Goal: Task Accomplishment & Management: Complete application form

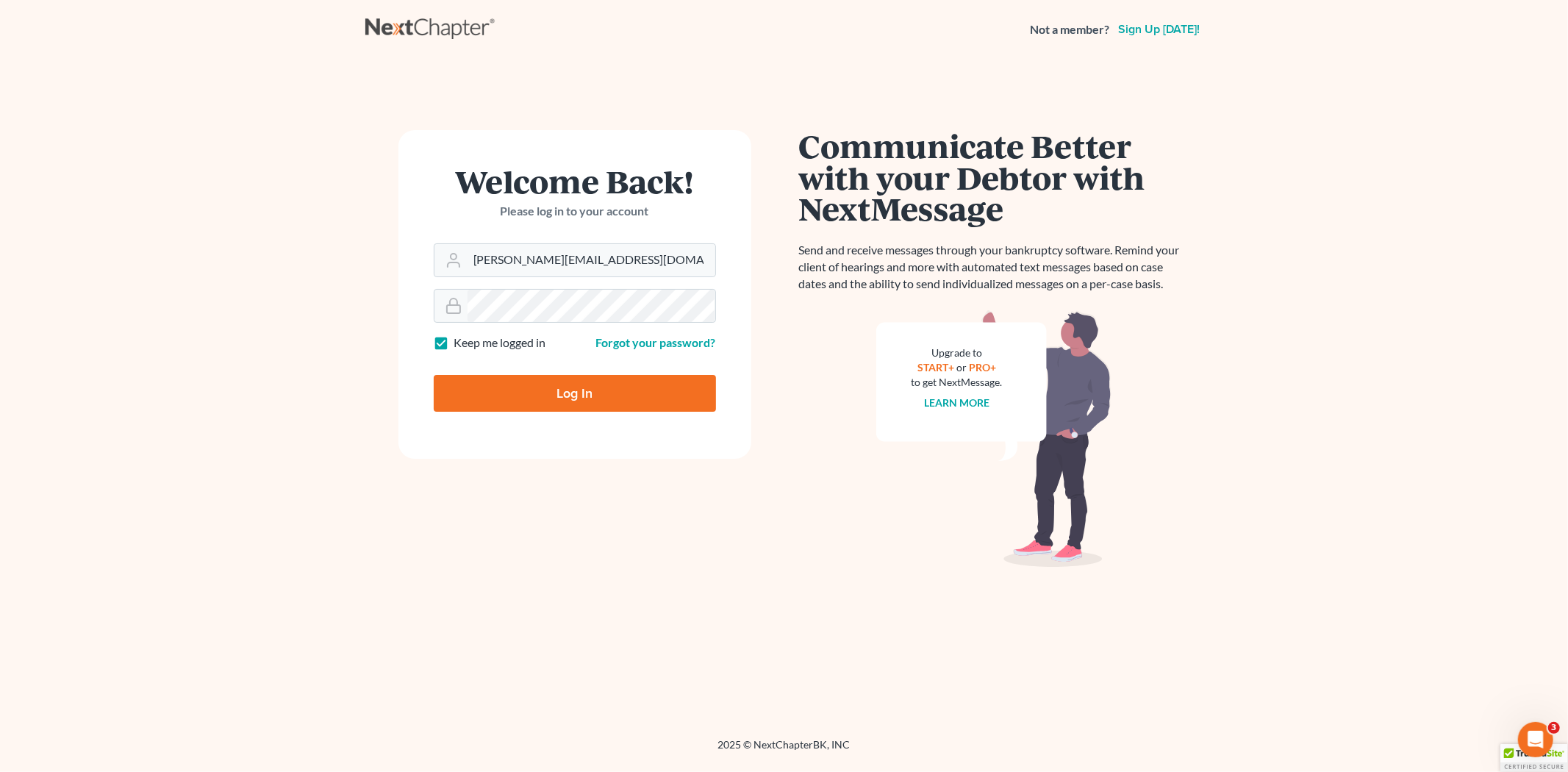
click at [548, 406] on input "Log In" at bounding box center [575, 393] width 282 height 37
type input "Thinking..."
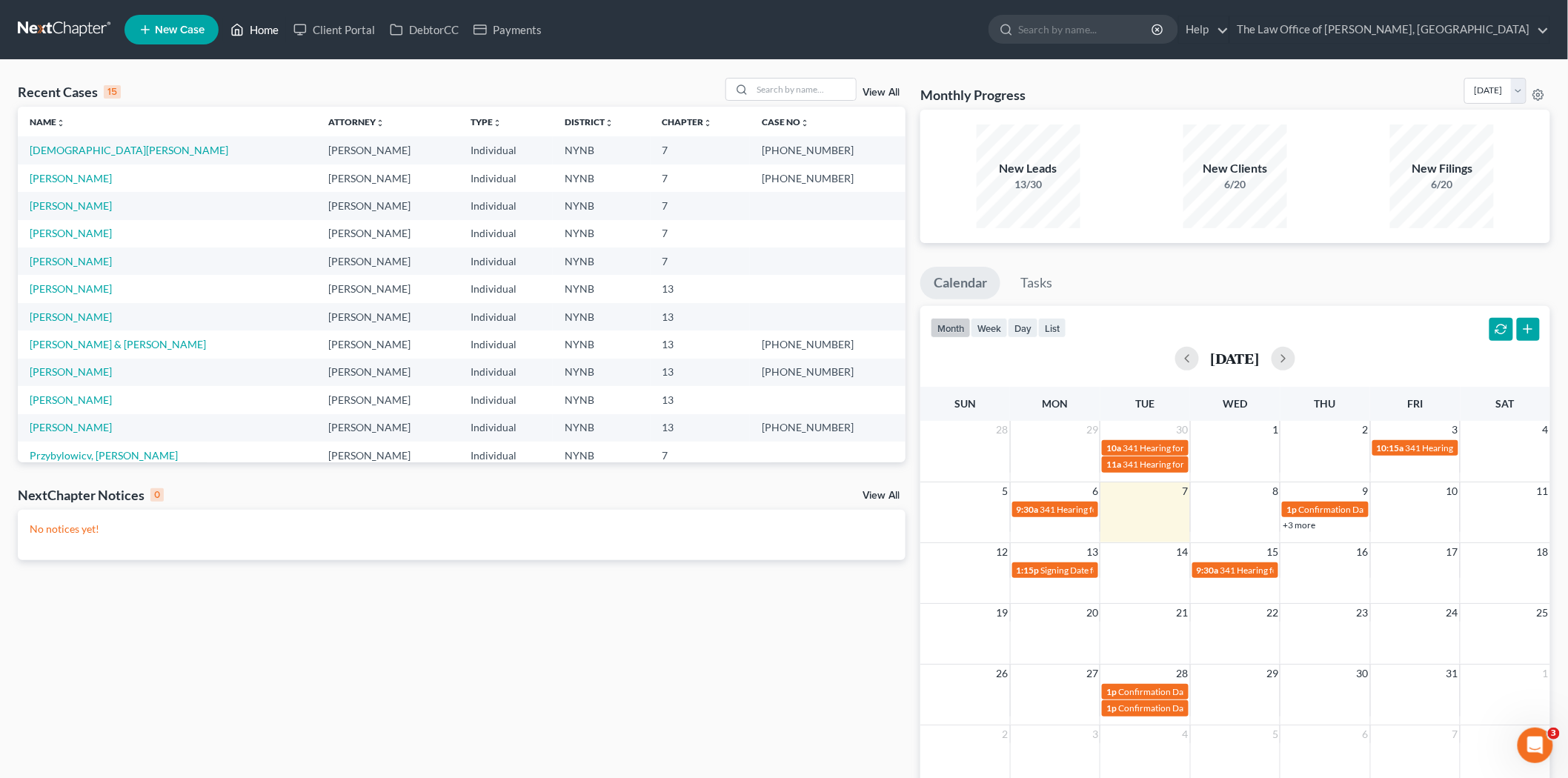
click at [271, 25] on link "Home" at bounding box center [255, 29] width 63 height 27
click at [160, 31] on span "New Case" at bounding box center [180, 30] width 49 height 11
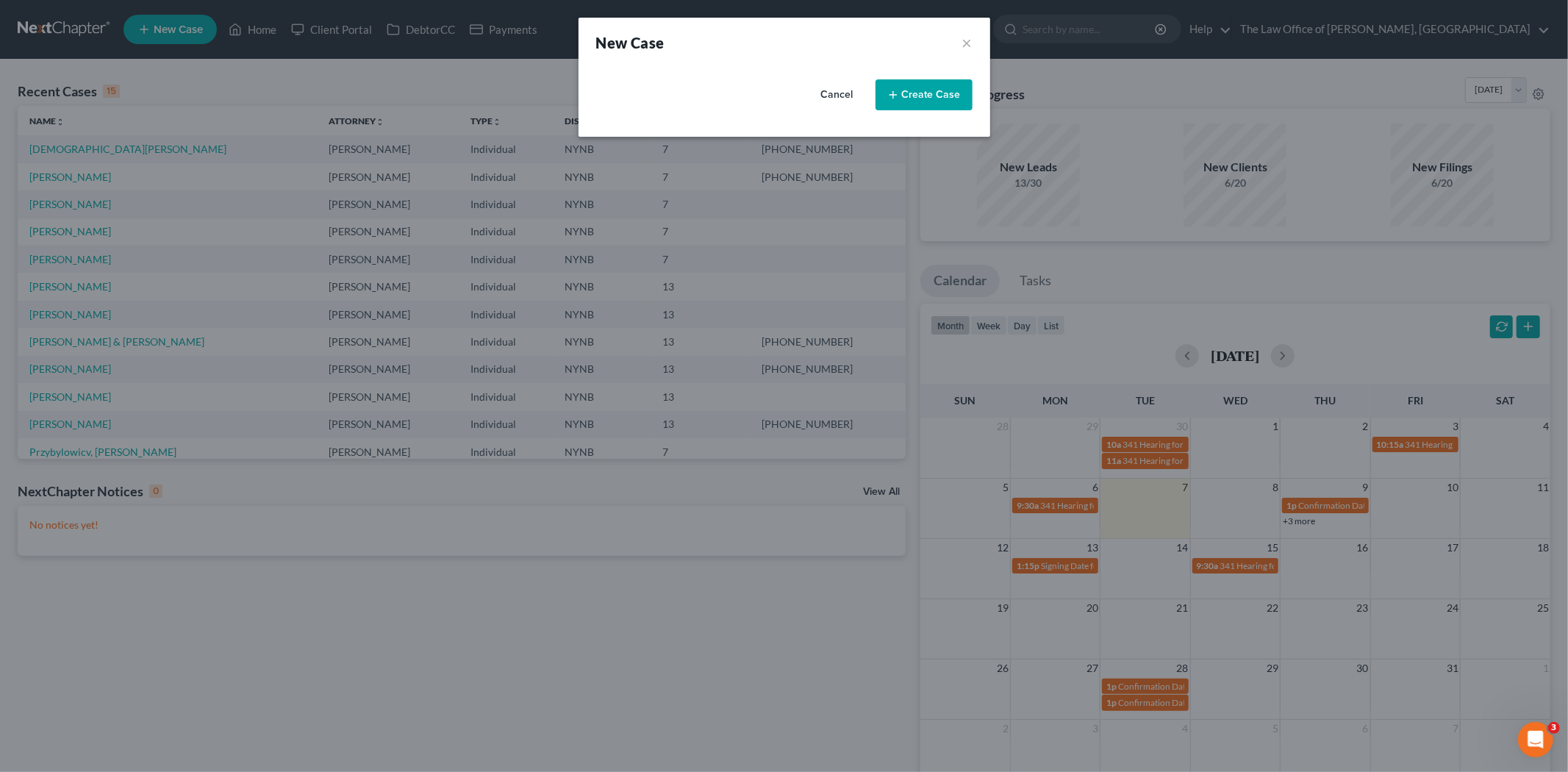
select select "54"
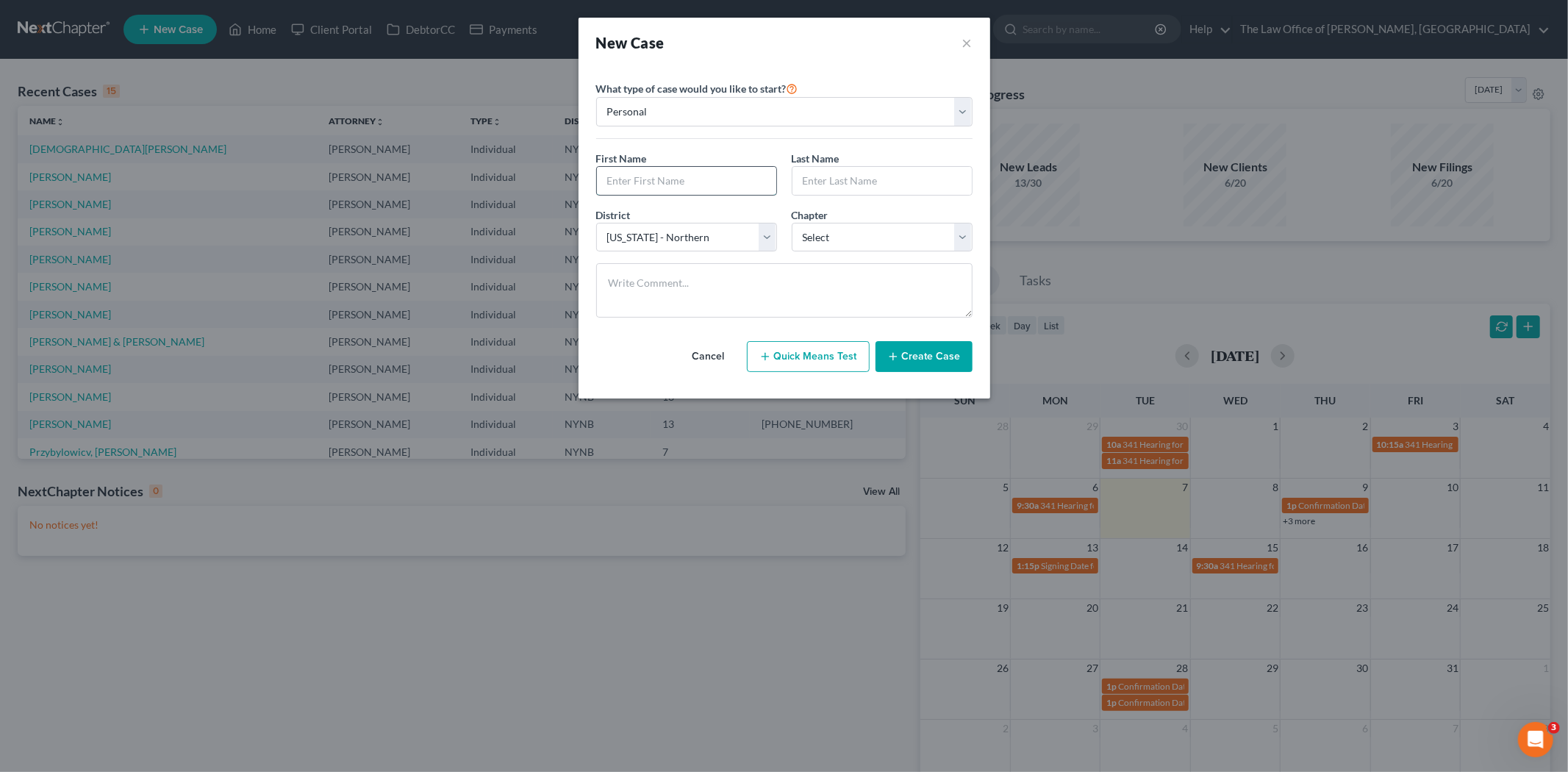
click at [665, 181] on input "text" at bounding box center [686, 181] width 179 height 28
paste input "Brenda"
type input "Brenda"
click at [945, 186] on input "text" at bounding box center [882, 181] width 179 height 28
paste input "Graham"
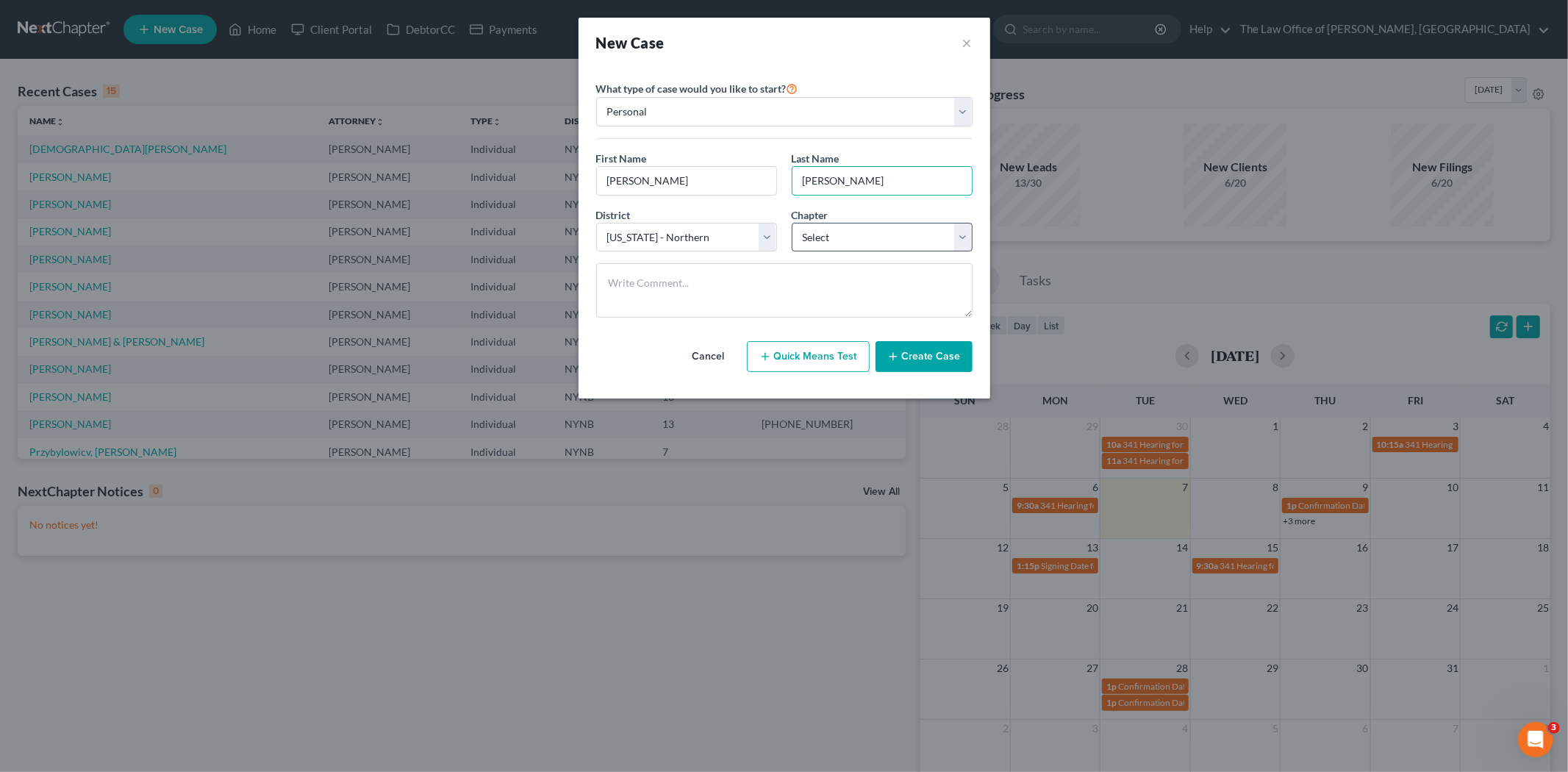
type input "Graham"
click at [838, 233] on select "Select 7 11 12 13" at bounding box center [882, 237] width 181 height 29
select select "0"
click at [792, 223] on select "Select 7 11 12 13" at bounding box center [882, 237] width 181 height 29
click at [689, 288] on textarea at bounding box center [784, 290] width 377 height 54
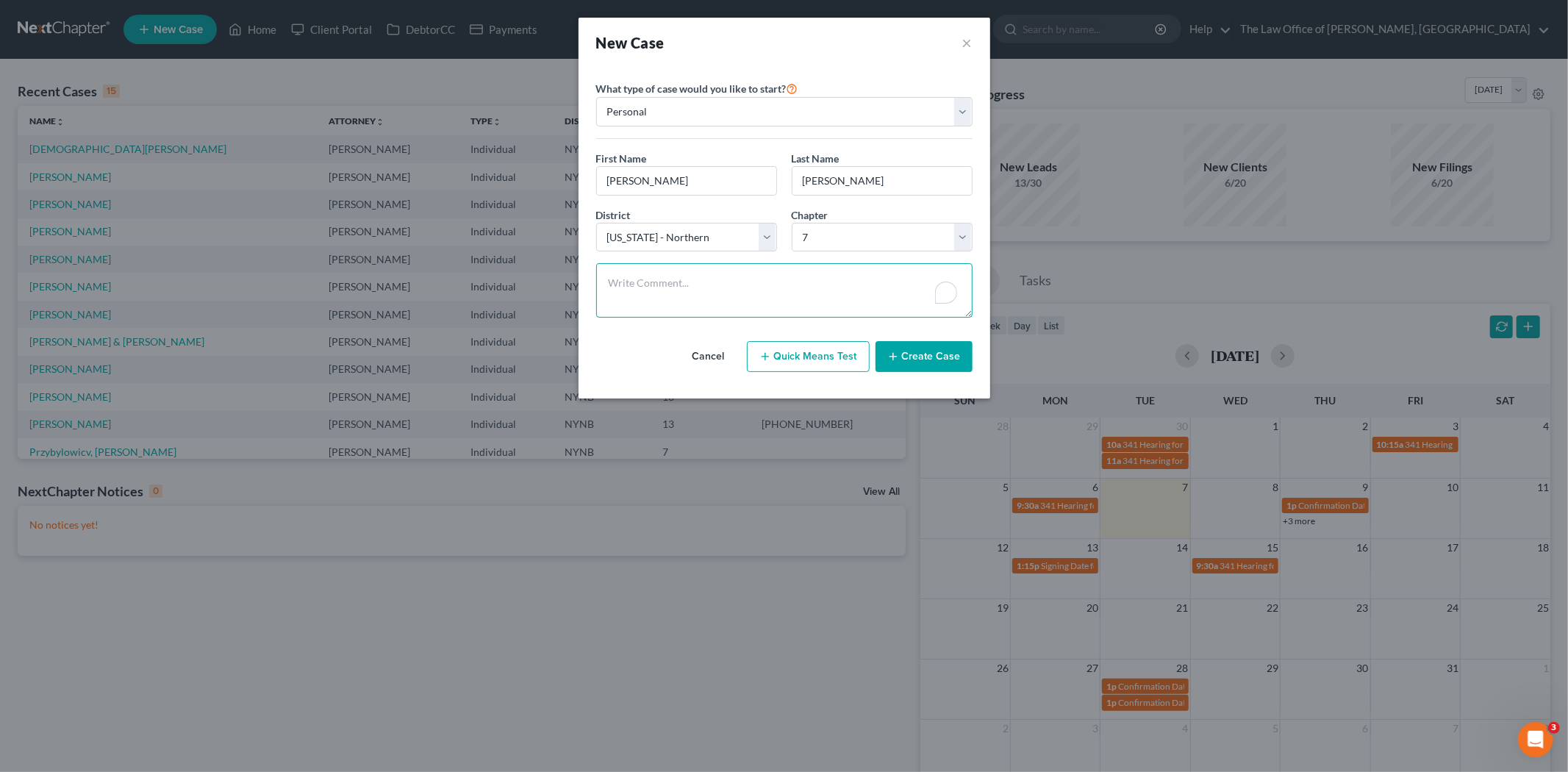
paste textarea "no house 1 car 2011 been in many accidents doesn't drive it paid off not marrie…"
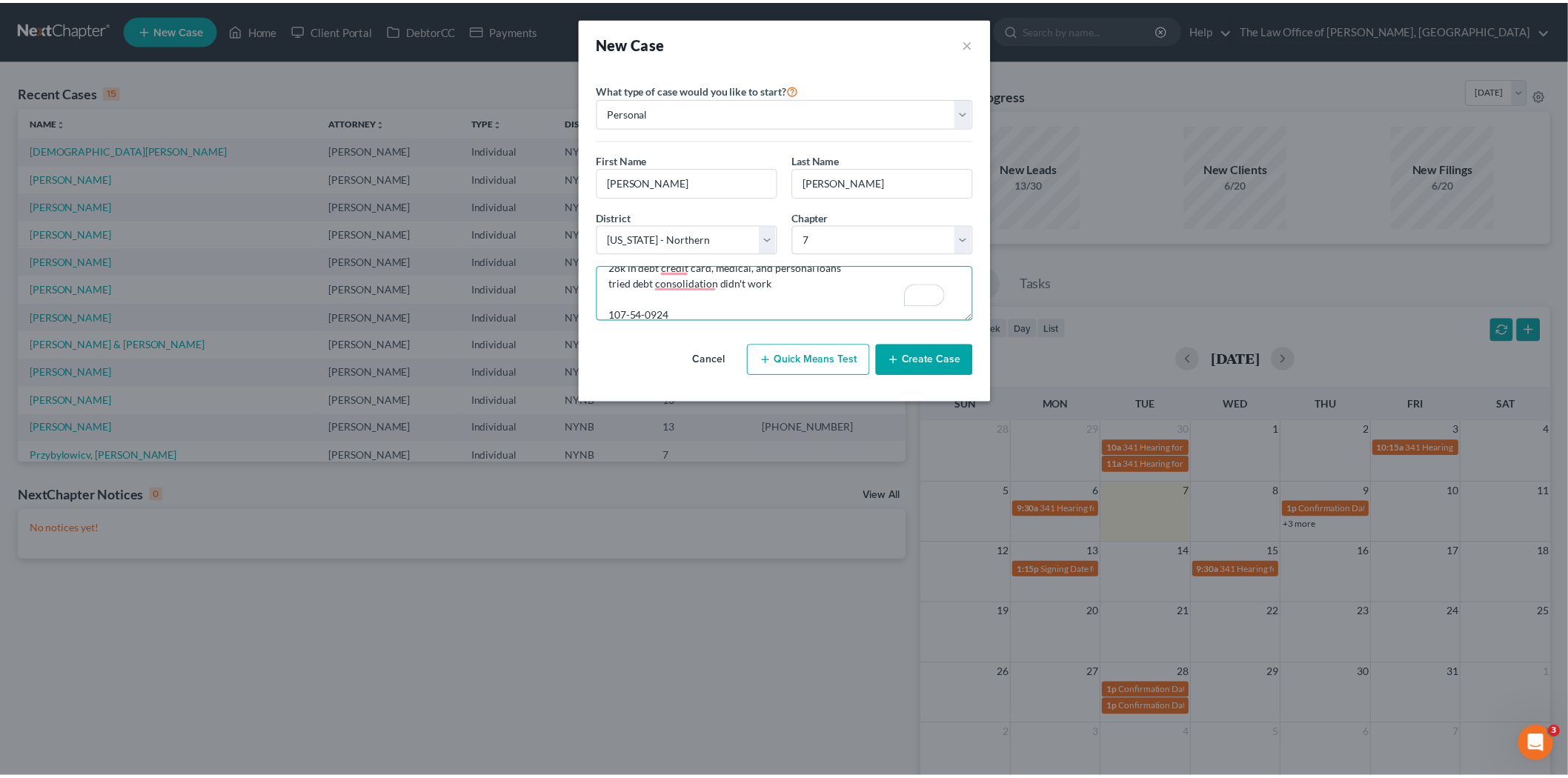
scroll to position [126, 0]
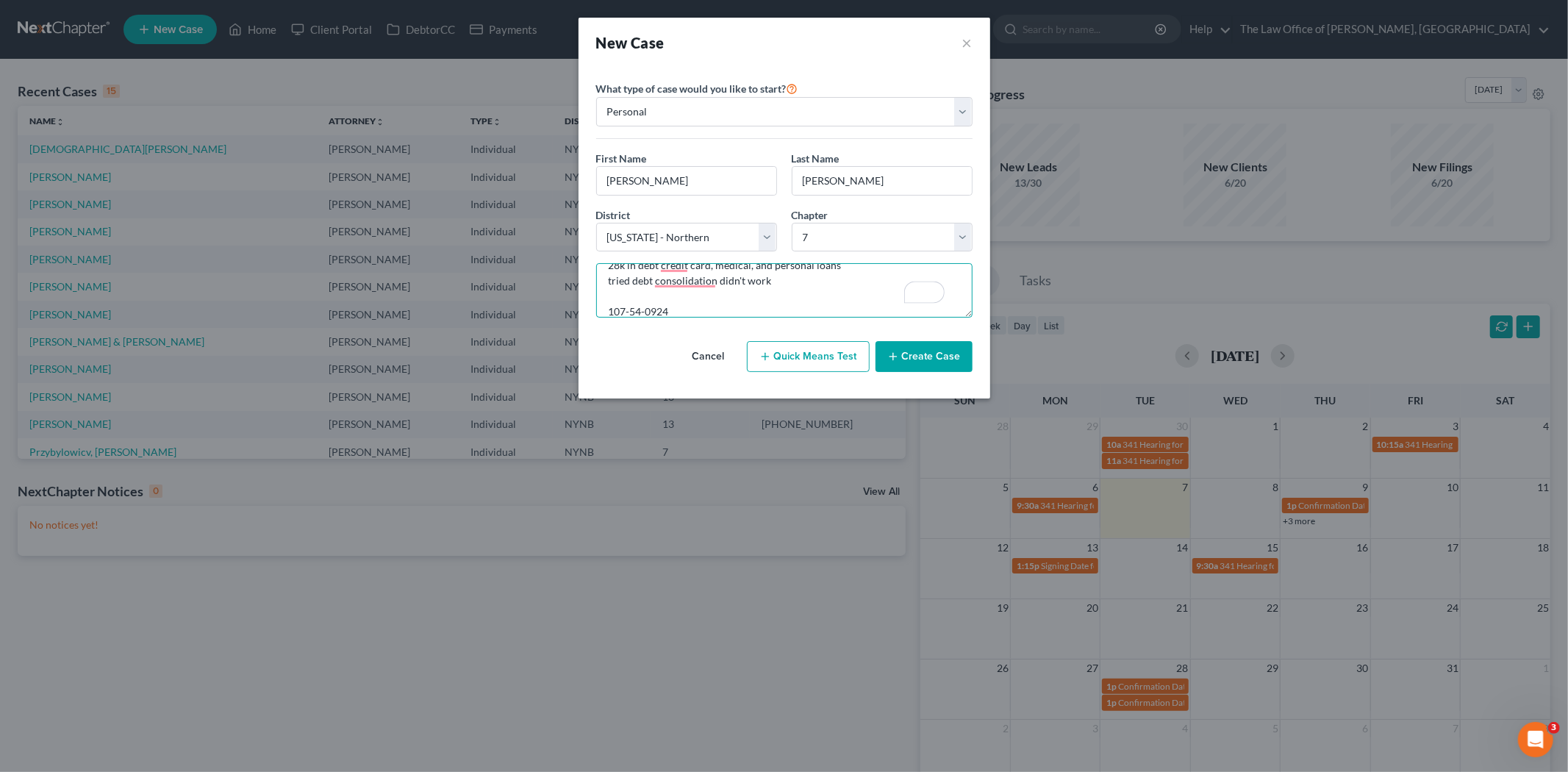
type textarea "no house 1 car 2011 been in many accidents doesn't drive it paid off not marrie…"
click at [903, 357] on button "Create Case" at bounding box center [924, 357] width 97 height 31
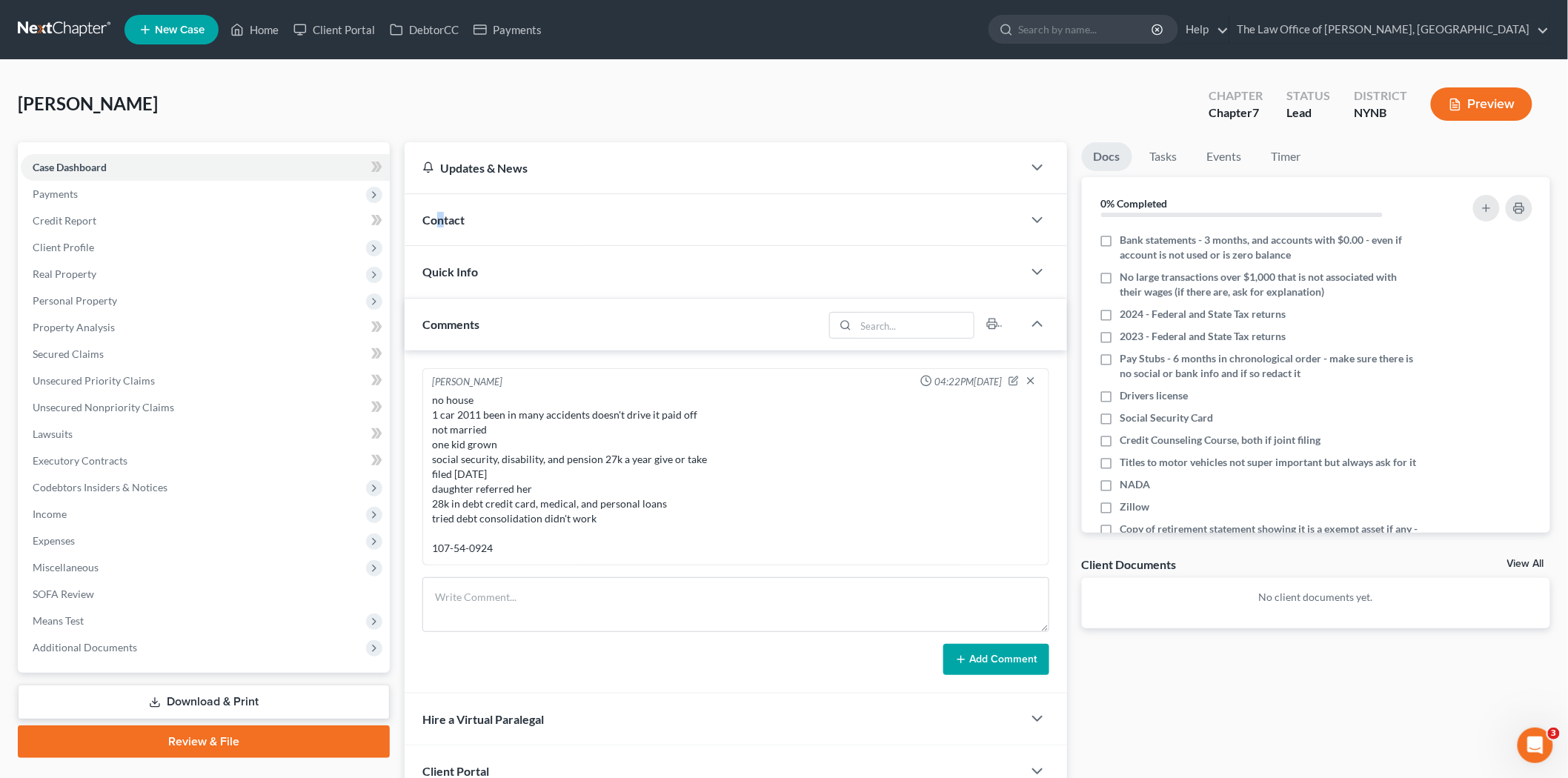
click at [441, 216] on span "Contact" at bounding box center [443, 220] width 42 height 14
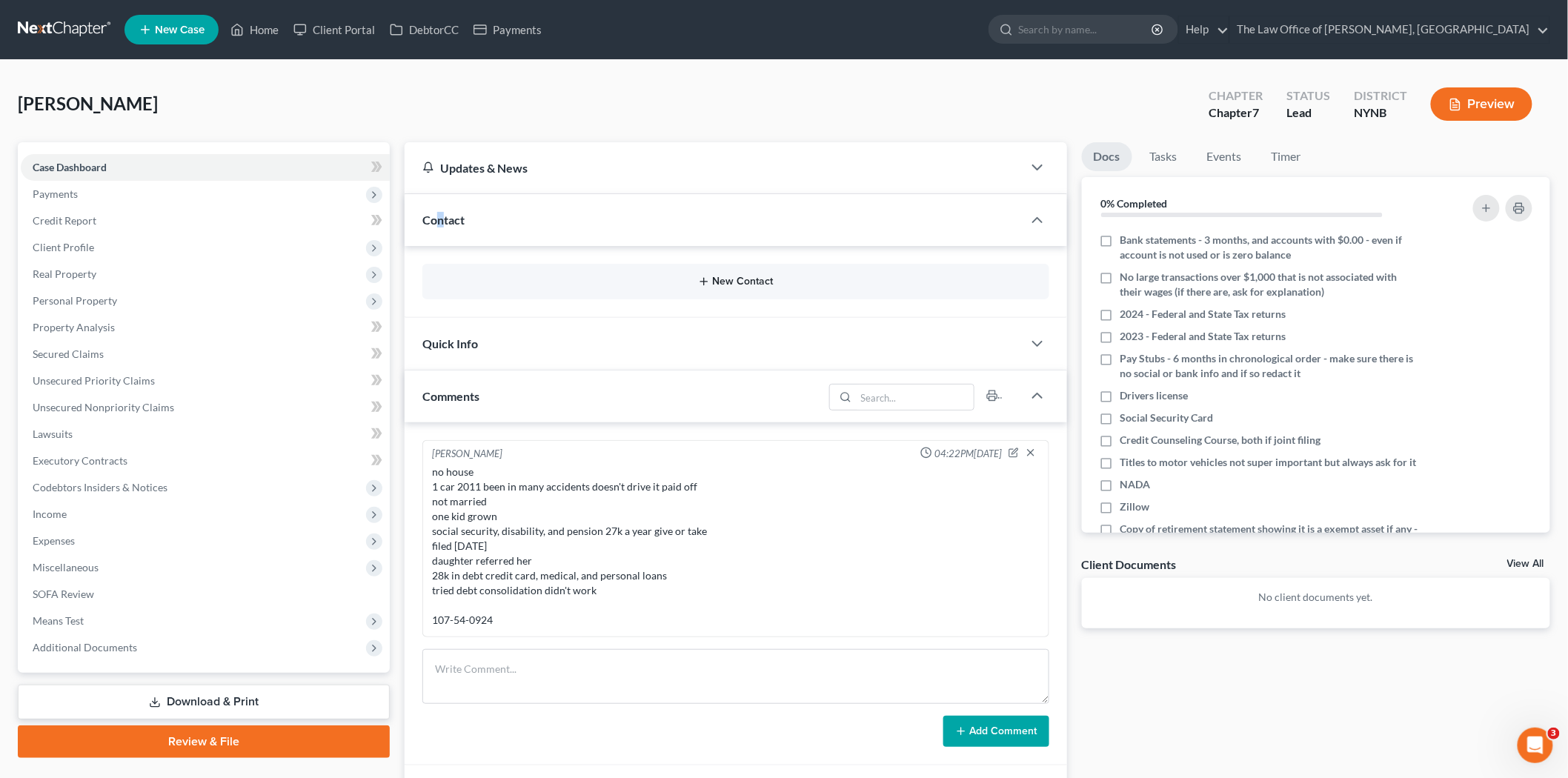
click at [745, 285] on button "New Contact" at bounding box center [736, 281] width 603 height 12
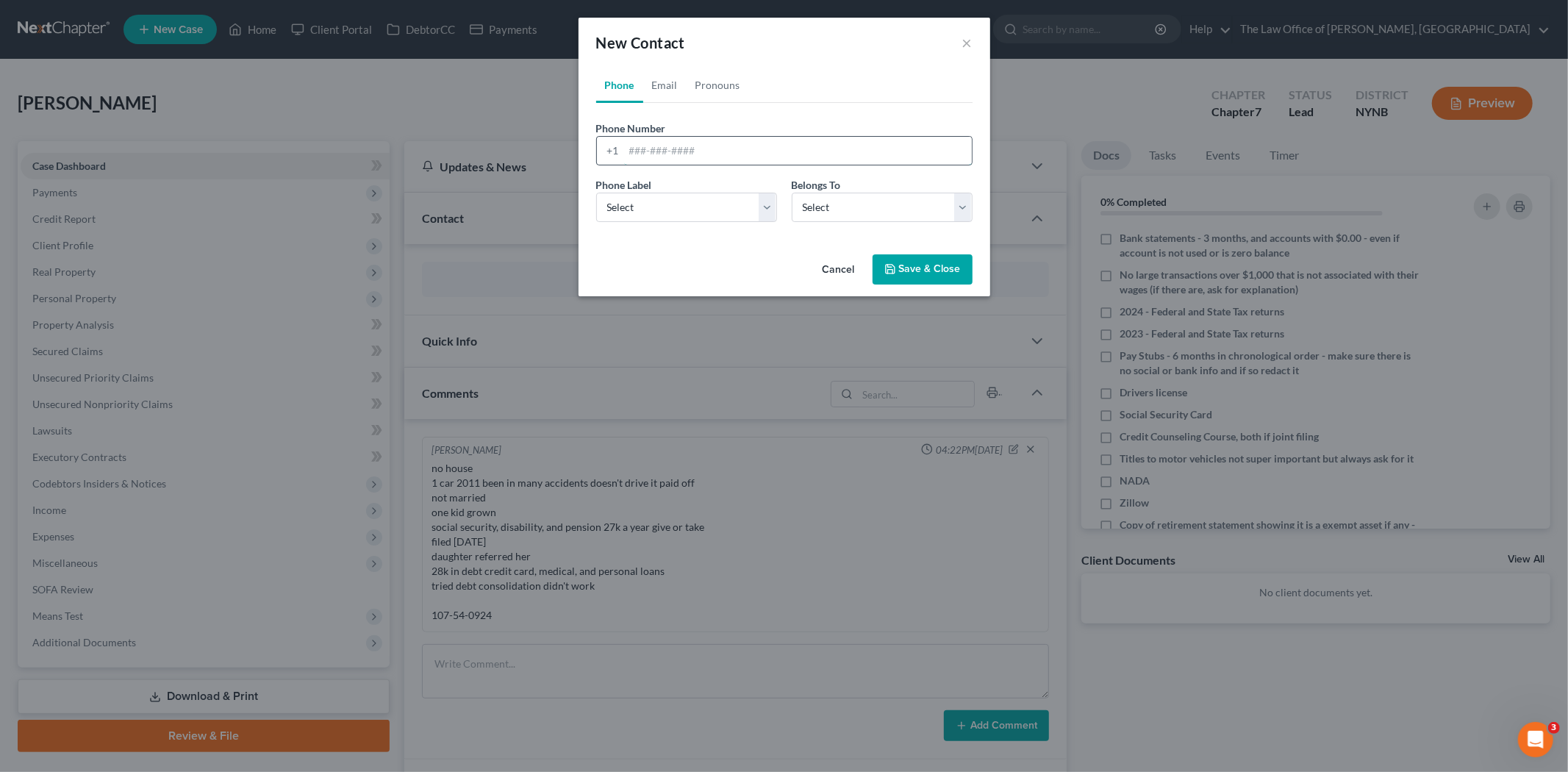
click at [663, 155] on input "tel" at bounding box center [798, 151] width 347 height 28
paste input "518-860-0784"
type input "518-860-0784"
click at [637, 209] on select "Select Mobile Home Work Other" at bounding box center [686, 207] width 181 height 29
select select "0"
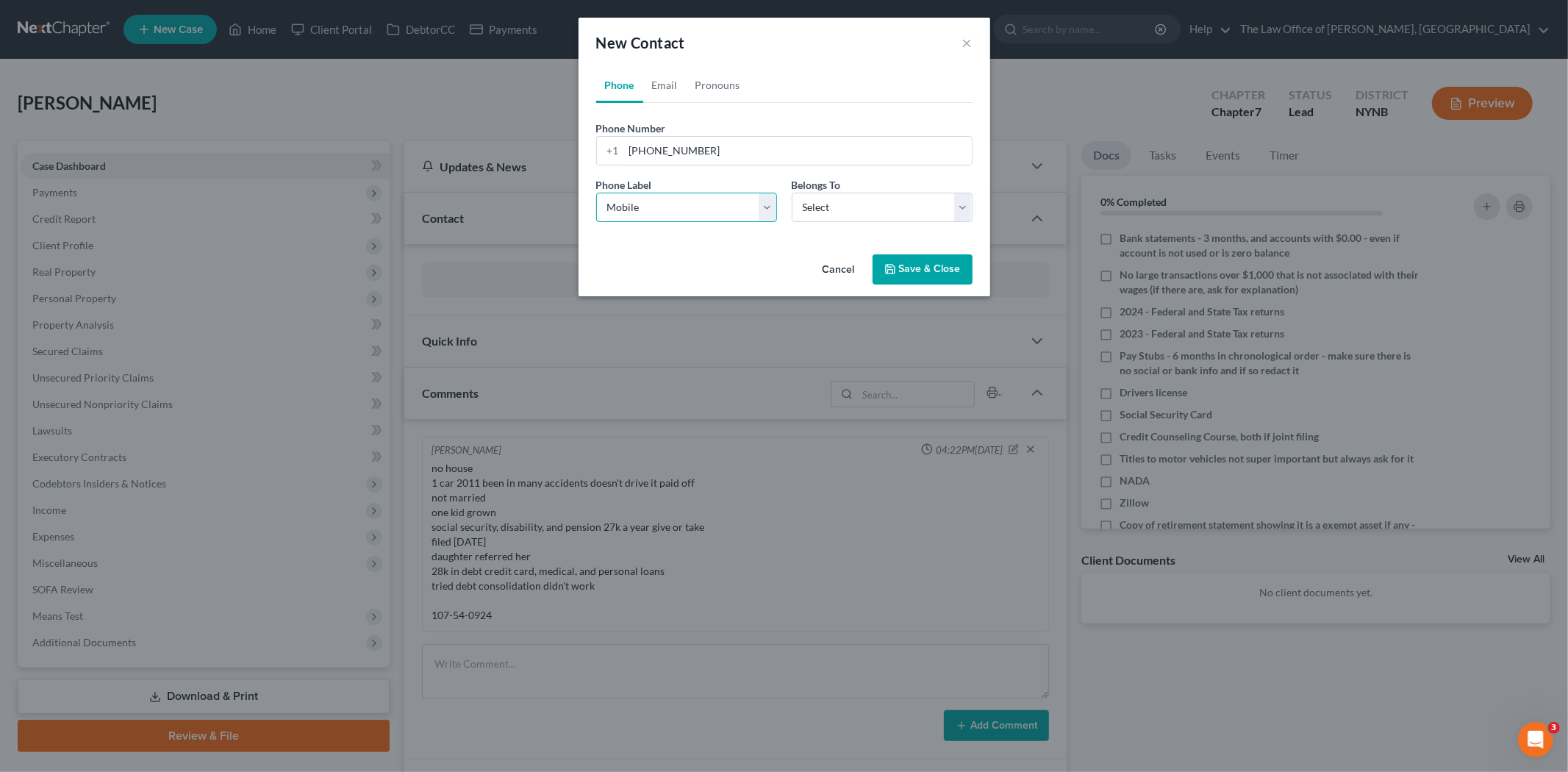
click at [596, 193] on select "Select Mobile Home Work Other" at bounding box center [686, 207] width 181 height 29
click at [873, 216] on select "Select Client Other" at bounding box center [882, 207] width 181 height 29
select select "0"
click at [792, 193] on select "Select Client Other" at bounding box center [882, 207] width 181 height 29
click at [663, 83] on link "Email" at bounding box center [665, 85] width 44 height 35
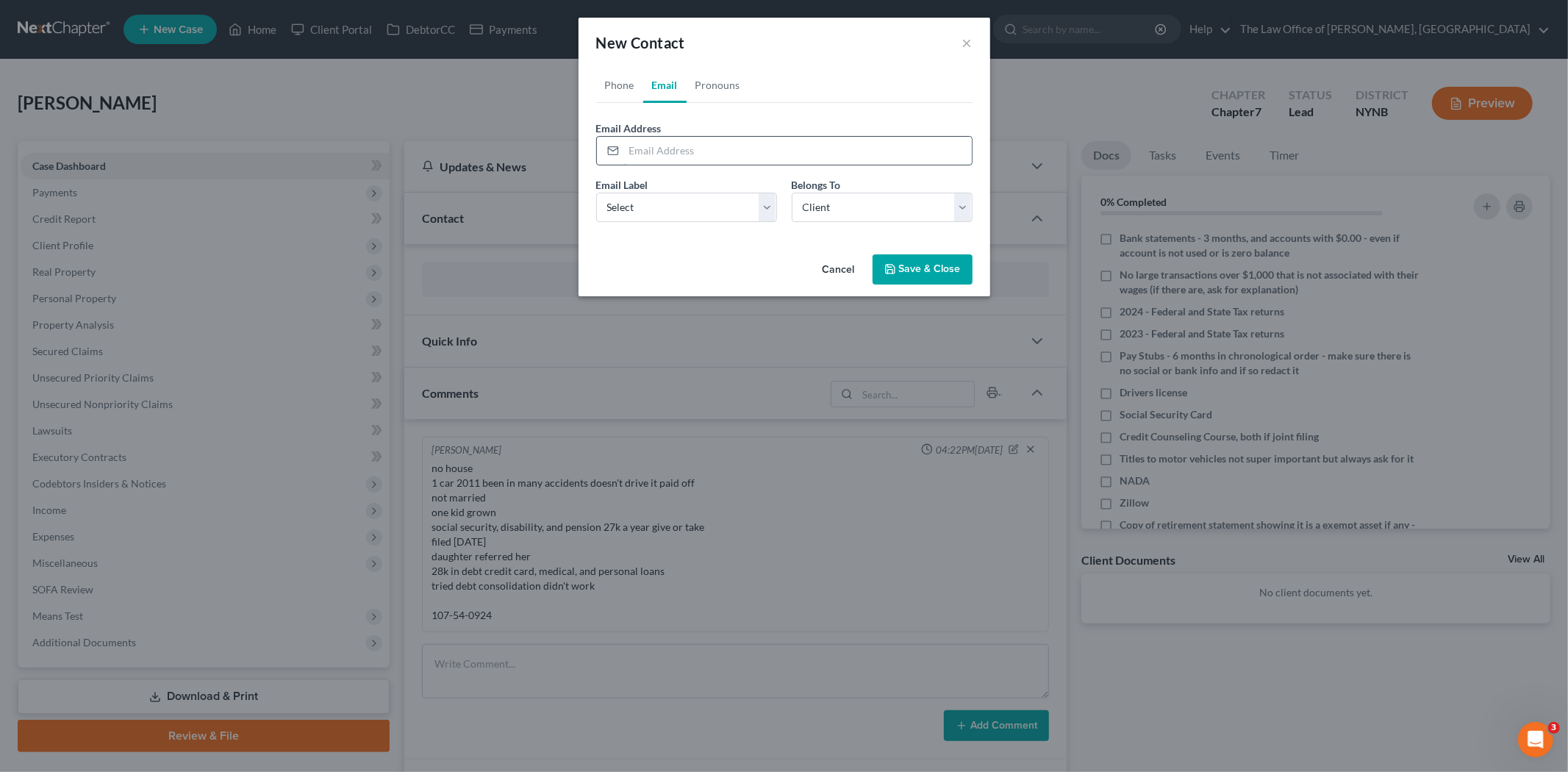
click at [658, 147] on input "email" at bounding box center [798, 151] width 347 height 28
paste input "brendagraham50@yahoo.com"
type input "brendagraham50@yahoo.com"
click at [643, 209] on select "Select Home Work Other" at bounding box center [686, 207] width 181 height 29
select select "0"
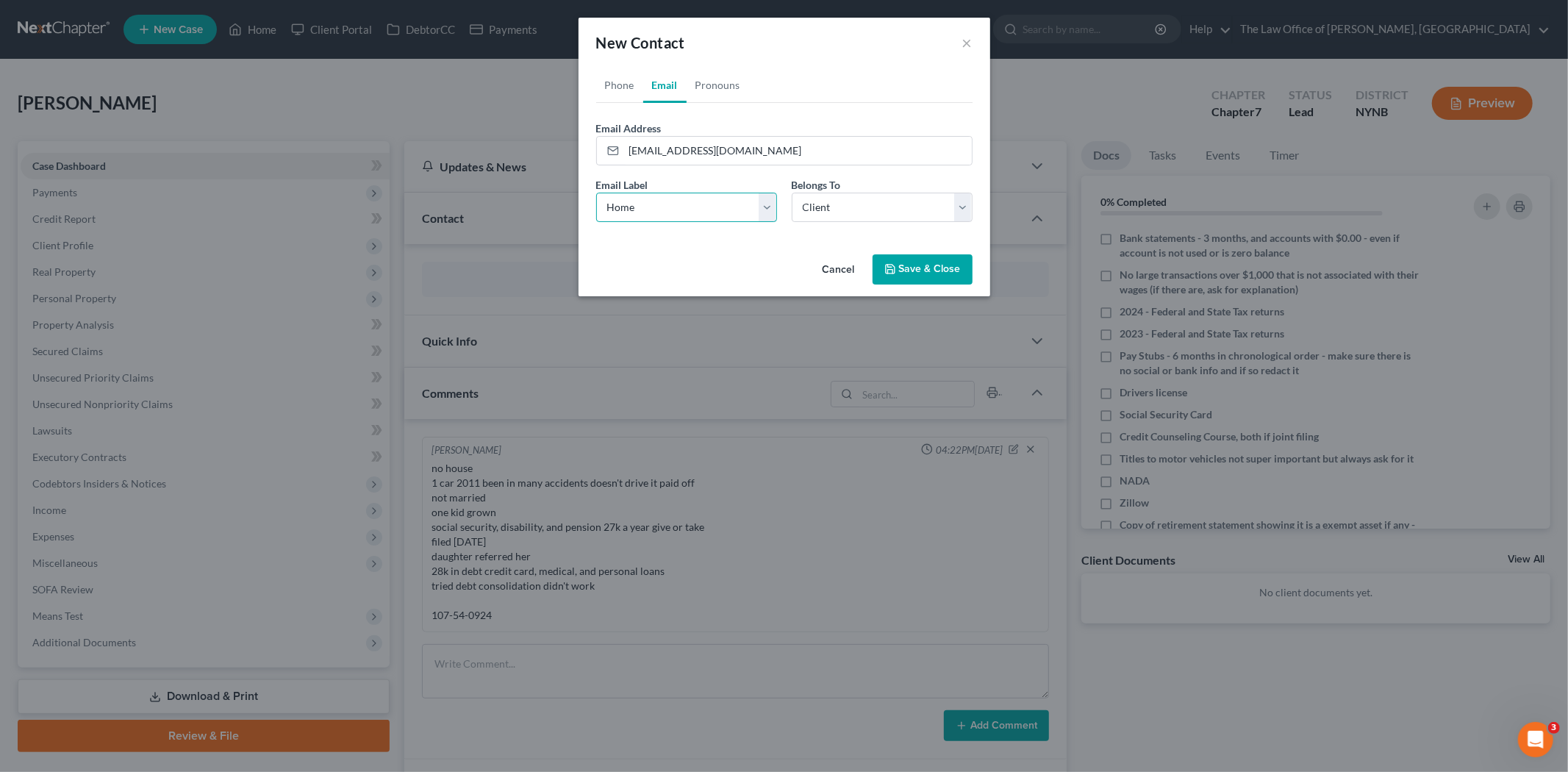
click at [596, 193] on select "Select Home Work Other" at bounding box center [686, 207] width 181 height 29
click at [931, 276] on button "Save & Close" at bounding box center [922, 269] width 100 height 31
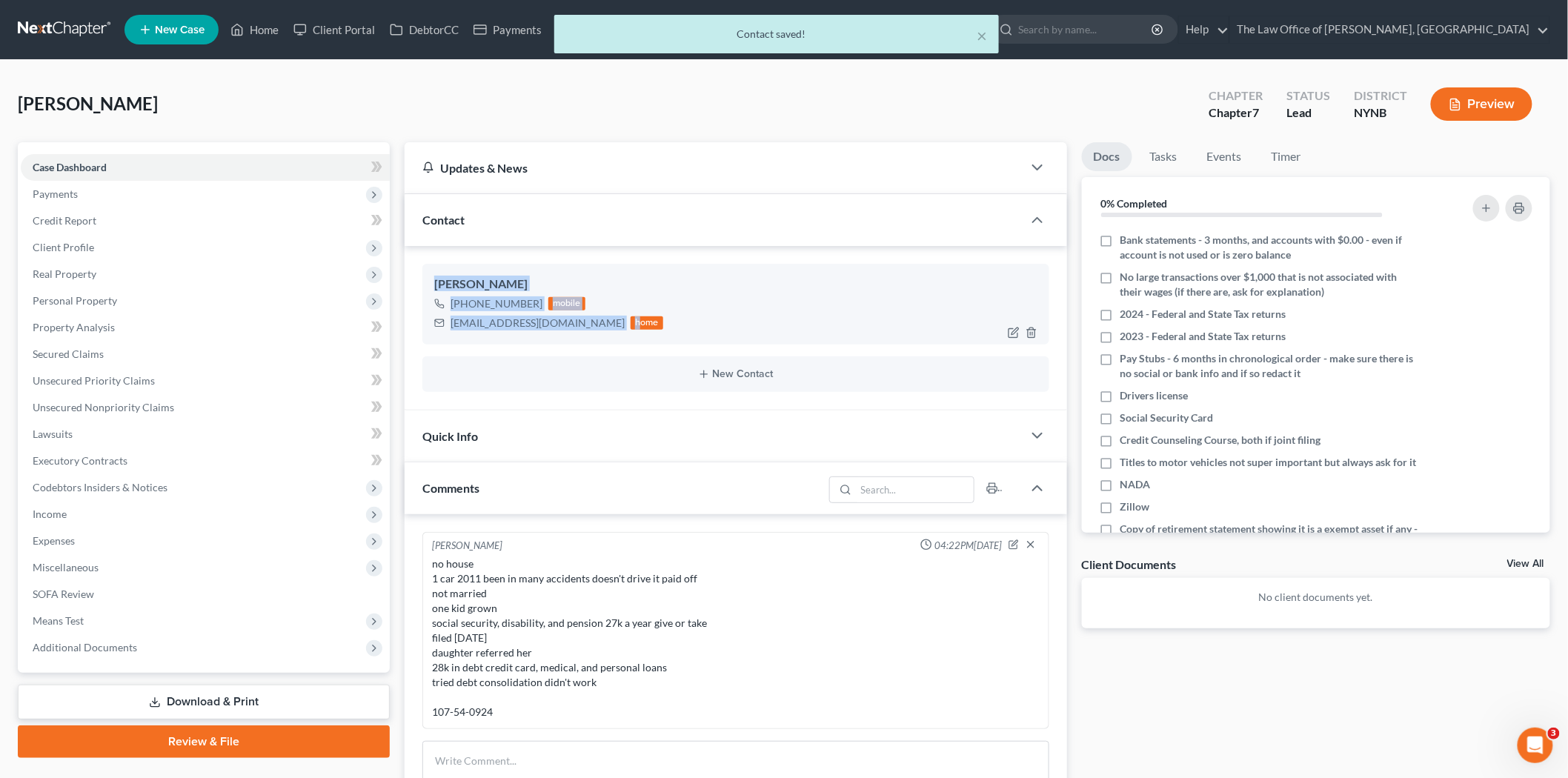
drag, startPoint x: 430, startPoint y: 276, endPoint x: 602, endPoint y: 325, distance: 178.8
click at [602, 325] on div "Brenda Graham +1 (518) 860-0784 mobile brendagraham50@yahoo.com home" at bounding box center [736, 304] width 627 height 80
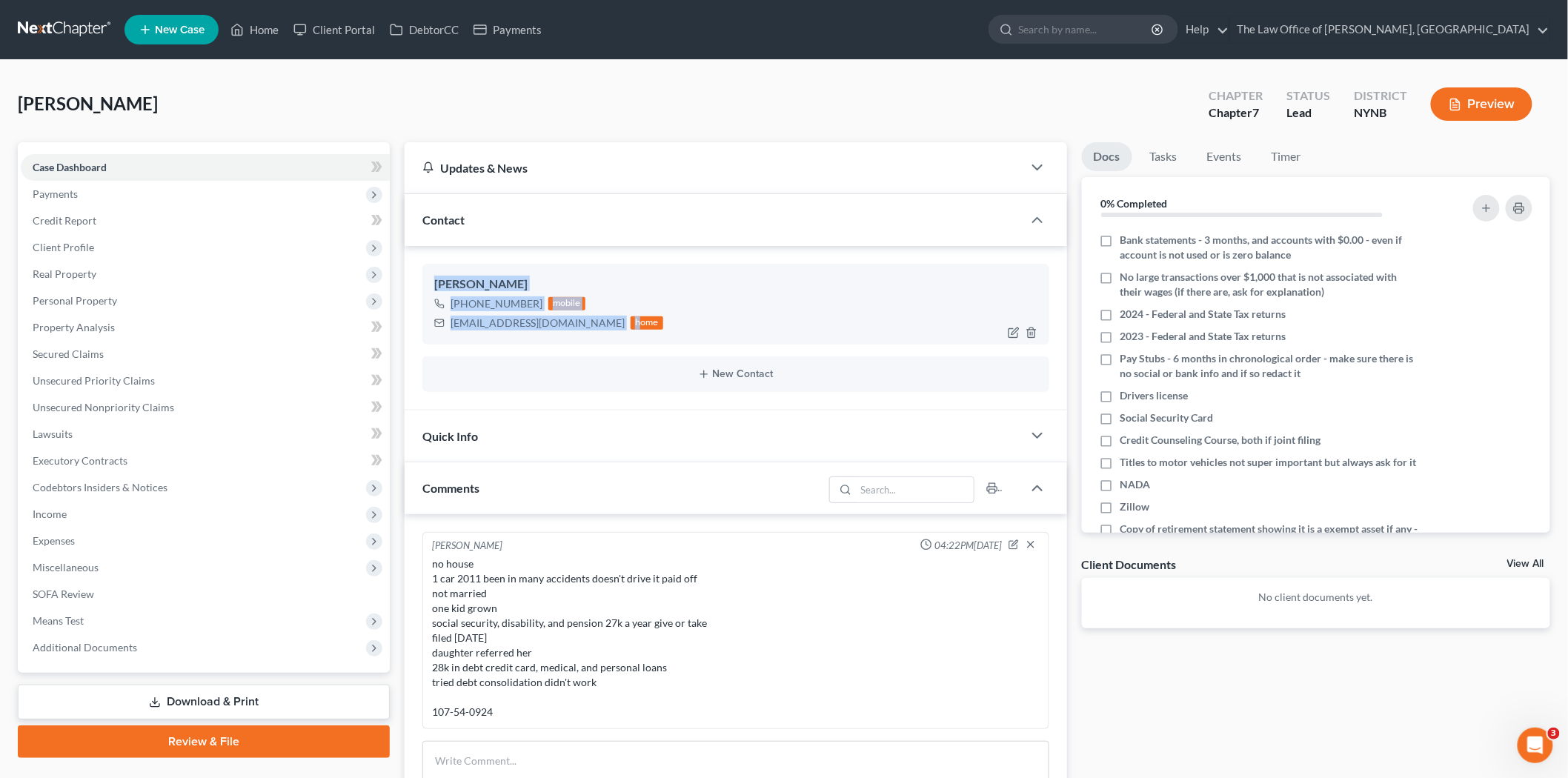
copy div "Brenda Graham +1 (518) 860-0784 mobile brendagraham50@yahoo.com h"
click at [249, 27] on link "Home" at bounding box center [255, 29] width 63 height 27
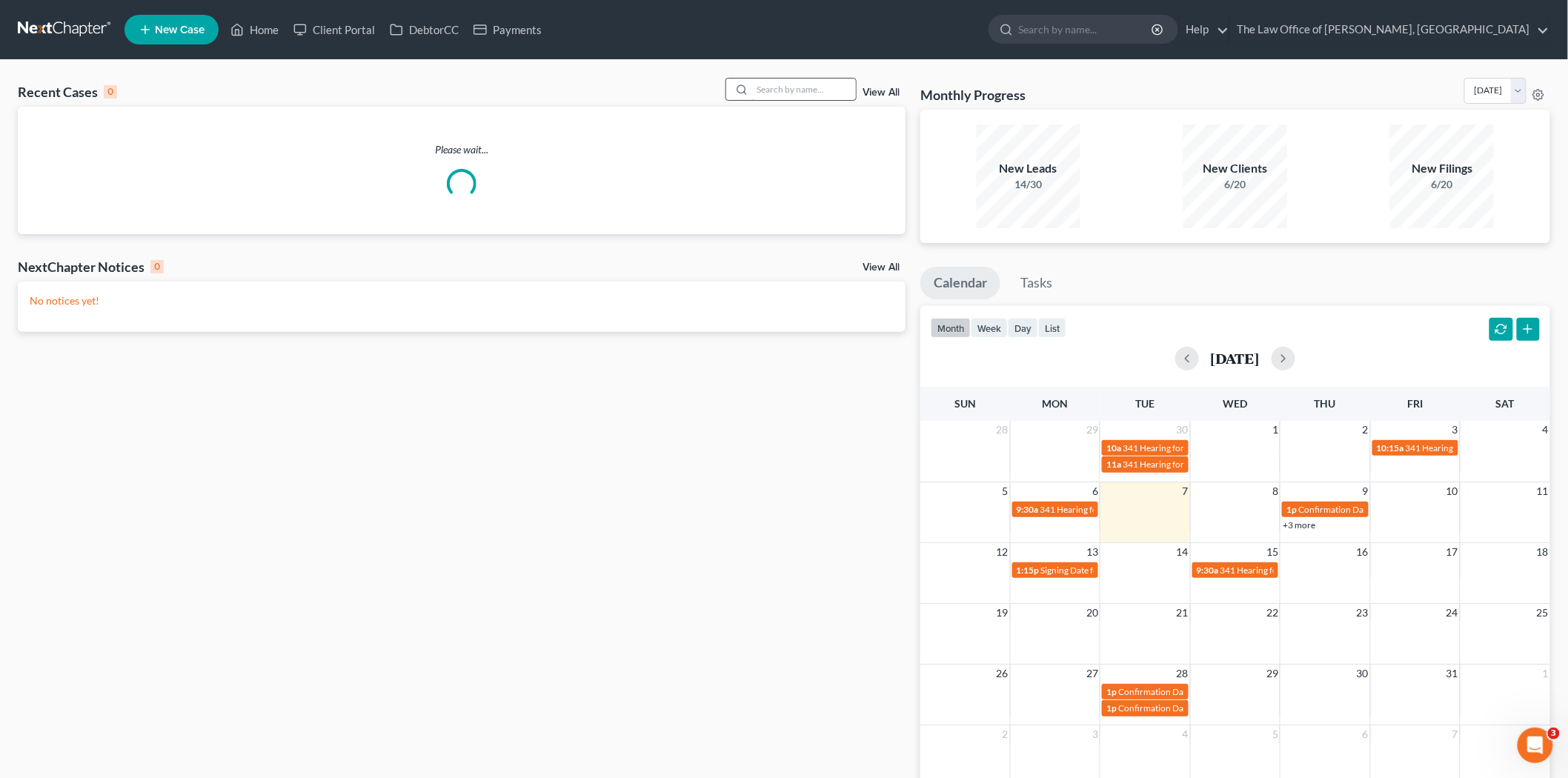
click at [812, 90] on input "search" at bounding box center [804, 89] width 103 height 22
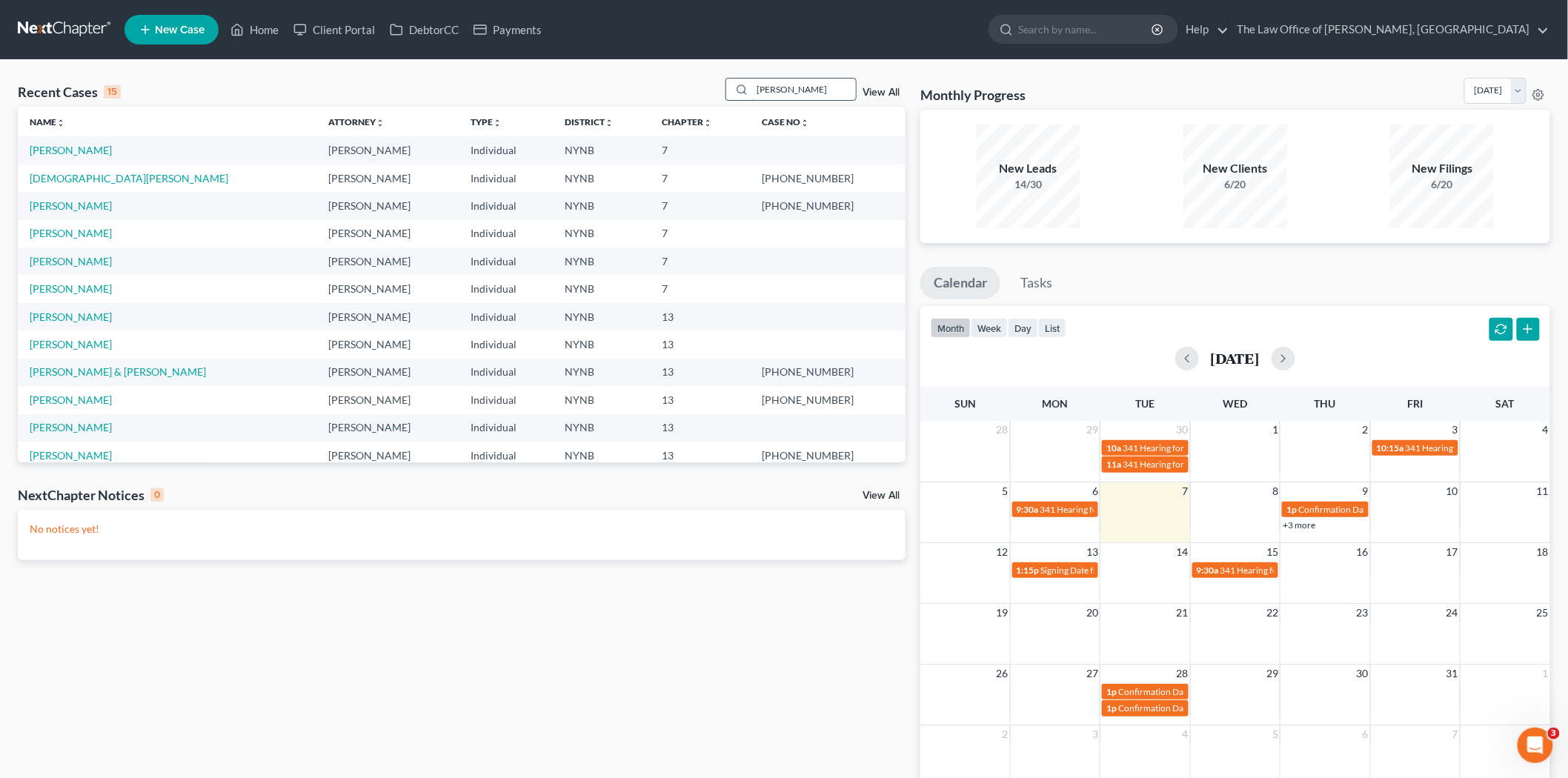
type input "gorman"
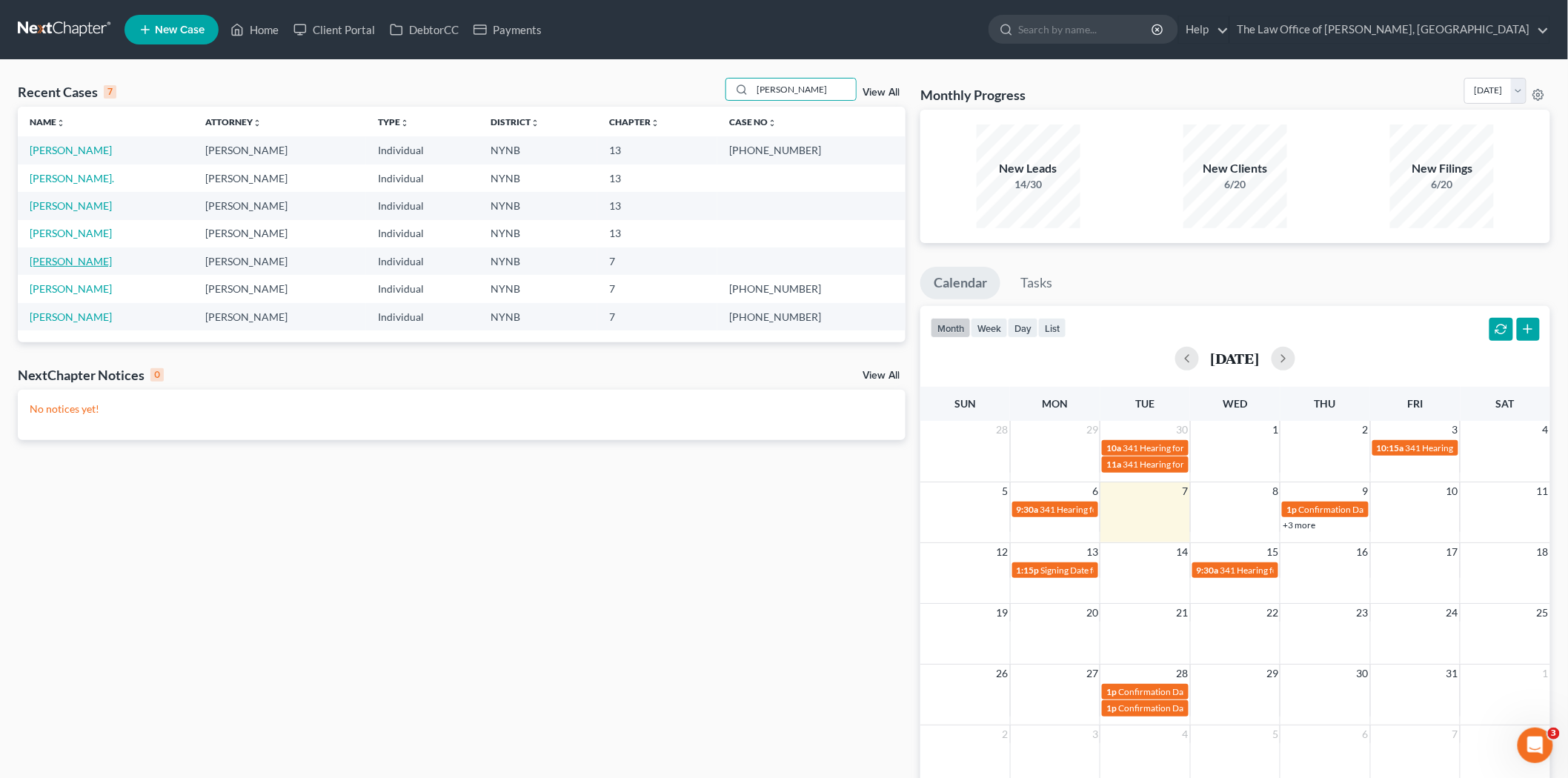
click at [54, 259] on link "Gorman, Rita" at bounding box center [70, 261] width 83 height 12
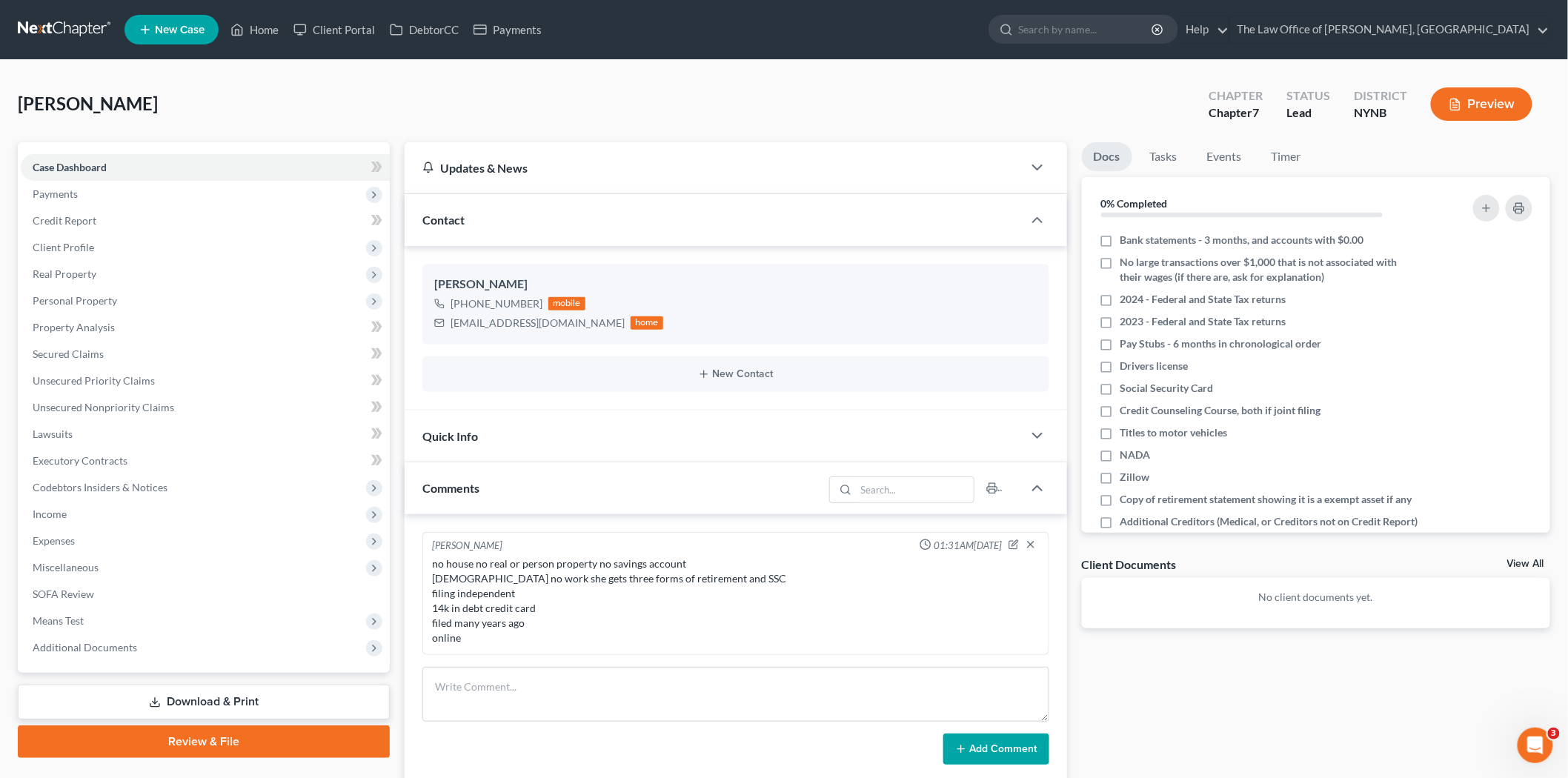
scroll to position [702, 0]
drag, startPoint x: 439, startPoint y: 22, endPoint x: 1528, endPoint y: 98, distance: 1091.6
click at [439, 22] on link "DebtorCC" at bounding box center [424, 29] width 84 height 27
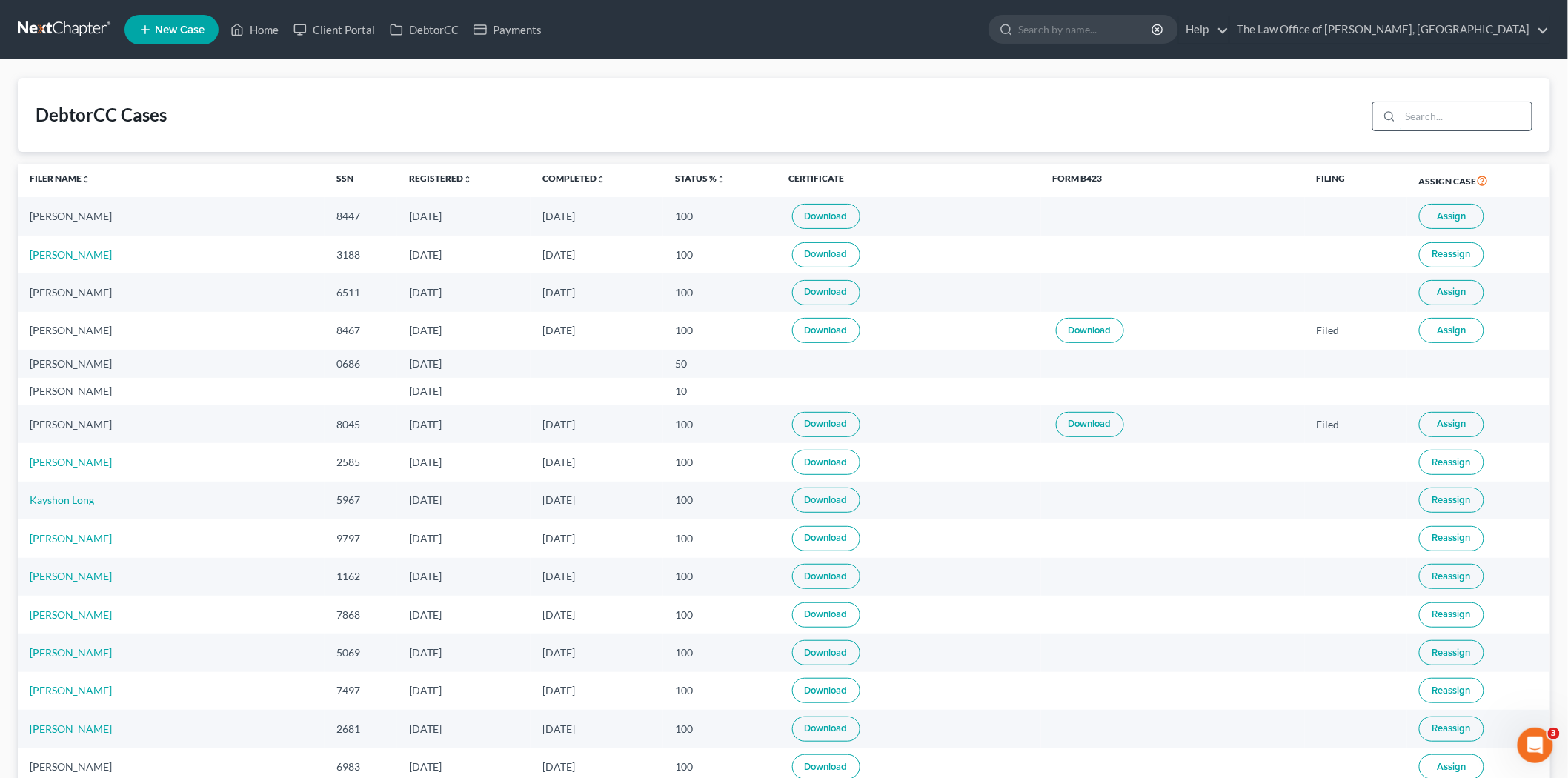
click at [1438, 105] on input "search" at bounding box center [1466, 116] width 131 height 29
type input "gorman"
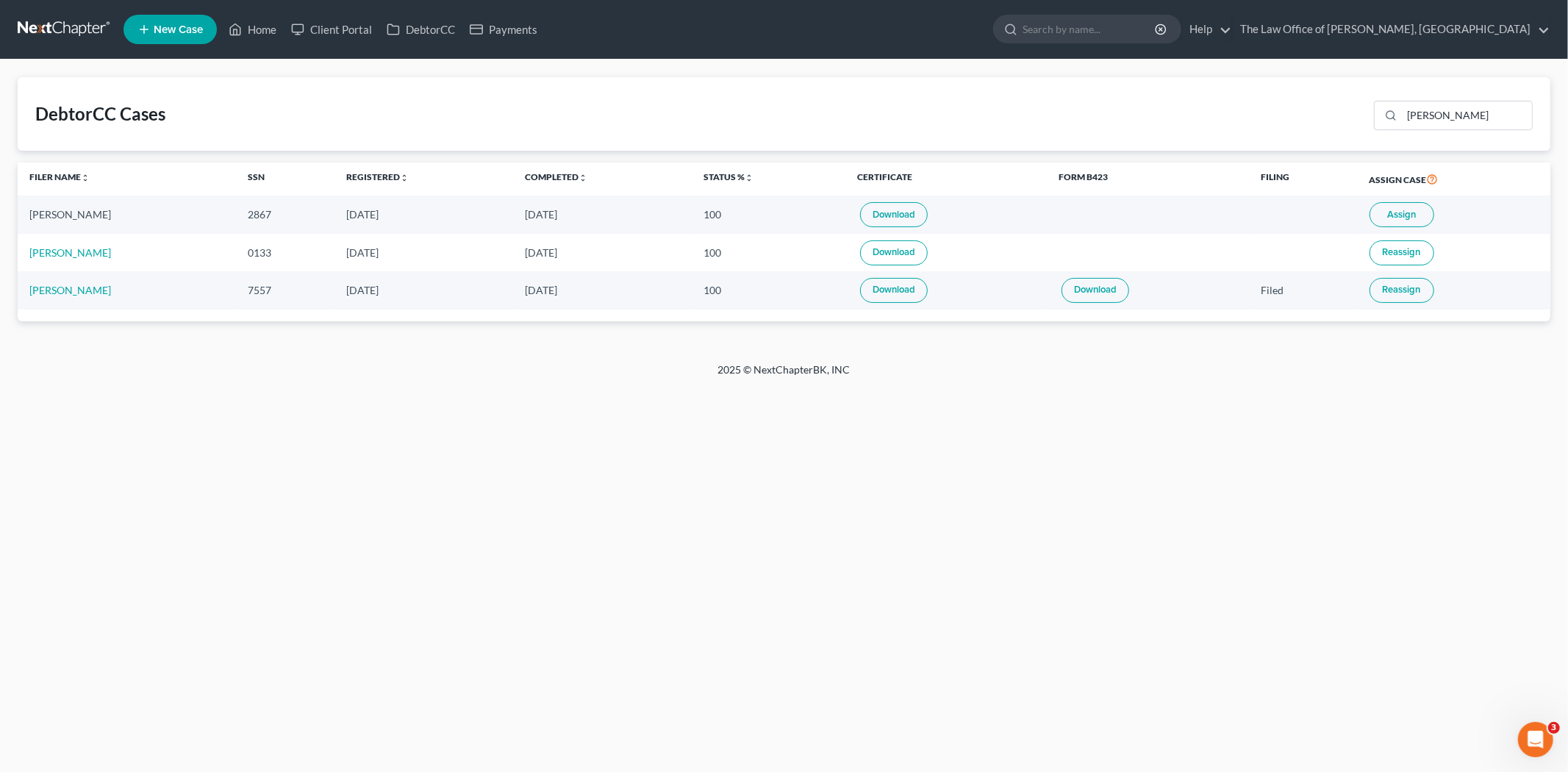
click at [1394, 220] on button "Assign" at bounding box center [1402, 214] width 65 height 25
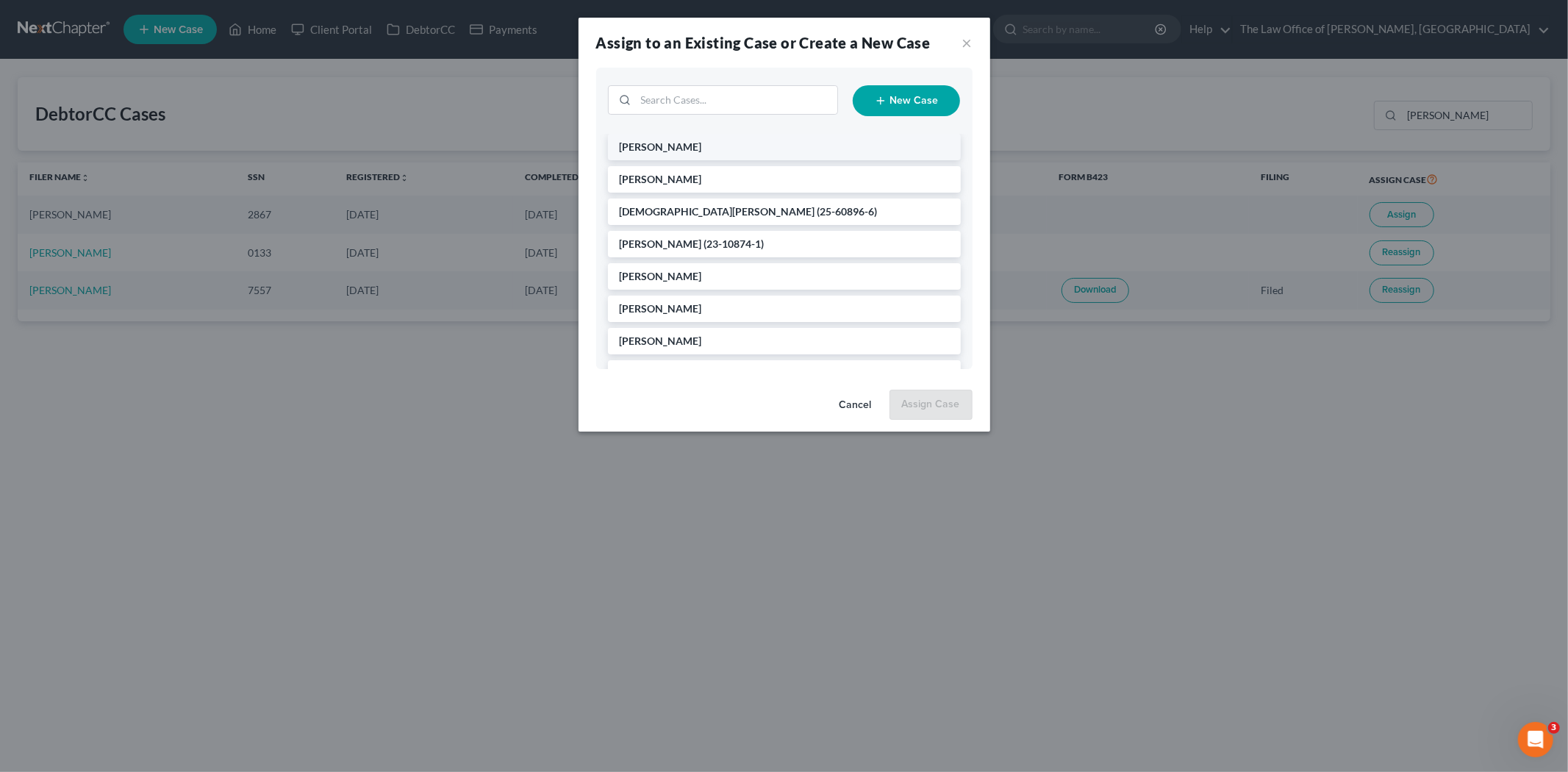
click at [696, 149] on li "Gorman, Rita" at bounding box center [784, 147] width 353 height 27
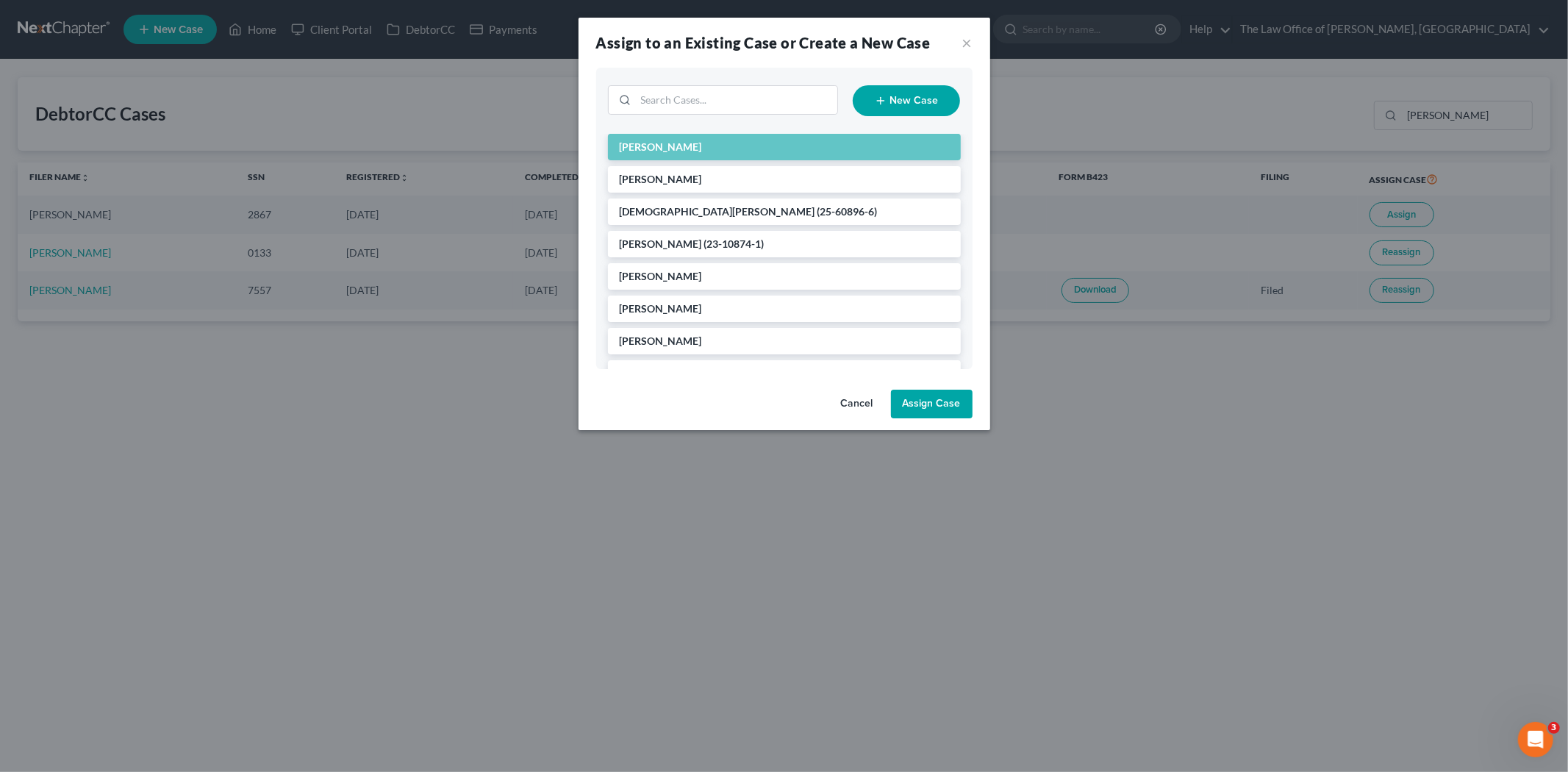
click at [938, 410] on button "Assign Case" at bounding box center [931, 404] width 82 height 29
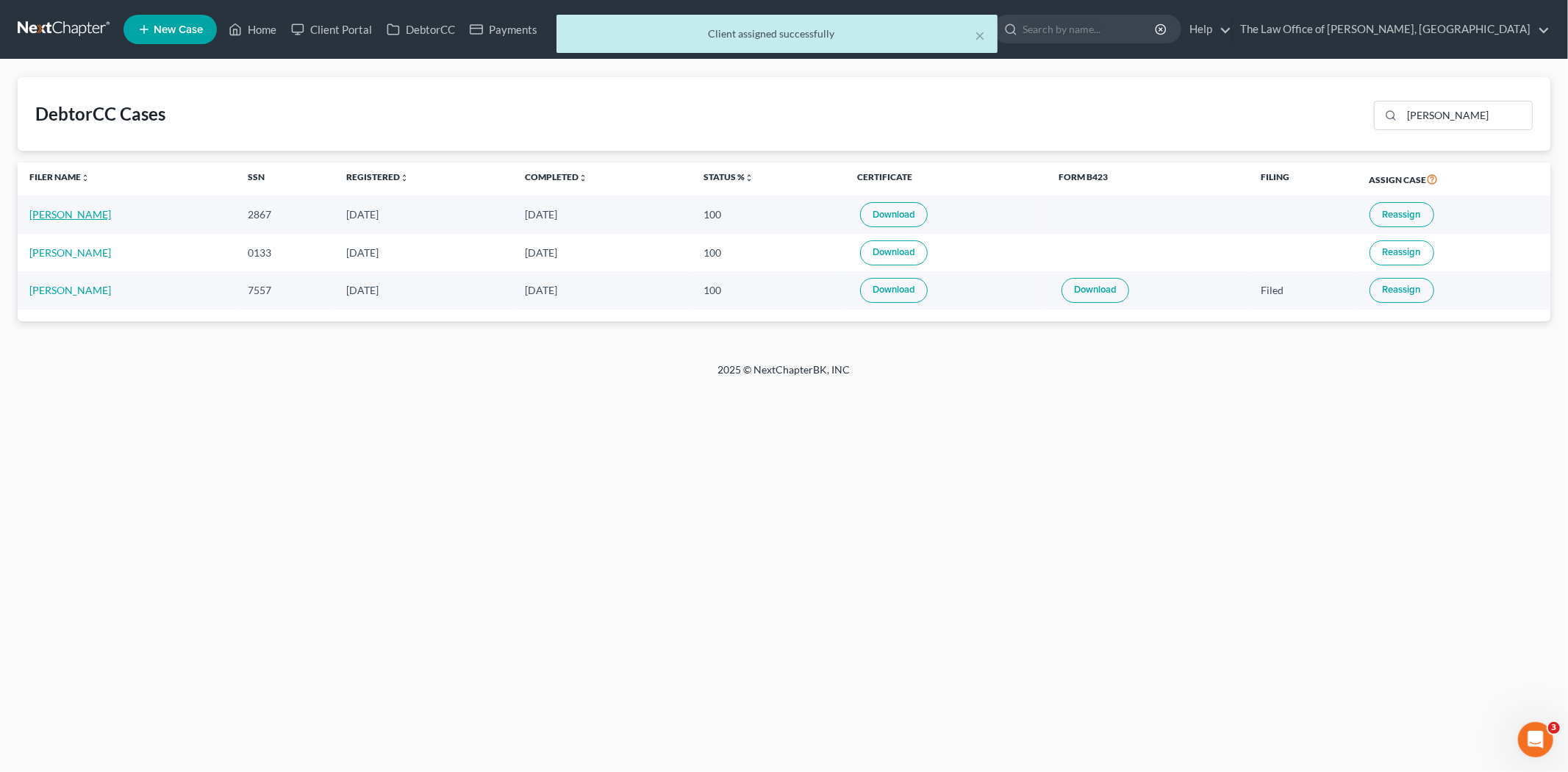
click at [60, 214] on link "Rita Gorman" at bounding box center [70, 214] width 82 height 12
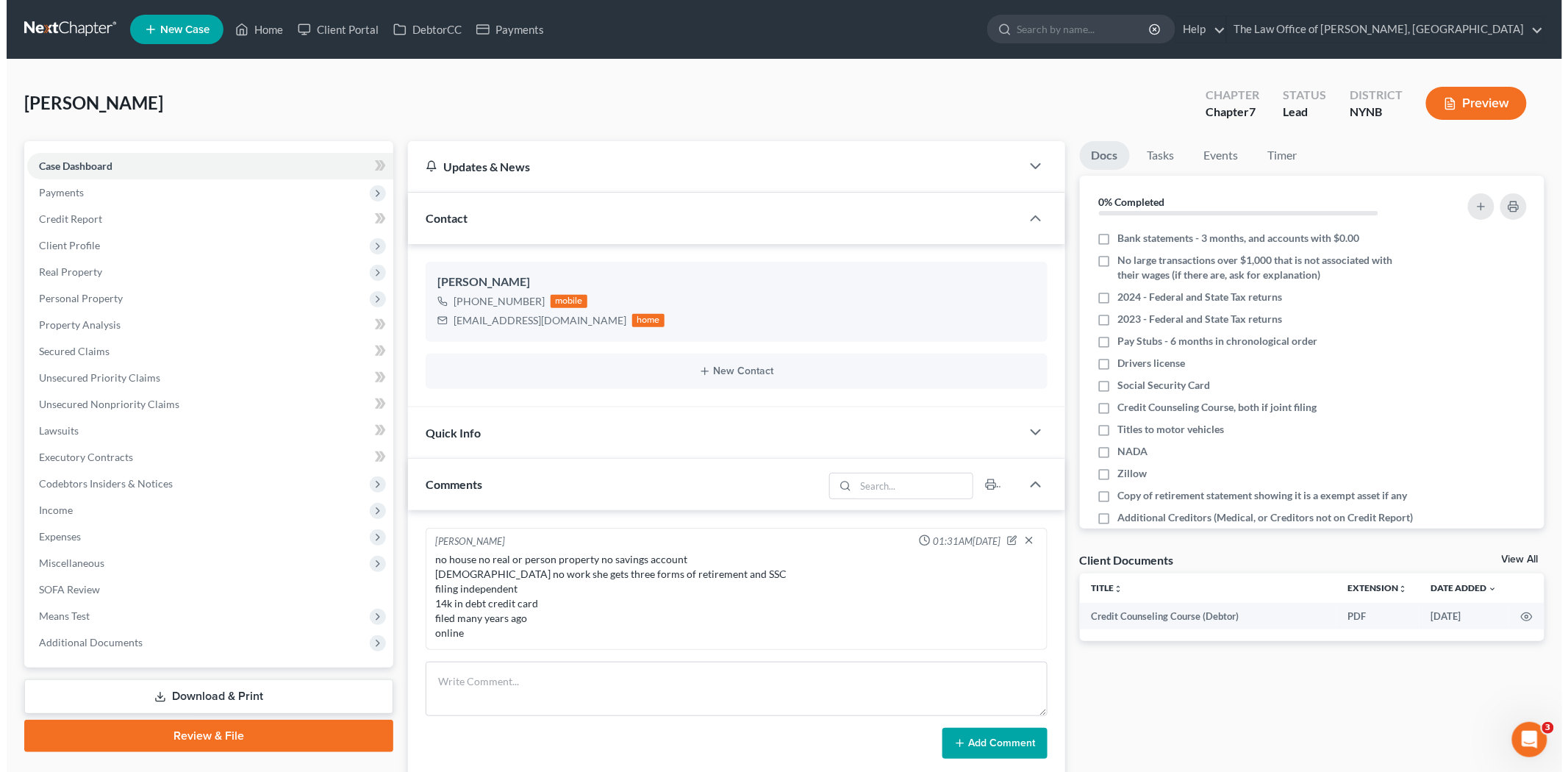
scroll to position [696, 0]
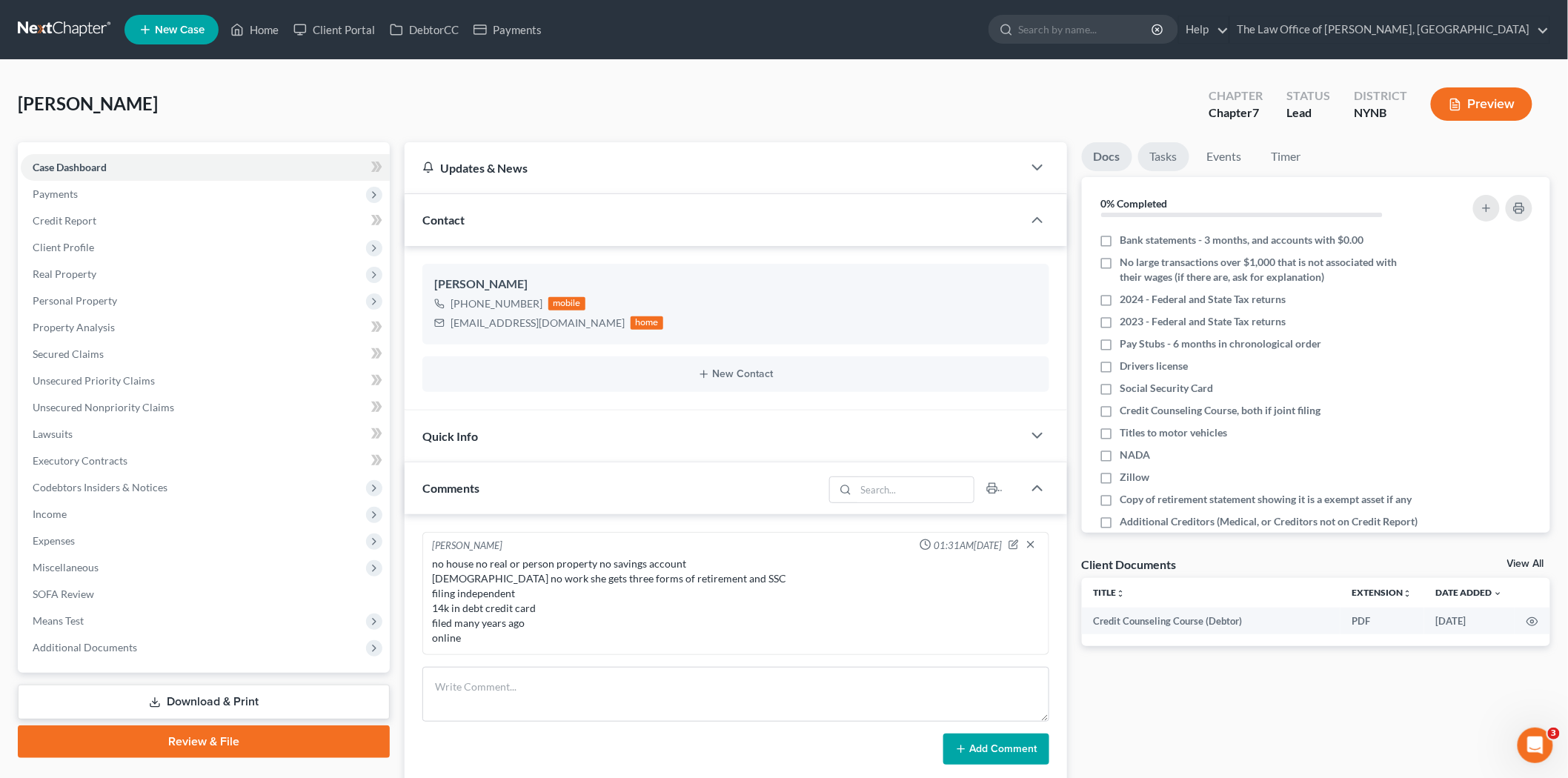
click at [1173, 159] on link "Tasks" at bounding box center [1163, 156] width 51 height 29
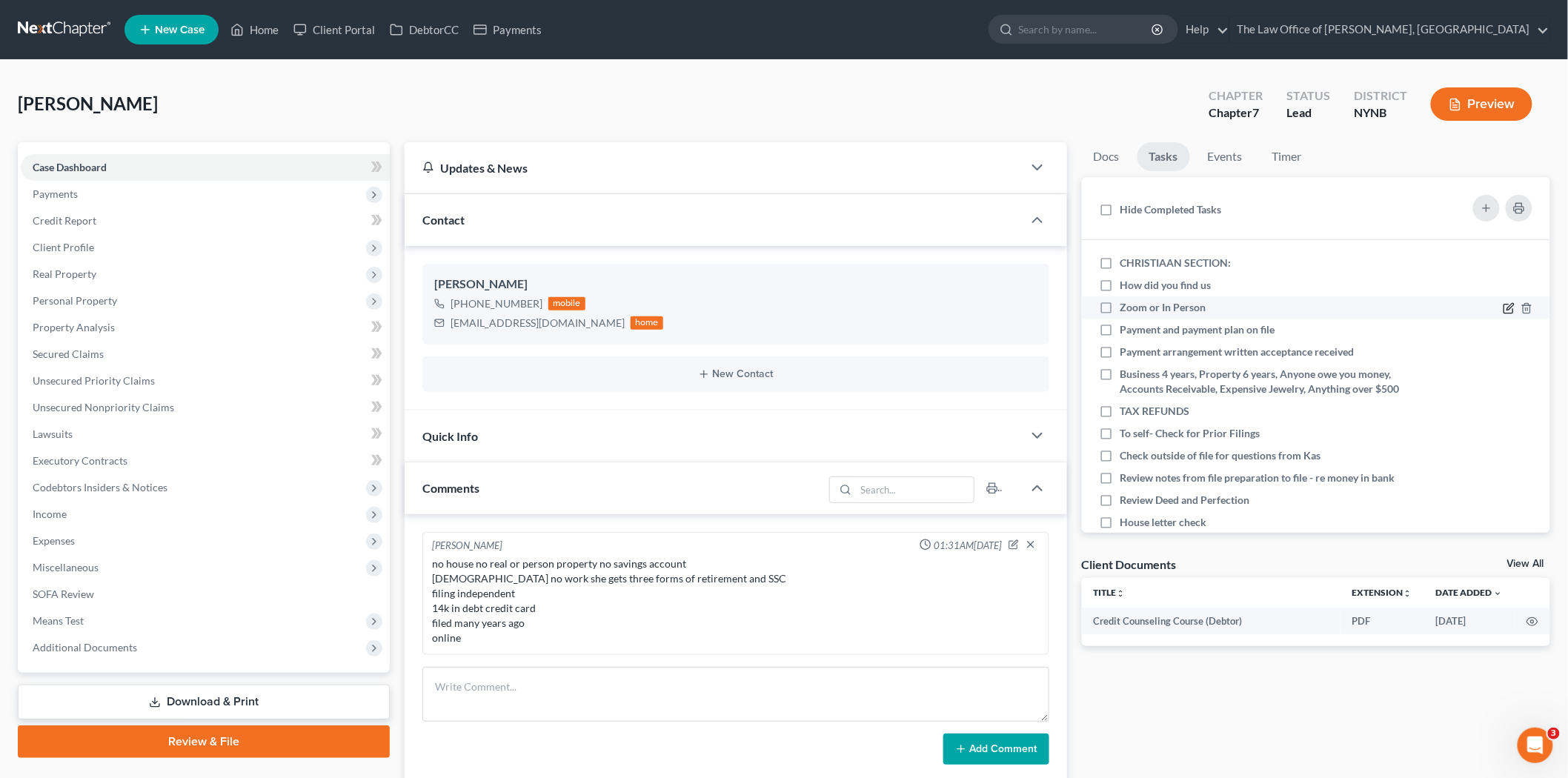
click at [1502, 308] on icon at bounding box center [1508, 308] width 12 height 12
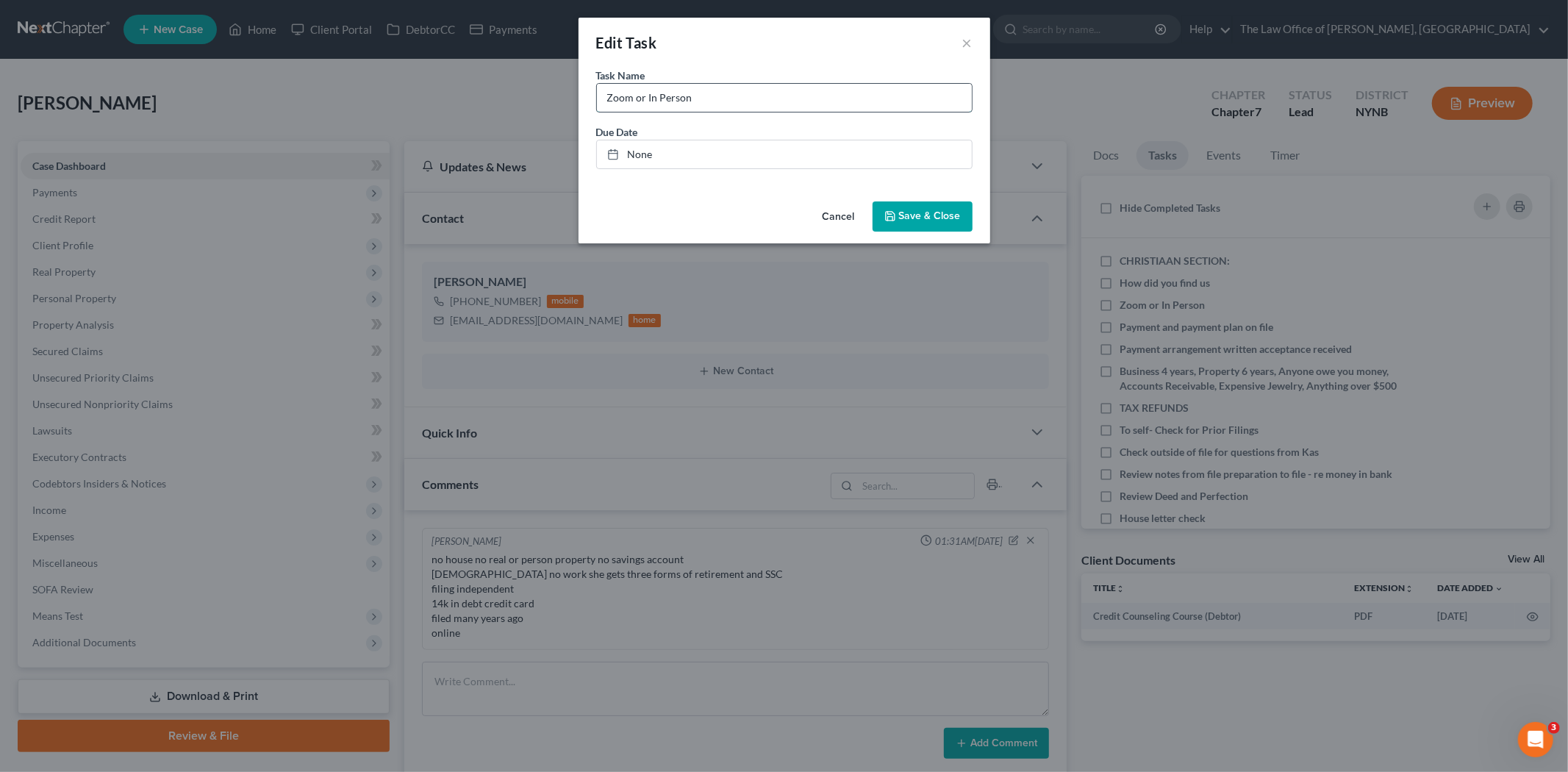
click at [767, 104] on input "Zoom or In Person" at bounding box center [784, 98] width 375 height 28
type input "Zoom or In Person - in person SO"
click at [915, 204] on button "Save & Close" at bounding box center [922, 217] width 100 height 31
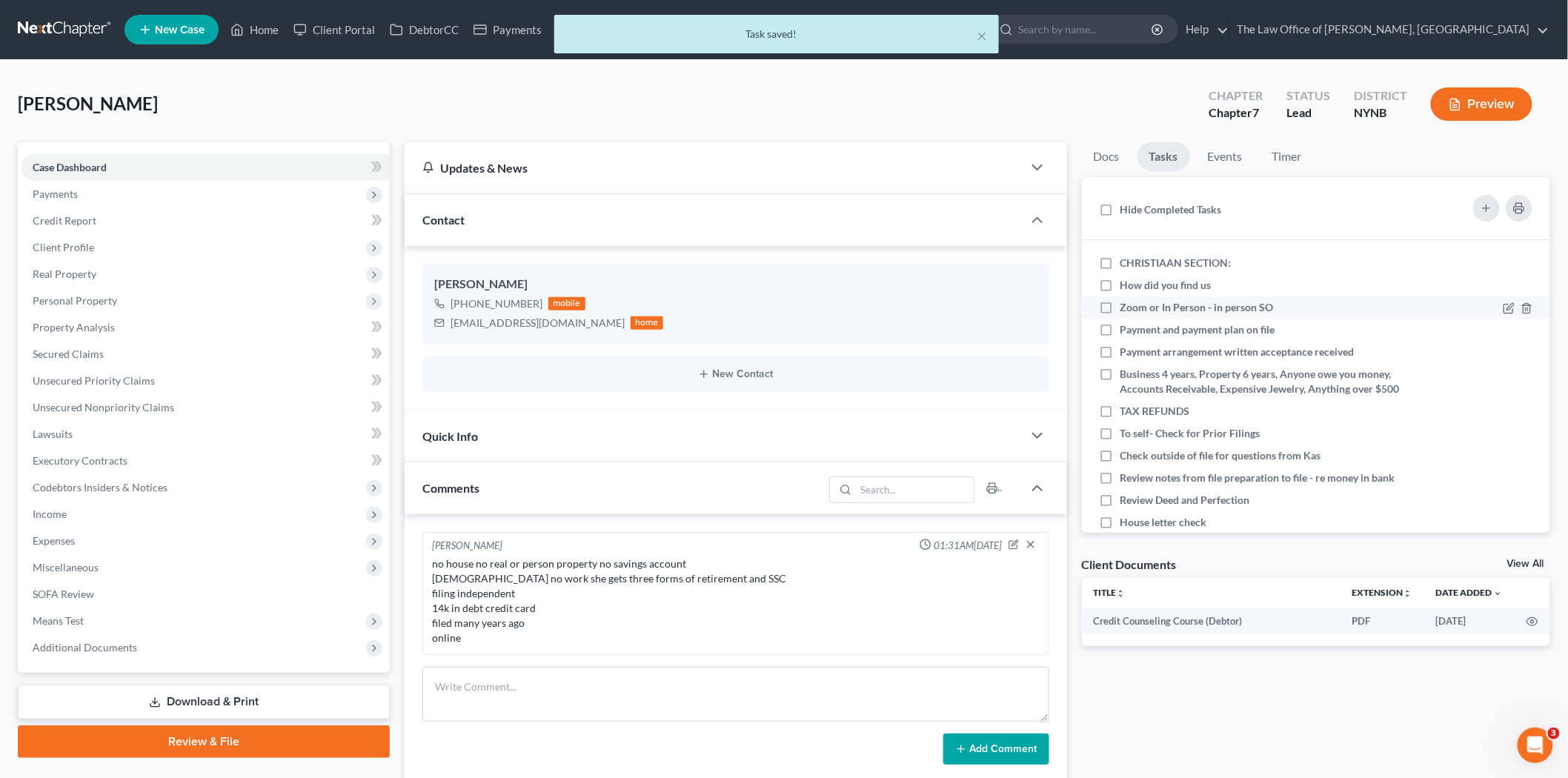
click at [1120, 306] on label "Zoom or In Person - in person SO" at bounding box center [1202, 307] width 165 height 15
click at [1126, 306] on input "Zoom or In Person - in person SO" at bounding box center [1131, 305] width 9 height 9
checkbox input "true"
click at [1120, 260] on label "CHRISTIAAN SECTION:" at bounding box center [1181, 262] width 123 height 15
click at [1126, 260] on input "CHRISTIAAN SECTION:" at bounding box center [1131, 260] width 9 height 9
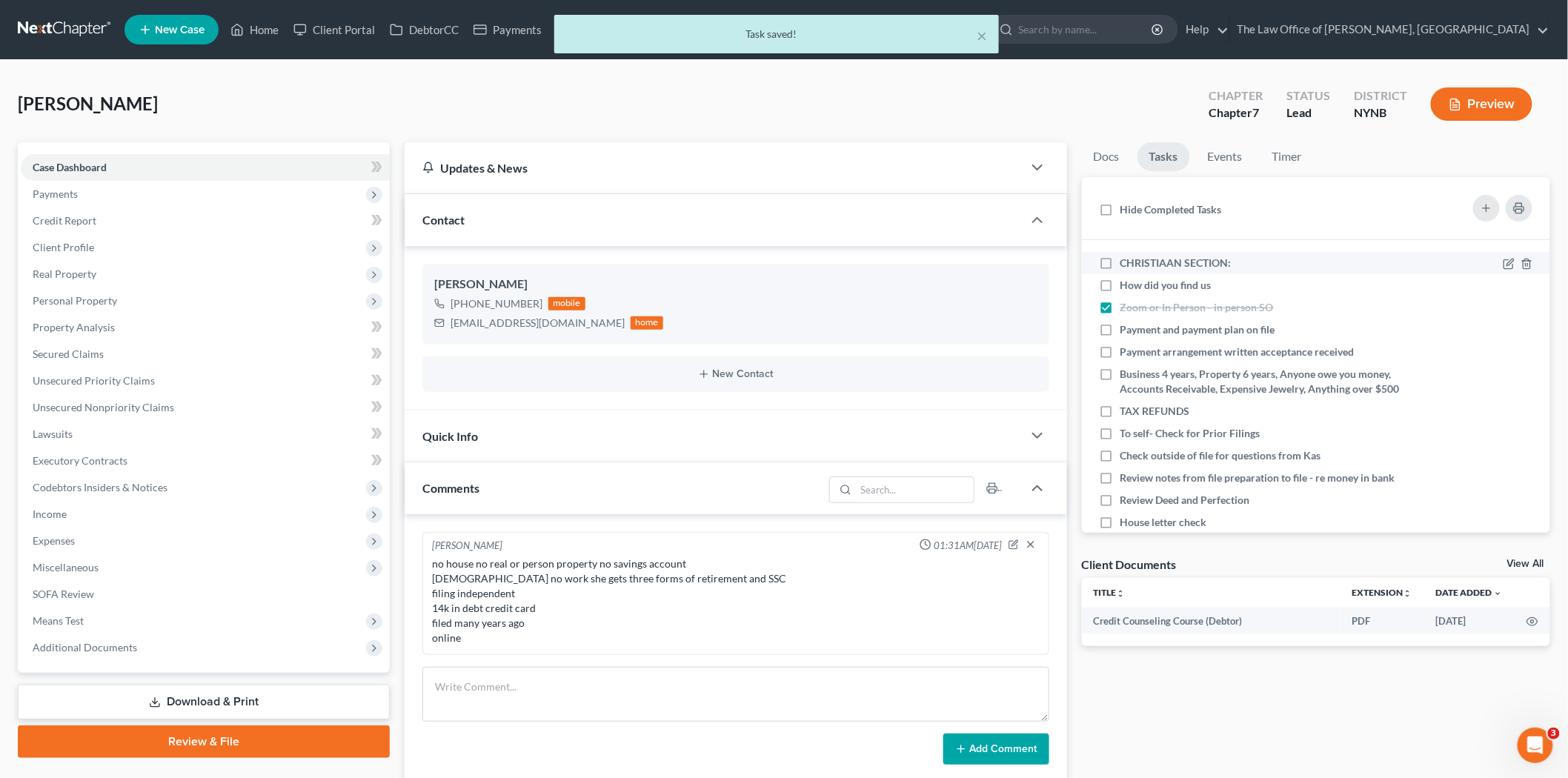
checkbox input "true"
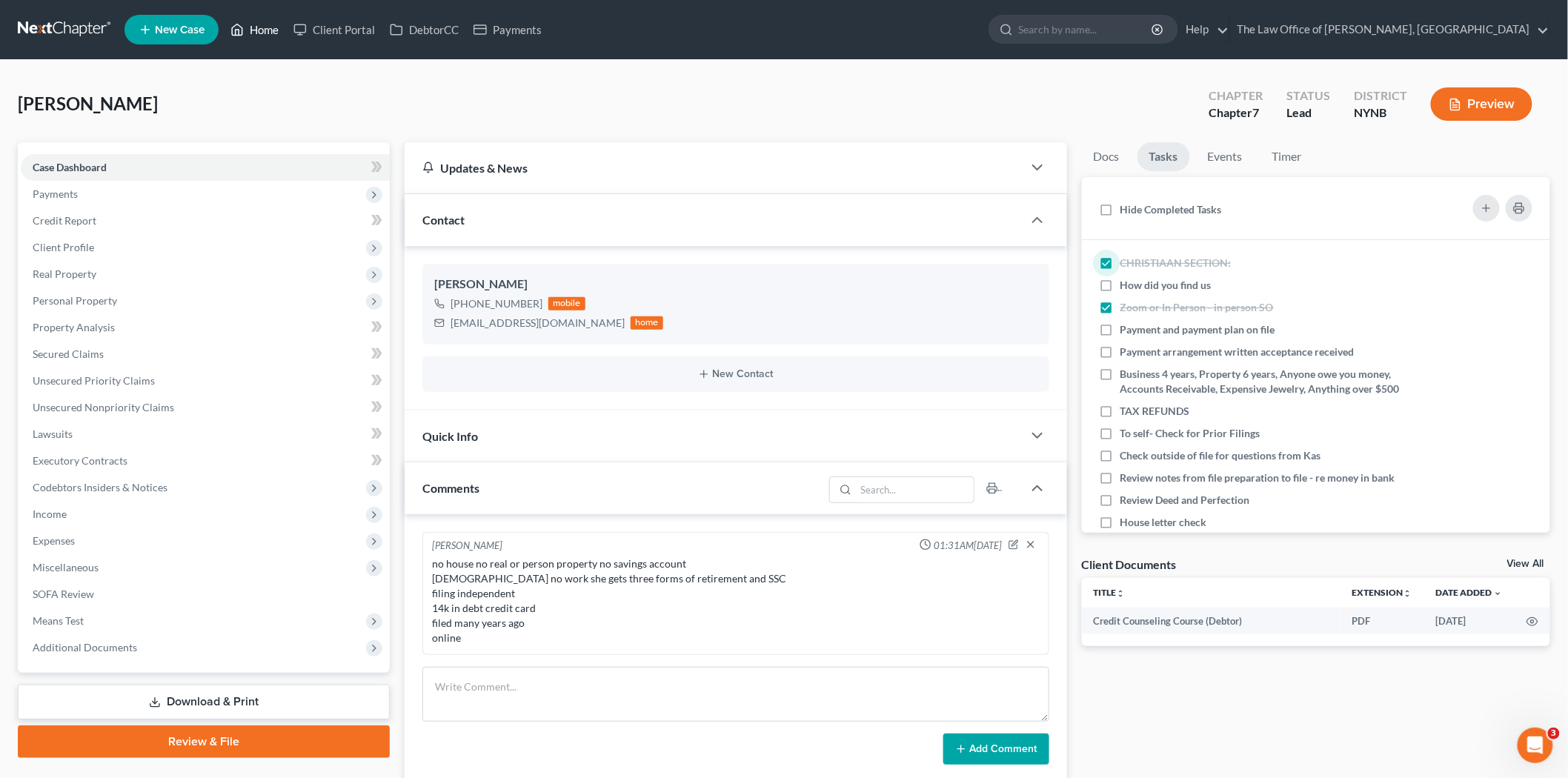
drag, startPoint x: 270, startPoint y: 30, endPoint x: 391, endPoint y: 82, distance: 131.7
click at [270, 30] on link "Home" at bounding box center [255, 29] width 63 height 27
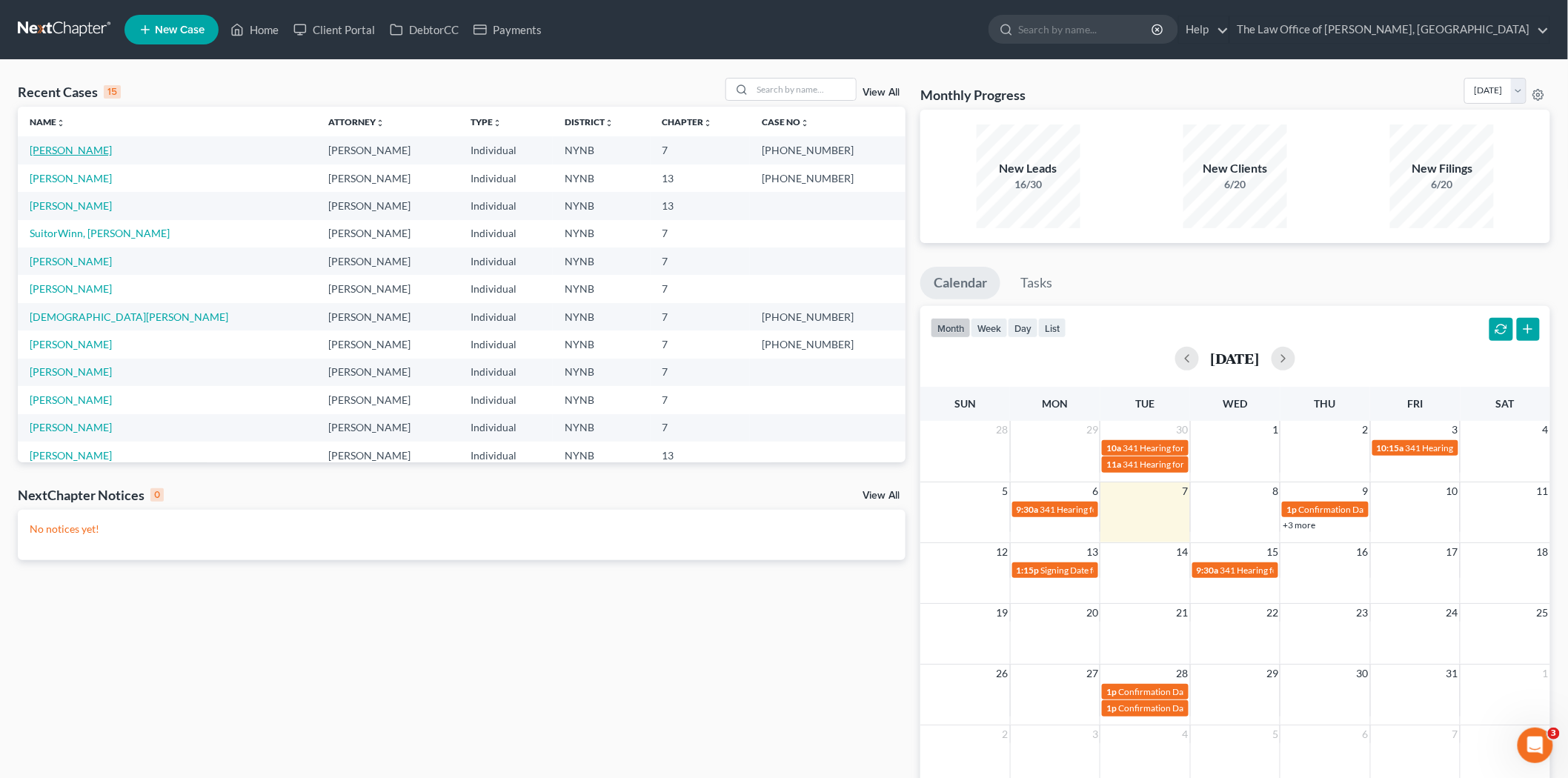
click at [69, 150] on link "[PERSON_NAME]" at bounding box center [70, 150] width 83 height 12
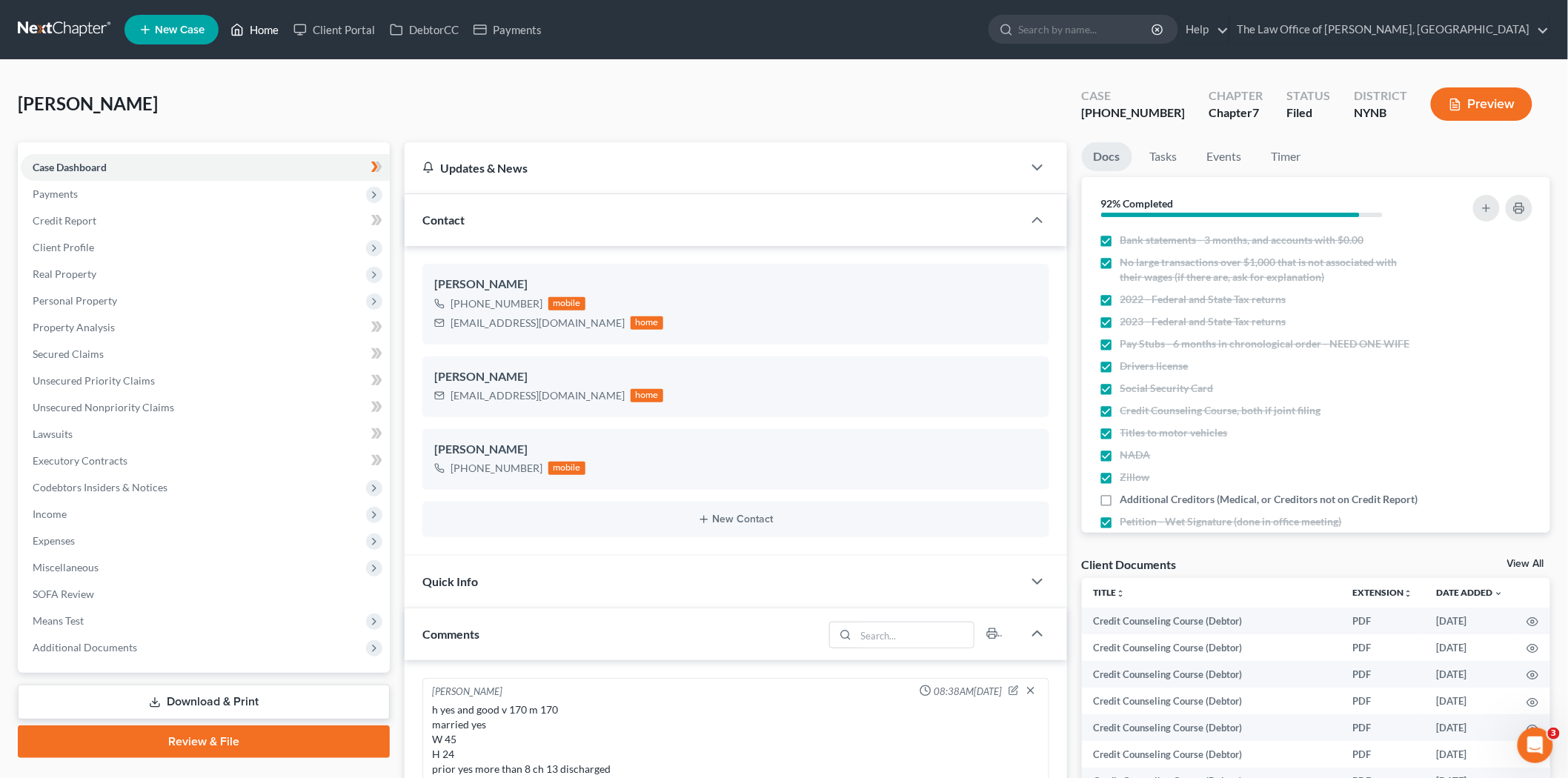
click at [262, 25] on link "Home" at bounding box center [255, 29] width 63 height 27
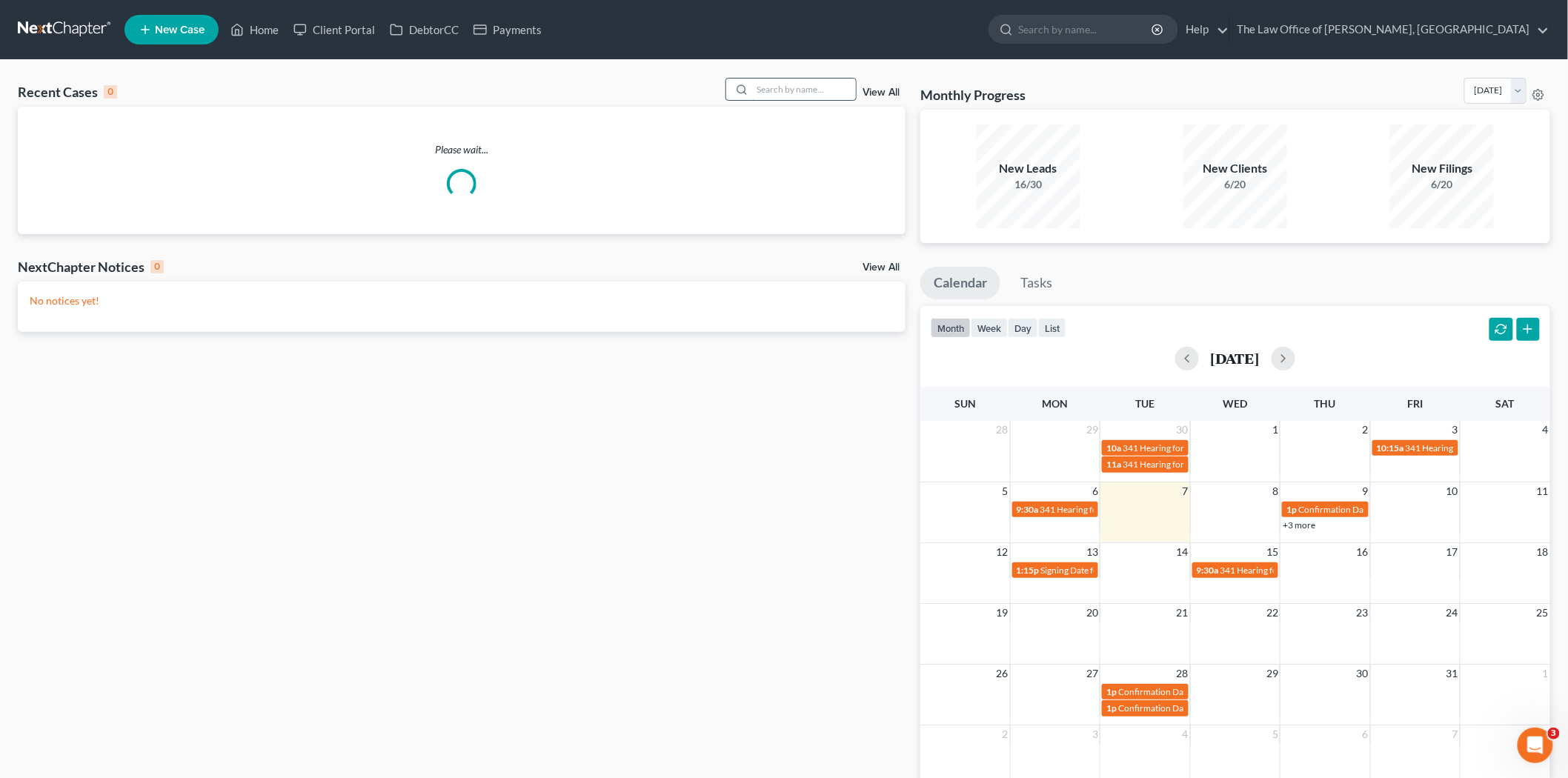
click at [790, 91] on input "search" at bounding box center [804, 89] width 103 height 22
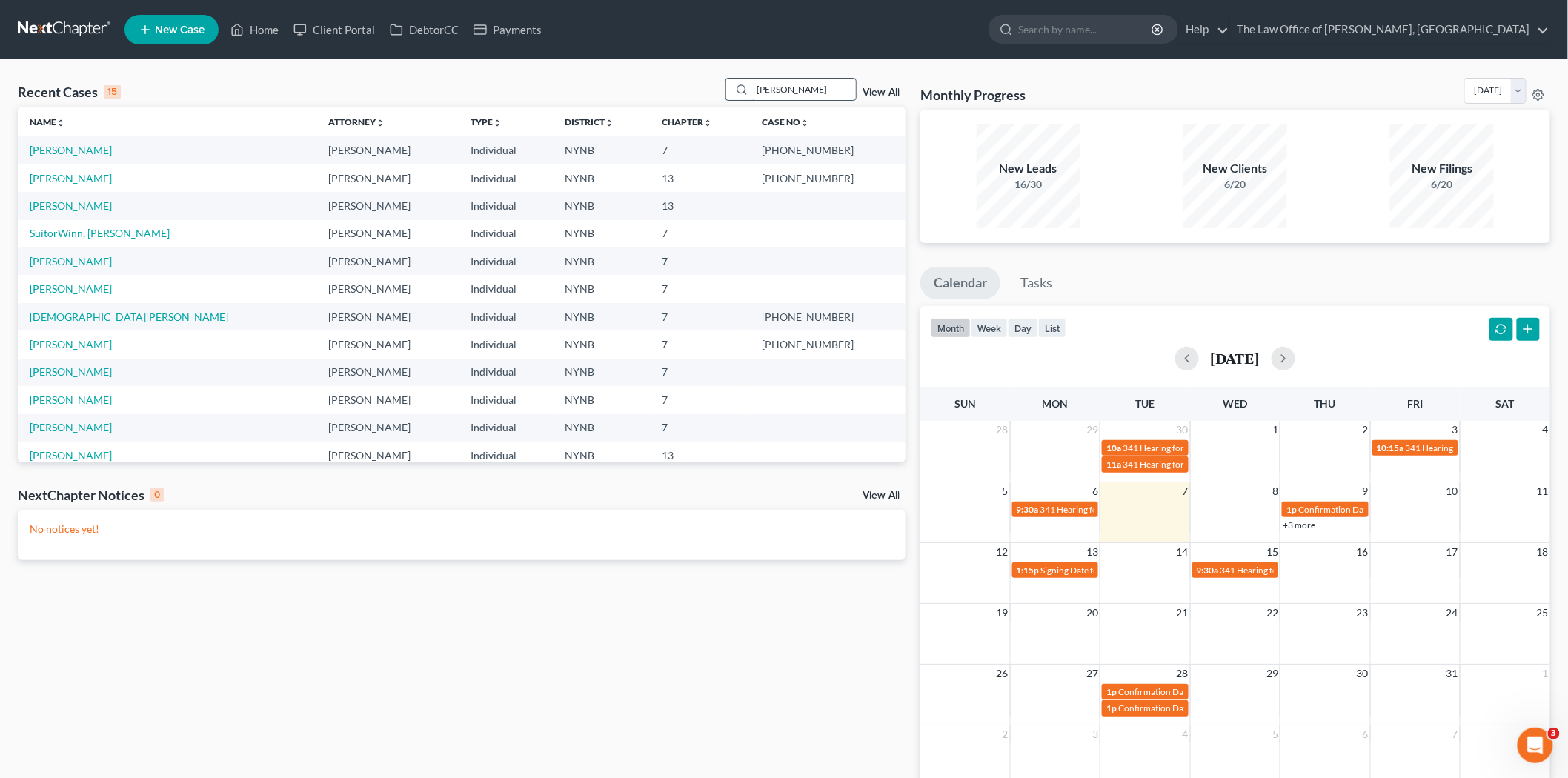
type input "grignon"
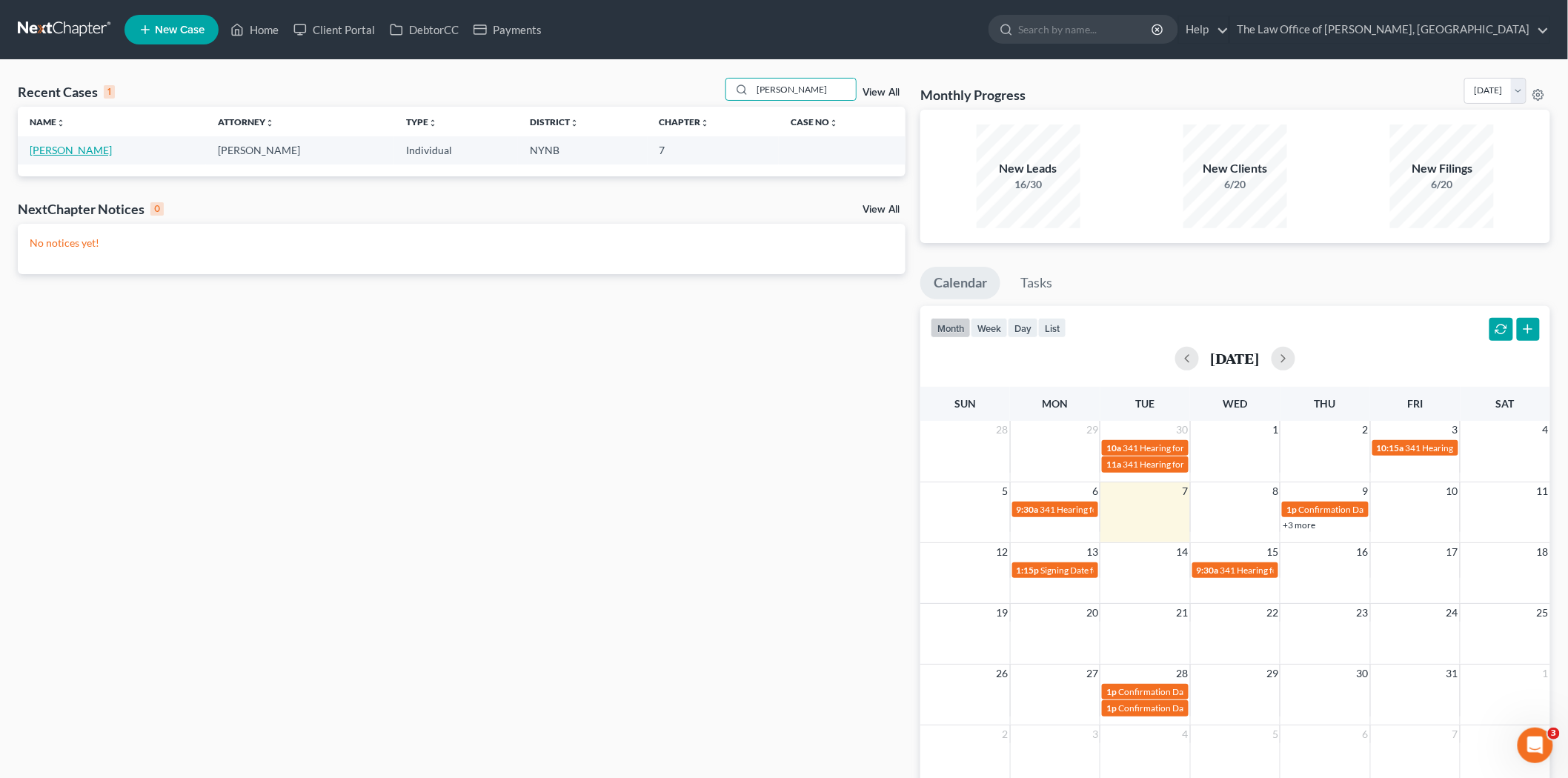
click at [69, 152] on link "Grignon, Heath" at bounding box center [70, 150] width 83 height 12
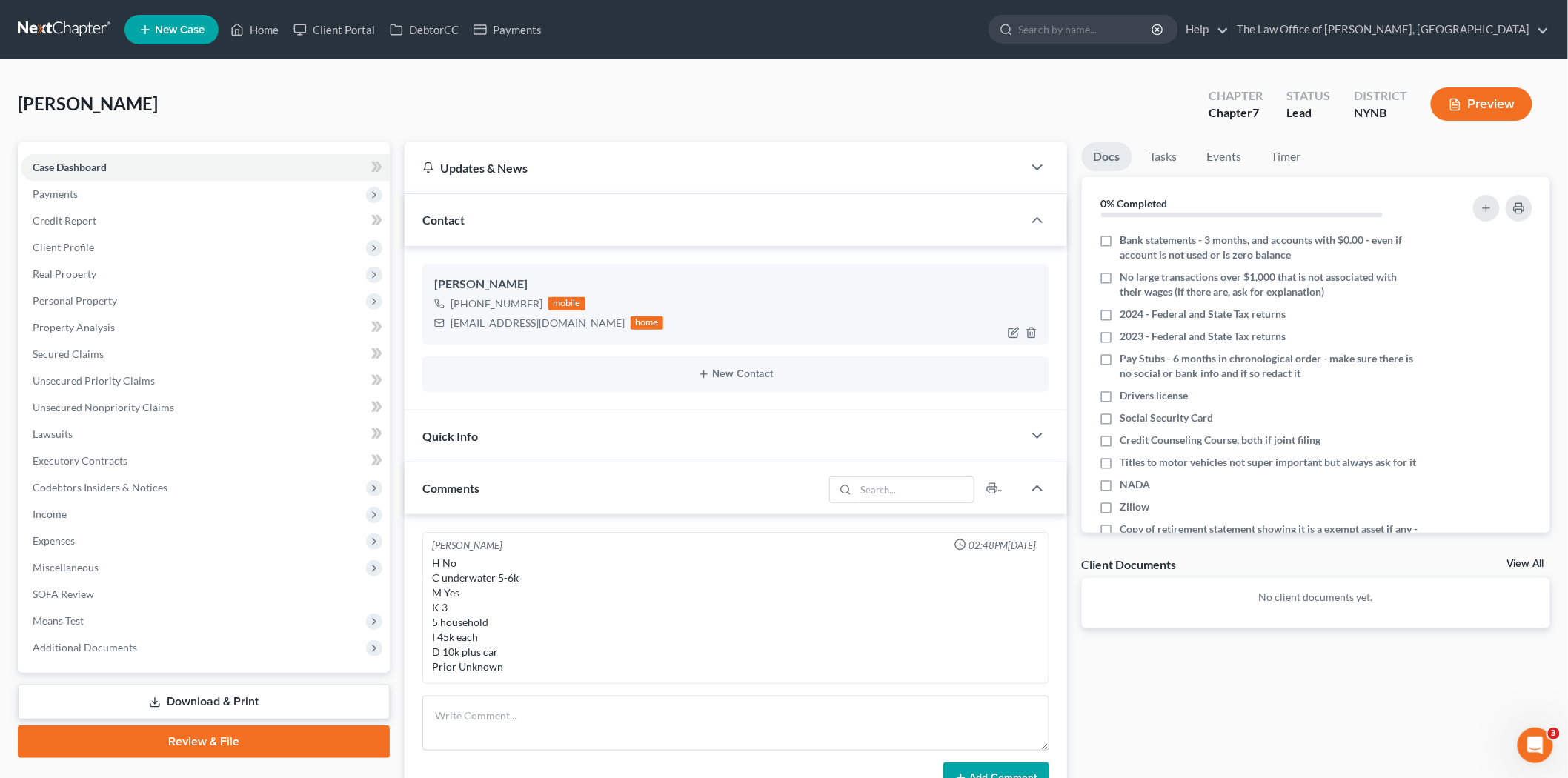
click at [494, 322] on div "hgrignon82@gmail.com" at bounding box center [538, 322] width 174 height 15
click at [494, 322] on div "hgrignon82@gmail.com" at bounding box center [538, 322] width 174 height 15
copy div "hgrignon82@gmail.com"
click at [268, 24] on link "Home" at bounding box center [255, 29] width 63 height 27
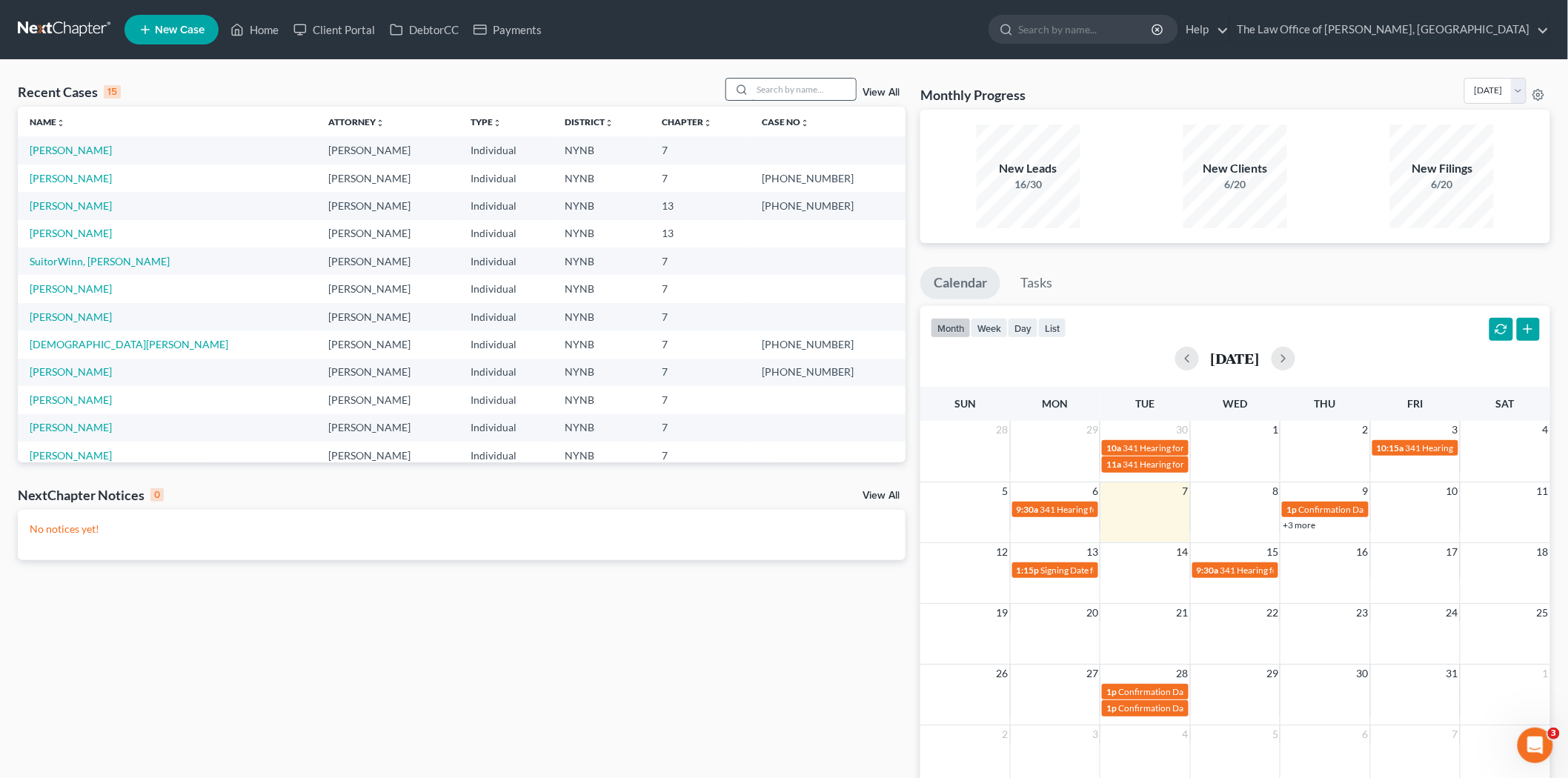
click at [820, 86] on input "search" at bounding box center [804, 89] width 103 height 22
type input "gorman"
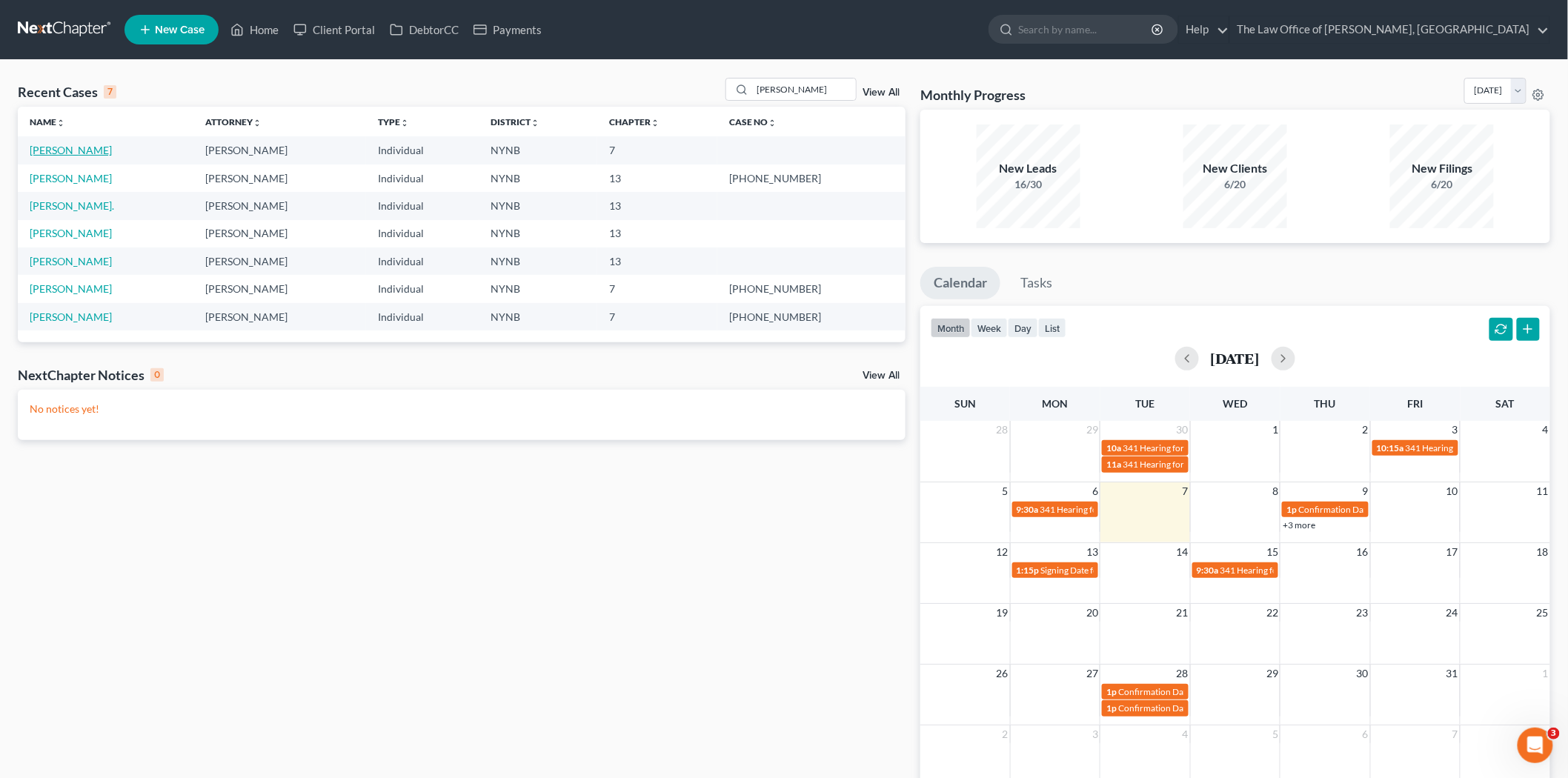
click at [52, 147] on link "Gorman, Rita" at bounding box center [70, 150] width 83 height 12
select select "0"
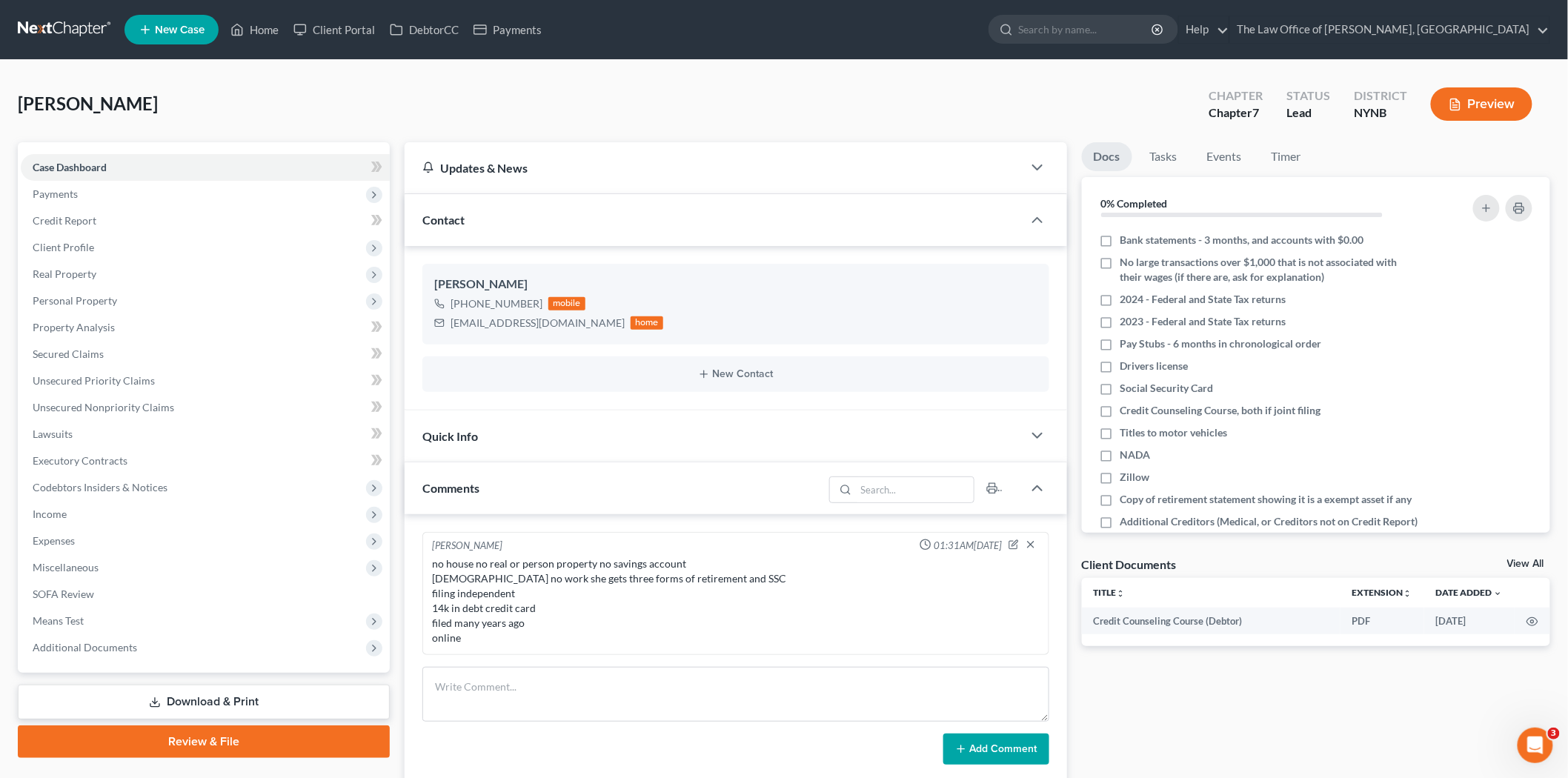
scroll to position [702, 0]
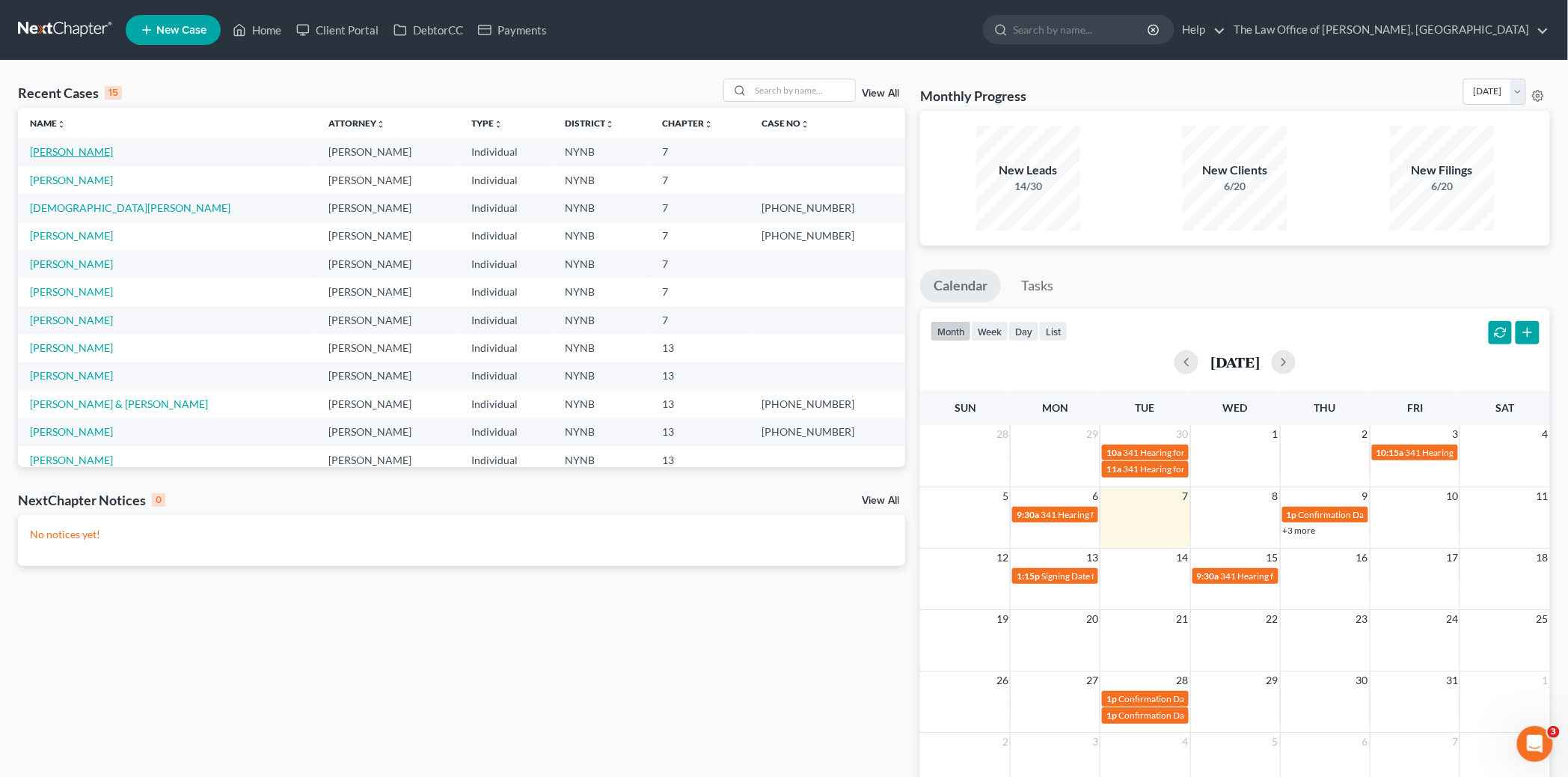
click at [54, 155] on link "Gorman, Rita" at bounding box center [71, 151] width 83 height 12
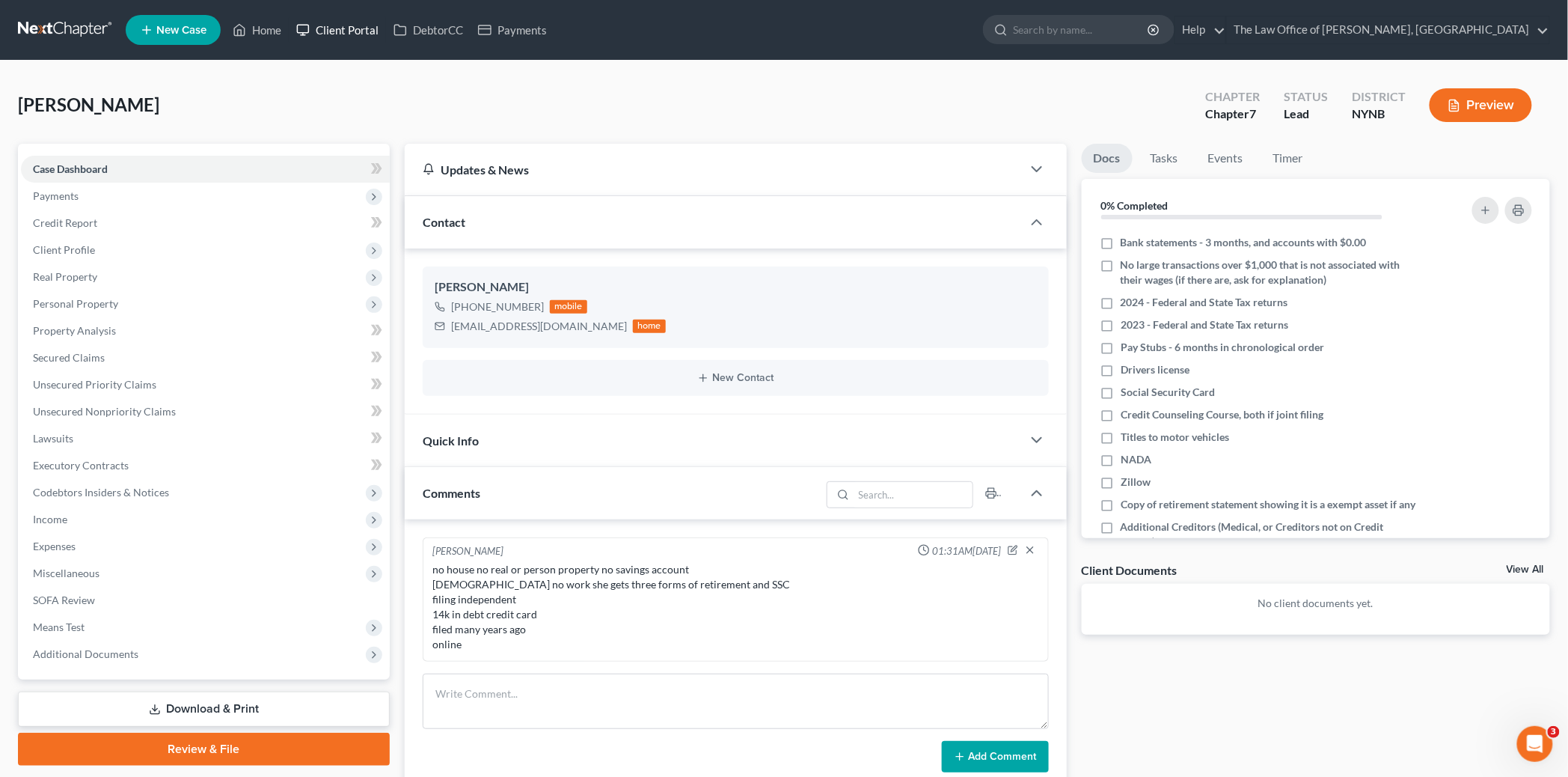
scroll to position [709, 0]
click at [357, 26] on link "Client Portal" at bounding box center [337, 30] width 97 height 27
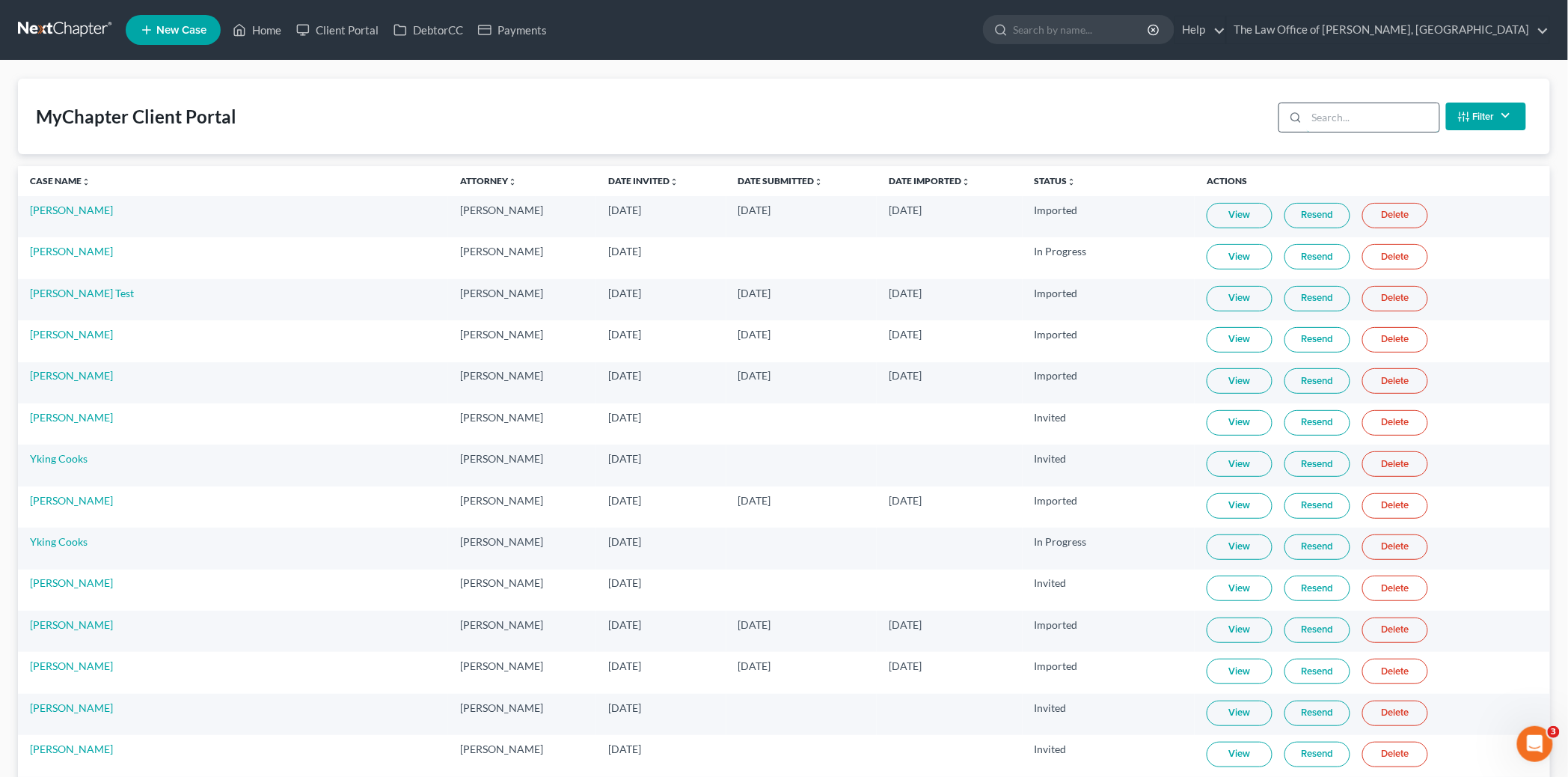
click at [1358, 120] on input "search" at bounding box center [1373, 118] width 132 height 29
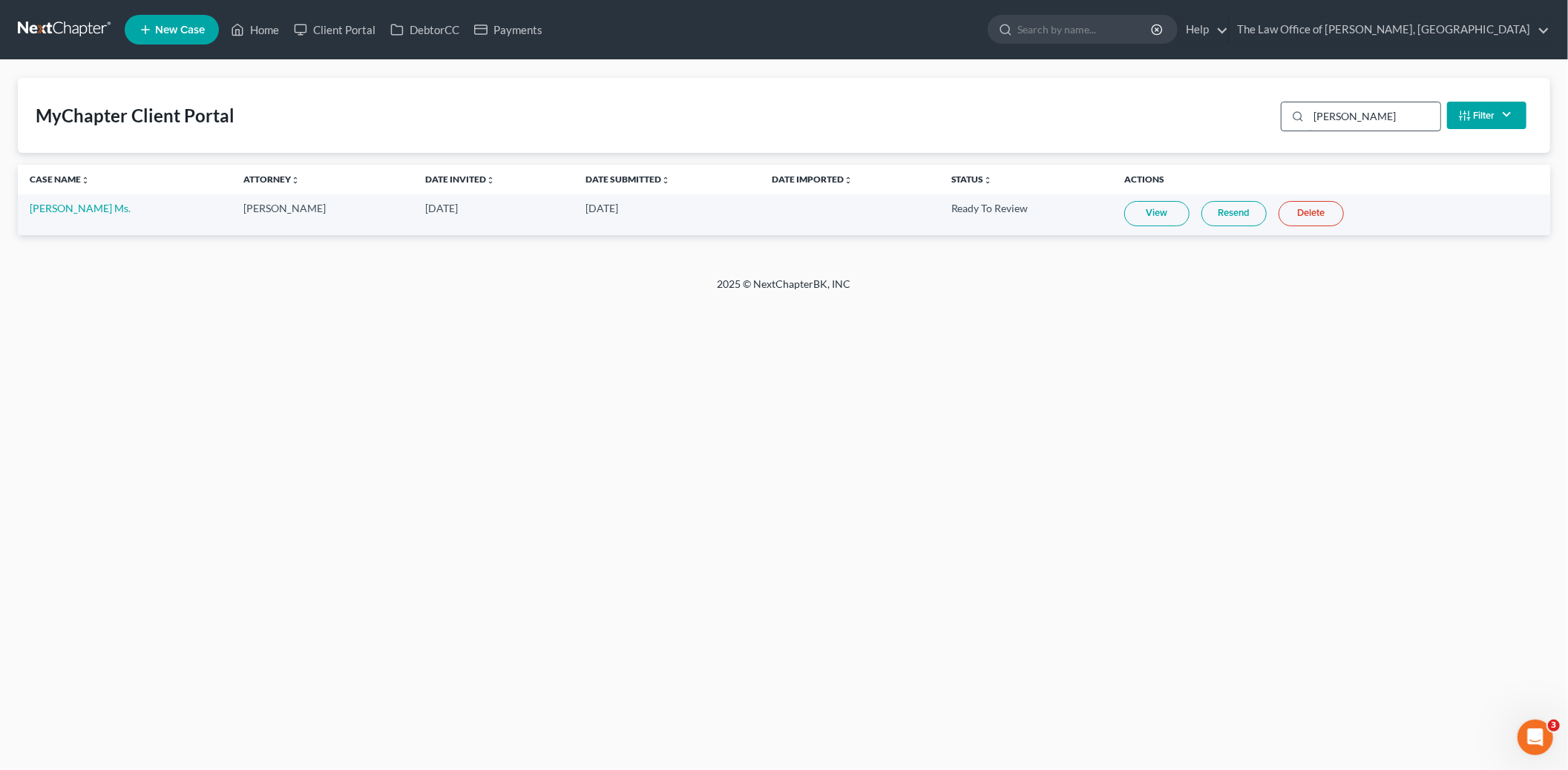
type input "gorman"
click at [1152, 211] on link "View" at bounding box center [1156, 213] width 66 height 25
click at [70, 205] on link "Rita Gorman Ms." at bounding box center [80, 208] width 101 height 12
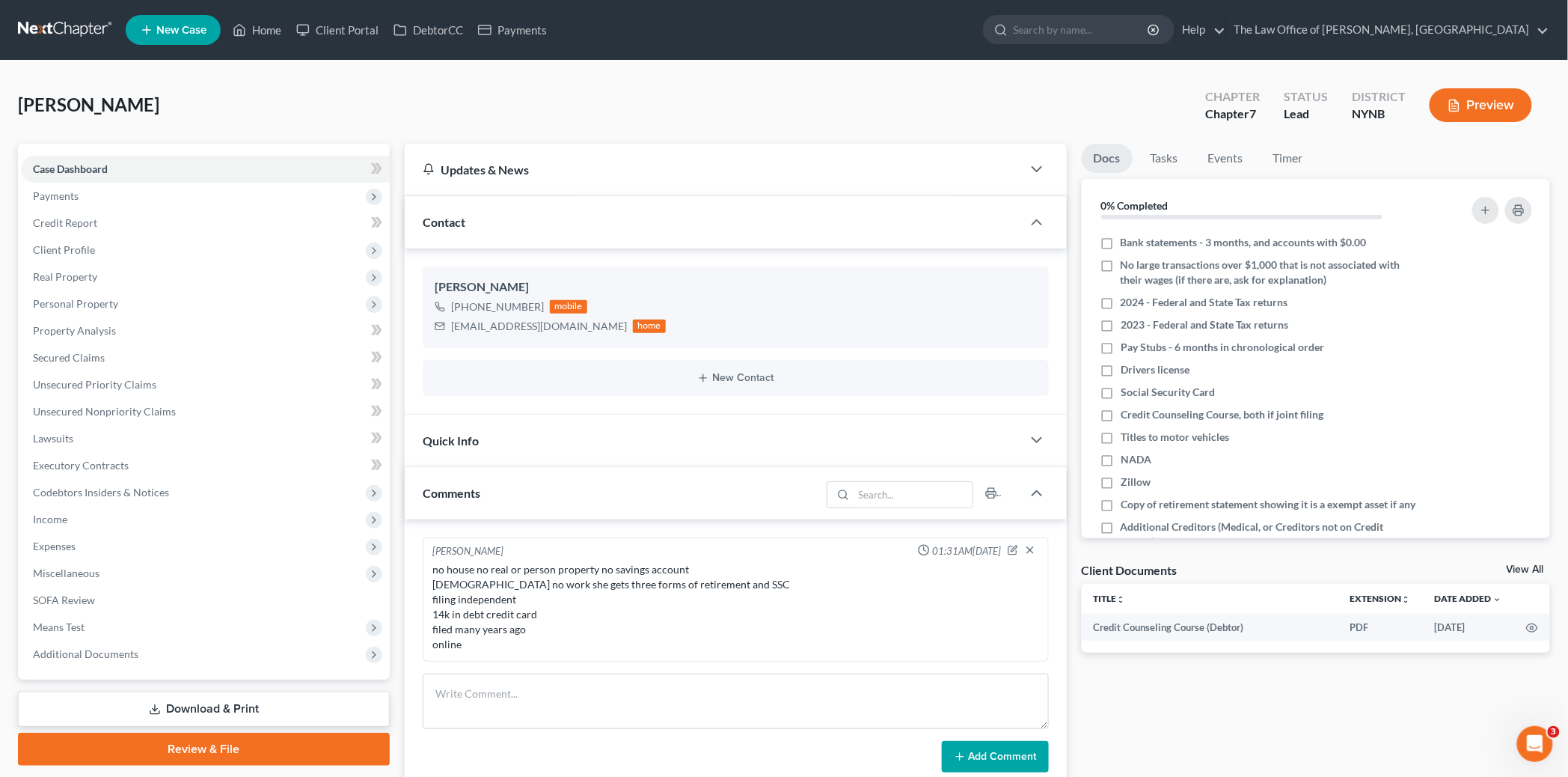
scroll to position [709, 0]
click at [65, 544] on span "Expenses" at bounding box center [54, 546] width 43 height 12
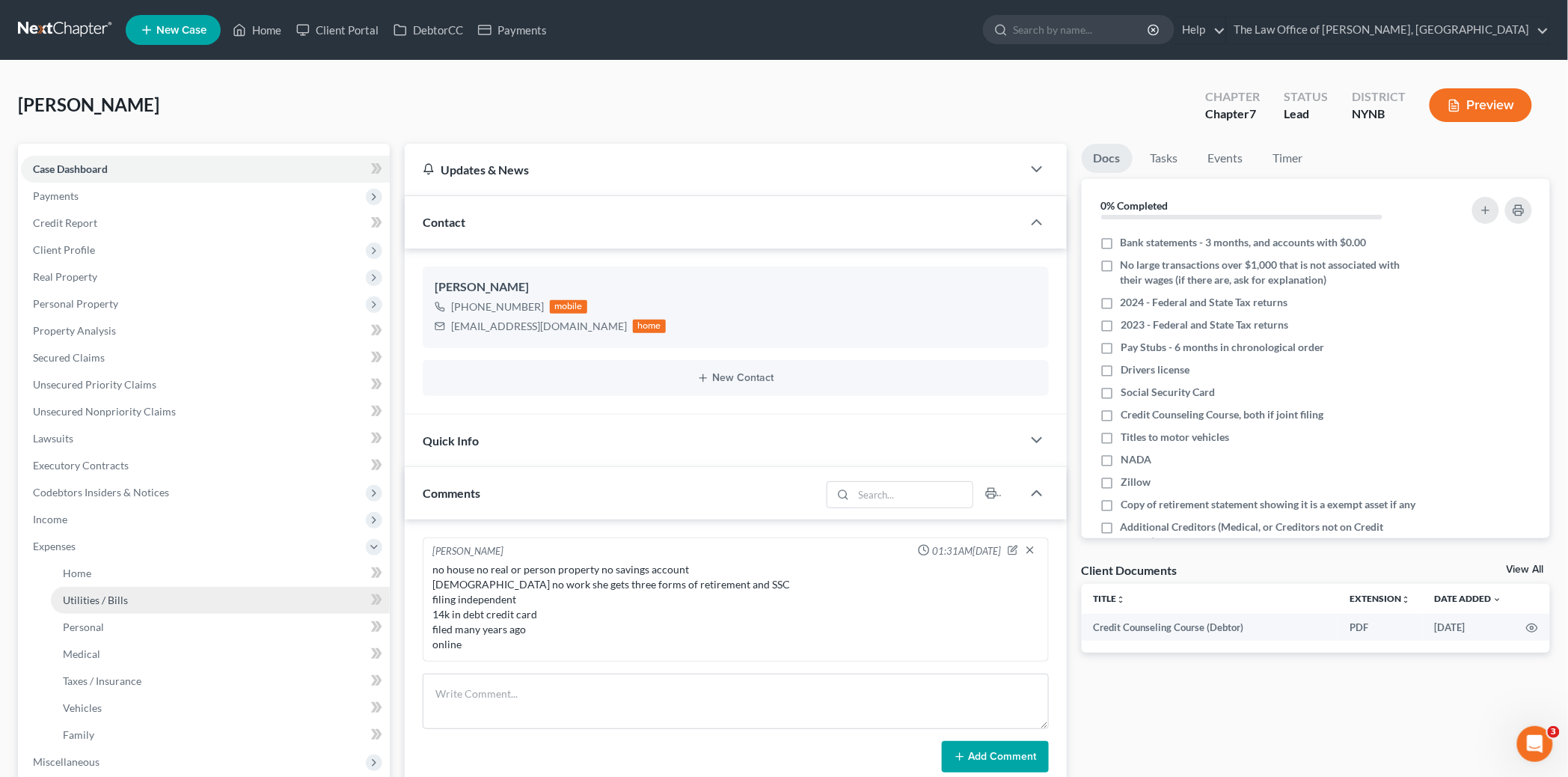
click at [122, 592] on link "Utilities / Bills" at bounding box center [220, 600] width 339 height 27
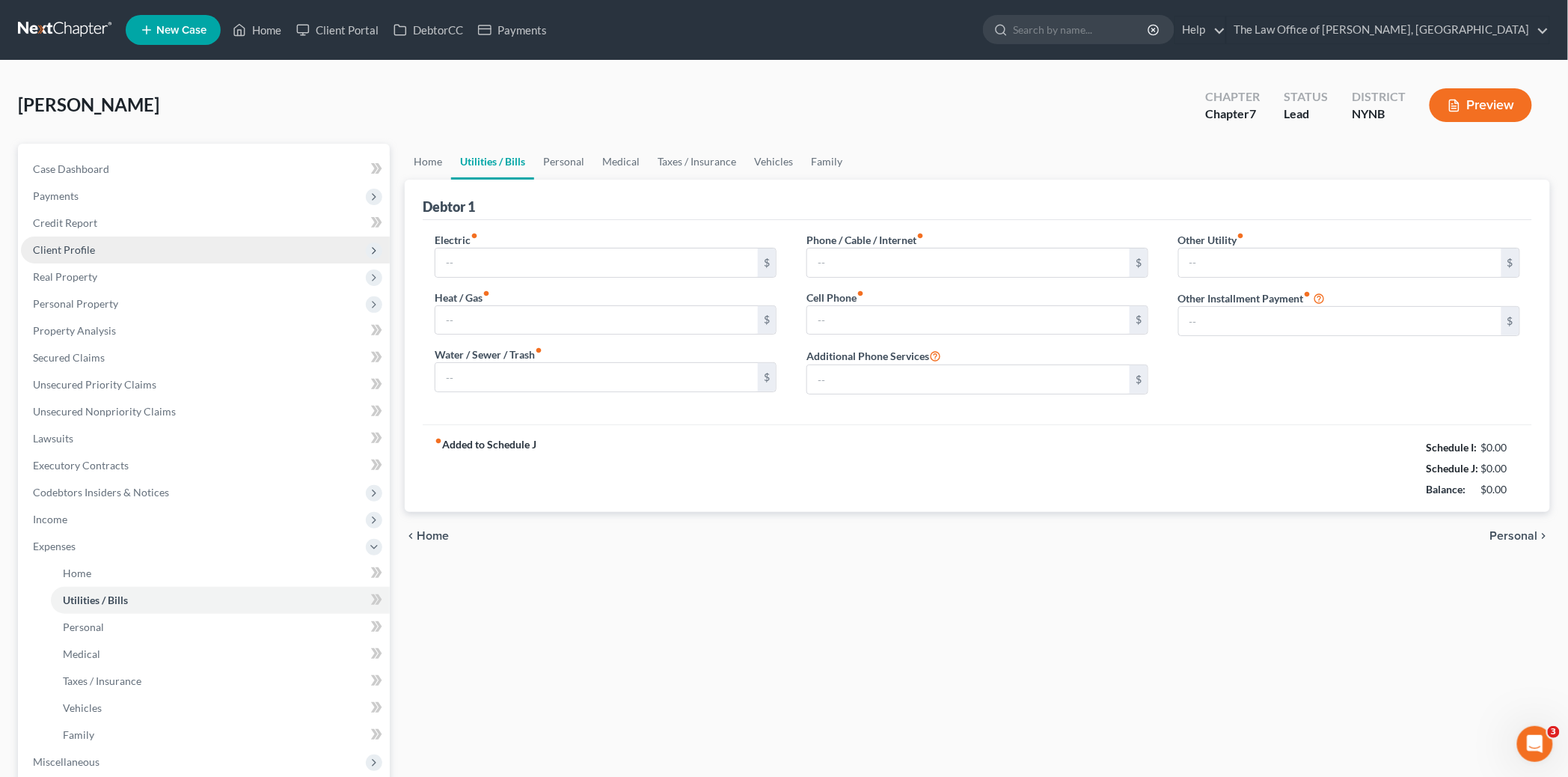
click at [61, 253] on span "Client Profile" at bounding box center [64, 249] width 62 height 12
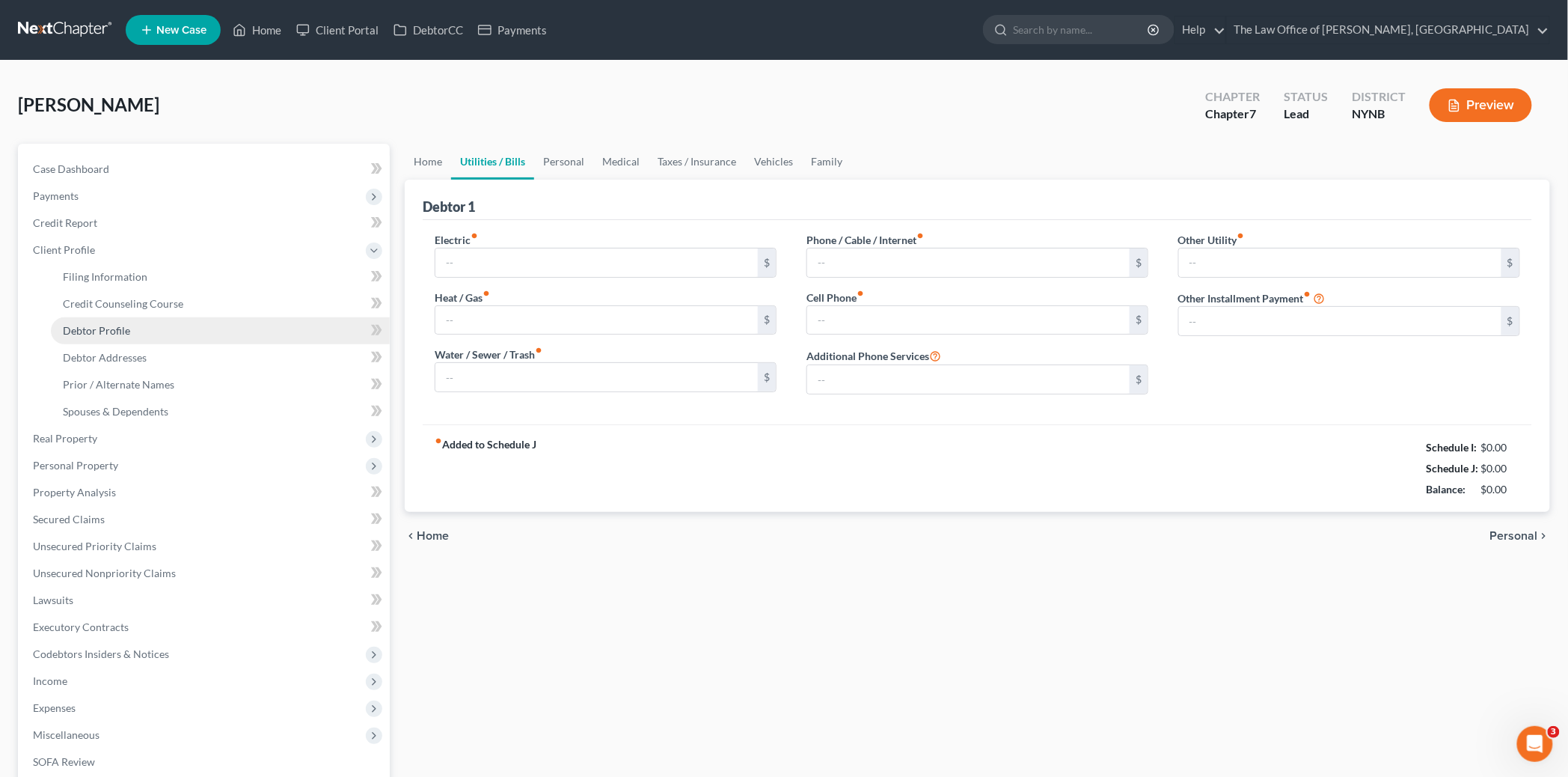
click at [115, 334] on span "Debtor Profile" at bounding box center [97, 330] width 67 height 12
select select "3"
select select "0"
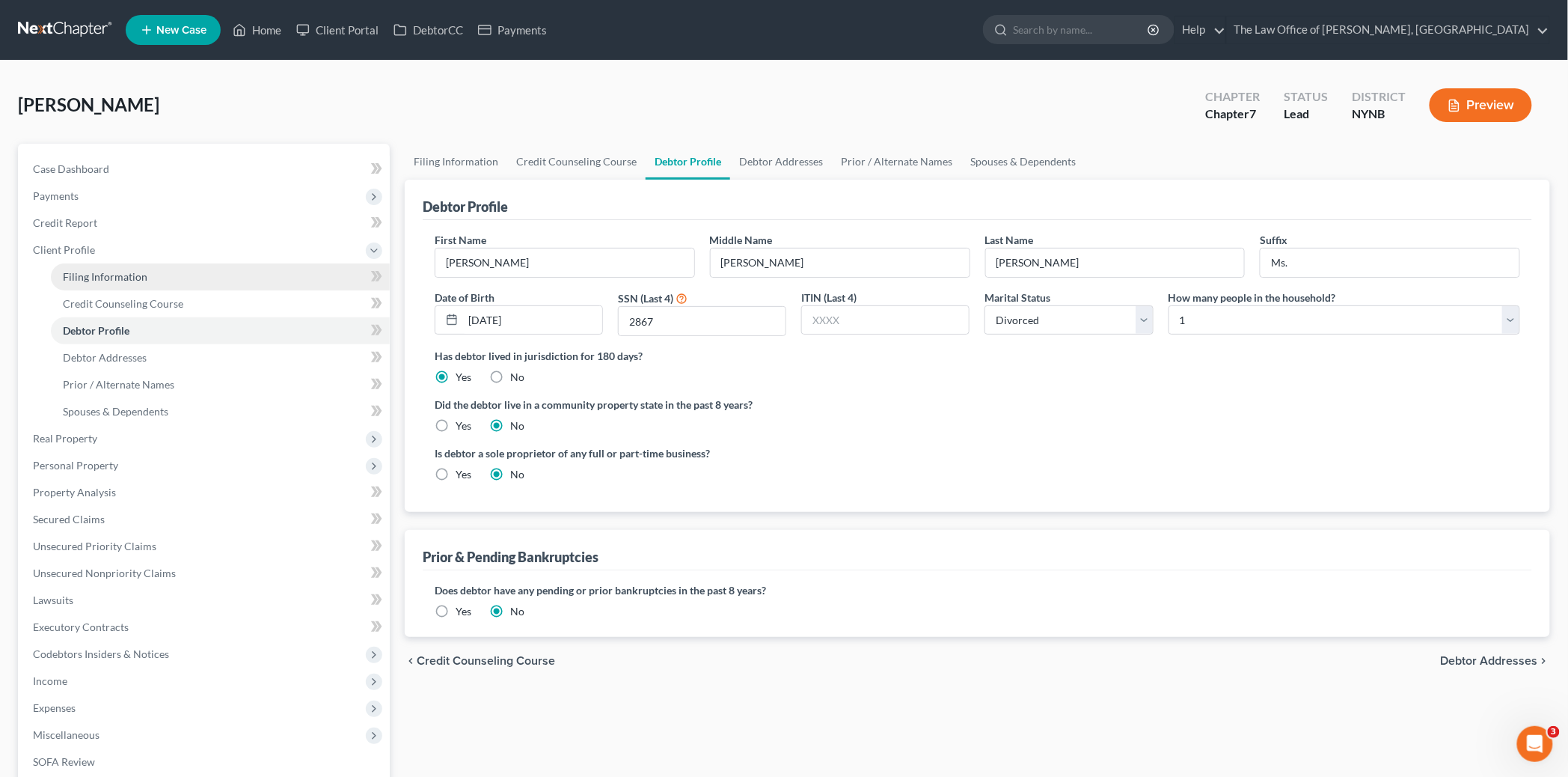
click at [100, 274] on span "Filing Information" at bounding box center [105, 277] width 85 height 12
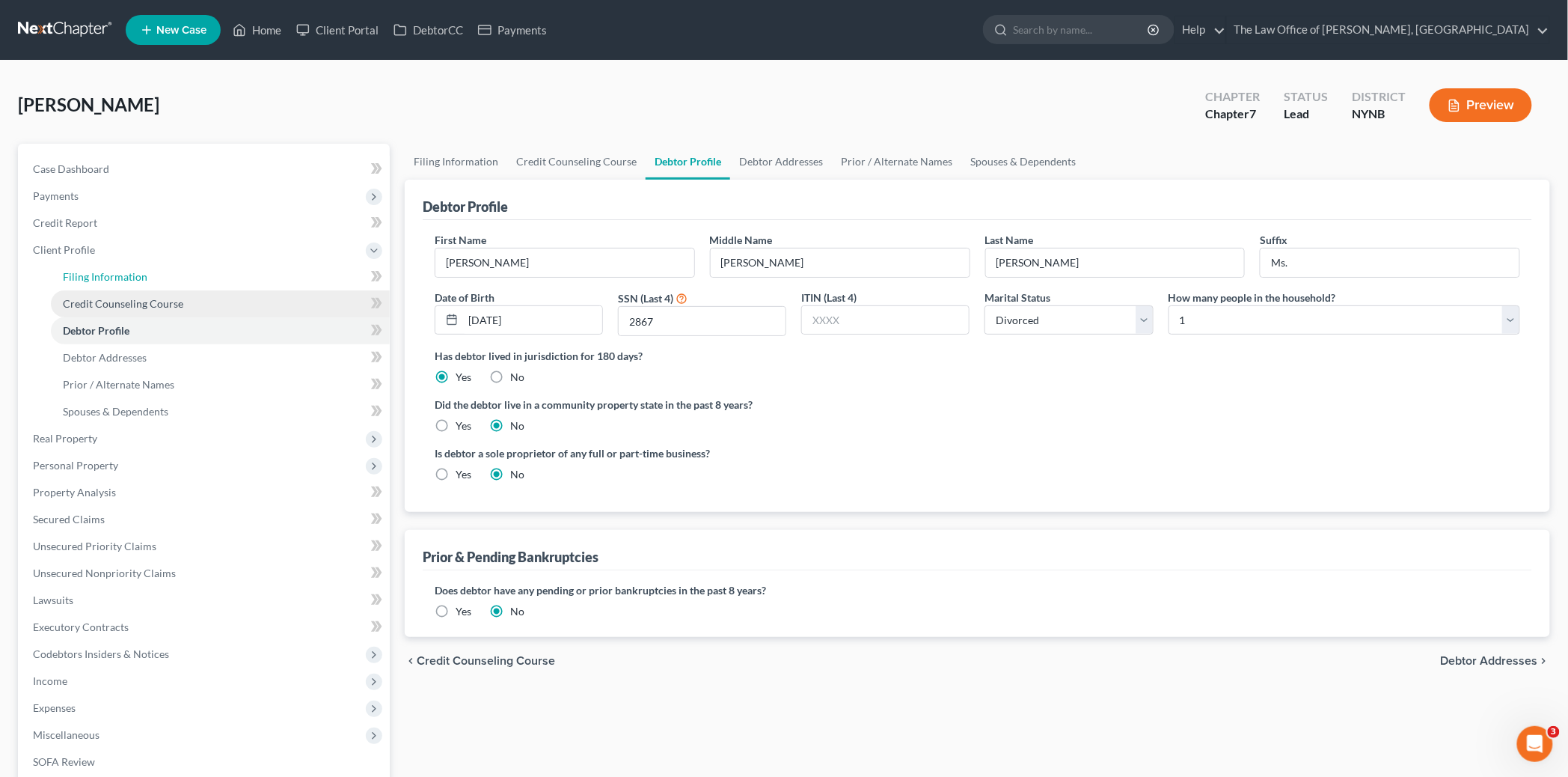
select select "1"
select select "0"
select select "54"
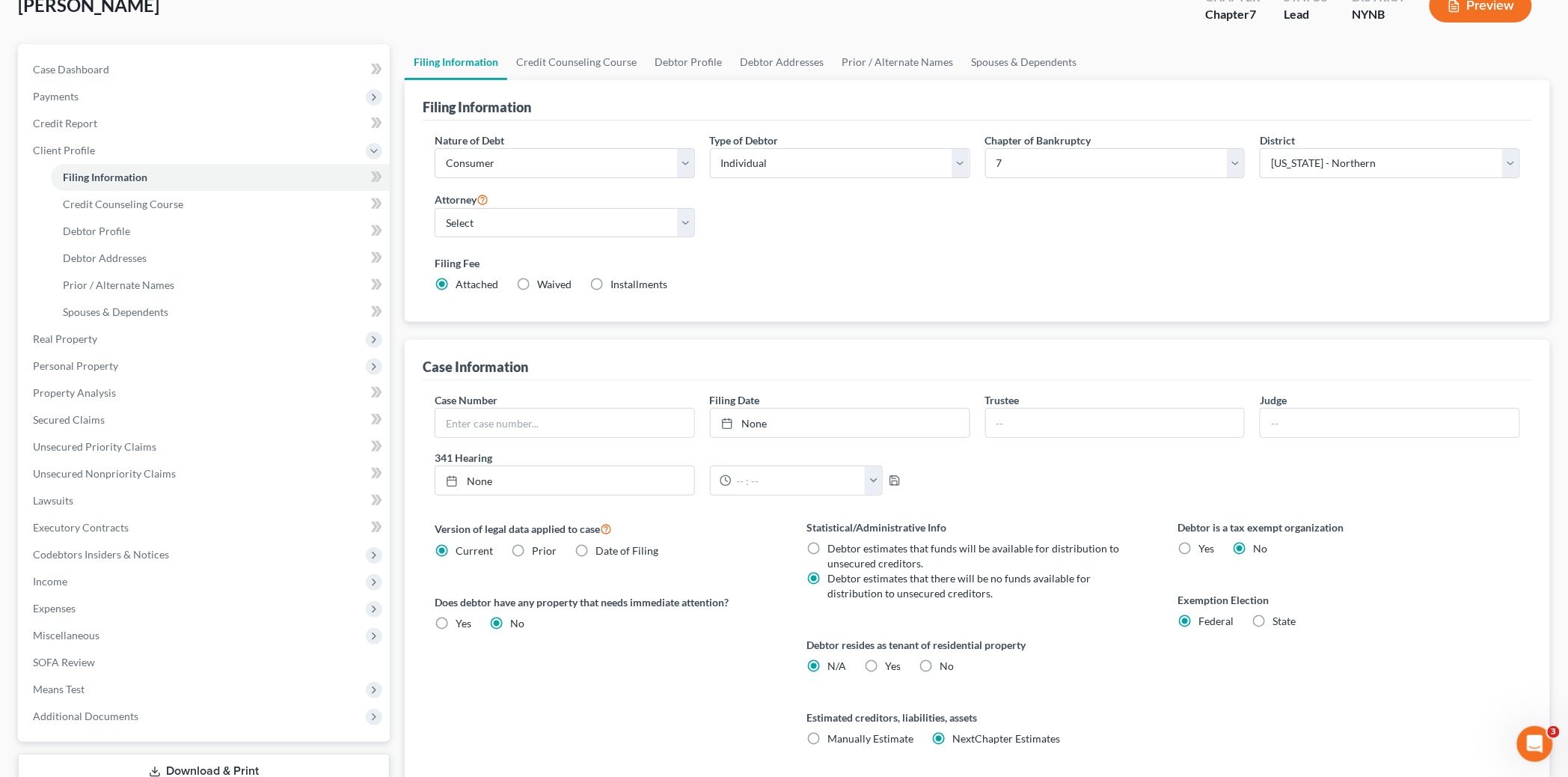
scroll to position [208, 0]
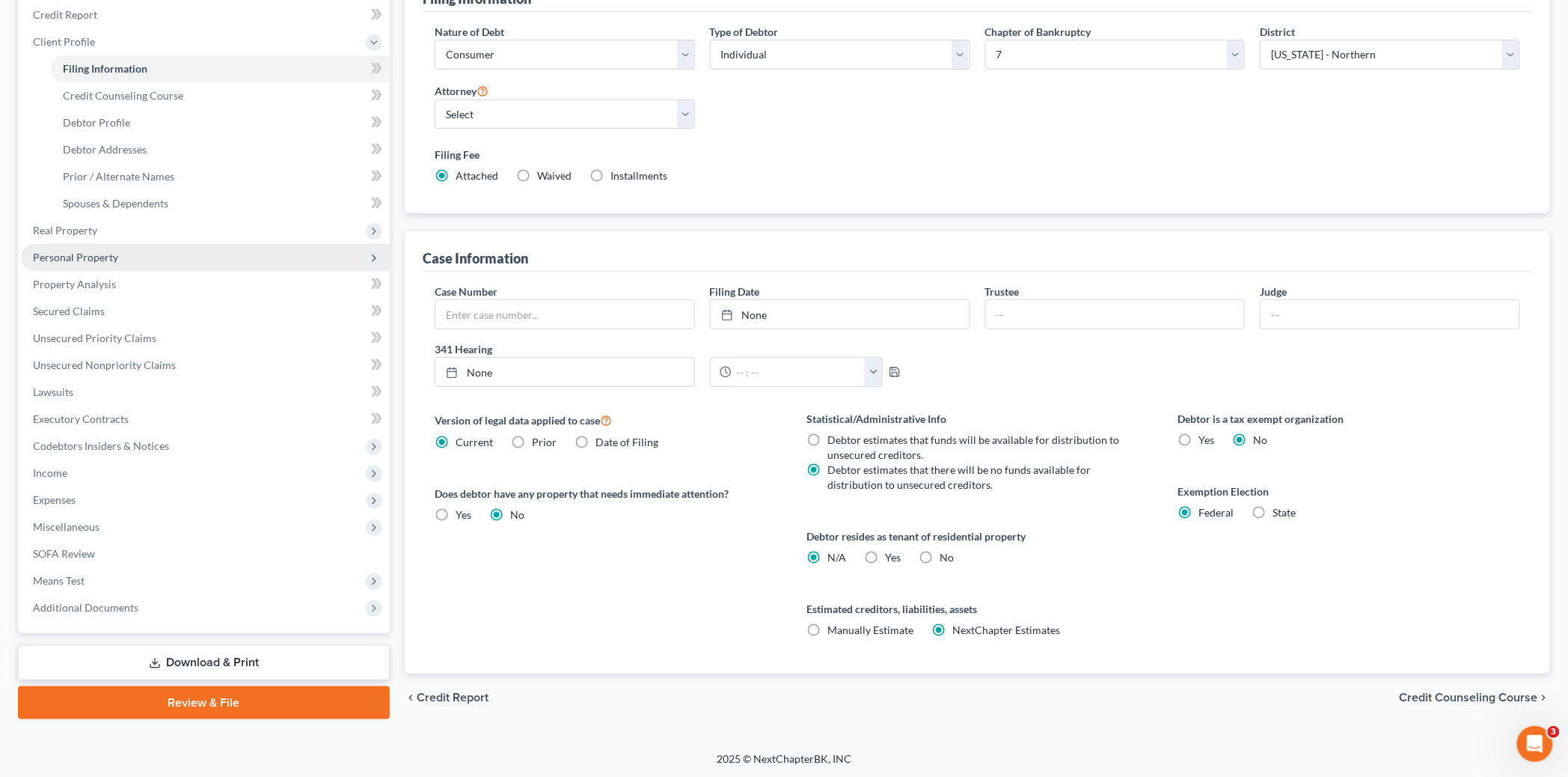
click at [69, 251] on span "Personal Property" at bounding box center [76, 257] width 86 height 12
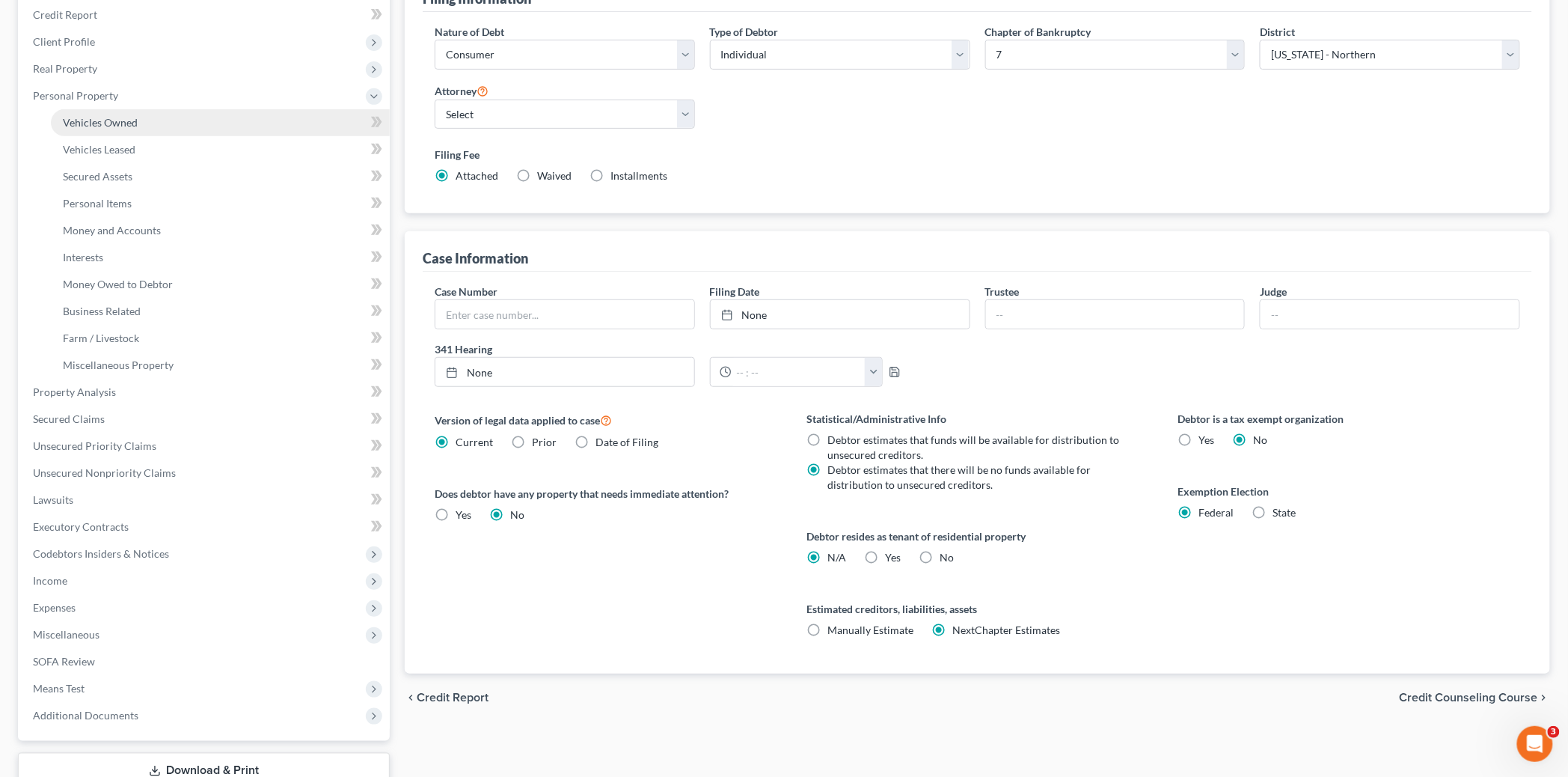
click at [132, 118] on span "Vehicles Owned" at bounding box center [100, 122] width 75 height 12
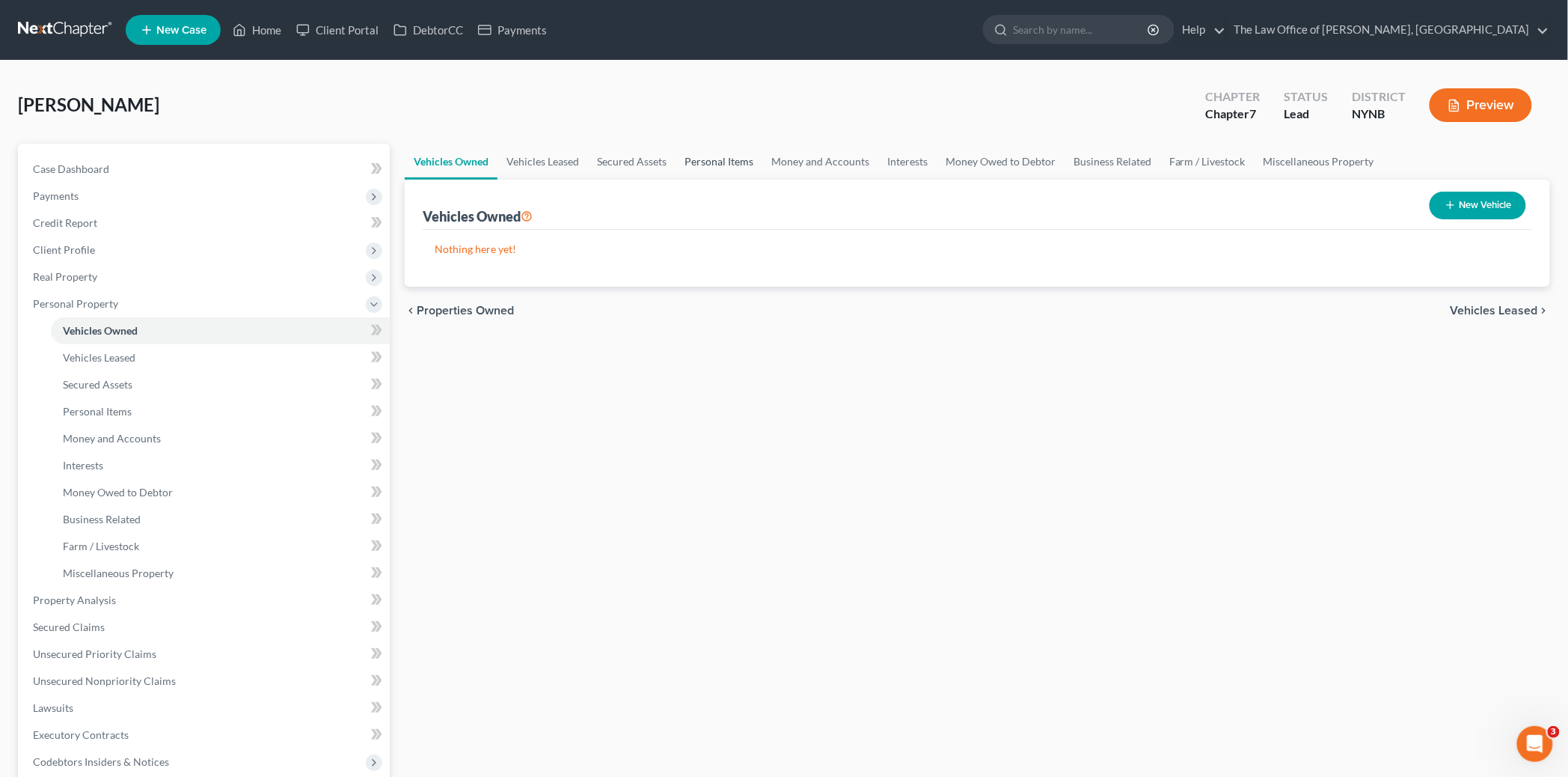
click at [714, 158] on link "Personal Items" at bounding box center [718, 161] width 86 height 36
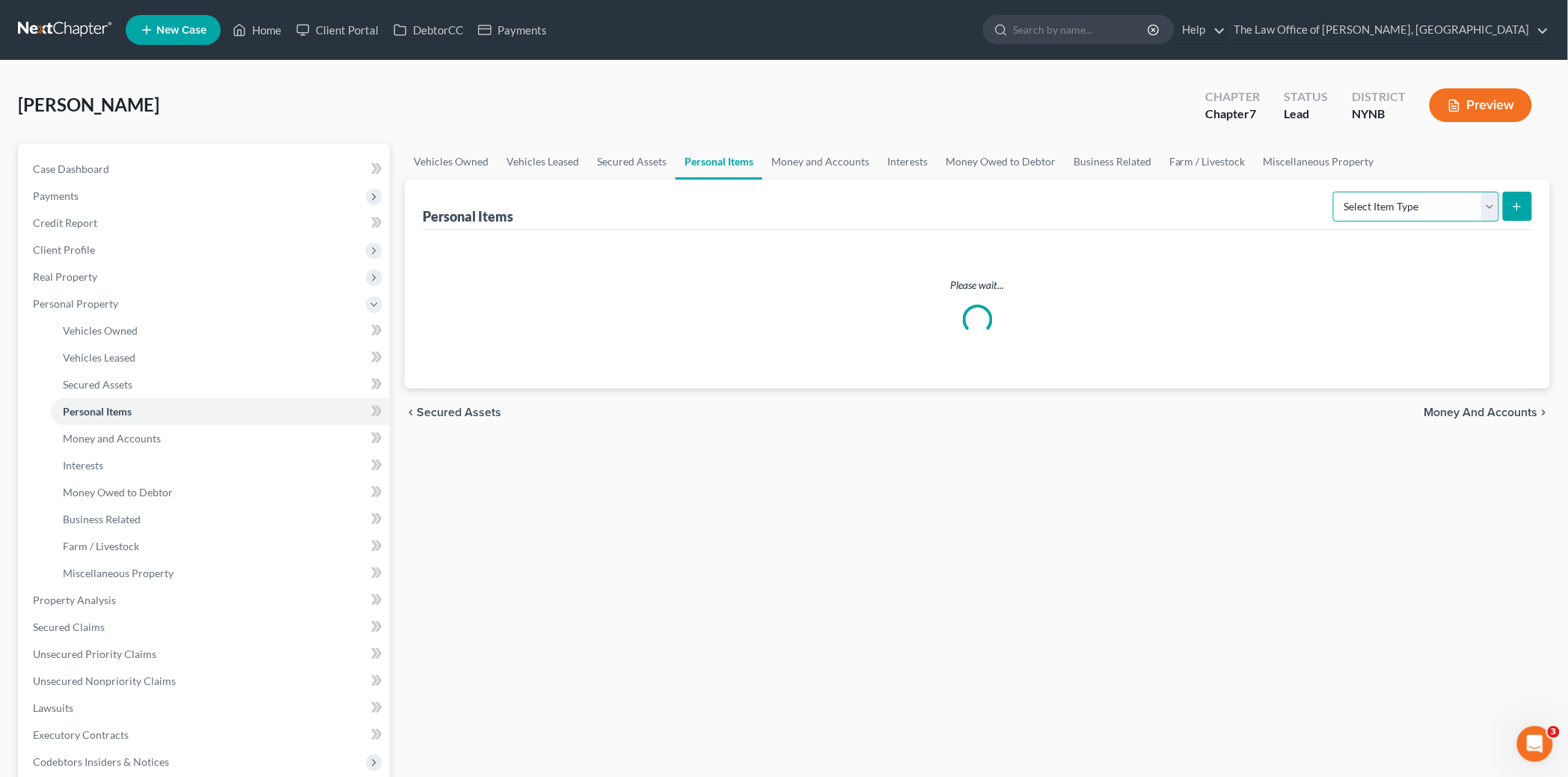
click at [1375, 204] on select "Select Item Type Clothing Collectibles Of Value Electronics Firearms Household …" at bounding box center [1416, 207] width 166 height 30
select select "clothing"
click at [1335, 192] on select "Select Item Type Clothing Collectibles Of Value Electronics Firearms Household …" at bounding box center [1416, 207] width 166 height 30
click at [1505, 212] on button "submit" at bounding box center [1517, 206] width 29 height 29
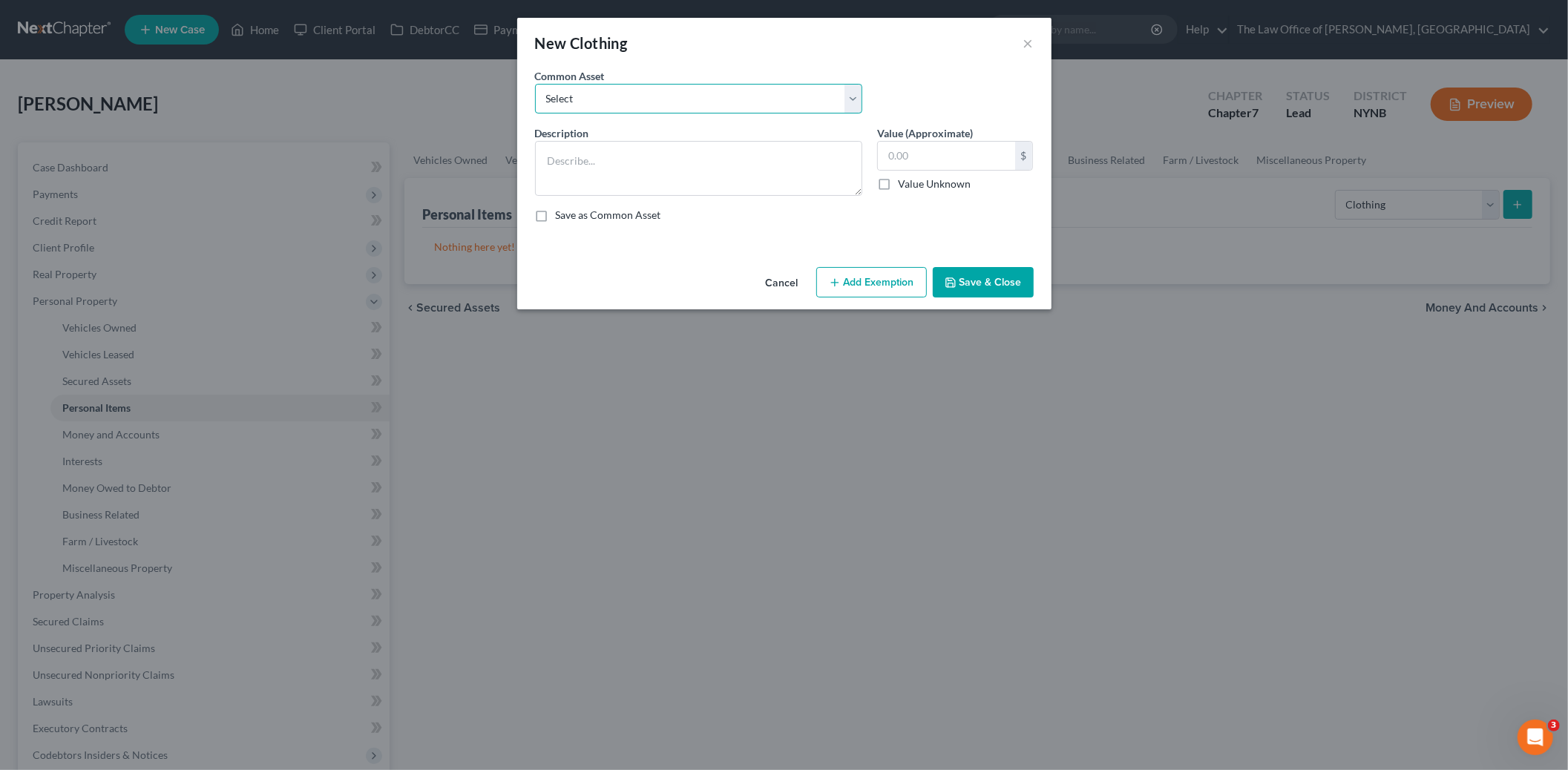
click at [708, 99] on select "Select Basic Clothing" at bounding box center [699, 99] width 328 height 29
select select "0"
click at [535, 84] on select "Select Basic Clothing" at bounding box center [699, 99] width 328 height 29
type textarea "Basic Clothing"
type input "500.00"
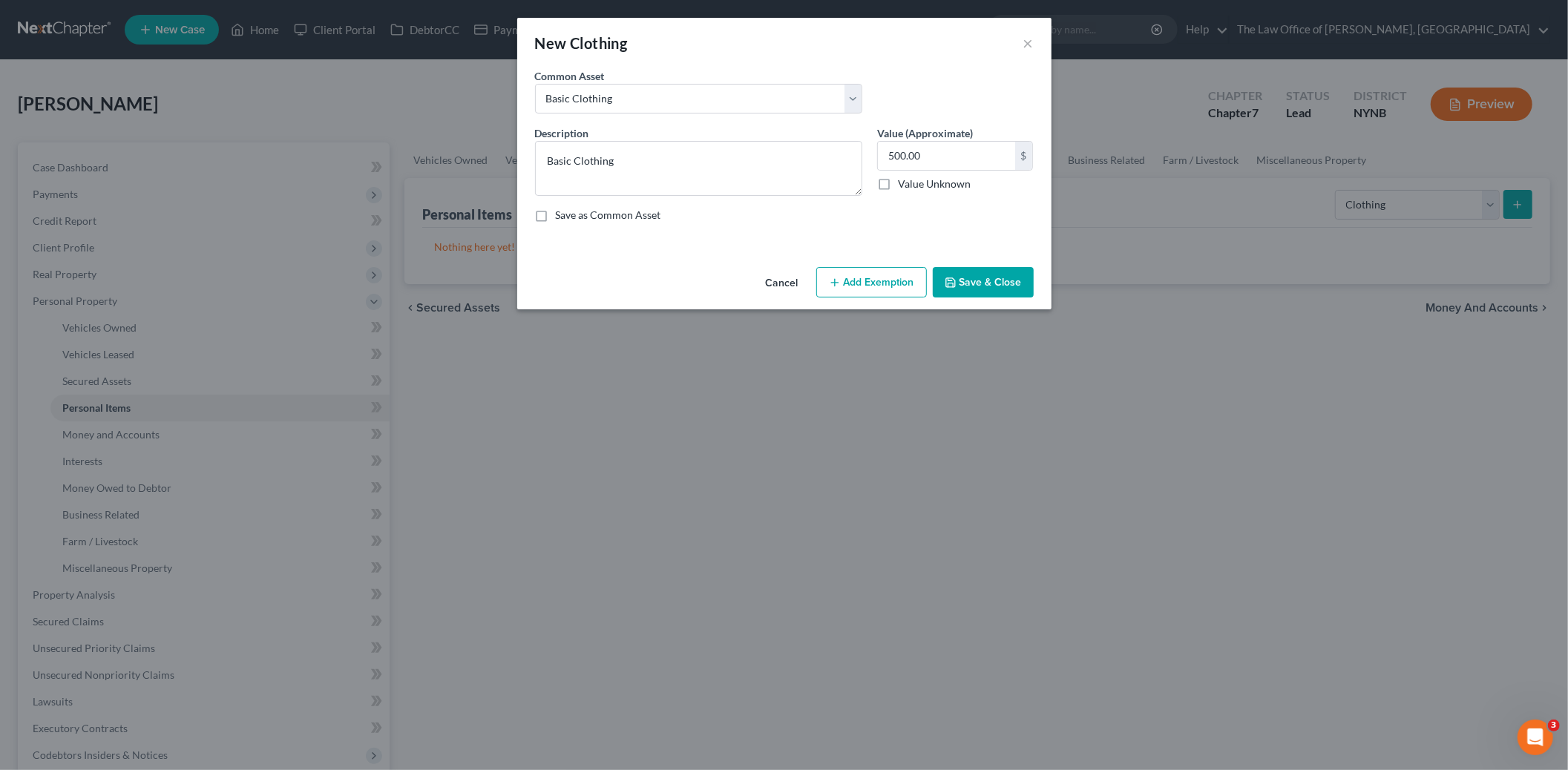
click at [859, 283] on button "Add Exemption" at bounding box center [871, 283] width 110 height 31
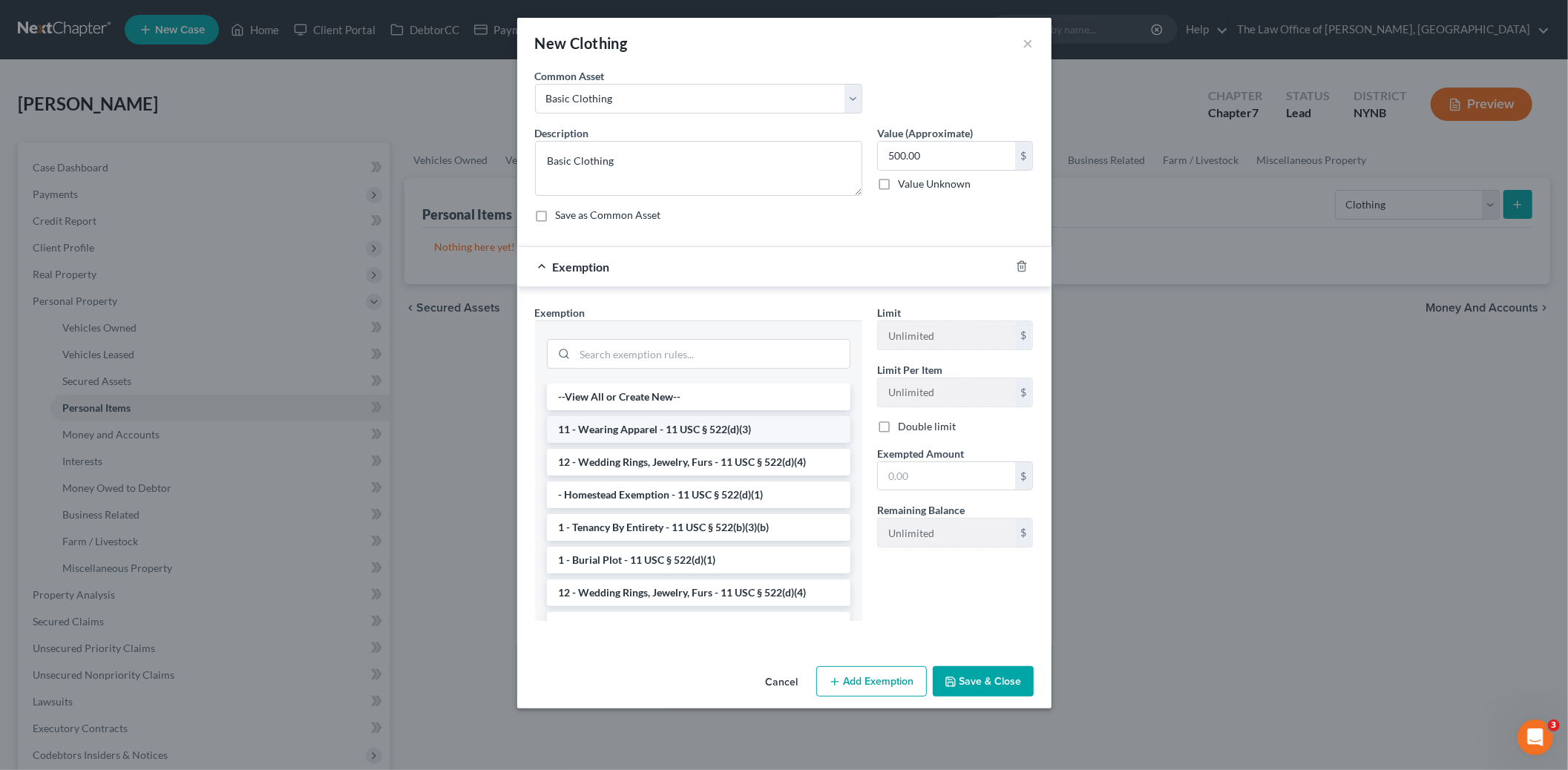
drag, startPoint x: 644, startPoint y: 426, endPoint x: 708, endPoint y: 433, distance: 64.4
click at [644, 427] on li "11 - Wearing Apparel - 11 USC § 522(d)(3)" at bounding box center [698, 429] width 304 height 27
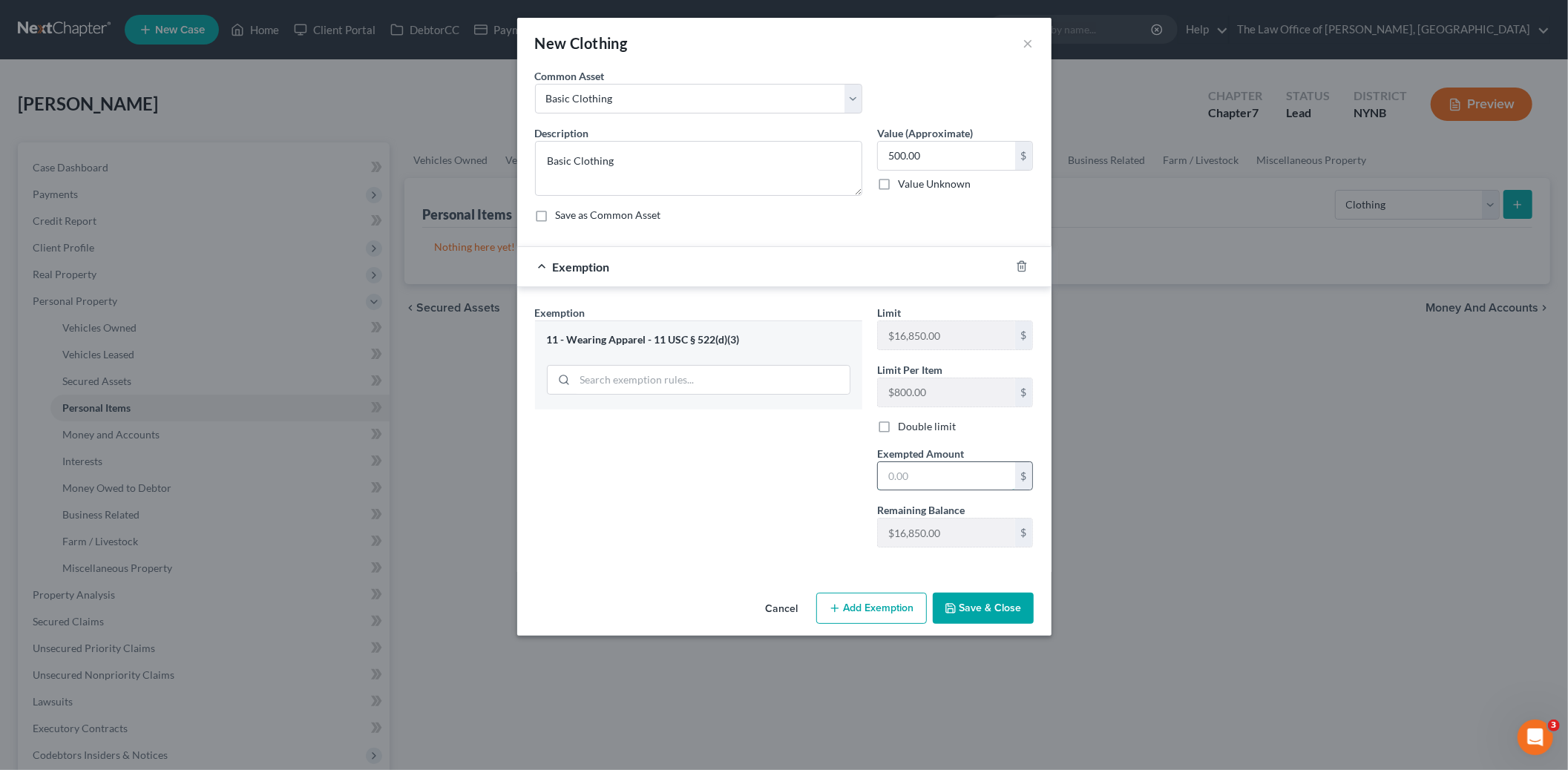
click at [936, 486] on input "text" at bounding box center [946, 476] width 137 height 29
type input "500"
click at [959, 610] on button "Save & Close" at bounding box center [983, 609] width 101 height 31
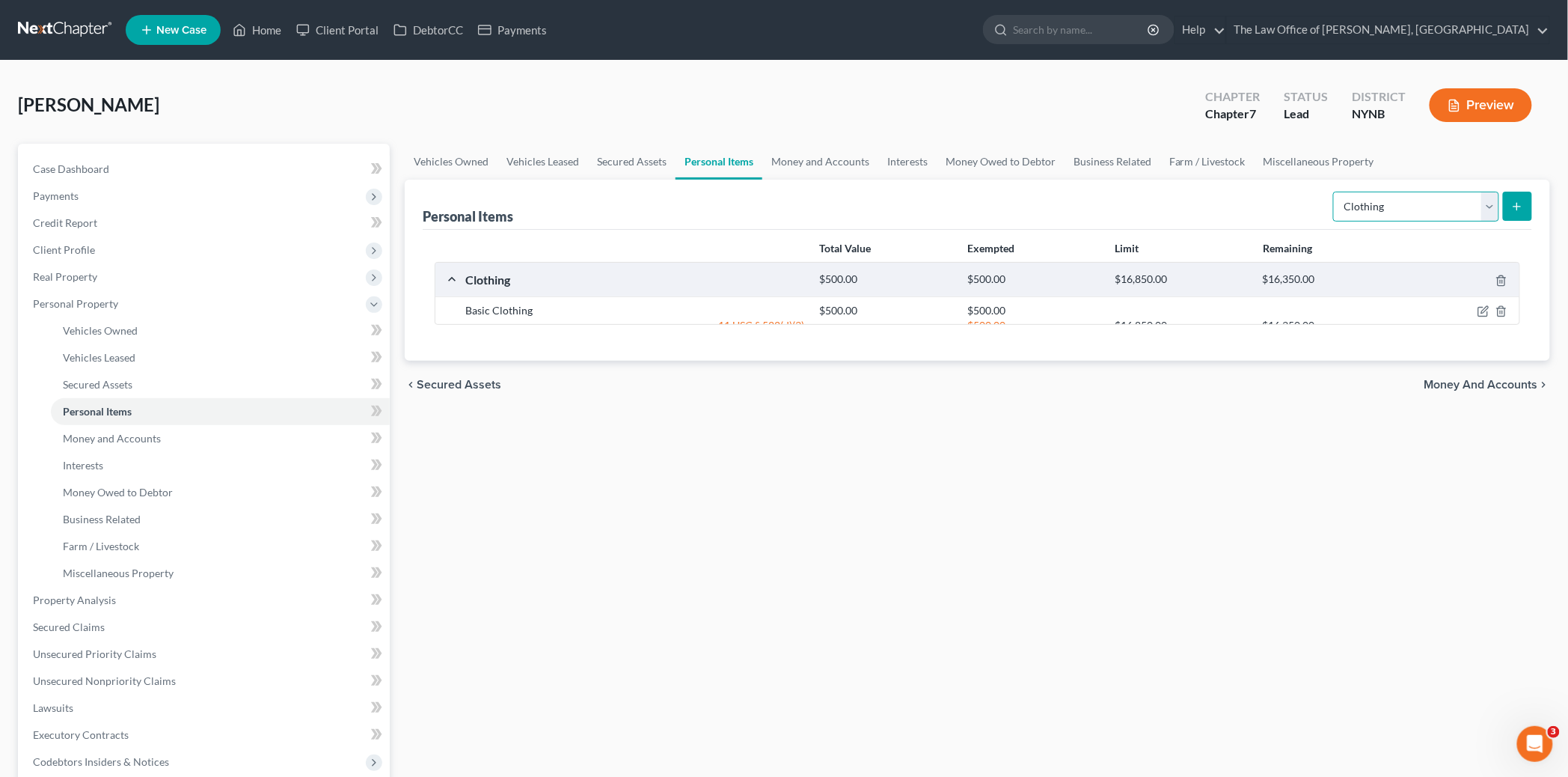
click at [1411, 215] on select "Select Item Type Clothing Collectibles Of Value Electronics Firearms Household …" at bounding box center [1416, 207] width 166 height 30
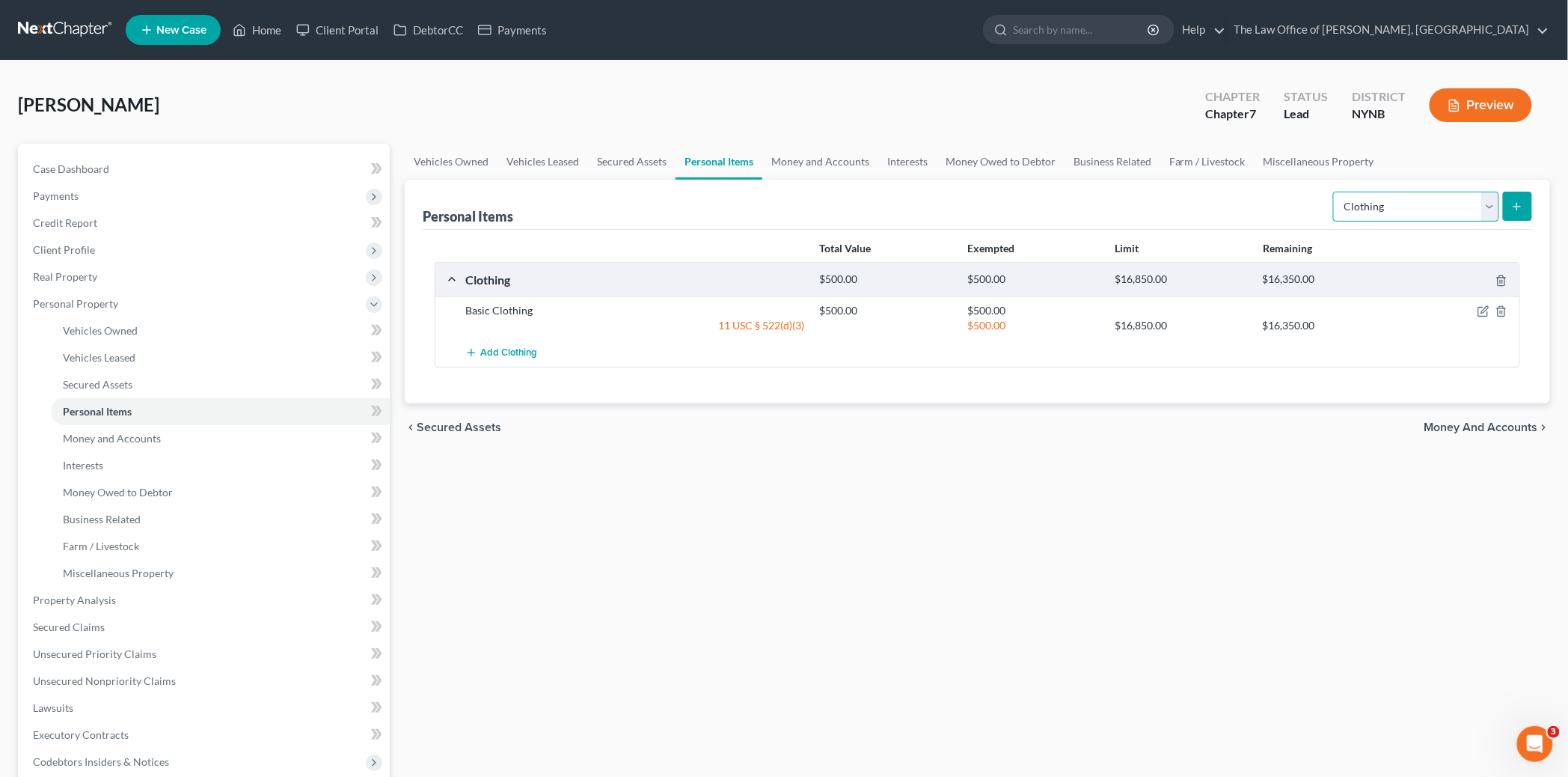
select select "electronics"
click at [1335, 192] on select "Select Item Type Clothing Collectibles Of Value Electronics Firearms Household …" at bounding box center [1416, 207] width 166 height 30
click at [1522, 200] on icon "submit" at bounding box center [1517, 206] width 12 height 12
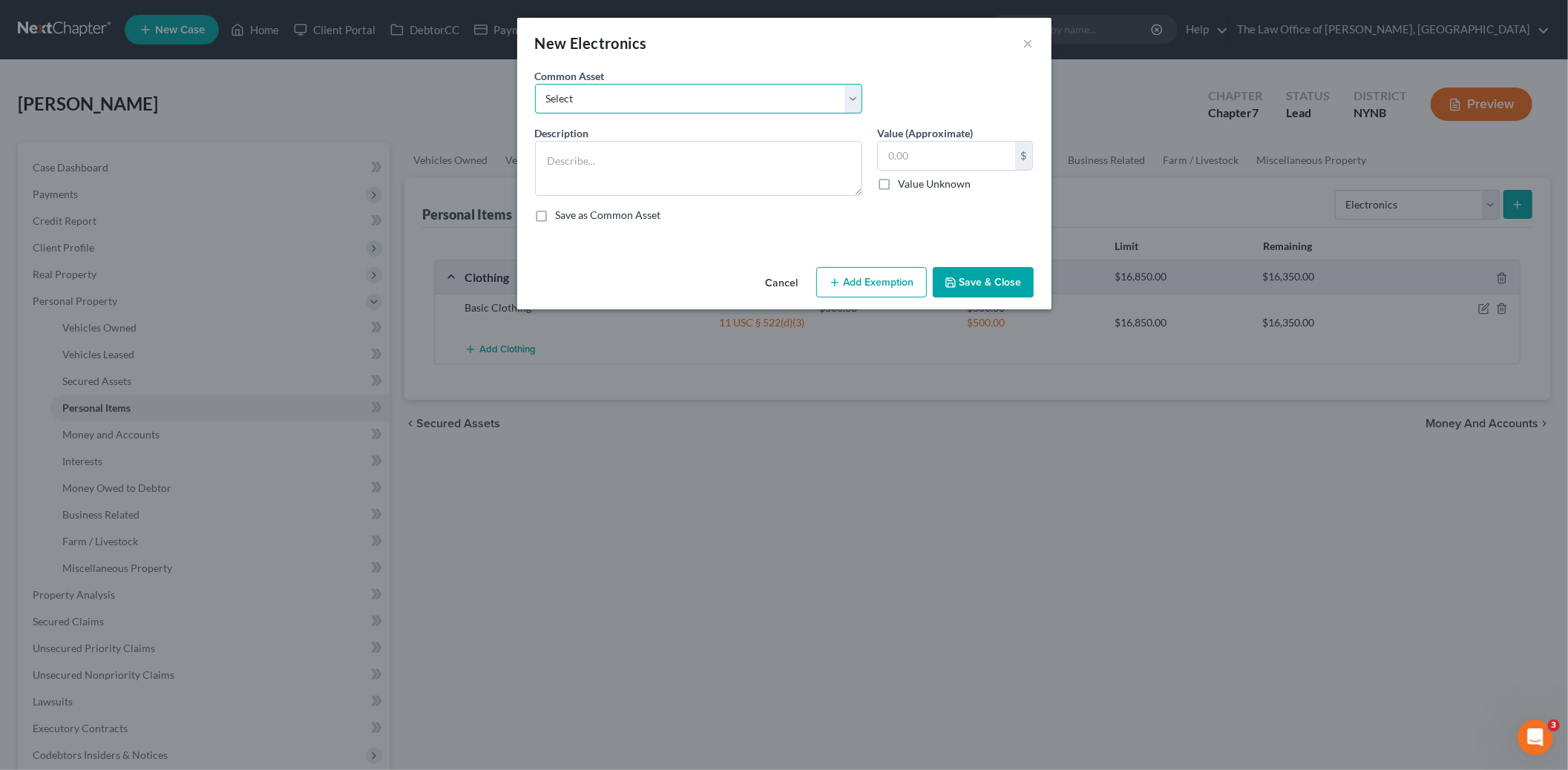
click at [616, 94] on select "Select Basic Electronics - laptop, computer, tv, fridge, freezer, cellphone," at bounding box center [699, 99] width 328 height 29
select select "0"
click at [535, 84] on select "Select Basic Electronics - laptop, computer, tv, fridge, freezer, cellphone," at bounding box center [699, 99] width 328 height 29
type textarea "Basic Electronics - laptop, computer, tv, fridge, freezer, cellphone,"
type input "1,500.00"
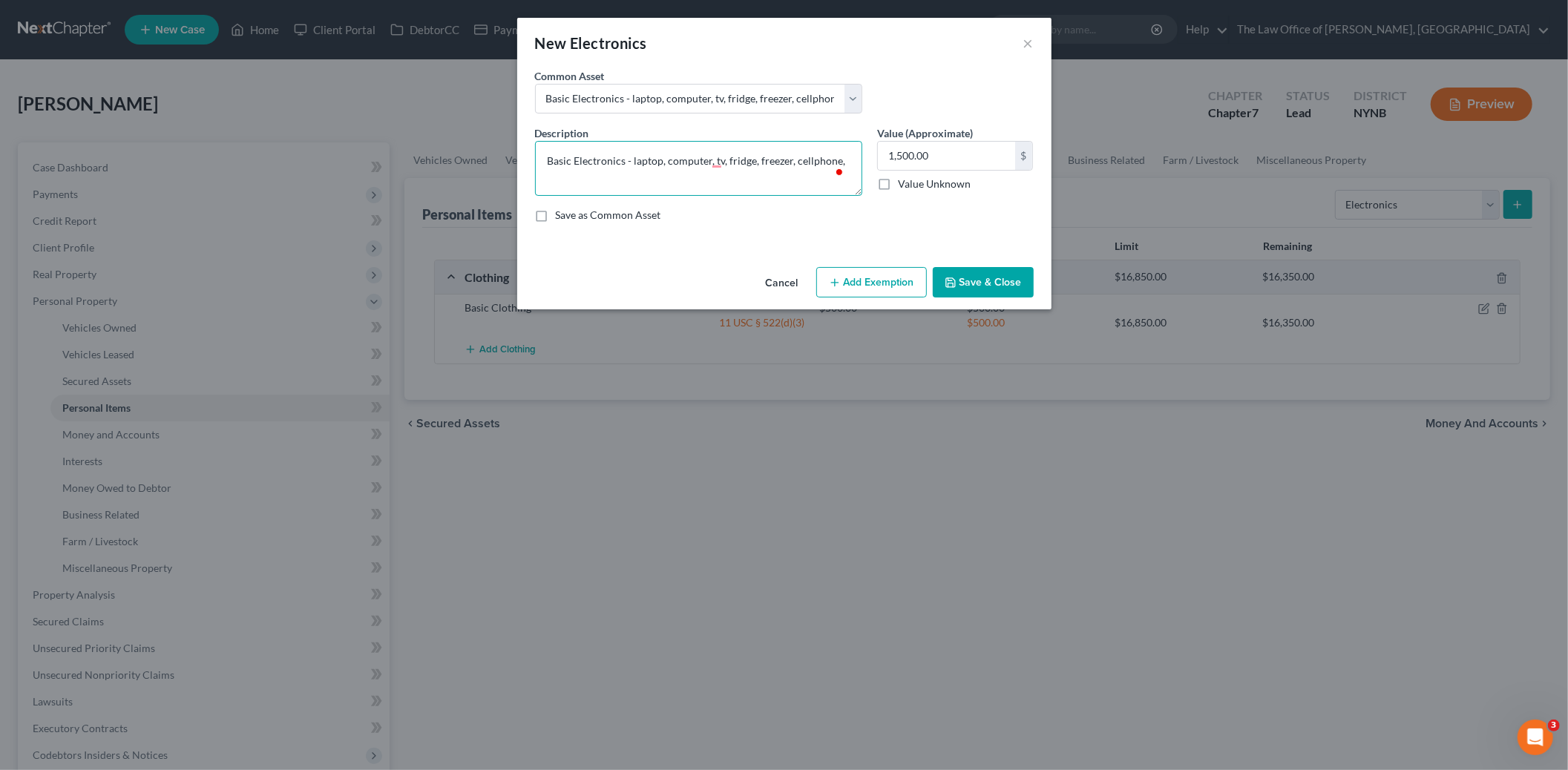
drag, startPoint x: 794, startPoint y: 161, endPoint x: 634, endPoint y: 160, distance: 160.0
click at [634, 160] on textarea "Basic Electronics - laptop, computer, tv, fridge, freezer, cellphone," at bounding box center [699, 168] width 328 height 55
type textarea "Basic Electronics - cellphone,"
type input "500"
click at [847, 293] on button "Add Exemption" at bounding box center [871, 283] width 110 height 31
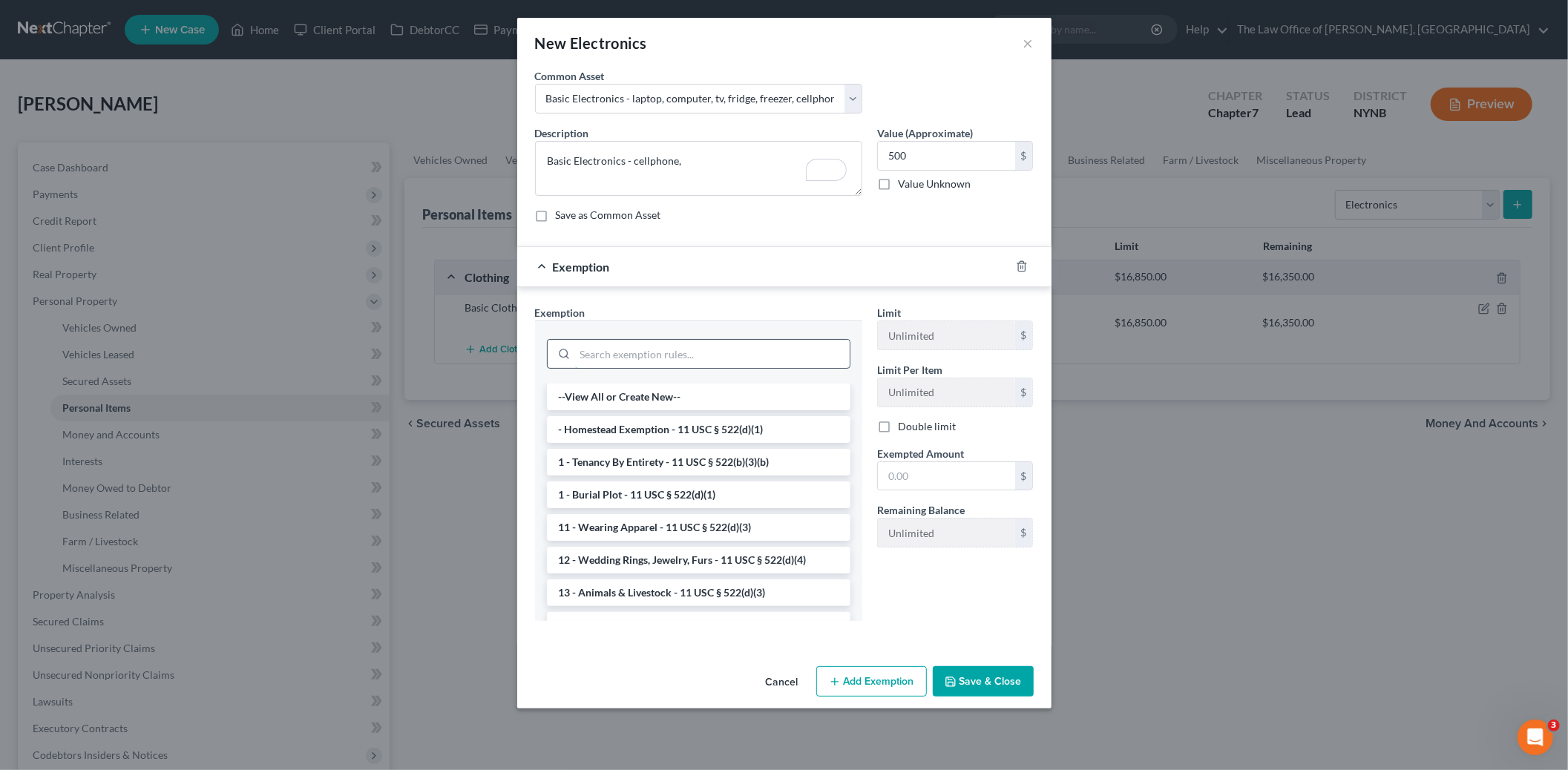
click at [684, 352] on input "search" at bounding box center [711, 354] width 274 height 29
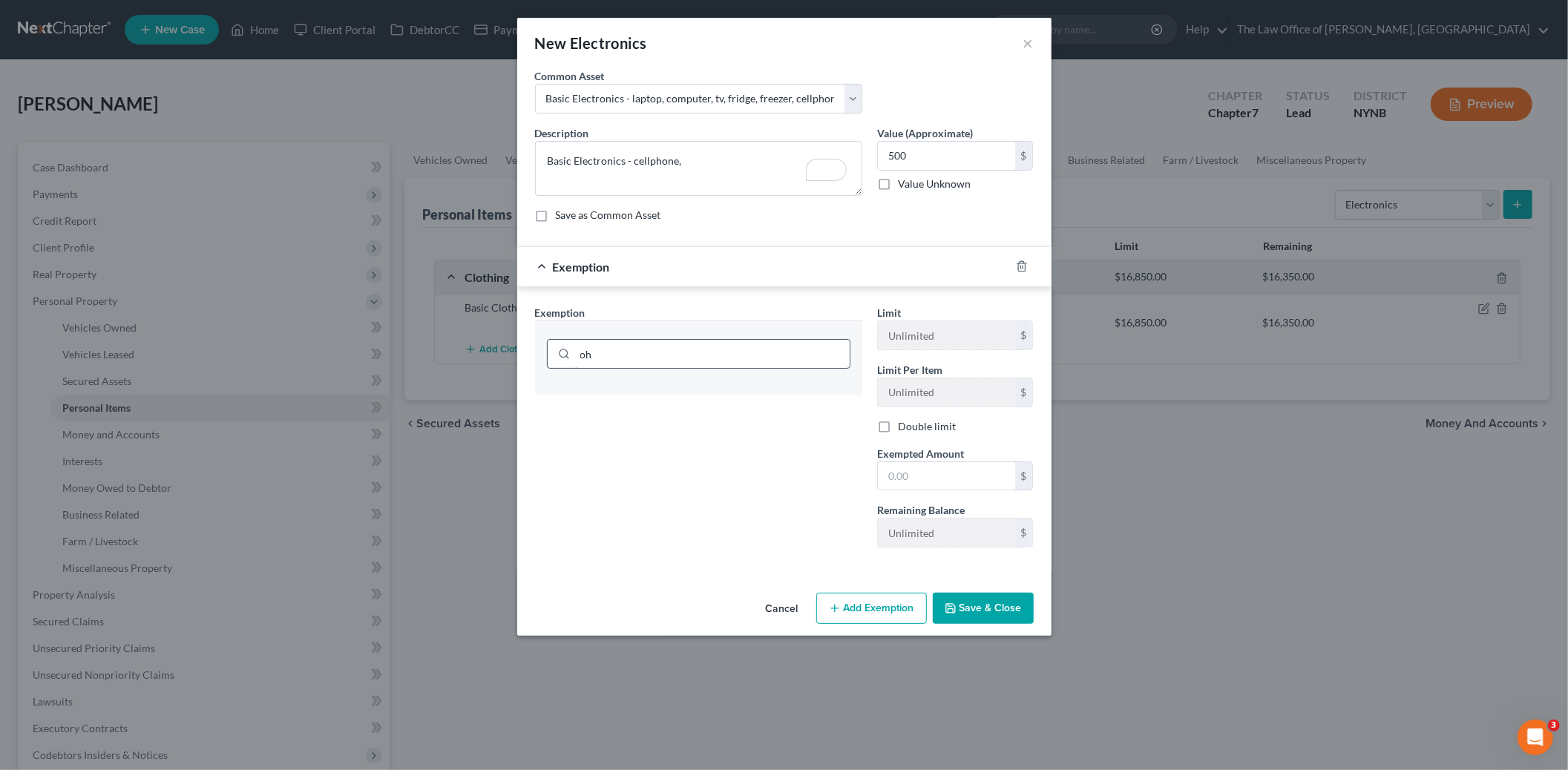
type input "o"
type input "hou"
click at [668, 390] on li "6 - Household Goods and Furnishings - 11 USC § 522(d)(3)" at bounding box center [698, 397] width 304 height 27
click at [916, 476] on input "text" at bounding box center [946, 476] width 137 height 29
type input "500"
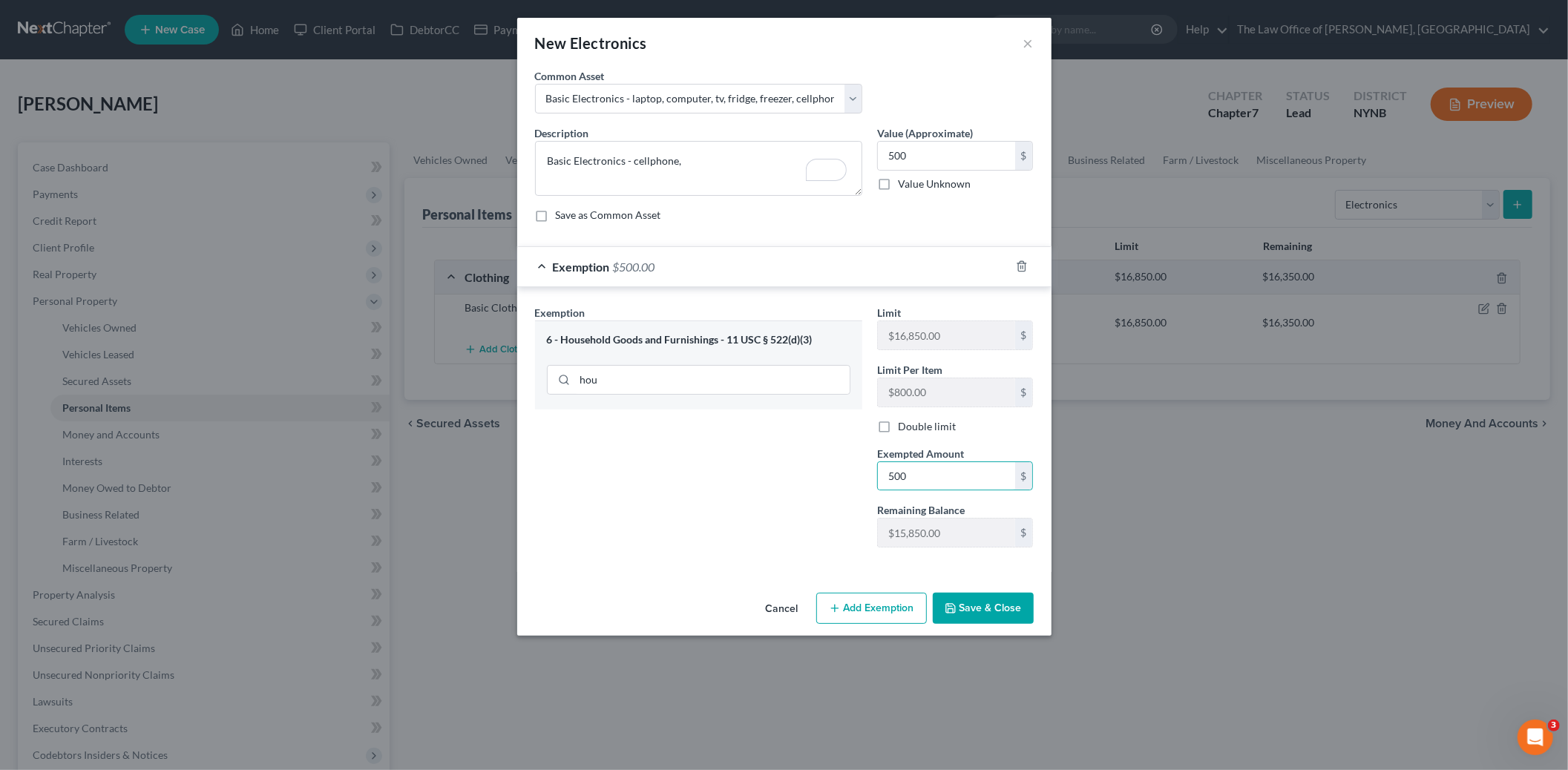
drag, startPoint x: 791, startPoint y: 570, endPoint x: 803, endPoint y: 577, distance: 13.9
click at [791, 572] on div "Exemption Set must be selected for CA. Exemption * 6 - Household Goods and Furn…" at bounding box center [785, 429] width 535 height 285
click at [972, 609] on button "Save & Close" at bounding box center [983, 609] width 101 height 31
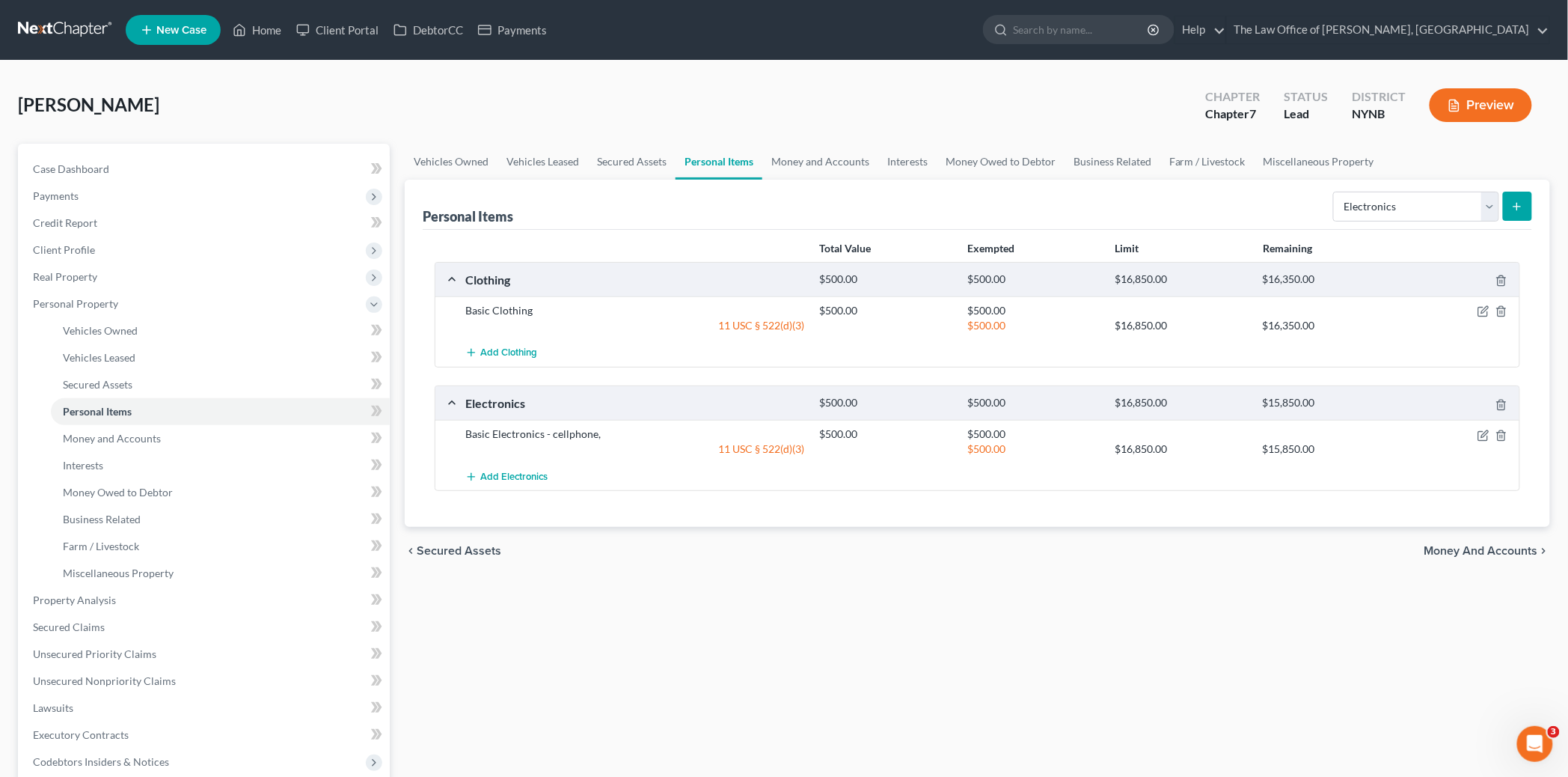
click at [1385, 225] on div "Personal Items Select Item Type Clothing Collectibles Of Value Electronics Fire…" at bounding box center [978, 205] width 1110 height 50
click at [1386, 213] on select "Select Item Type Clothing Collectibles Of Value Electronics Firearms Household …" at bounding box center [1416, 207] width 166 height 30
select select "household_goods"
click at [1335, 192] on select "Select Item Type Clothing Collectibles Of Value Electronics Firearms Household …" at bounding box center [1416, 207] width 166 height 30
click at [1513, 203] on icon "submit" at bounding box center [1517, 206] width 12 height 12
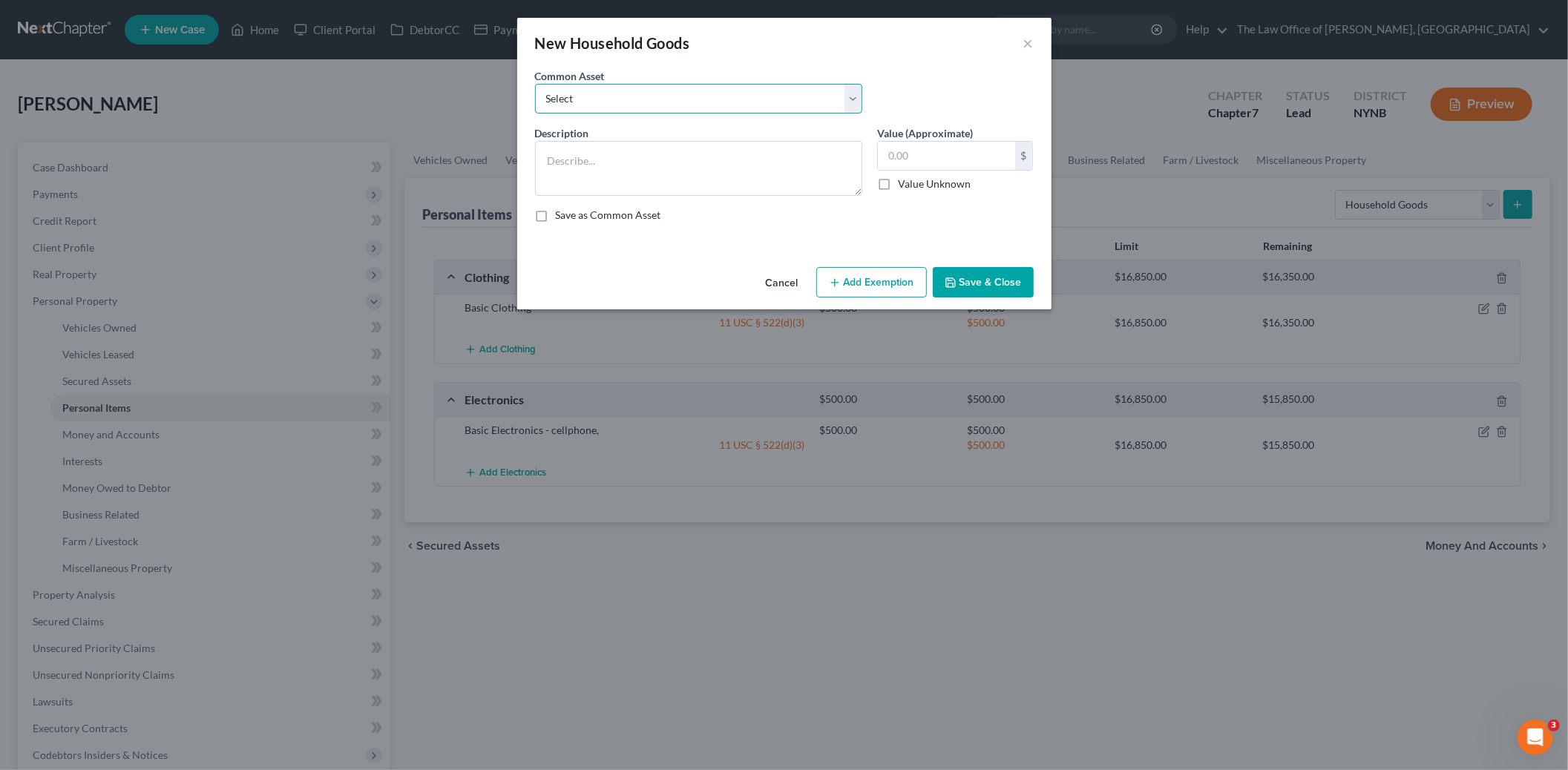
click at [621, 108] on select "Select Basic Household Goods - sofa, beds, tables, chairs" at bounding box center [699, 99] width 328 height 29
select select "0"
click at [535, 84] on select "Select Basic Household Goods - sofa, beds, tables, chairs" at bounding box center [699, 99] width 328 height 29
type textarea "Basic Household Goods - sofa, beds, tables, chairs"
type input "2,500.00"
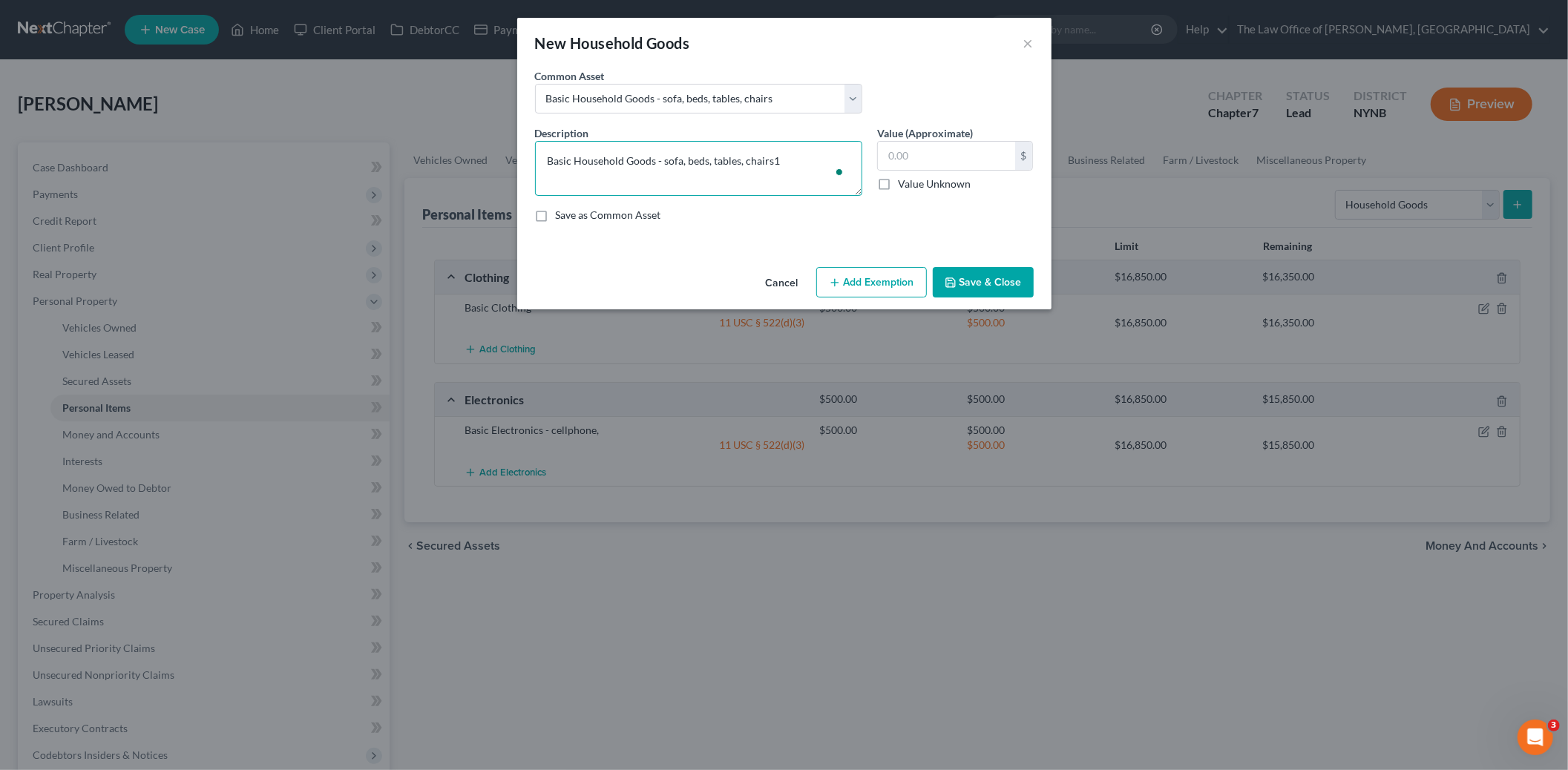
type textarea "Basic Household Goods - sofa, beds, tables, chairs"
click at [925, 160] on input "text" at bounding box center [946, 155] width 137 height 29
type input "1,500"
click at [854, 280] on button "Add Exemption" at bounding box center [871, 283] width 110 height 31
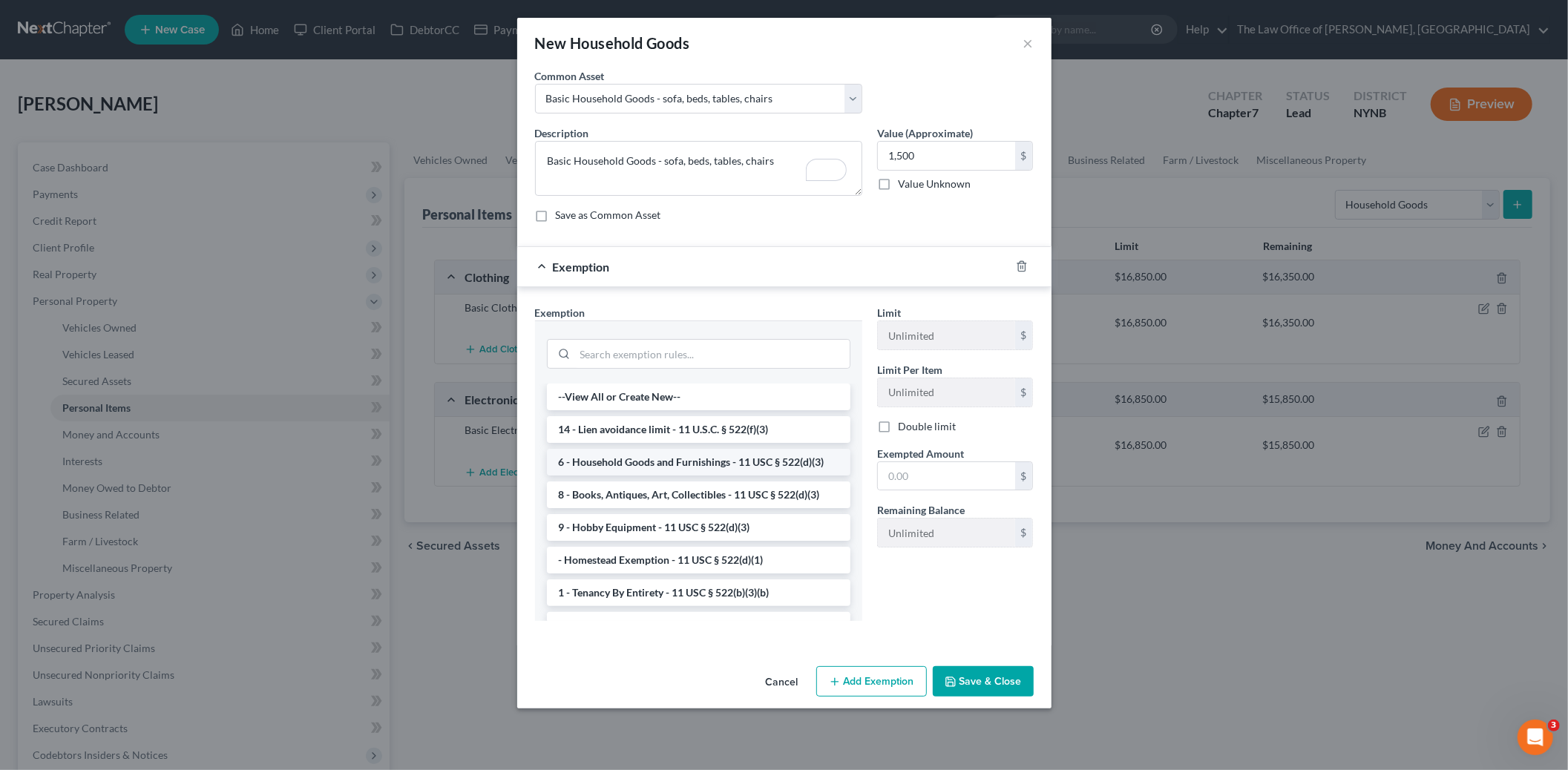
click at [660, 456] on li "6 - Household Goods and Furnishings - 11 USC § 522(d)(3)" at bounding box center [698, 462] width 304 height 27
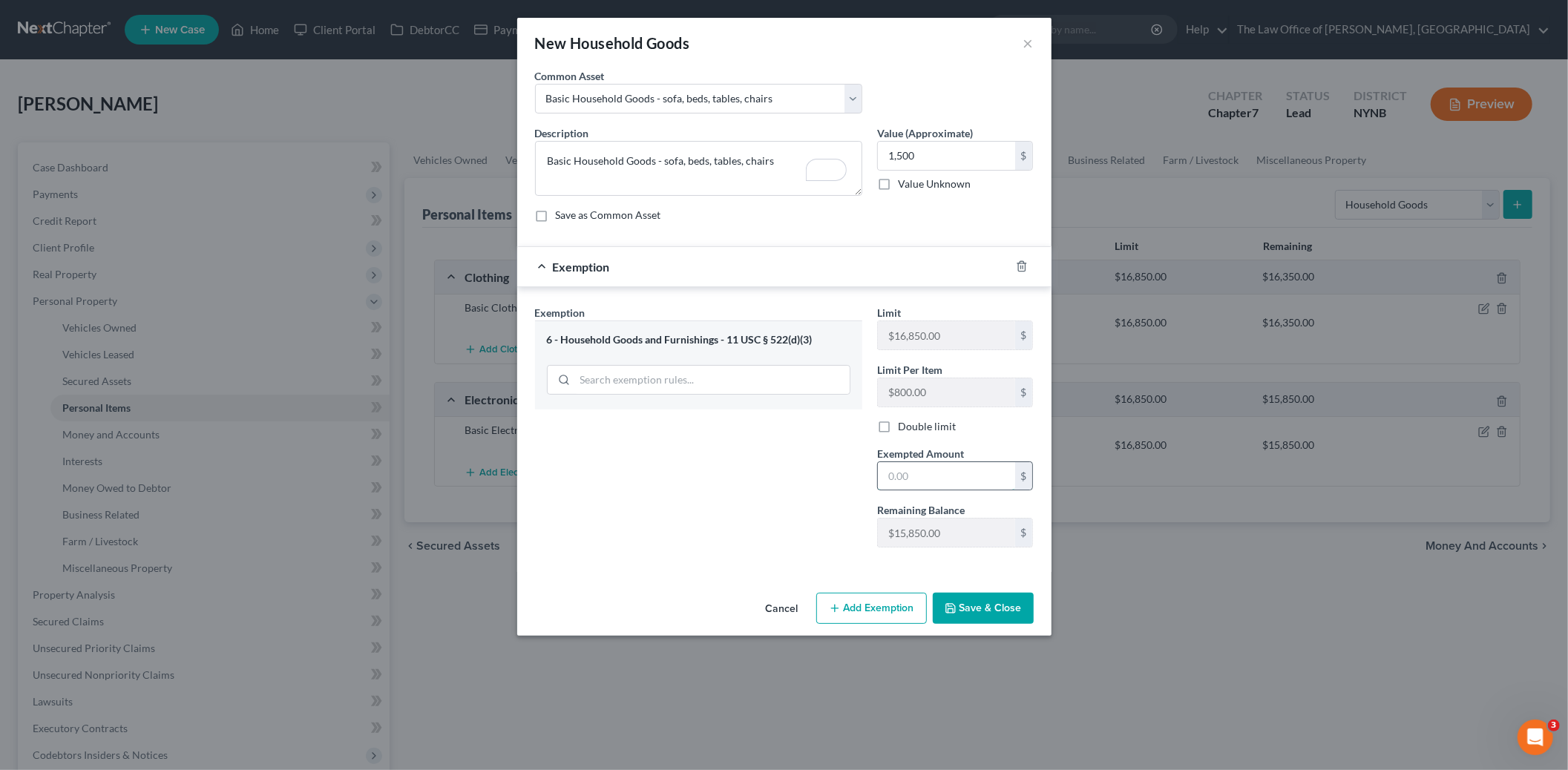
click at [898, 467] on input "text" at bounding box center [946, 476] width 137 height 29
type input "1,500"
click at [966, 614] on button "Save & Close" at bounding box center [983, 609] width 101 height 31
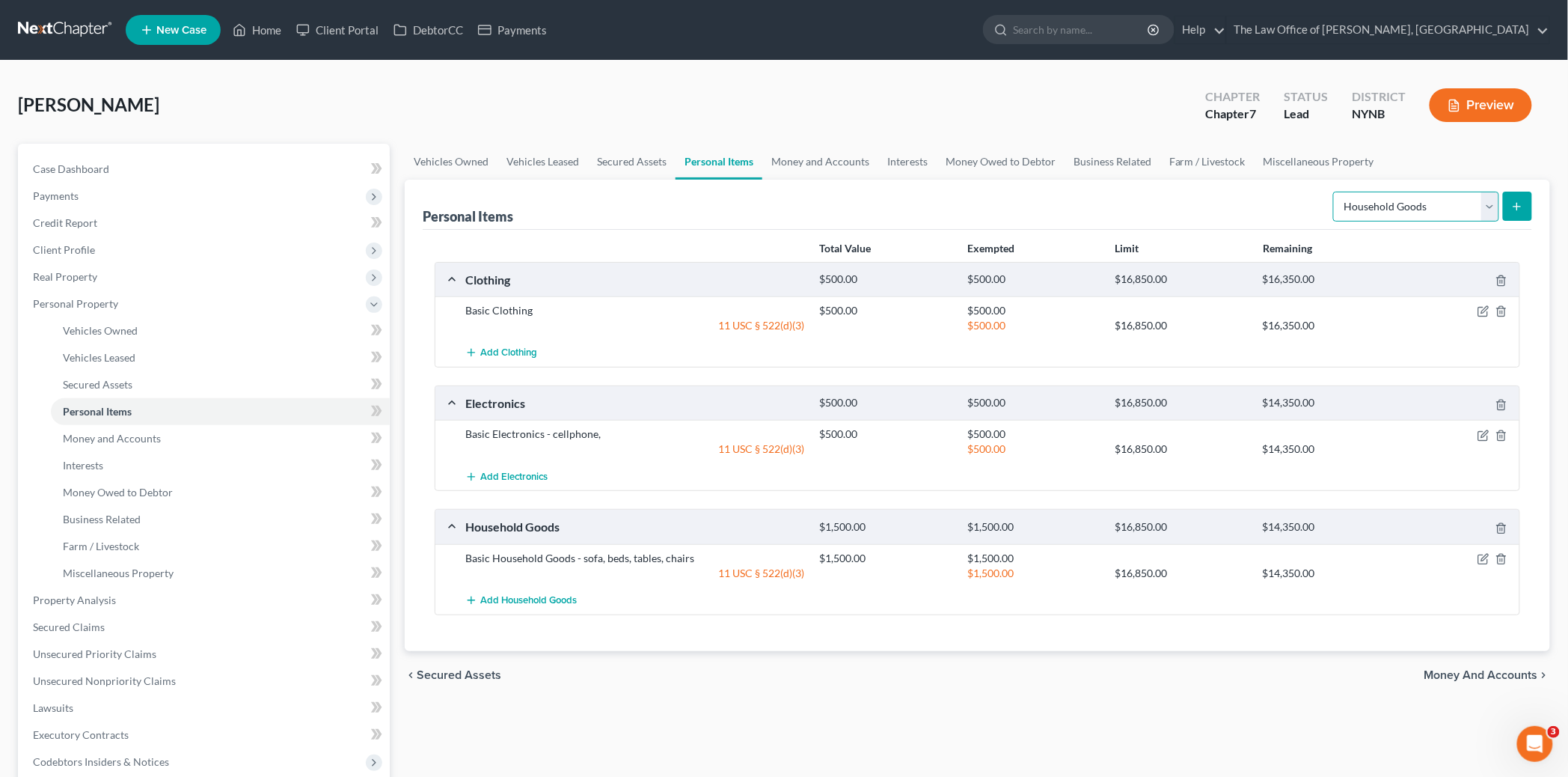
click at [1410, 206] on select "Select Item Type Clothing Collectibles Of Value Electronics Firearms Household …" at bounding box center [1416, 207] width 166 height 30
select select "jewelry"
click at [1335, 192] on select "Select Item Type Clothing Collectibles Of Value Electronics Firearms Household …" at bounding box center [1416, 207] width 166 height 30
click at [1517, 207] on icon "submit" at bounding box center [1517, 206] width 12 height 12
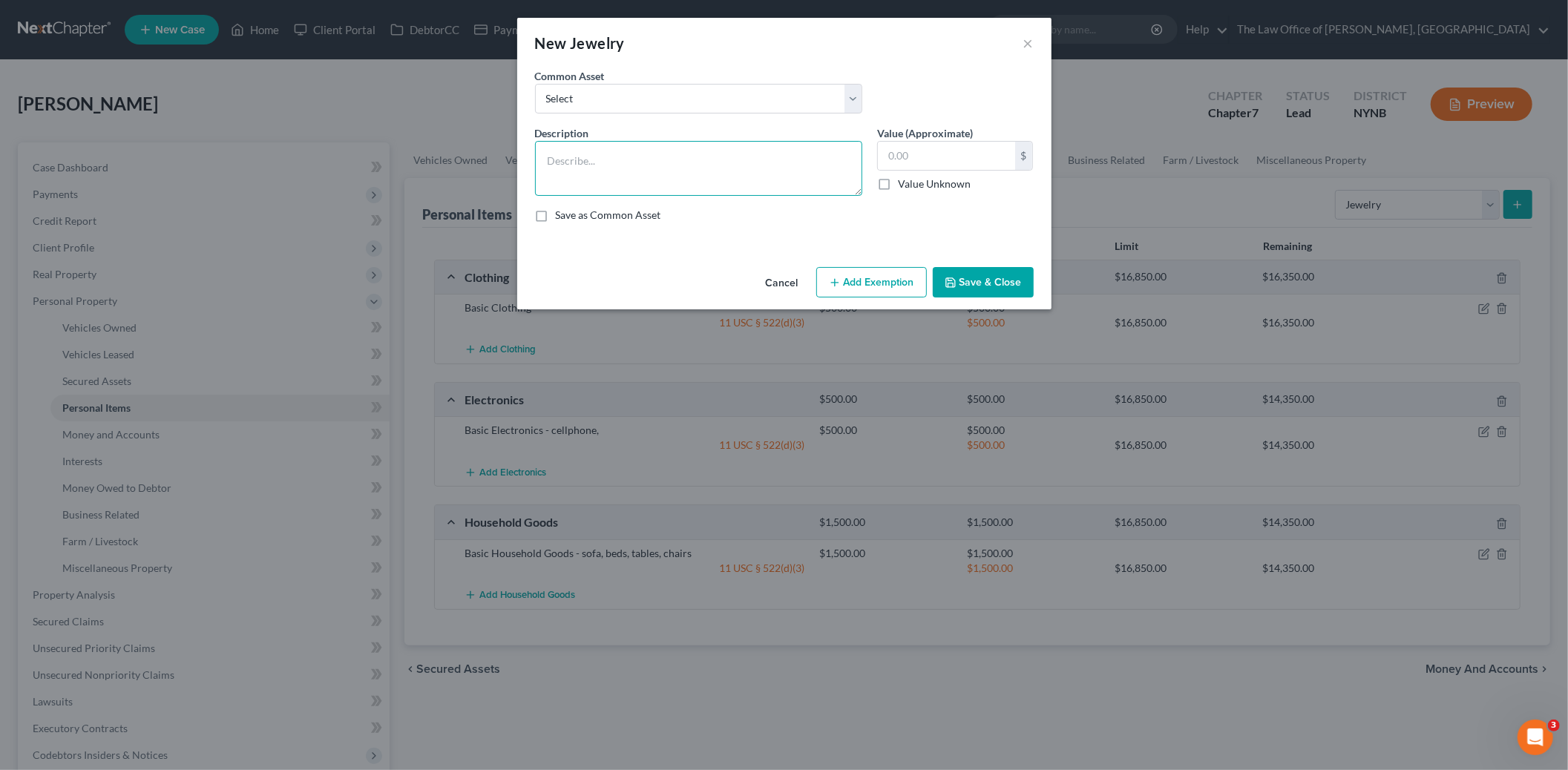
click at [688, 152] on textarea at bounding box center [699, 168] width 328 height 55
click at [669, 114] on div "Common Asset Select Basic Jewelry" at bounding box center [784, 97] width 514 height 57
click at [669, 97] on select "Select Basic Jewelry" at bounding box center [699, 99] width 328 height 29
select select "0"
click at [535, 84] on select "Select Basic Jewelry" at bounding box center [699, 99] width 328 height 29
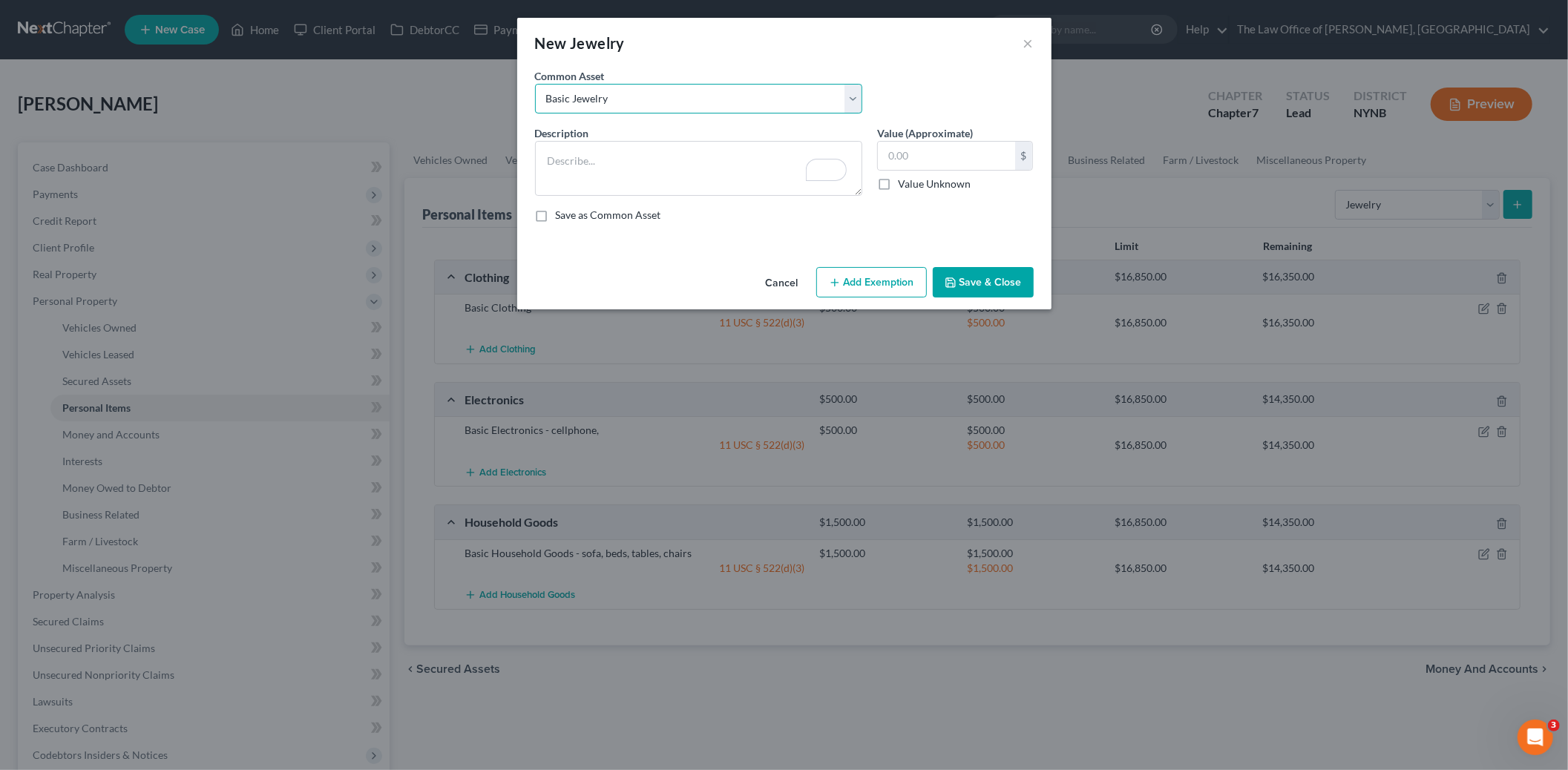
type textarea "Basic Jewelry"
type input "300.00"
click at [871, 285] on button "Add Exemption" at bounding box center [871, 283] width 110 height 31
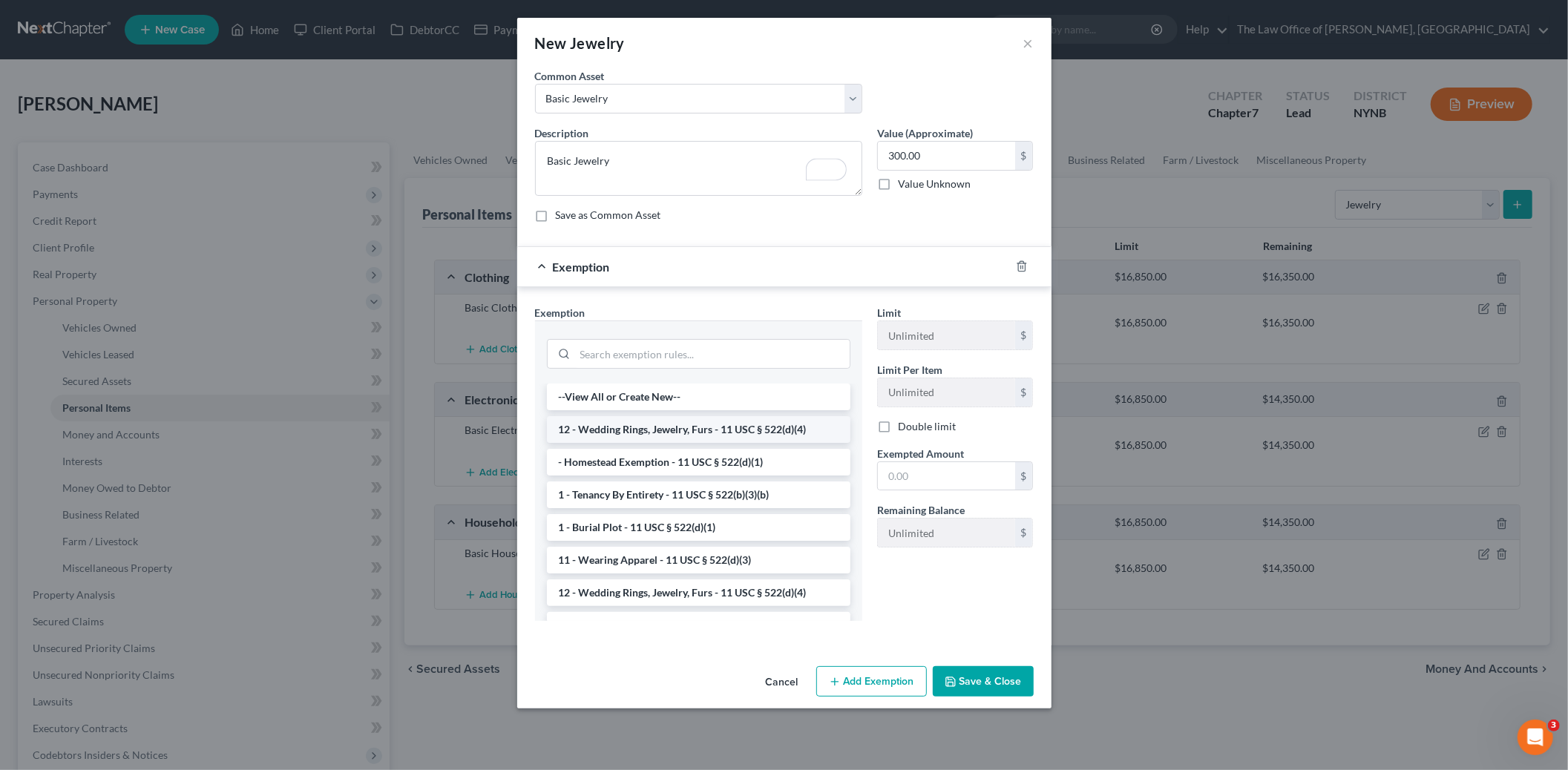
click at [669, 423] on li "12 - Wedding Rings, Jewelry, Furs - 11 USC § 522(d)(4)" at bounding box center [698, 429] width 304 height 27
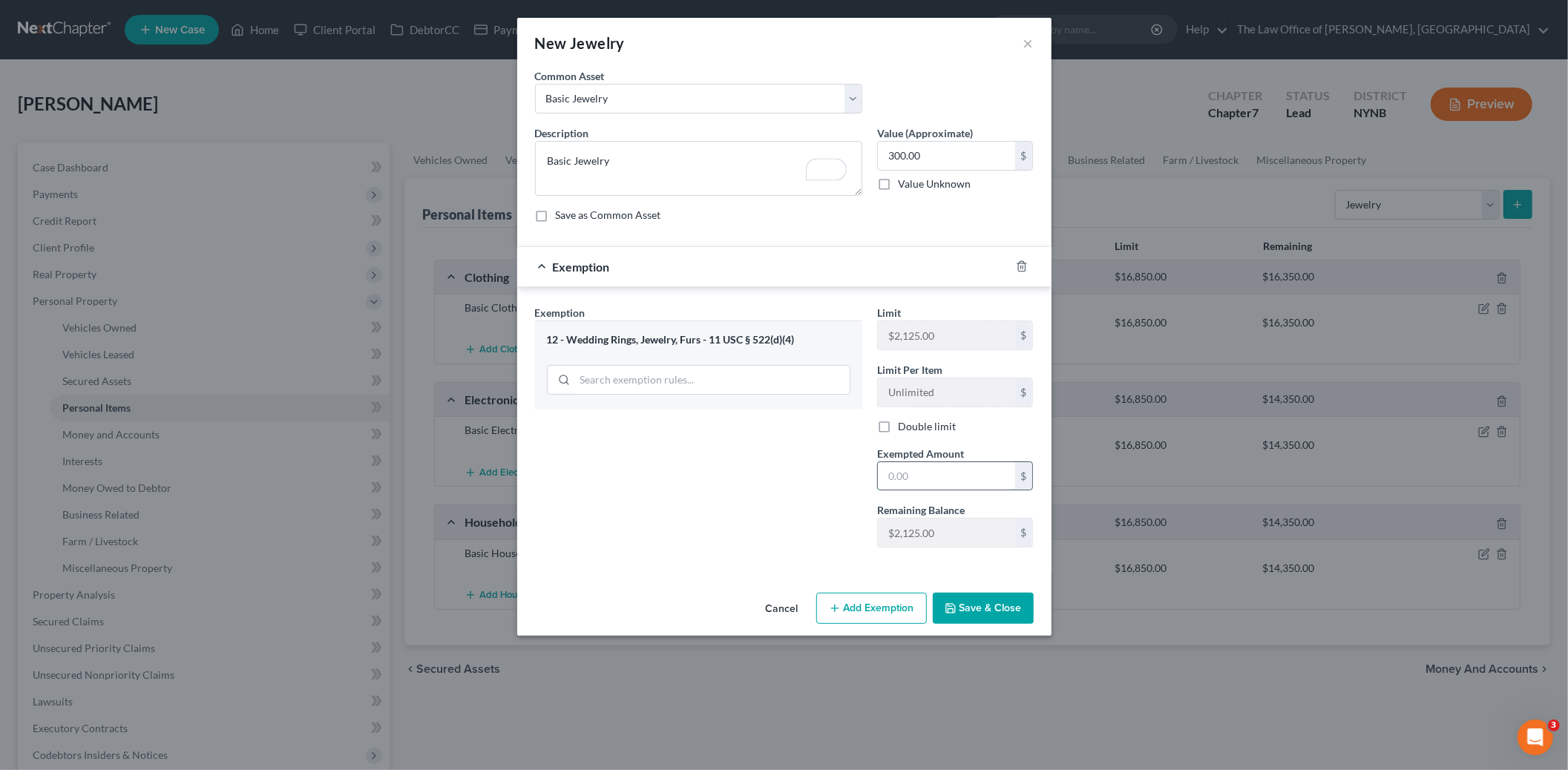
click at [930, 469] on input "text" at bounding box center [946, 476] width 137 height 29
type input "300"
drag, startPoint x: 778, startPoint y: 582, endPoint x: 818, endPoint y: 591, distance: 41.0
click at [790, 586] on div "An exemption set must first be selected from the Filing Information section. Co…" at bounding box center [785, 327] width 535 height 518
click at [987, 607] on button "Save & Close" at bounding box center [983, 609] width 101 height 31
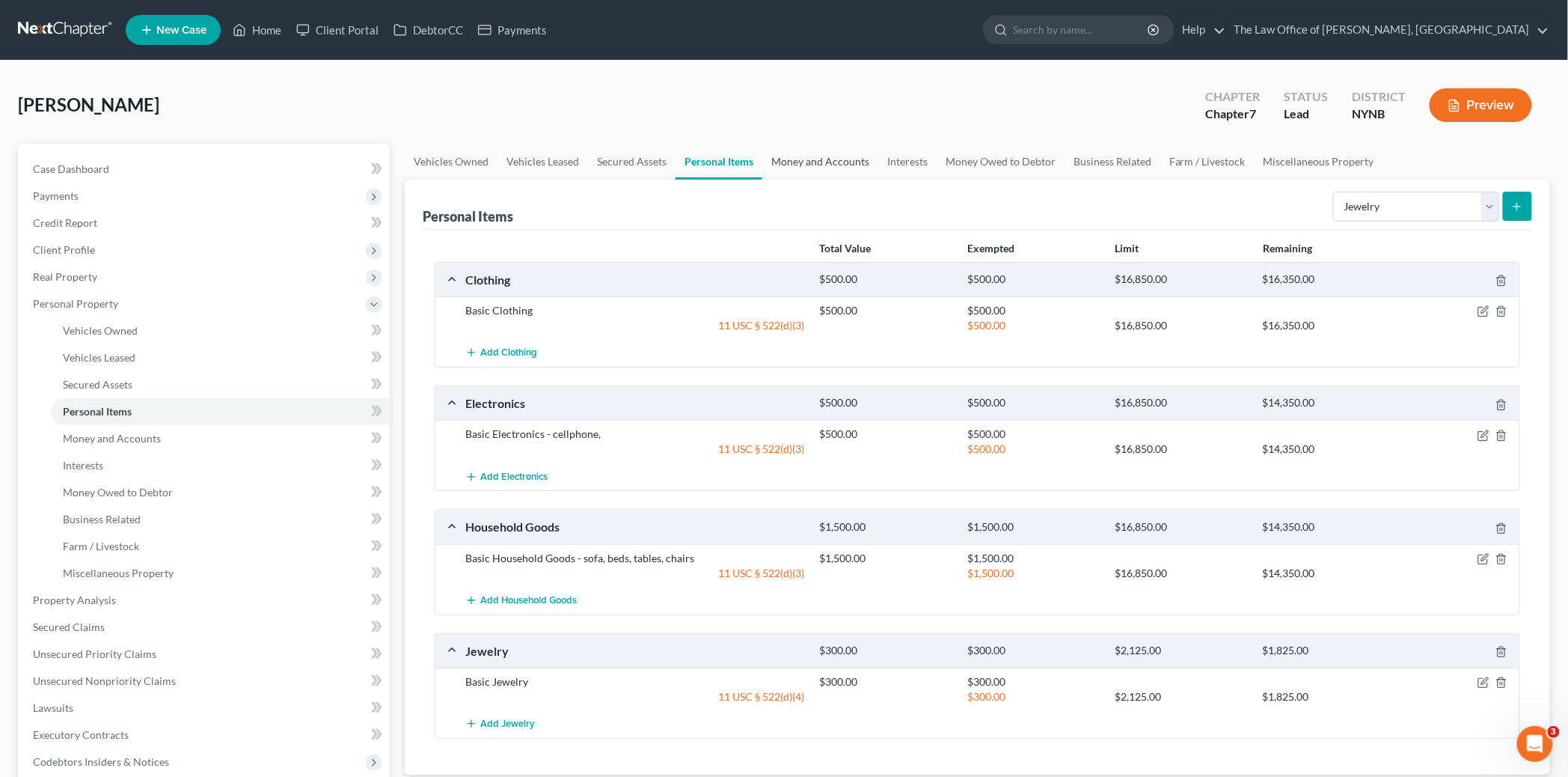
click at [819, 150] on link "Money and Accounts" at bounding box center [820, 161] width 116 height 36
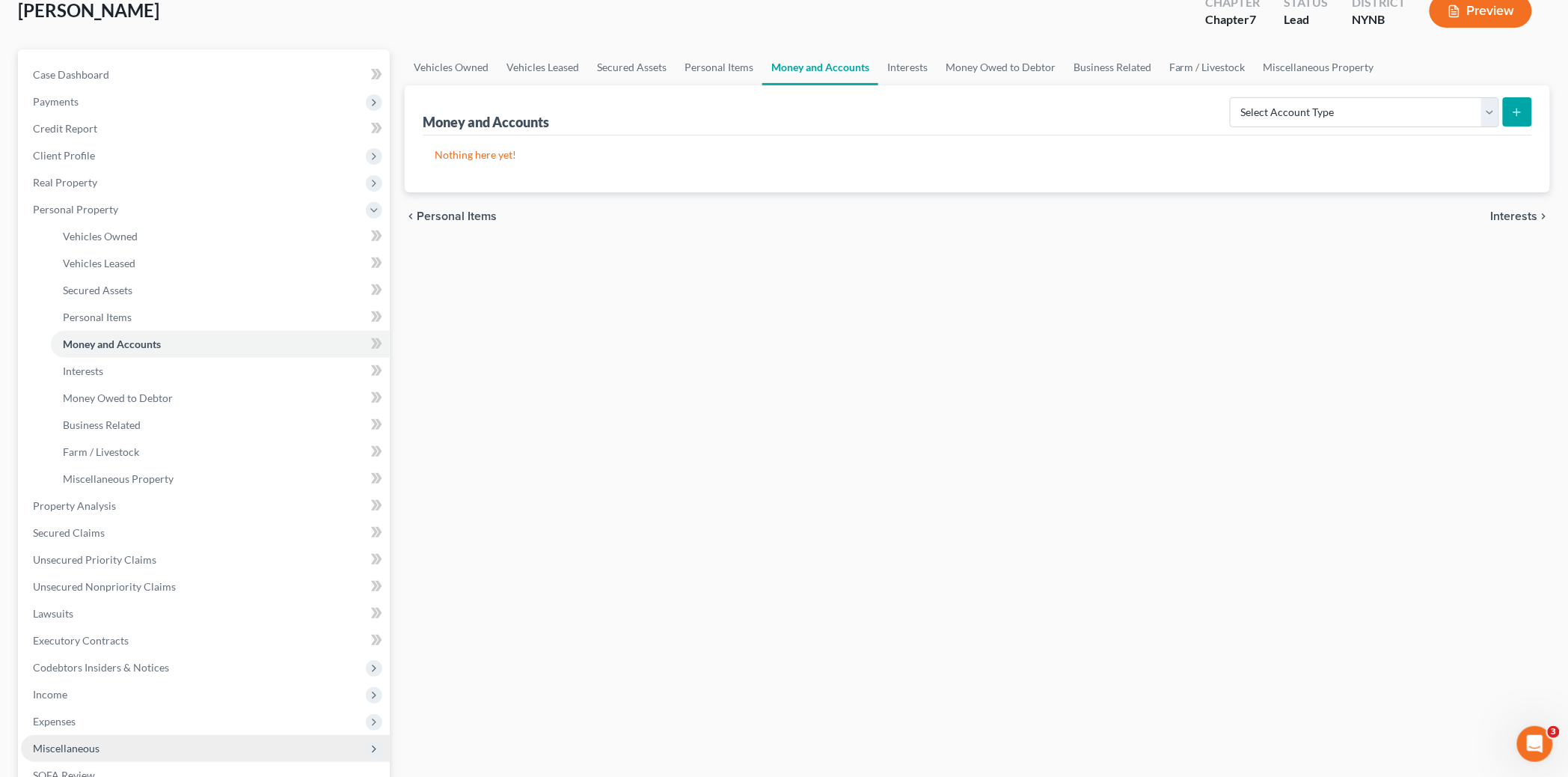
scroll to position [313, 0]
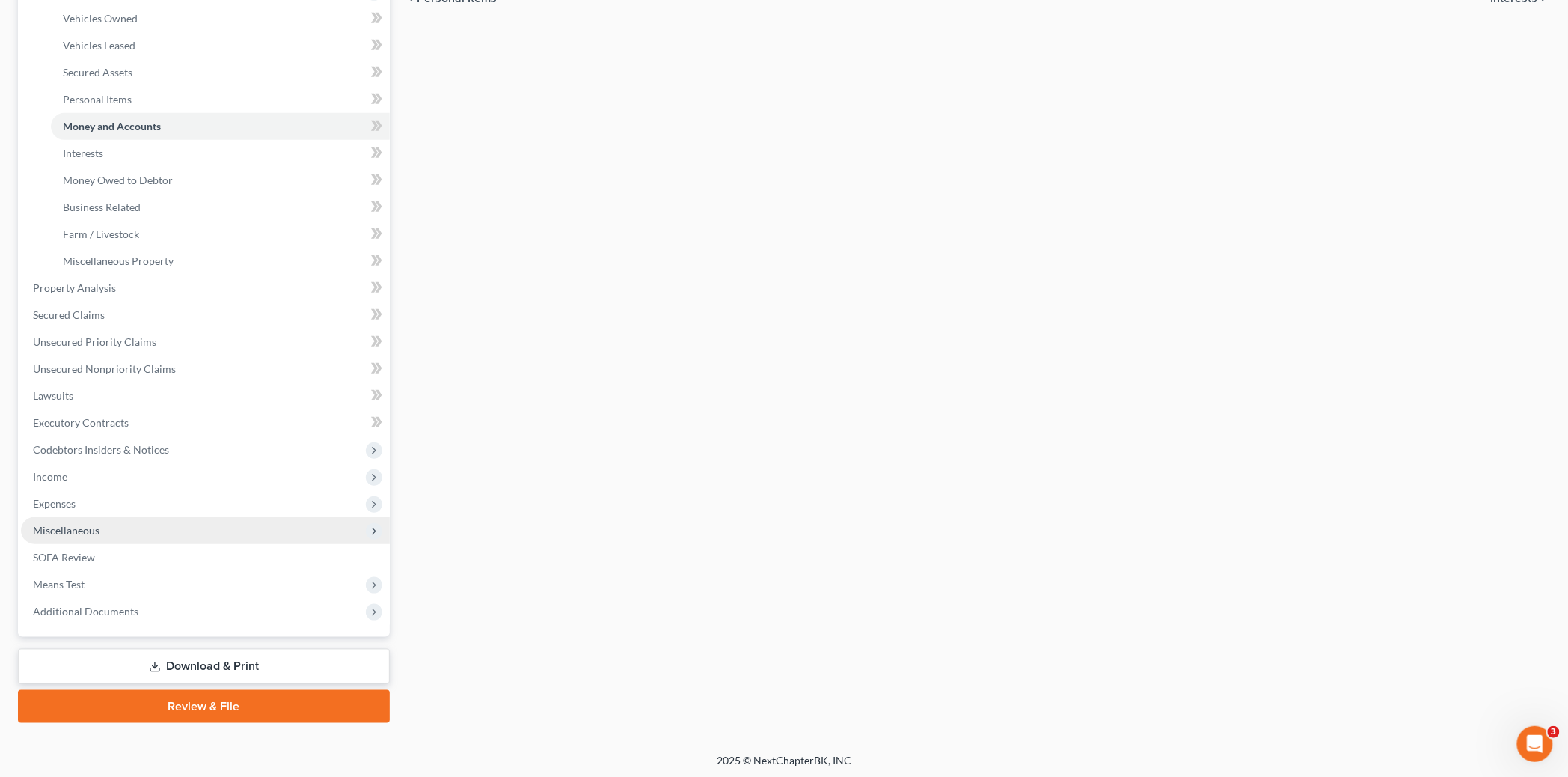
click at [106, 522] on span "Miscellaneous" at bounding box center [206, 531] width 369 height 27
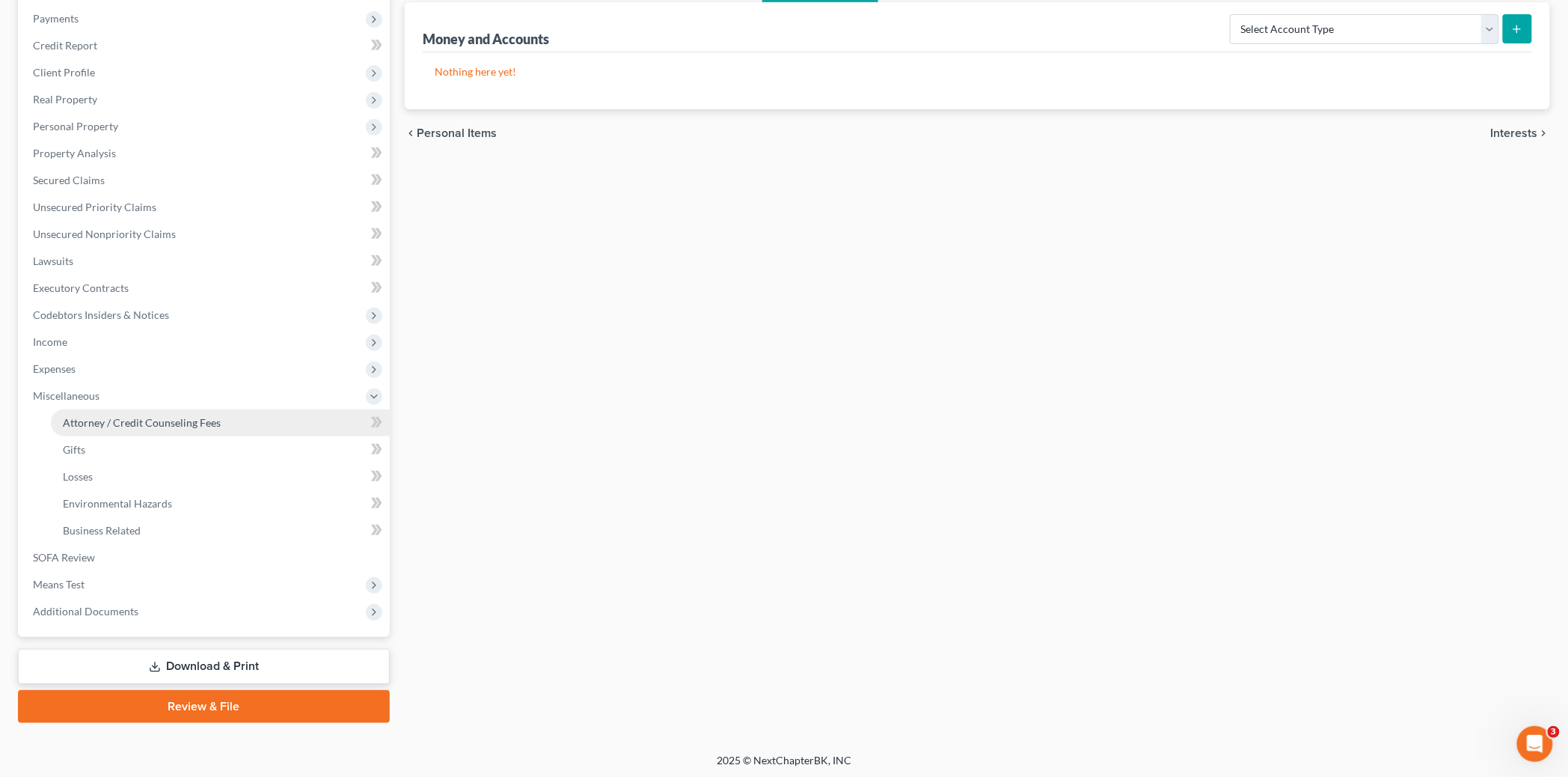
click at [145, 420] on span "Attorney / Credit Counseling Fees" at bounding box center [142, 422] width 158 height 12
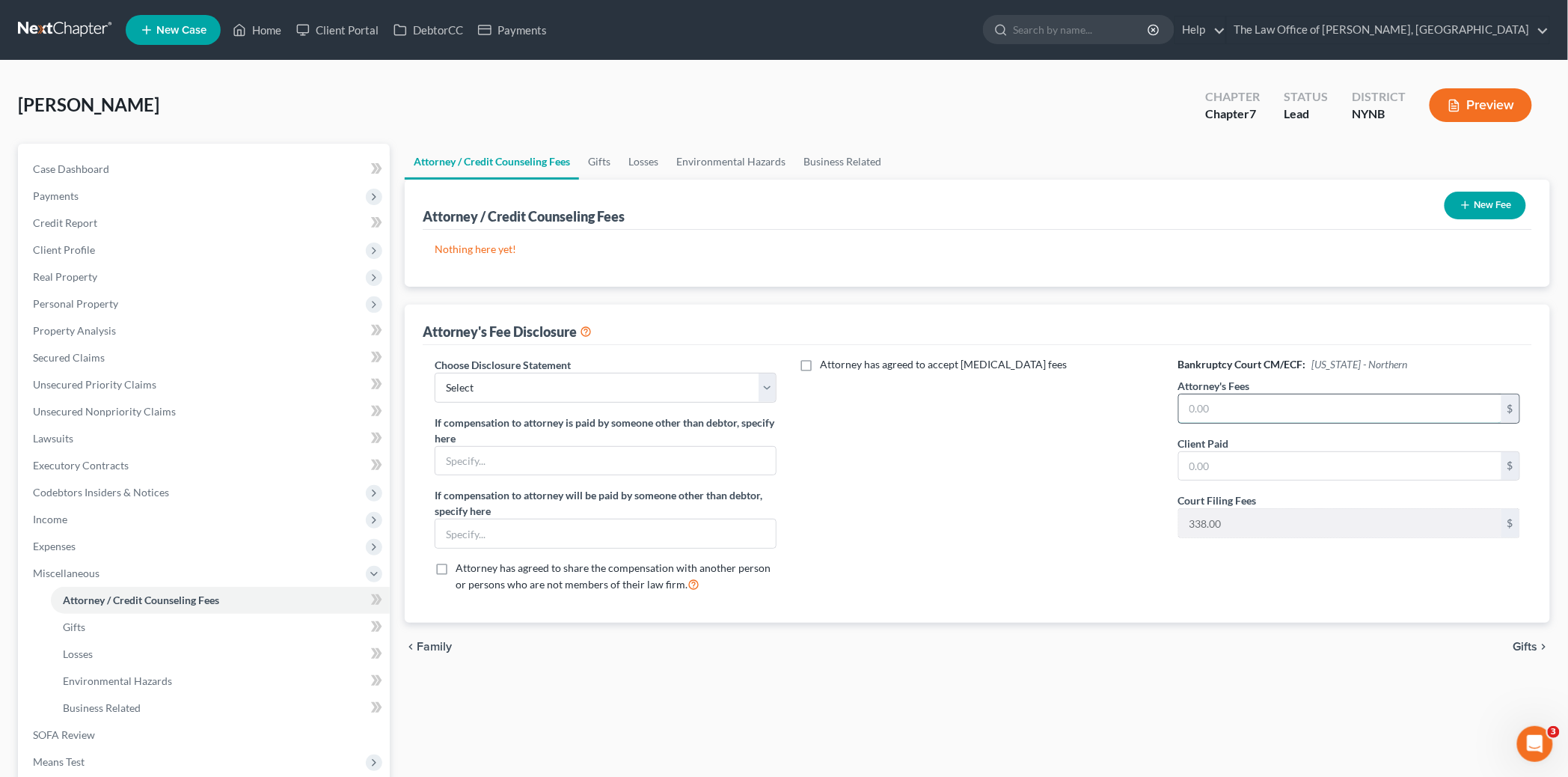
click at [1228, 420] on input "text" at bounding box center [1341, 408] width 322 height 29
type input "2,250"
click at [1229, 466] on input "text" at bounding box center [1341, 466] width 322 height 29
type input "27"
click at [541, 376] on select "Select Southern District The Law Office of Christiaan van Niekerk, PLLC" at bounding box center [605, 387] width 342 height 30
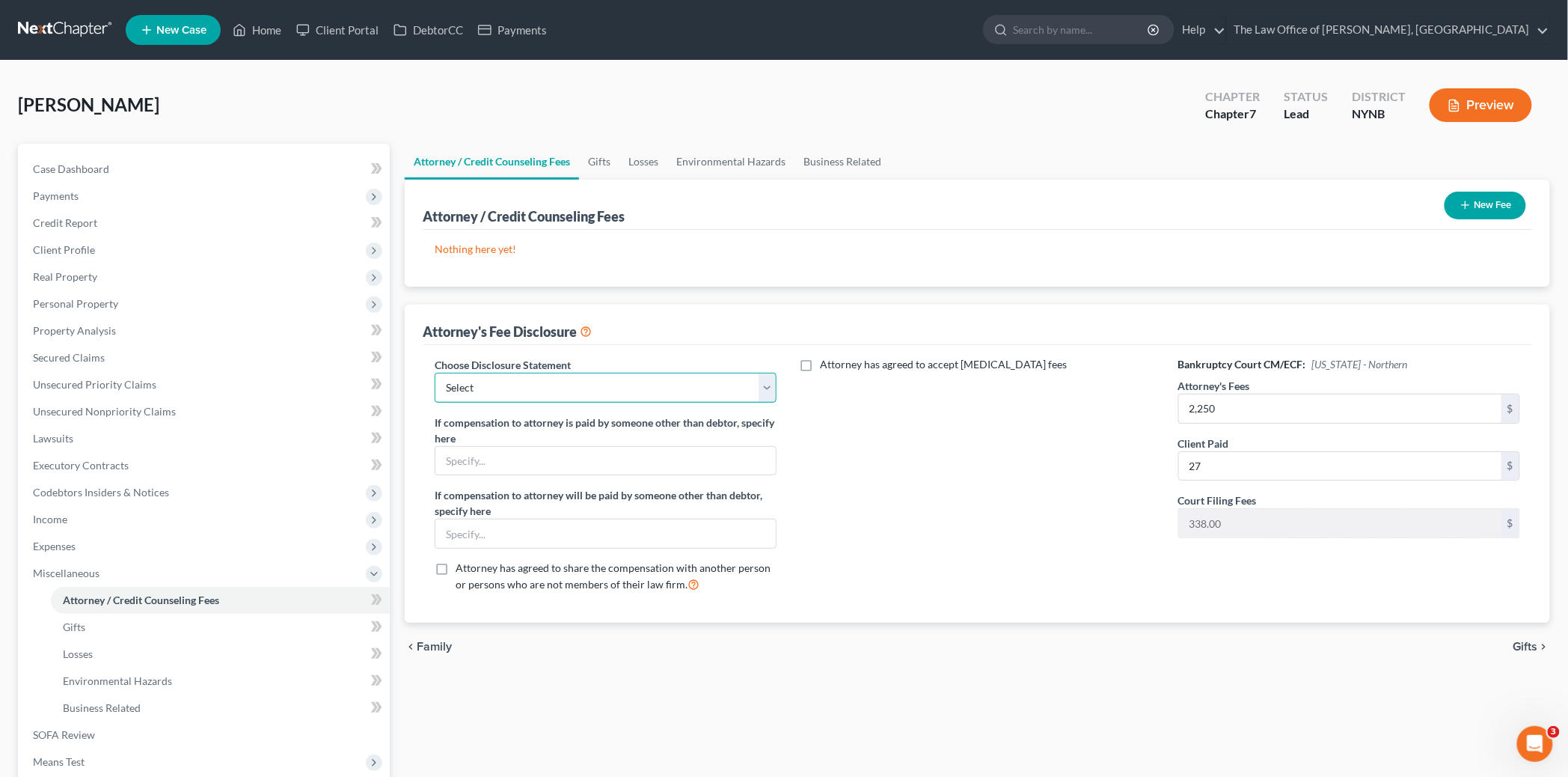
select select "1"
click at [435, 373] on select "Select Southern District The Law Office of Christiaan van Niekerk, PLLC" at bounding box center [605, 387] width 342 height 30
click at [1485, 195] on button "New Fee" at bounding box center [1485, 206] width 82 height 28
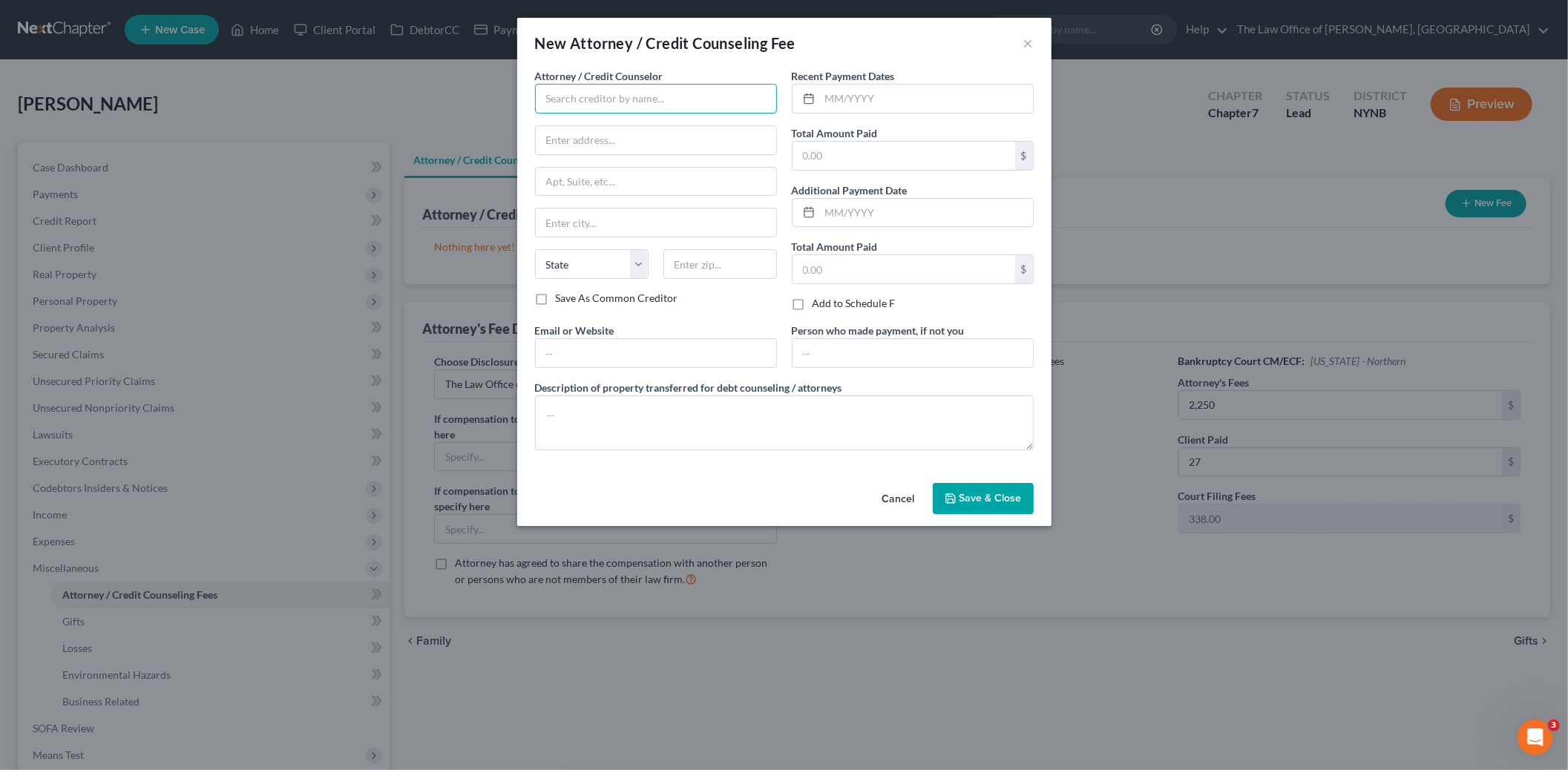
click at [612, 100] on input "text" at bounding box center [656, 99] width 242 height 29
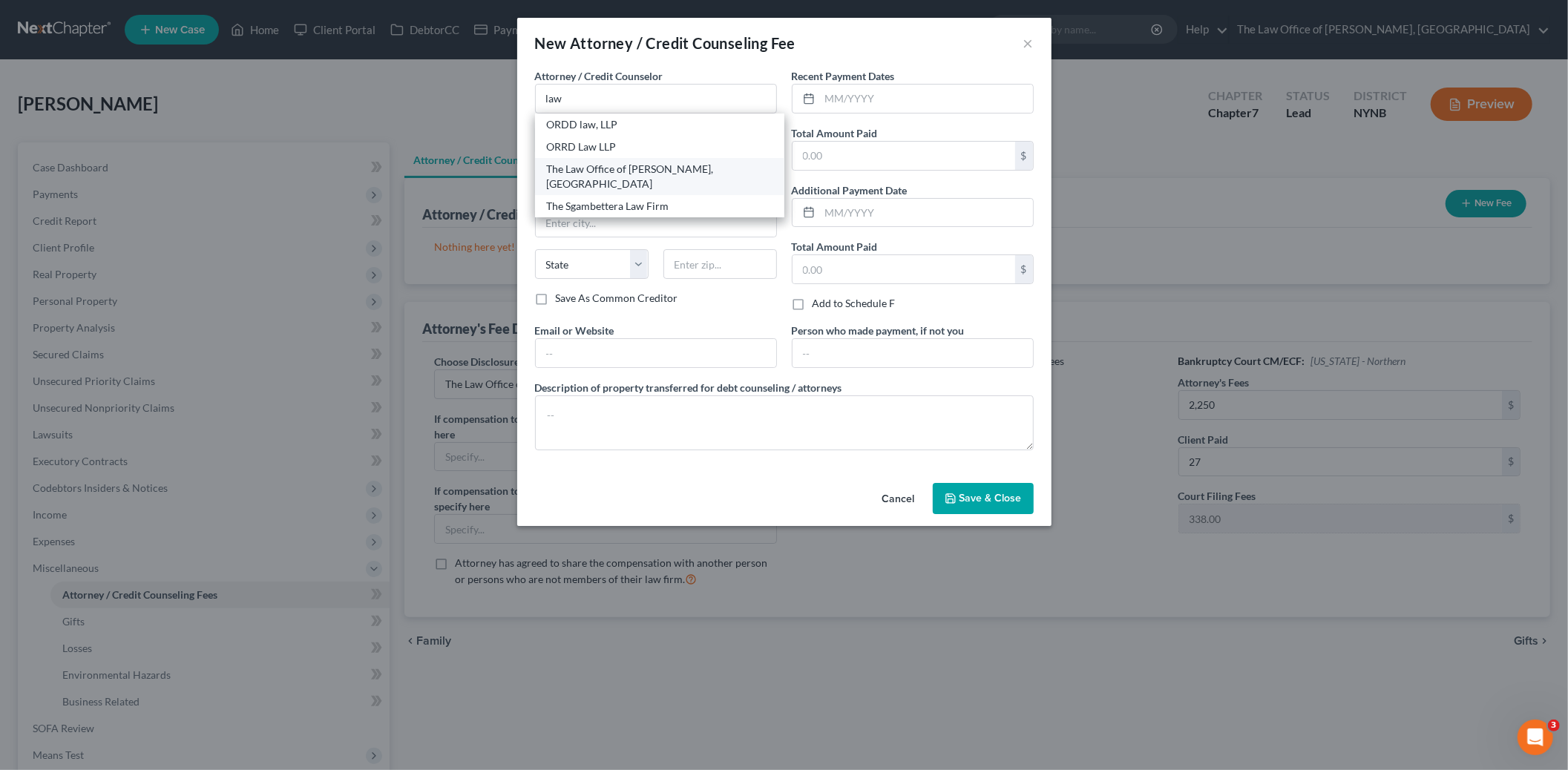
click at [640, 169] on div "The Law Office of [PERSON_NAME], [GEOGRAPHIC_DATA]" at bounding box center [660, 176] width 226 height 29
type input "The Law Office of [PERSON_NAME], [GEOGRAPHIC_DATA]"
type input "146 Jay Street"
type input "Schenectady"
select select "35"
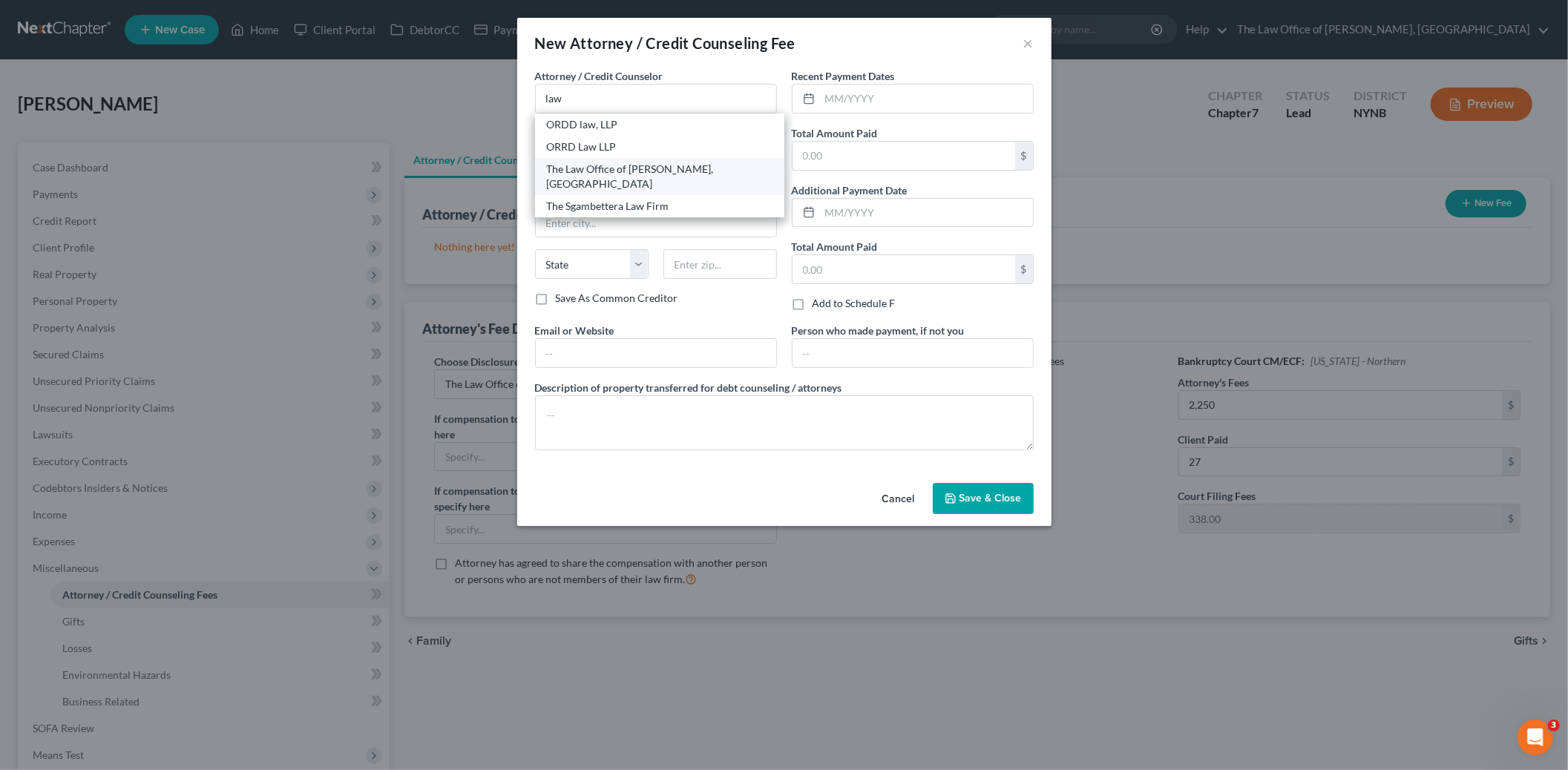
type input "12309"
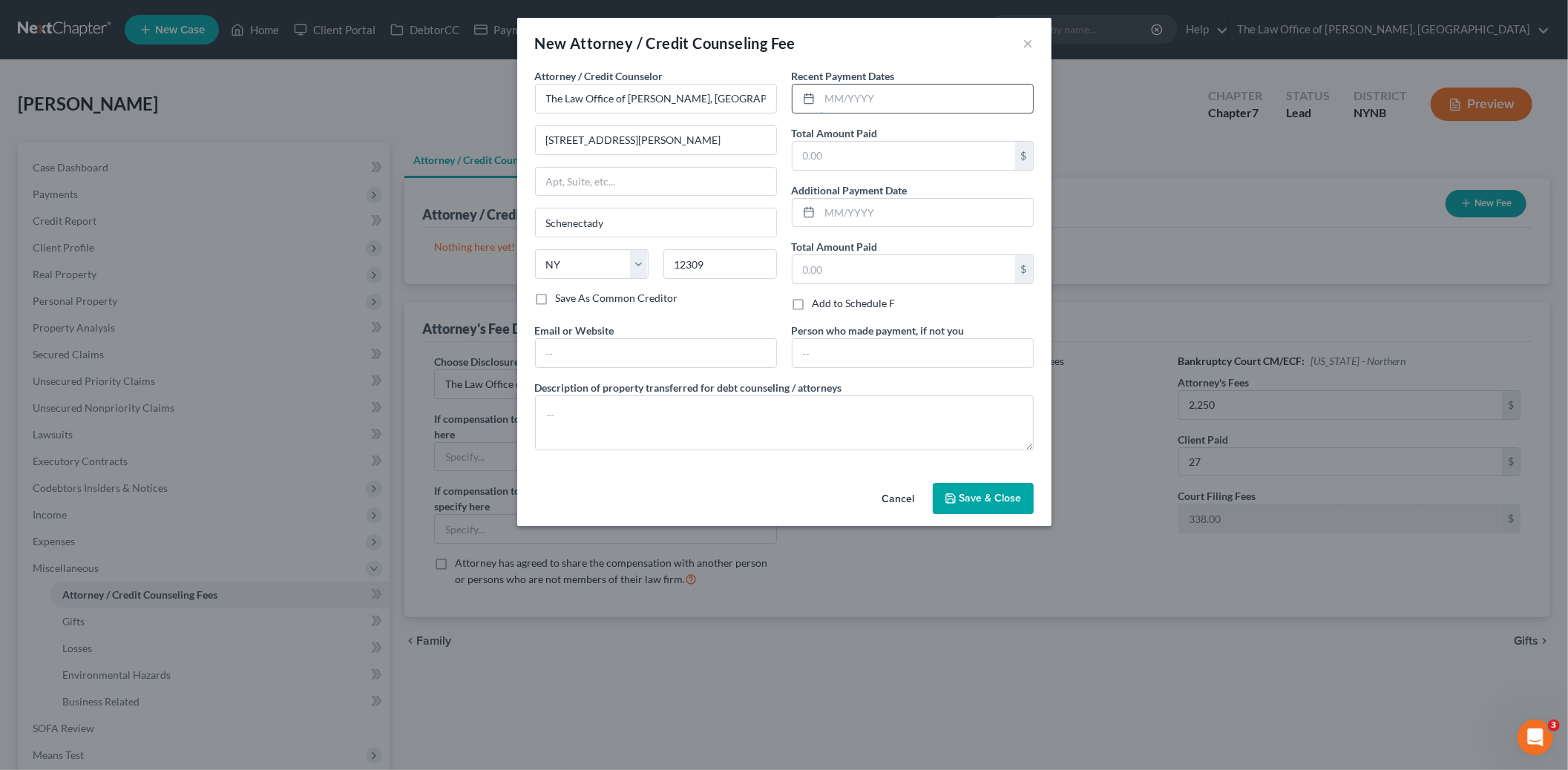
click at [858, 90] on input "text" at bounding box center [926, 99] width 213 height 29
type input "10/2025"
click at [892, 145] on input "text" at bounding box center [904, 155] width 222 height 29
type input "350"
click at [972, 511] on button "Save & Close" at bounding box center [983, 498] width 101 height 31
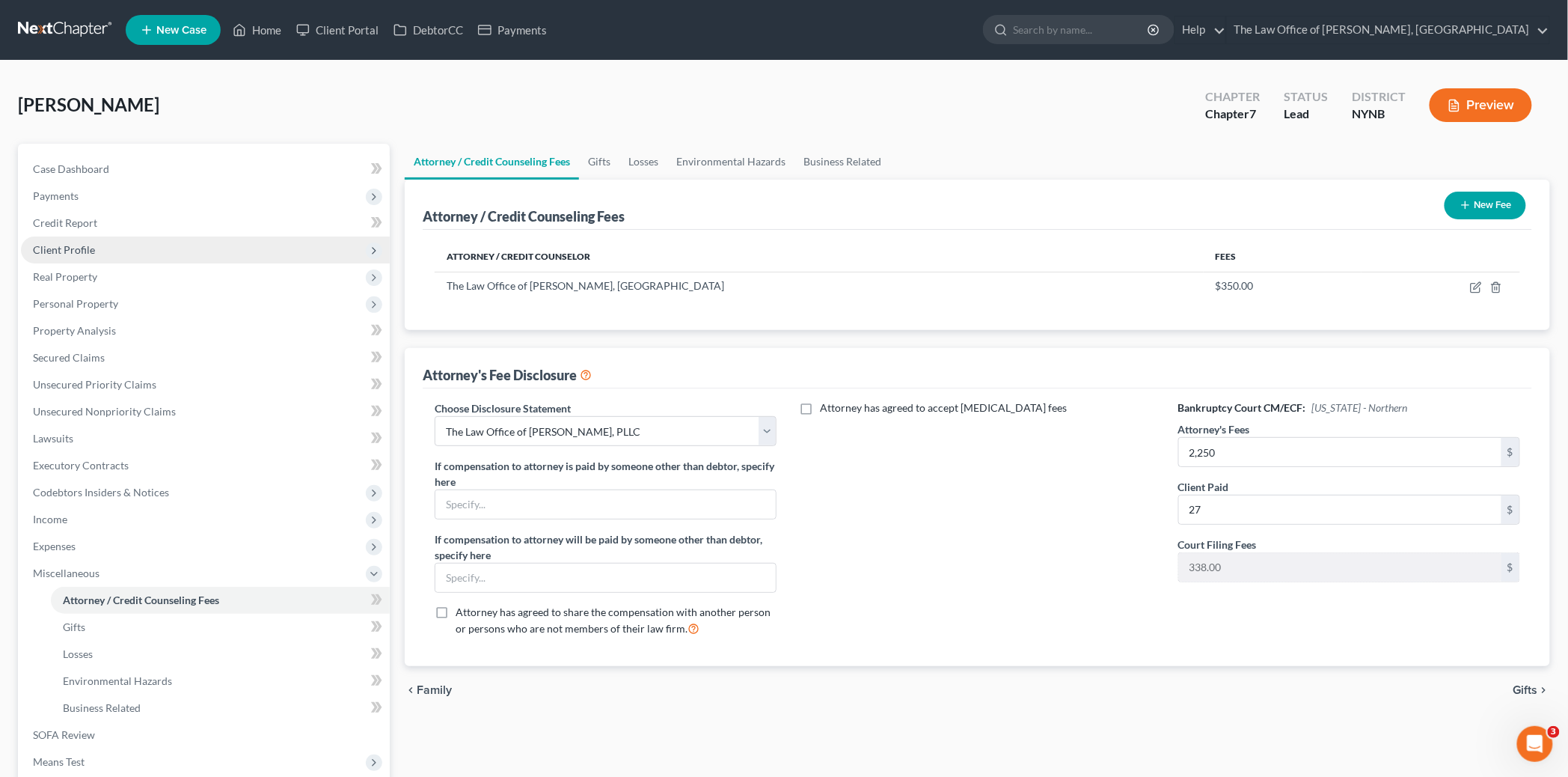
click at [72, 240] on span "Client Profile" at bounding box center [206, 250] width 369 height 27
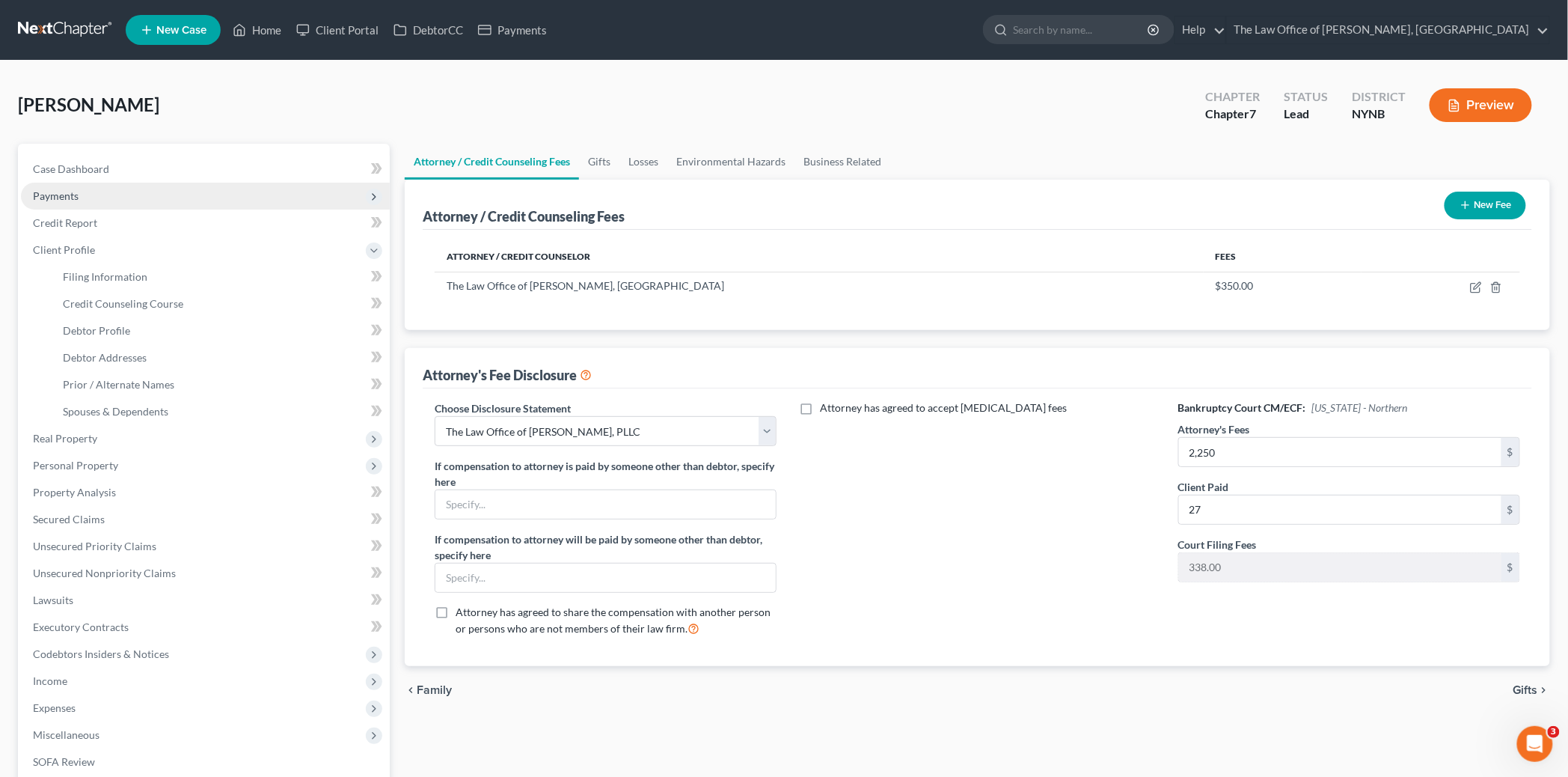
click at [86, 200] on span "Payments" at bounding box center [206, 196] width 369 height 27
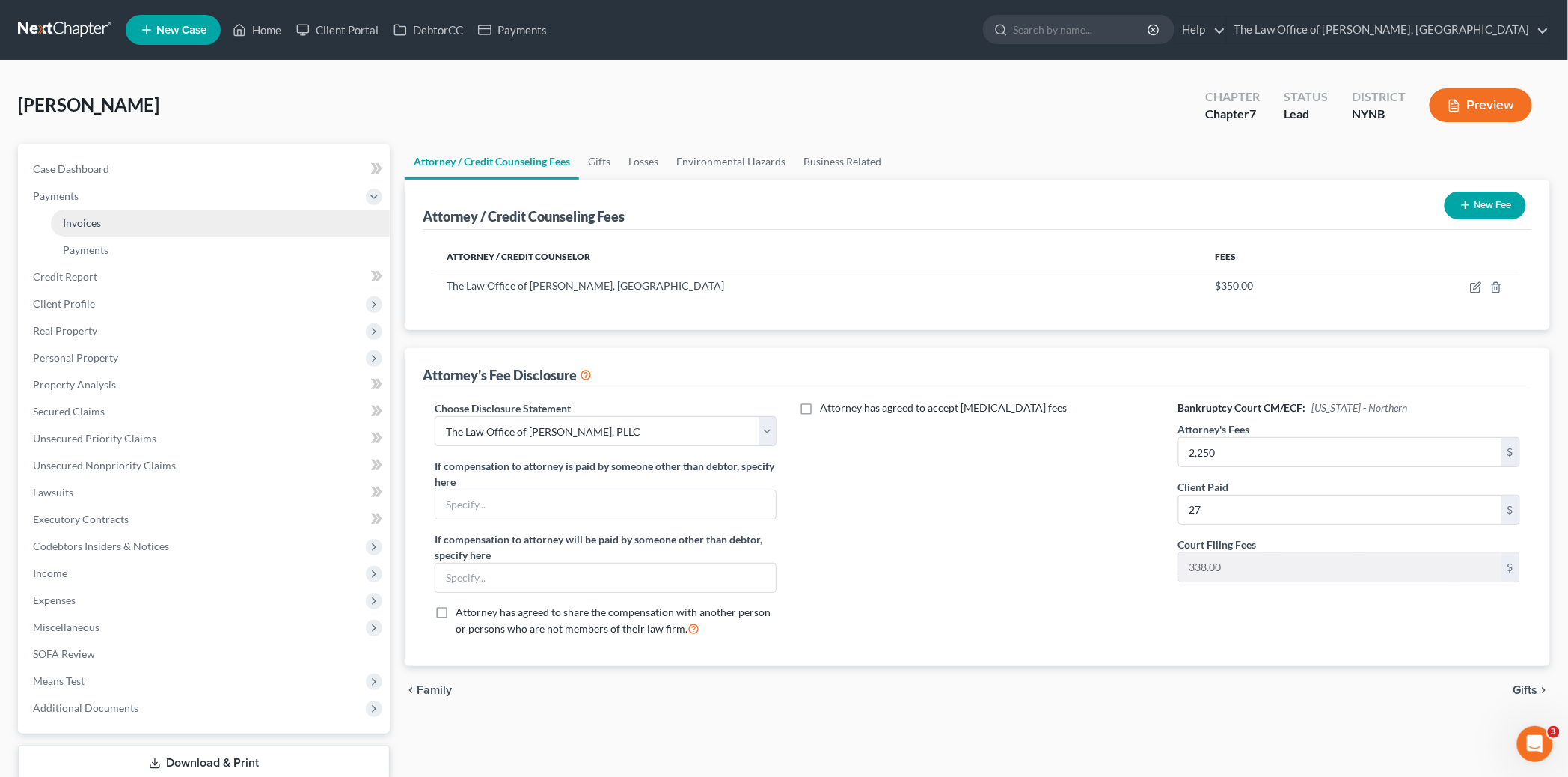
click at [114, 222] on link "Invoices" at bounding box center [220, 223] width 339 height 27
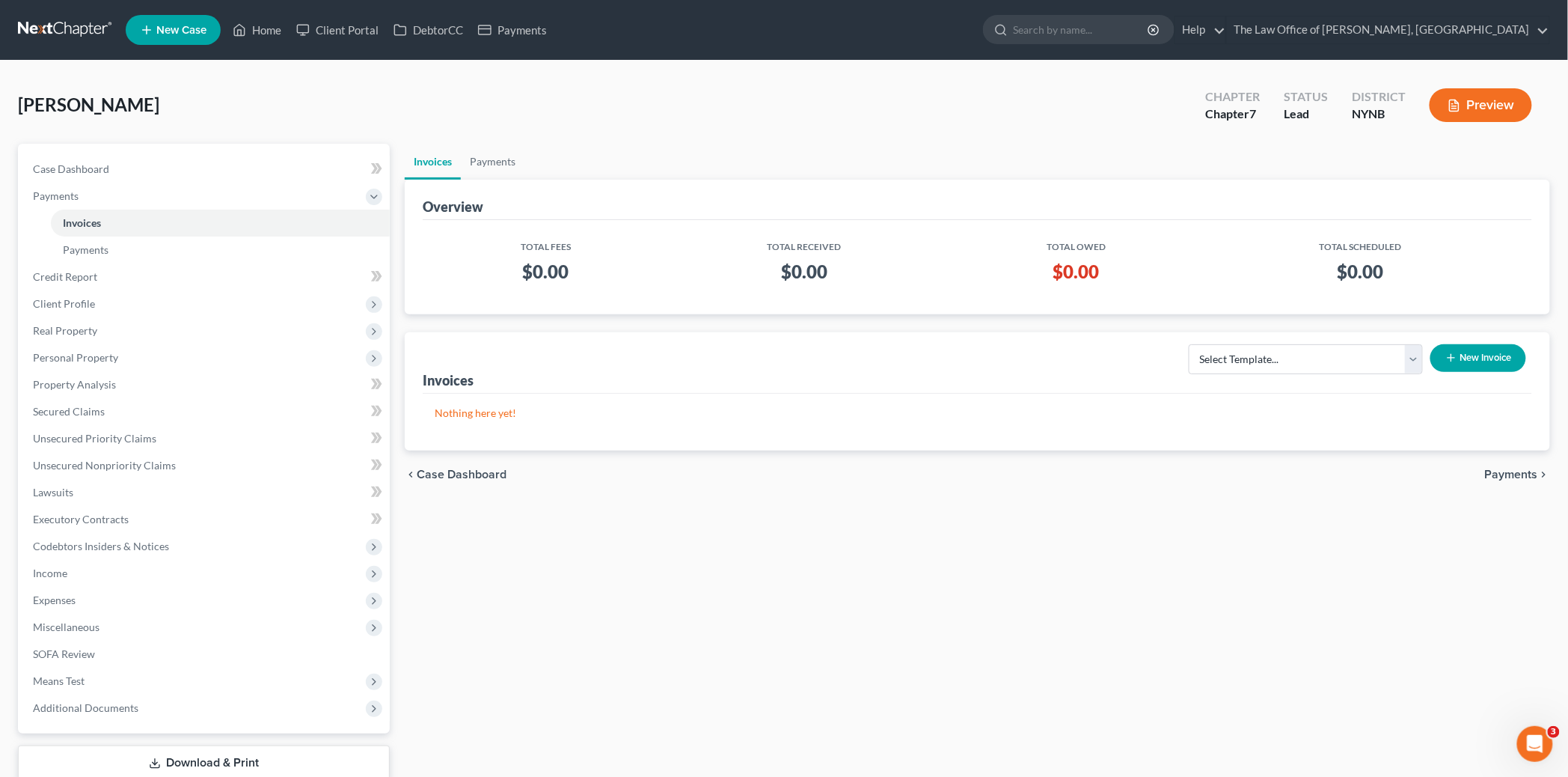
click at [1491, 363] on button "New Invoice" at bounding box center [1478, 358] width 96 height 28
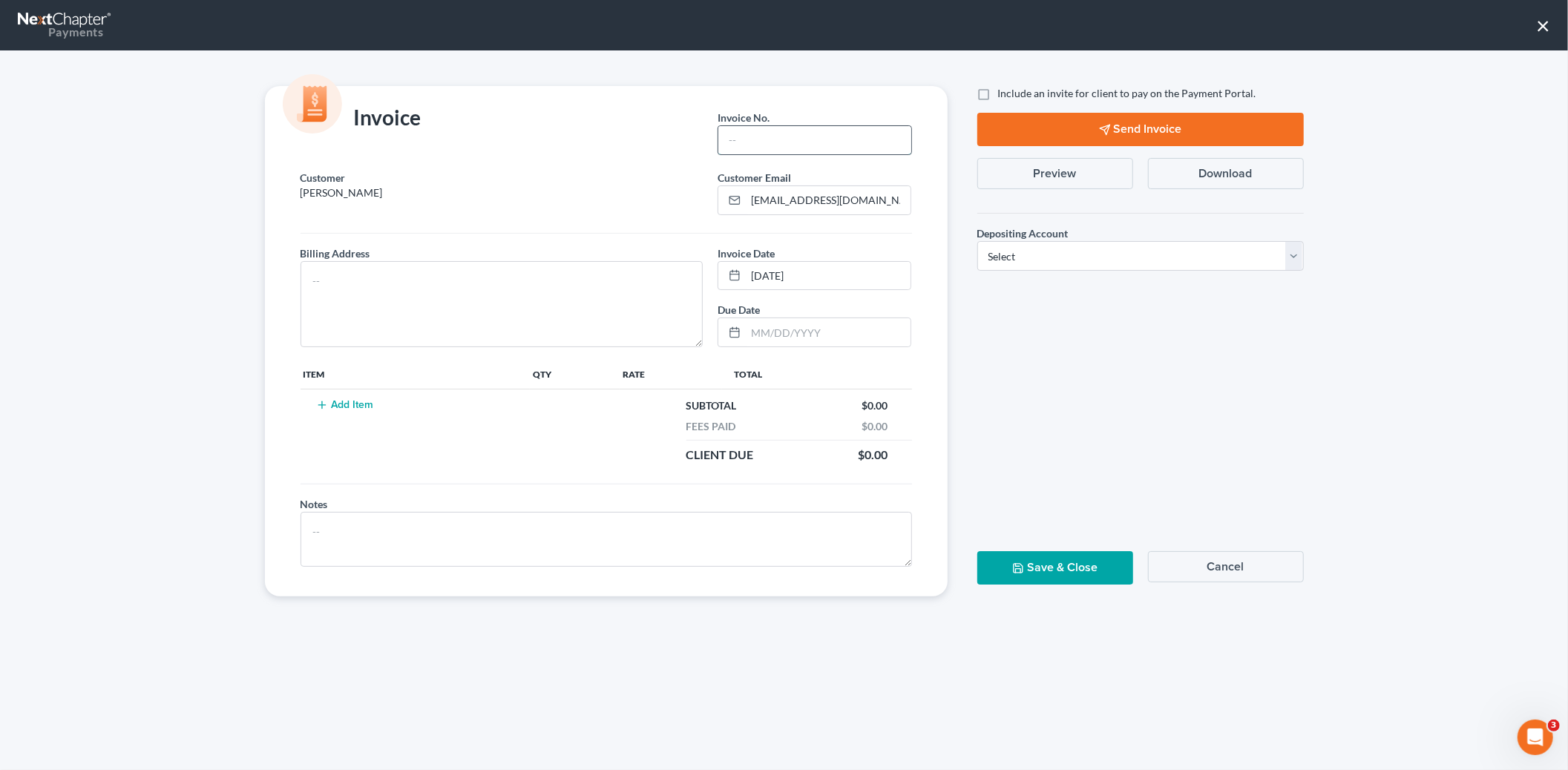
click at [801, 141] on input "text" at bounding box center [814, 140] width 192 height 29
type input "2030"
click at [346, 401] on td "Add Item" at bounding box center [416, 430] width 230 height 83
click at [348, 410] on button "Add Item" at bounding box center [344, 405] width 66 height 12
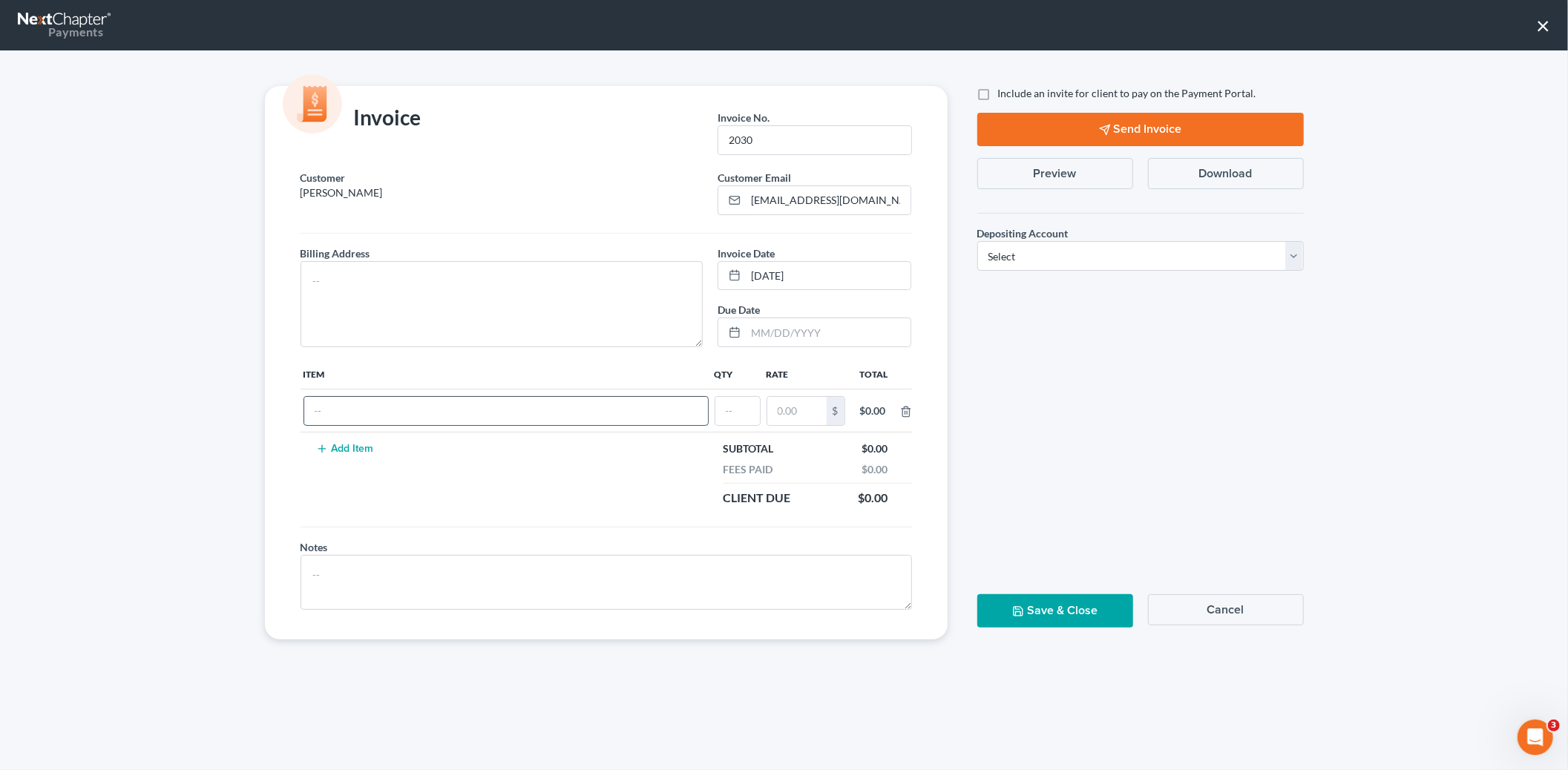
click at [374, 418] on input "text" at bounding box center [506, 411] width 404 height 29
type input "cf"
click at [1234, 606] on button "Cancel" at bounding box center [1226, 609] width 156 height 31
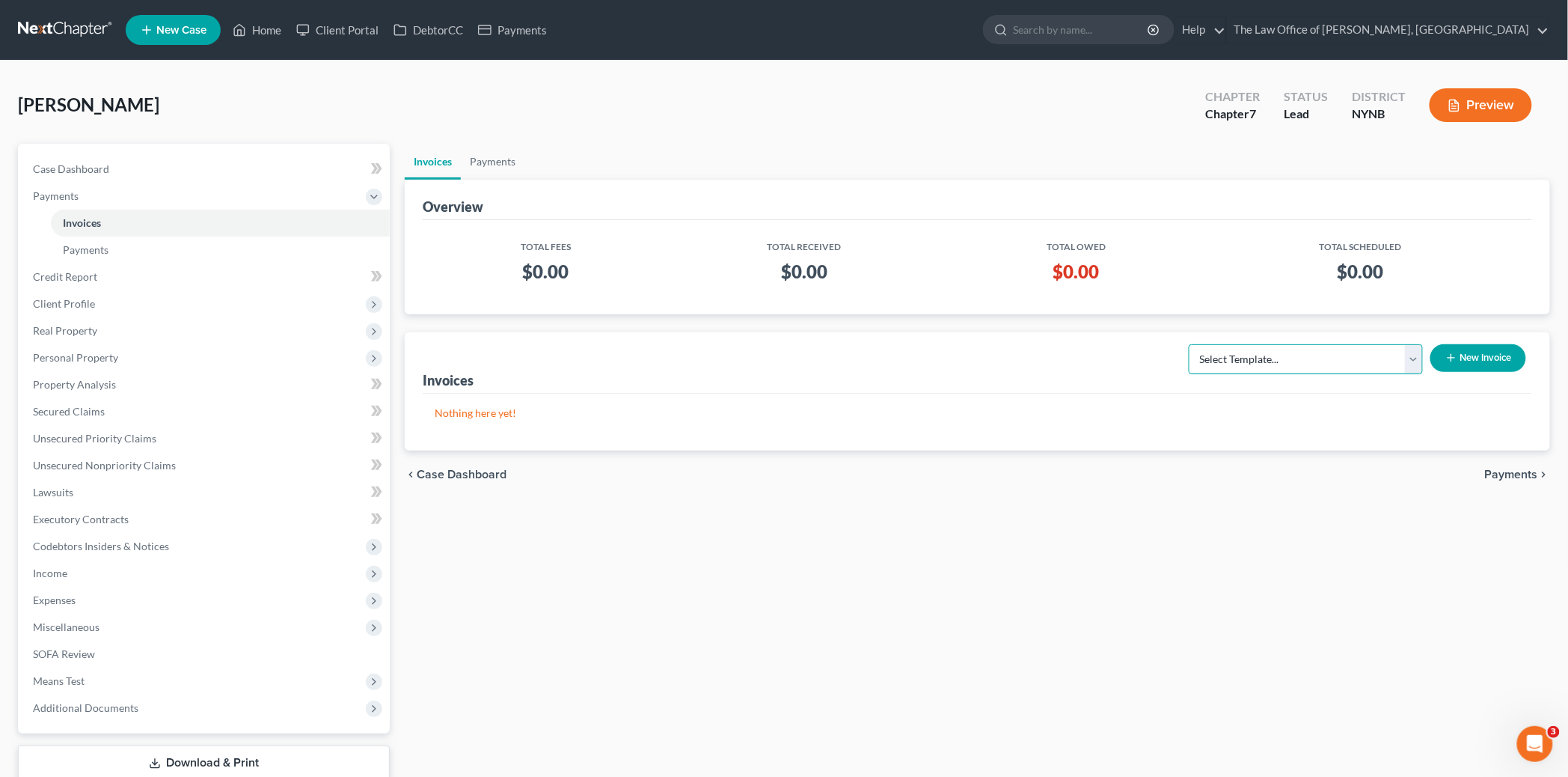
click at [1399, 360] on select "Select Template... Bankruptcy Standard Fee and Costs - Ch 7" at bounding box center [1305, 359] width 234 height 30
select select "0"
click at [1189, 344] on select "Select Template... Bankruptcy Standard Fee and Costs - Ch 7" at bounding box center [1305, 359] width 234 height 30
click at [1496, 362] on button "New Invoice" at bounding box center [1478, 358] width 96 height 28
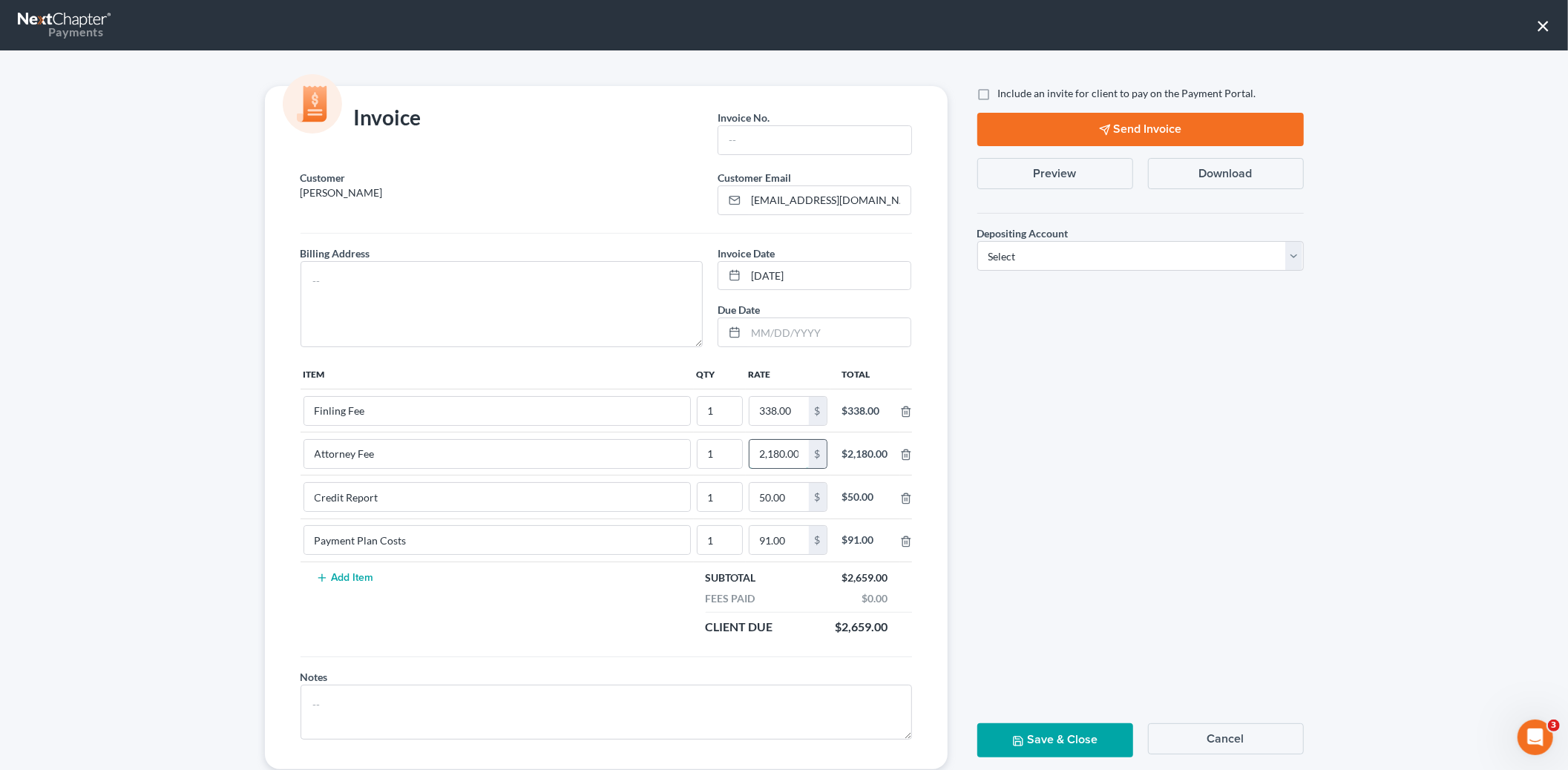
click at [785, 448] on input "2,180.00" at bounding box center [779, 454] width 59 height 29
type input "2,250"
click at [782, 494] on input "50.00" at bounding box center [779, 497] width 59 height 29
type input "75"
click at [769, 540] on input "91.00" at bounding box center [779, 540] width 59 height 29
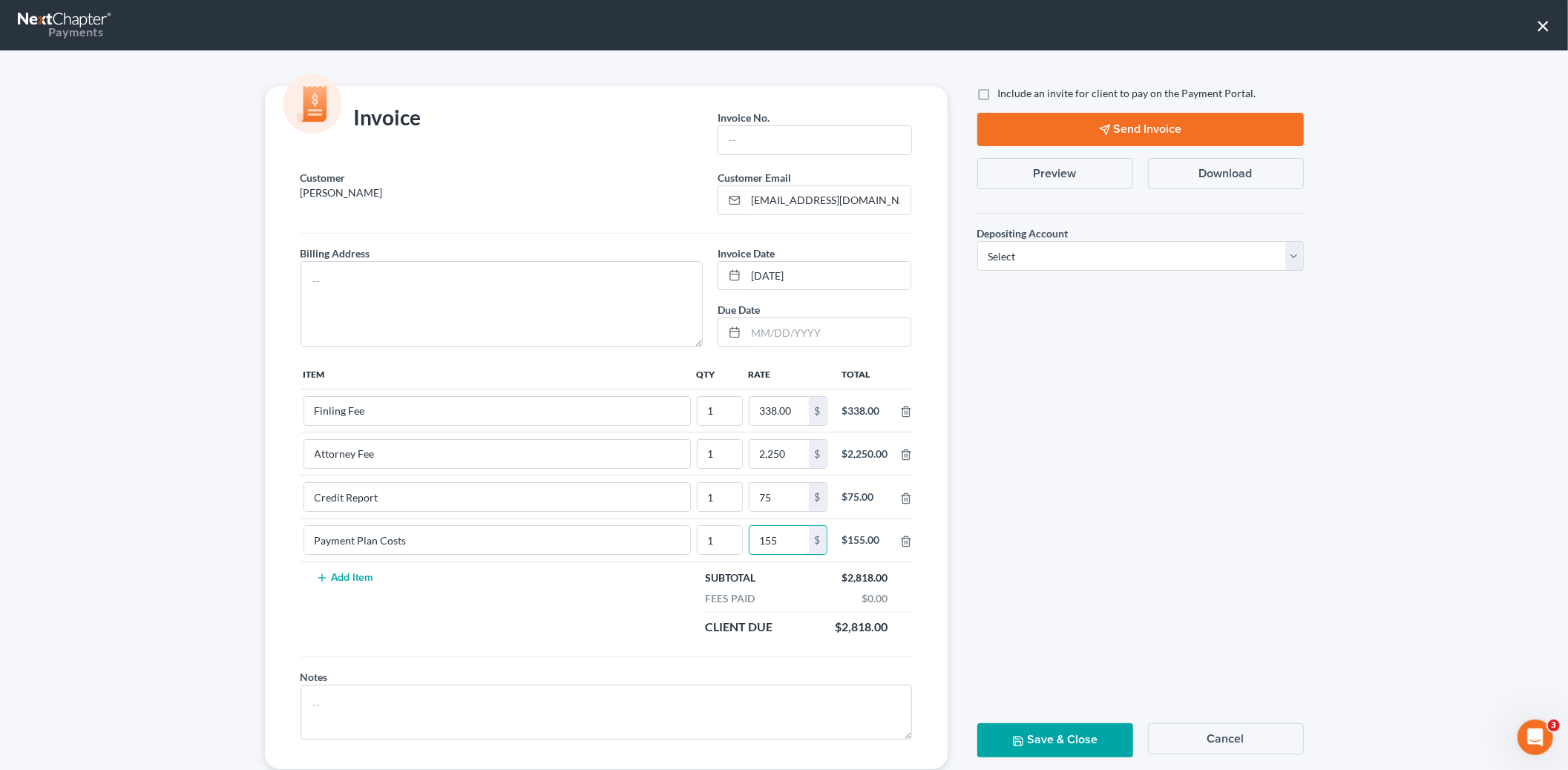
type input "155"
click at [1029, 737] on button "Save & Close" at bounding box center [1055, 740] width 156 height 33
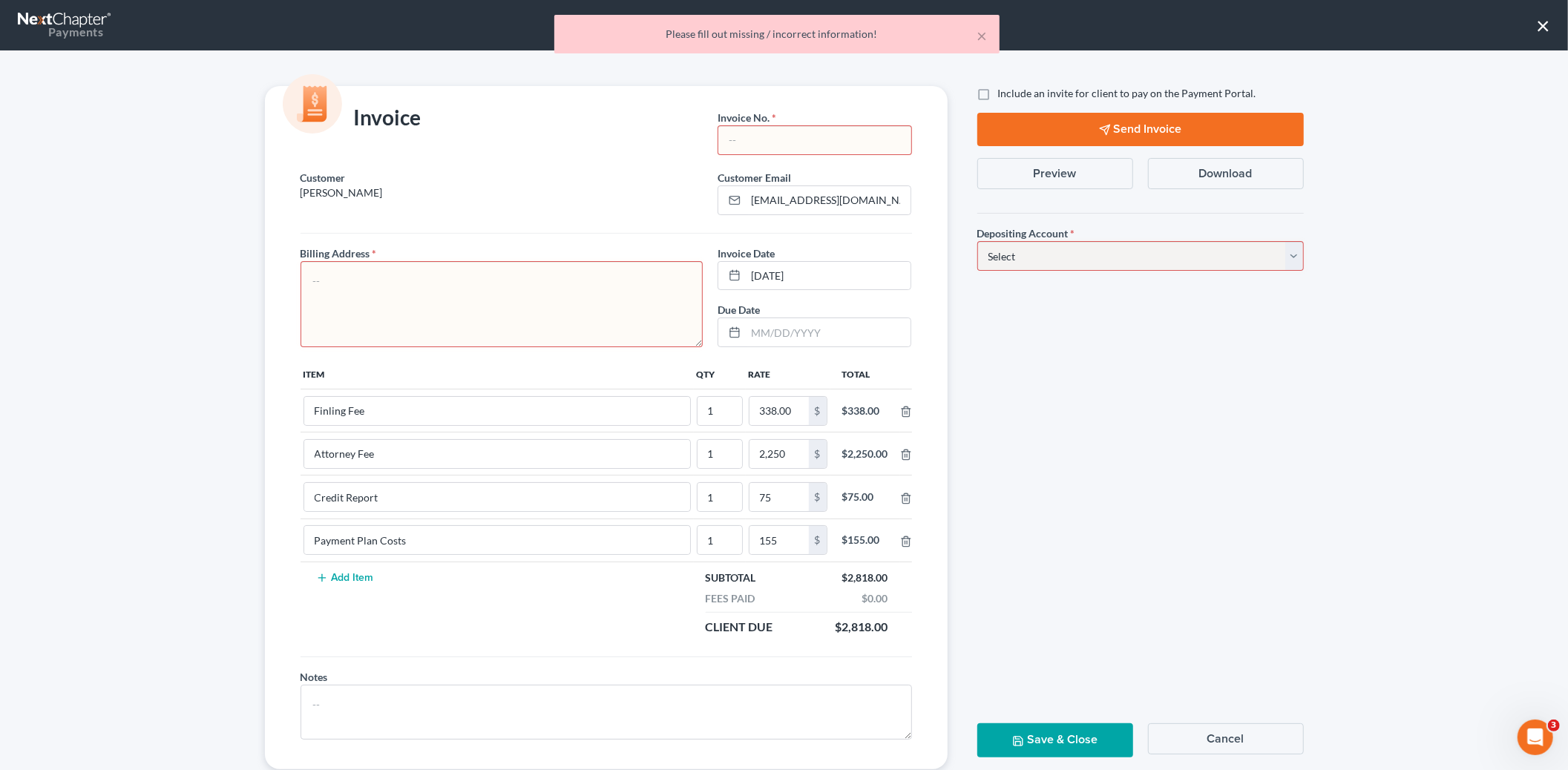
click at [782, 121] on div "Invoice No. *" at bounding box center [814, 132] width 194 height 46
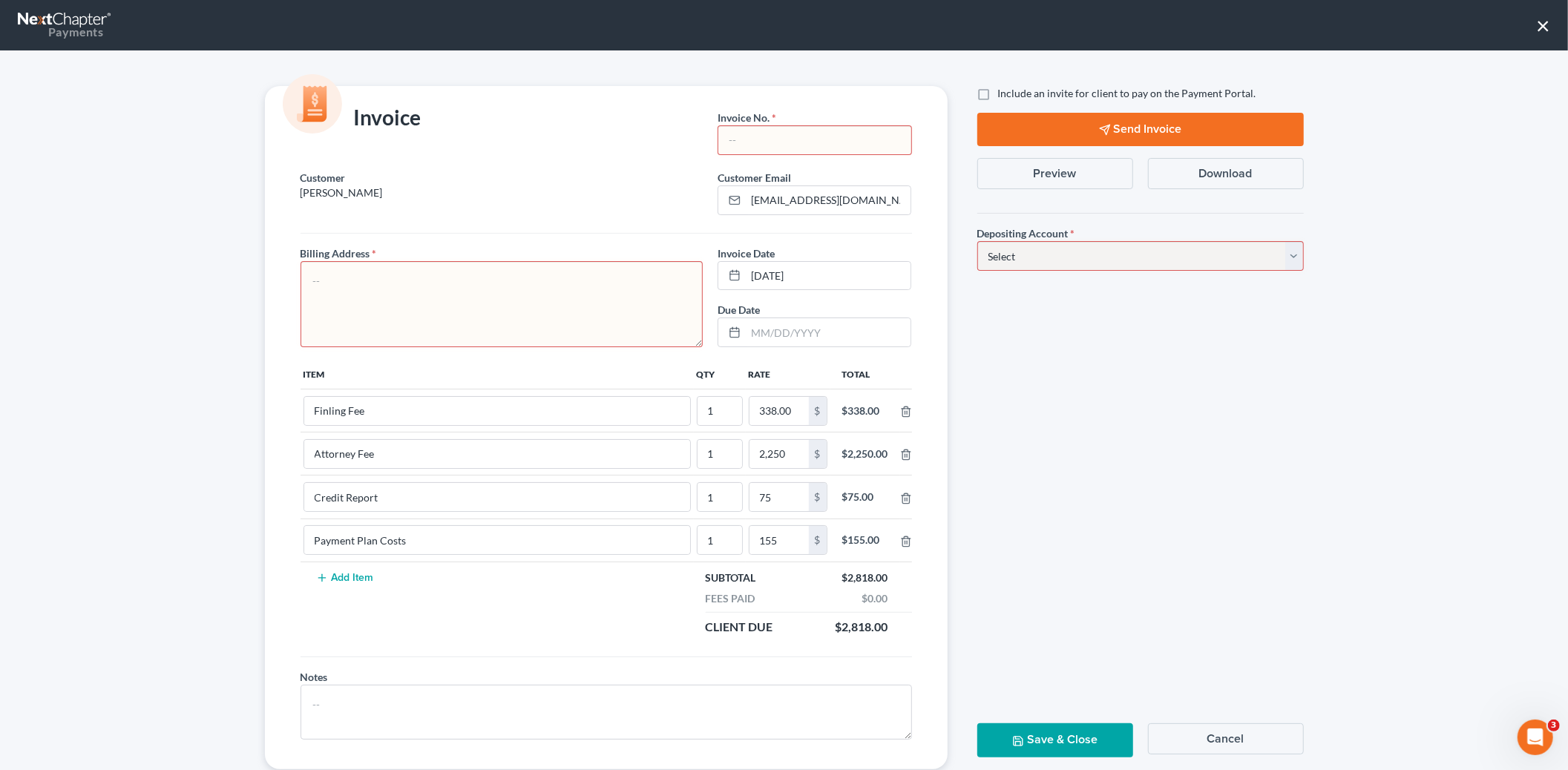
click at [796, 130] on input "text" at bounding box center [814, 140] width 192 height 29
type input "2030"
click at [1006, 253] on select "Select Operation Trust" at bounding box center [1140, 256] width 327 height 29
select select "0"
click at [977, 241] on select "Select Operation Trust" at bounding box center [1140, 256] width 327 height 29
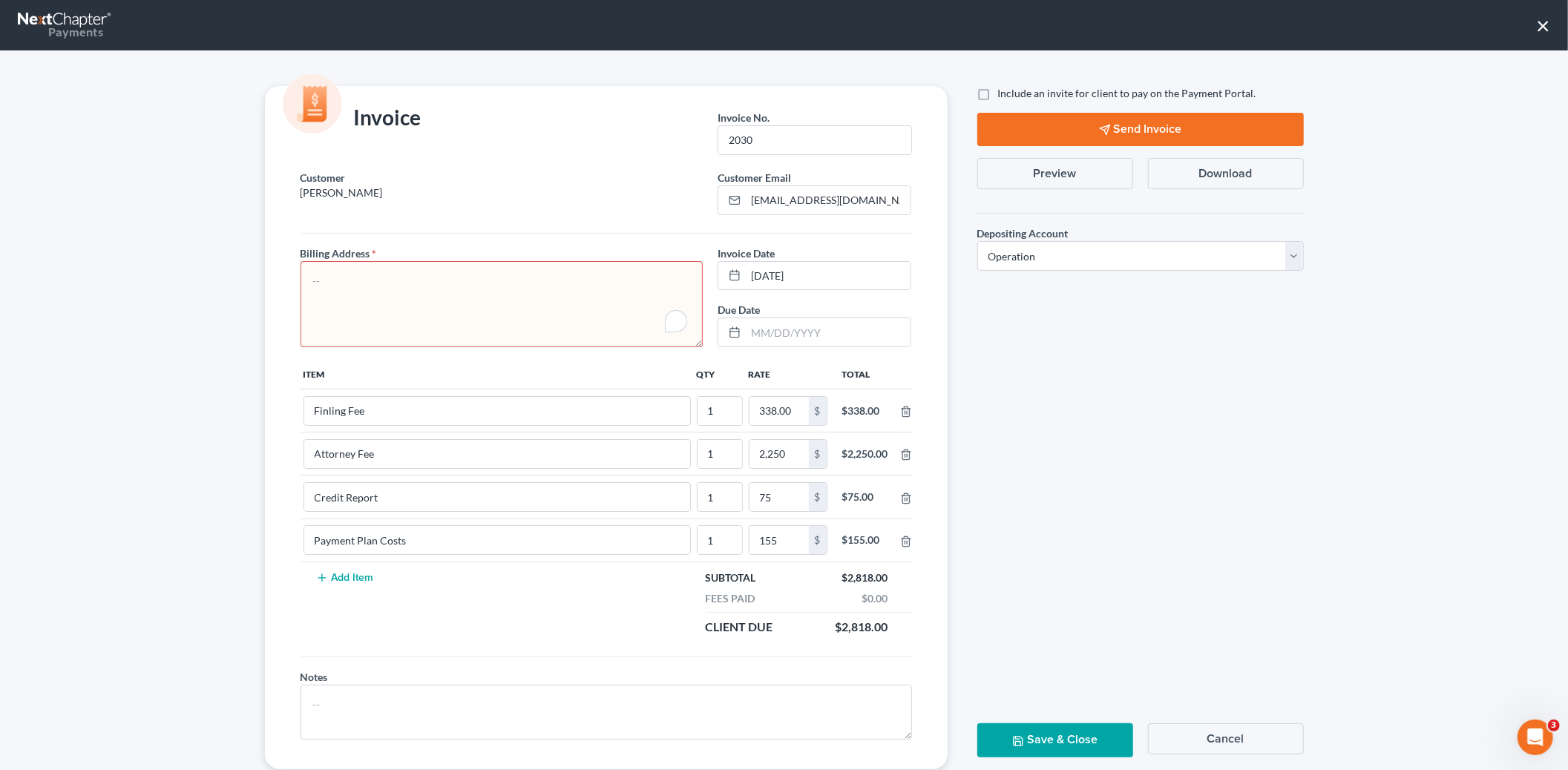
click at [501, 279] on textarea "To enrich screen reader interactions, please activate Accessibility in Grammarl…" at bounding box center [502, 304] width 403 height 86
type textarea "."
click at [1037, 745] on button "Save & Close" at bounding box center [1055, 740] width 156 height 33
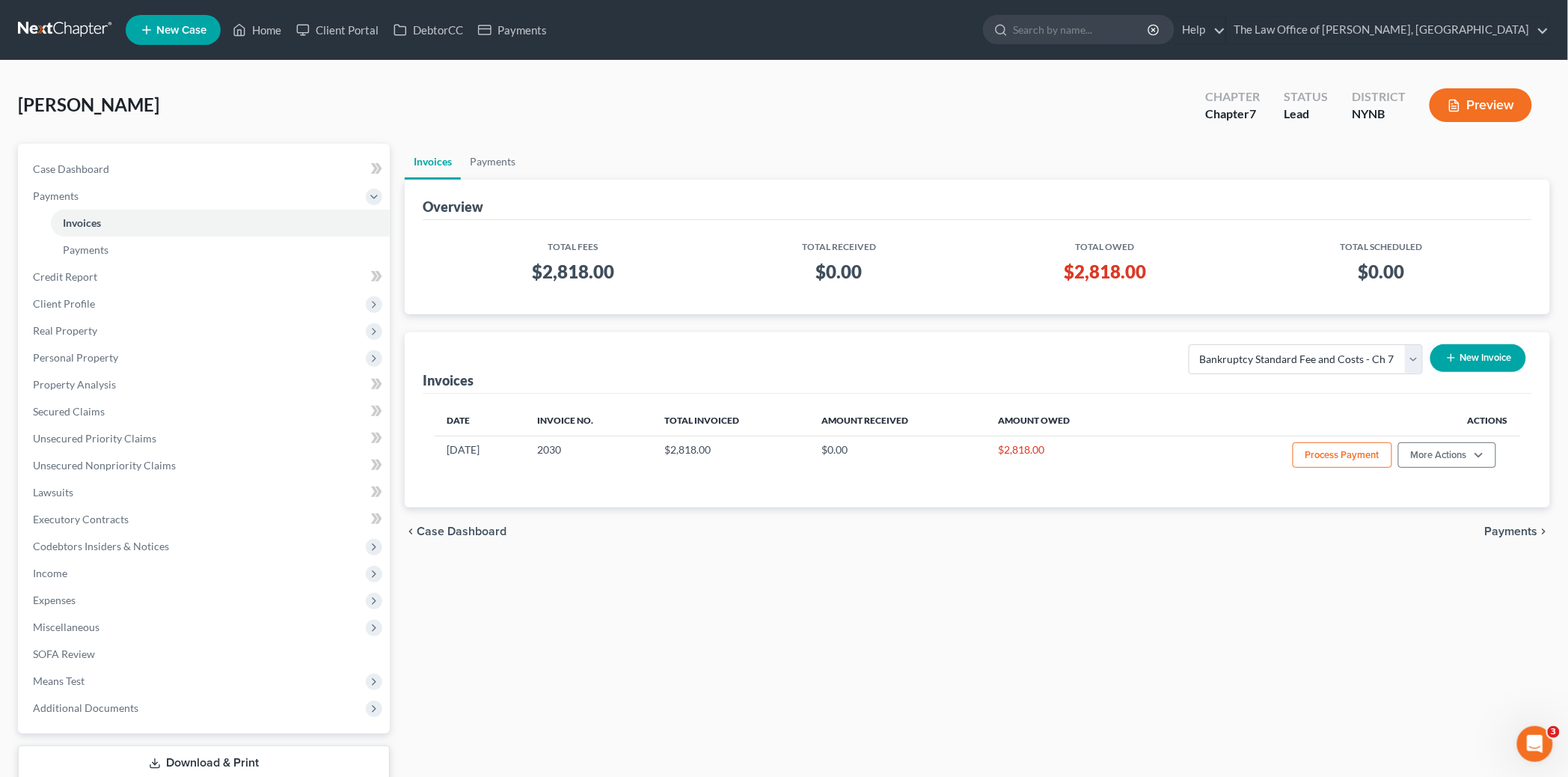
click at [188, 34] on span "New Case" at bounding box center [181, 30] width 50 height 11
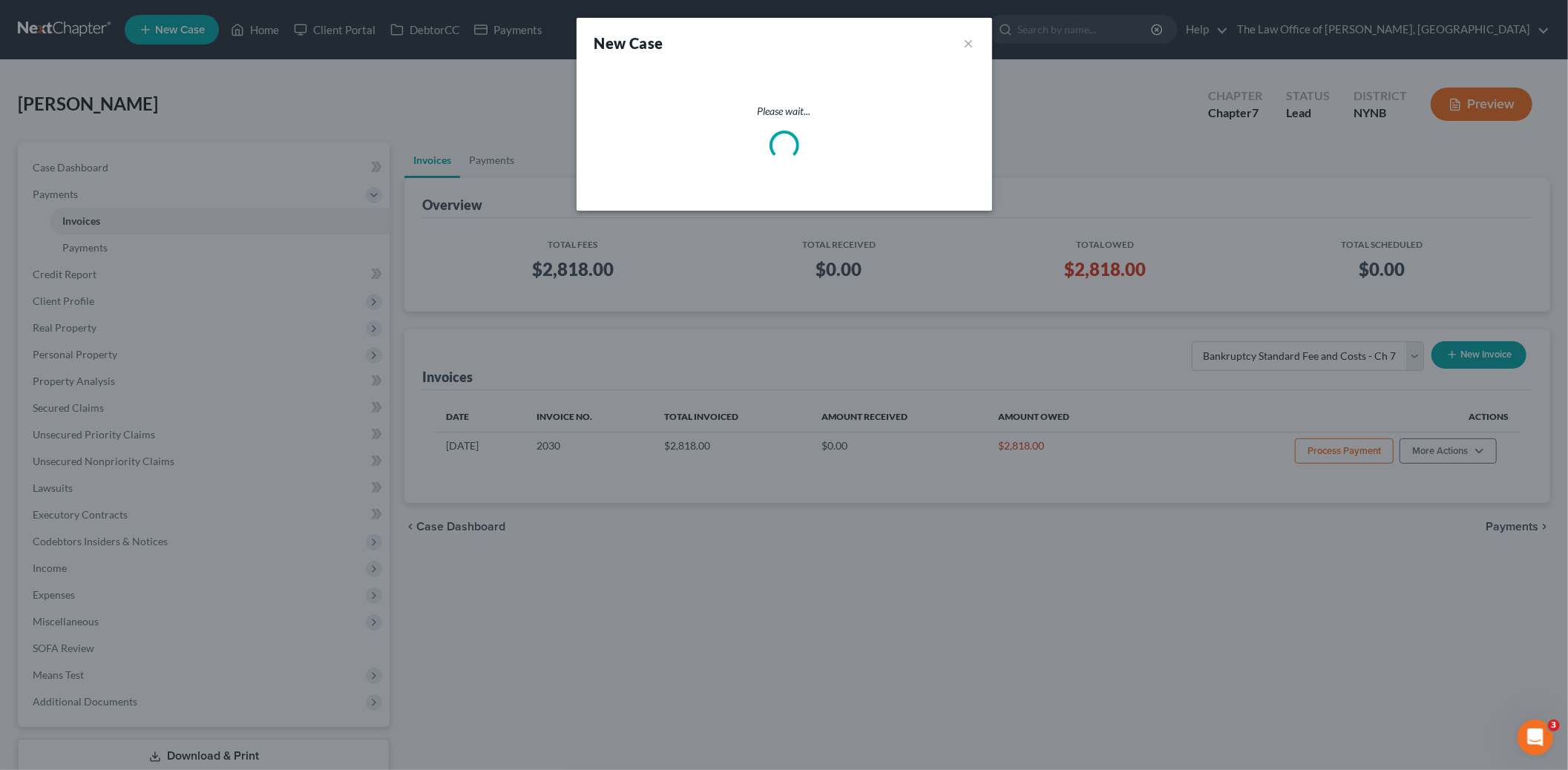
select select "54"
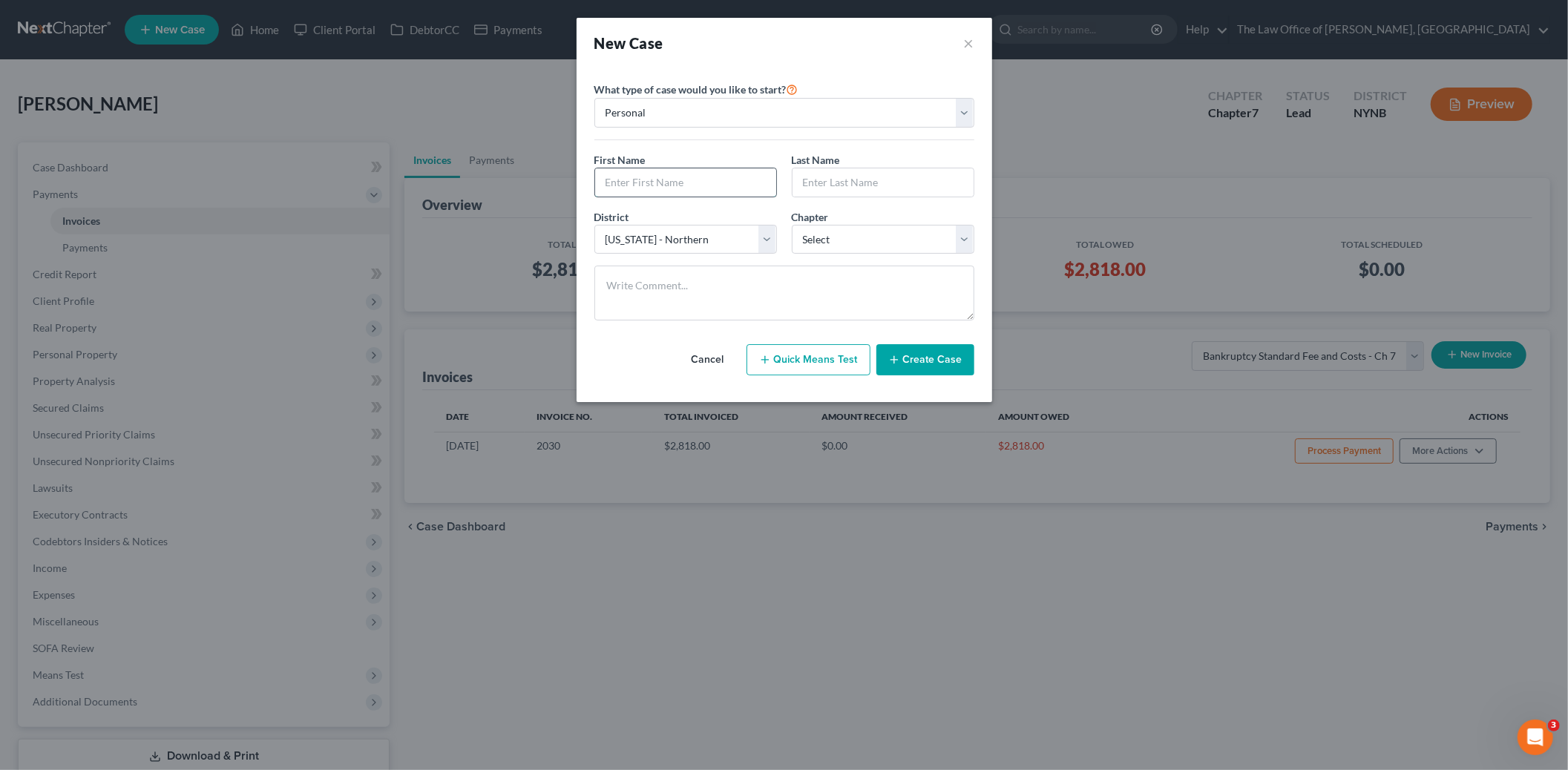
click at [668, 178] on input "text" at bounding box center [685, 182] width 181 height 29
paste input "Jennifer"
type input "Jennifer"
click at [830, 180] on input "text" at bounding box center [883, 182] width 181 height 29
paste input "SuitorWinn"
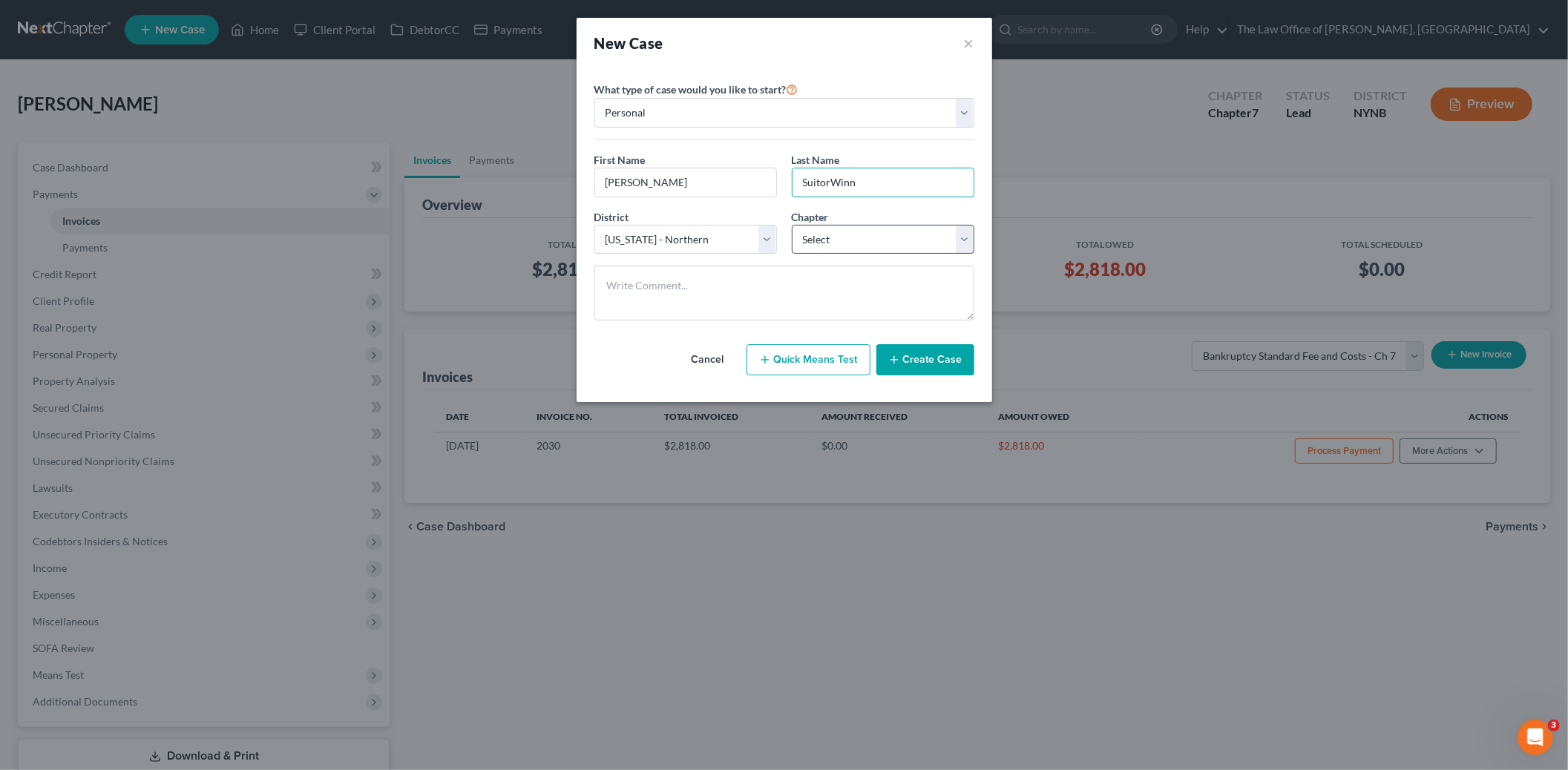
type input "SuitorWinn"
click at [818, 239] on select "Select 7 11 12 13" at bounding box center [883, 239] width 182 height 29
select select "0"
click at [792, 225] on select "Select 7 11 12 13" at bounding box center [883, 239] width 182 height 29
click at [820, 242] on select "Select 7 11 12 13" at bounding box center [883, 239] width 182 height 29
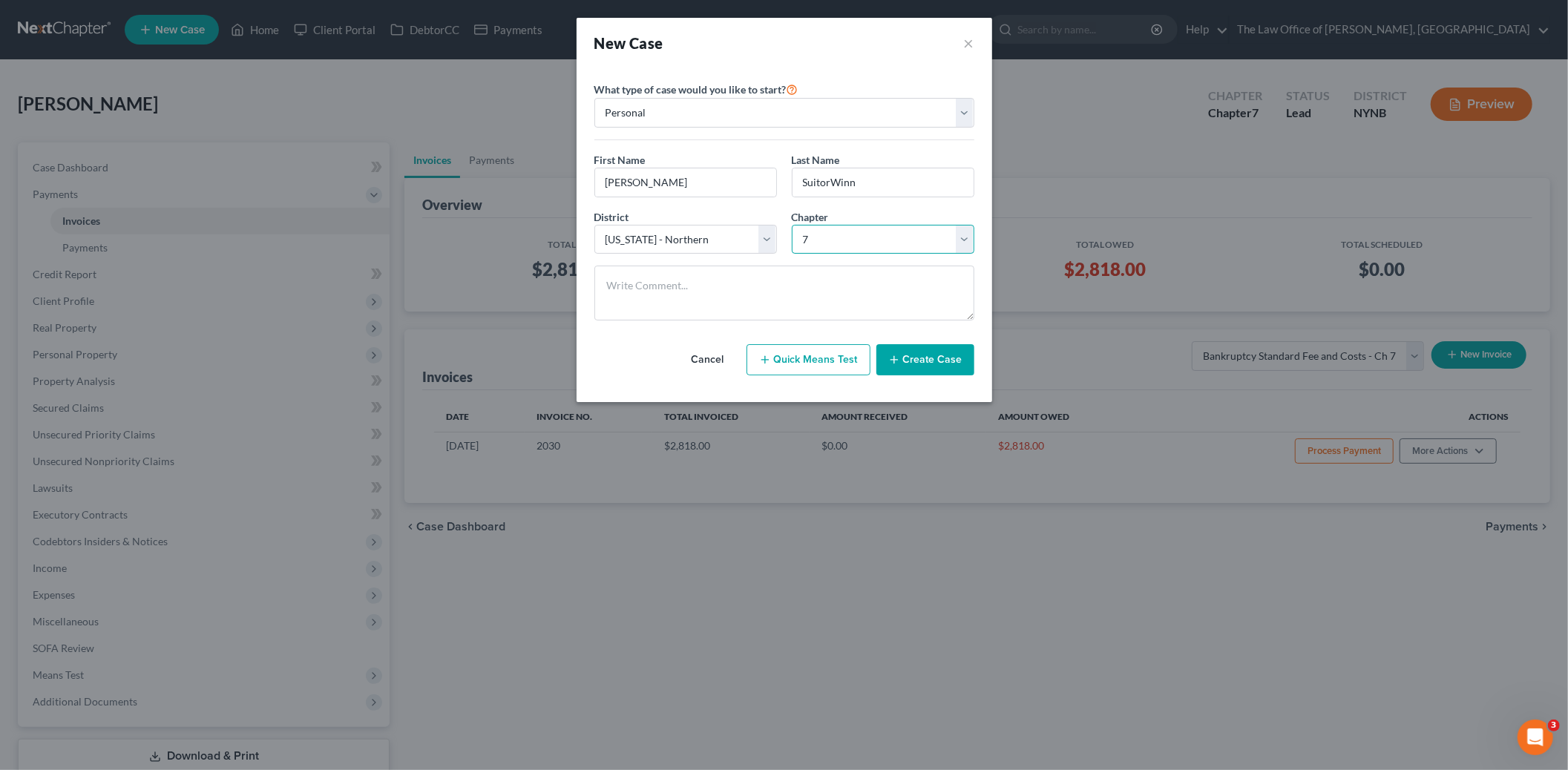
click at [792, 225] on select "Select 7 11 12 13" at bounding box center [883, 239] width 182 height 29
drag, startPoint x: 930, startPoint y: 357, endPoint x: 914, endPoint y: 357, distance: 16.0
click at [930, 357] on button "Create Case" at bounding box center [925, 360] width 98 height 31
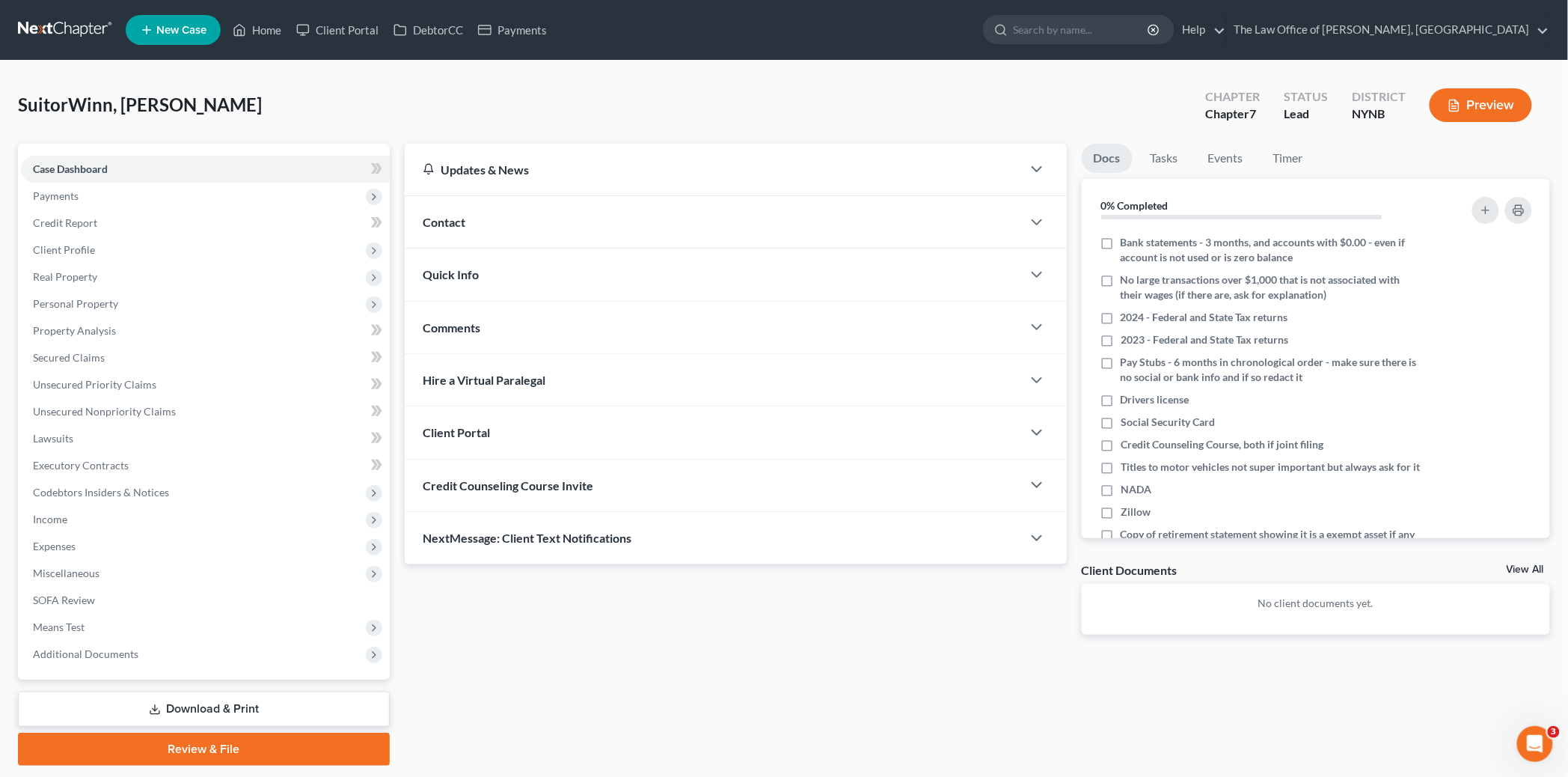
click at [450, 221] on span "Contact" at bounding box center [444, 222] width 43 height 14
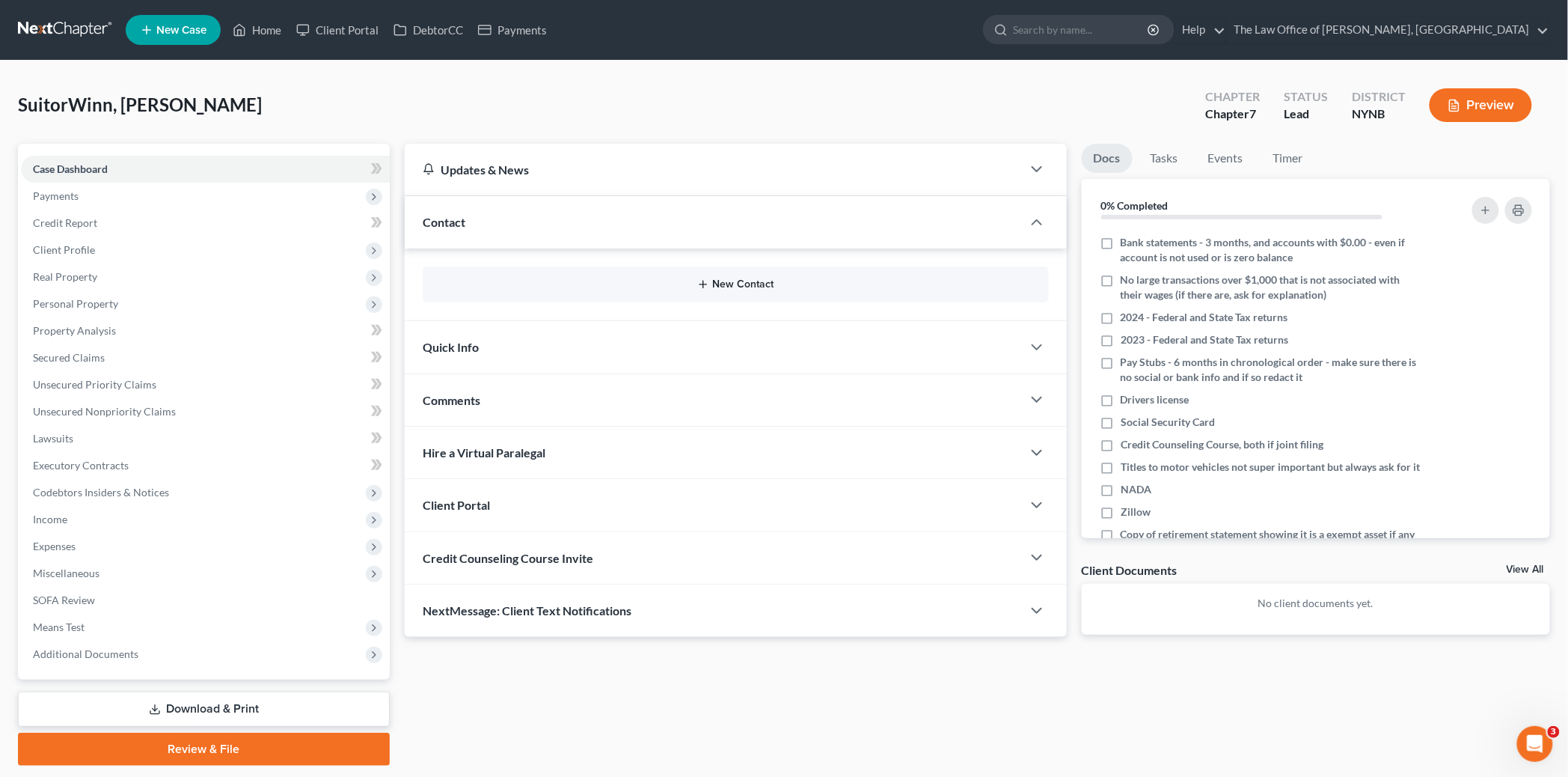
click at [750, 278] on button "New Contact" at bounding box center [735, 284] width 602 height 12
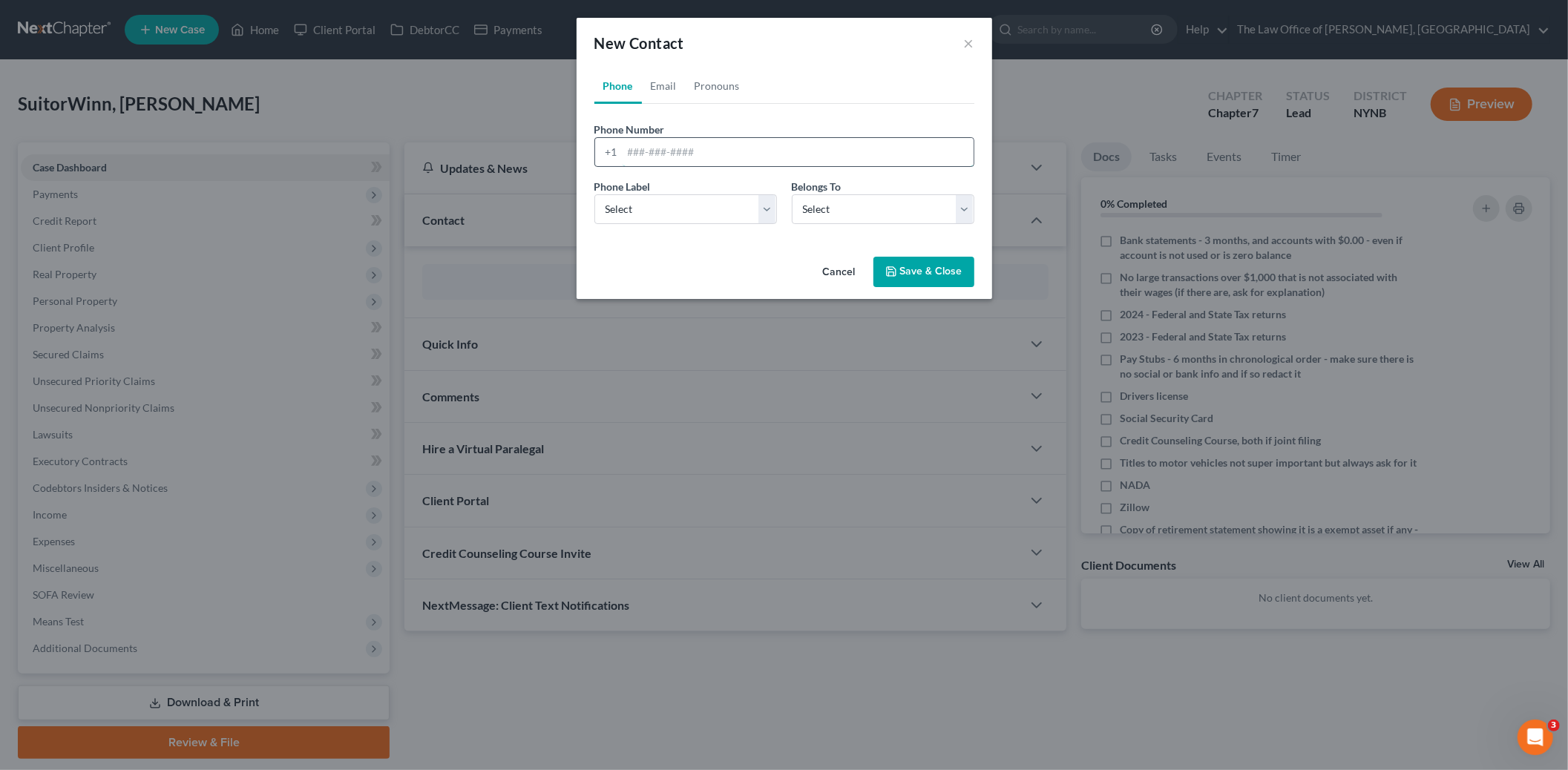
click at [659, 153] on input "tel" at bounding box center [798, 152] width 351 height 29
paste input "518-209-6073"
type input "518-209-6073"
click at [694, 216] on select "Select Mobile Home Work Other" at bounding box center [685, 209] width 182 height 29
select select "0"
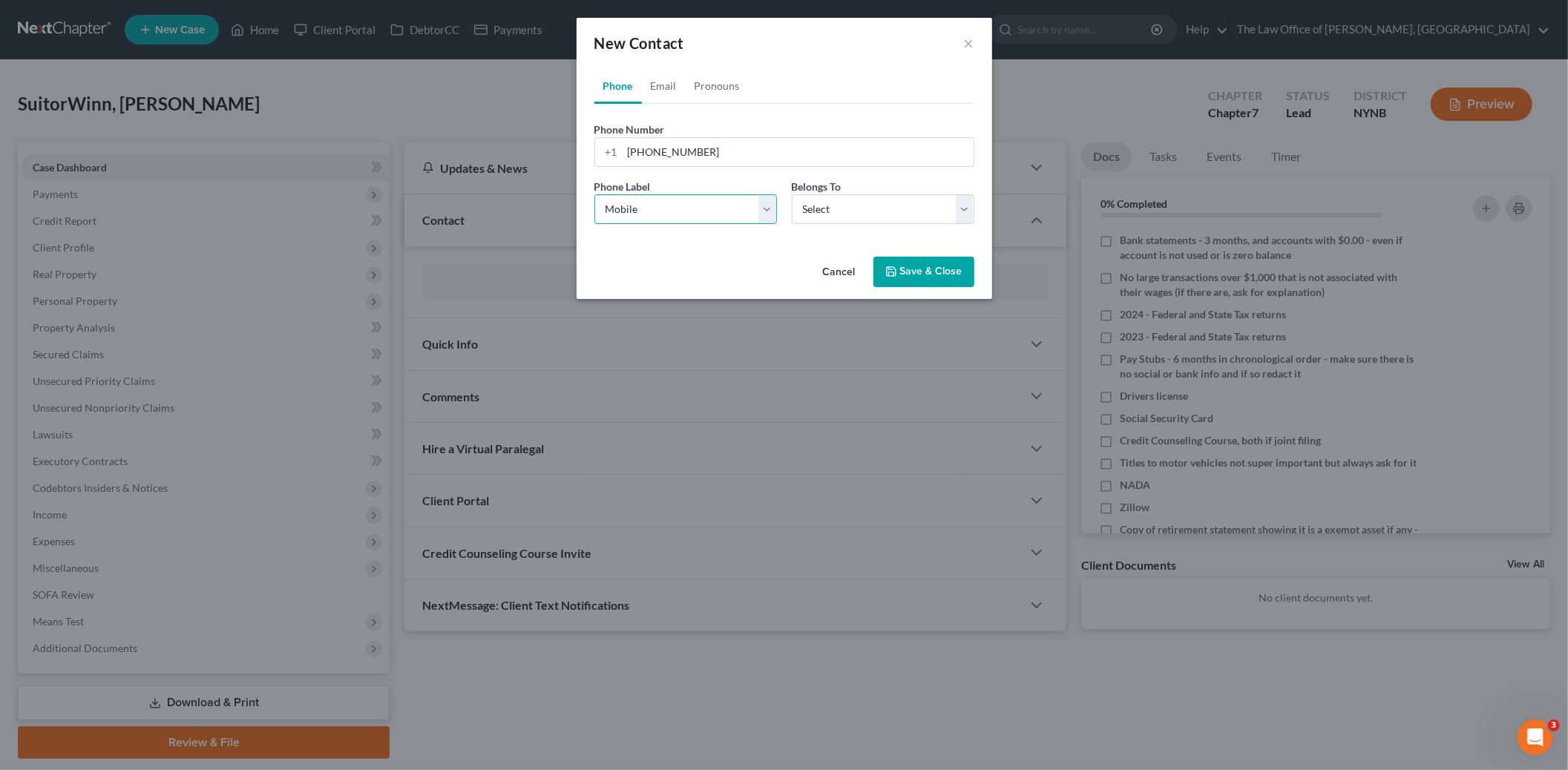
click at [594, 195] on select "Select Mobile Home Work Other" at bounding box center [685, 209] width 182 height 29
drag, startPoint x: 878, startPoint y: 205, endPoint x: 851, endPoint y: 223, distance: 32.4
click at [878, 205] on select "Select Client Other" at bounding box center [883, 209] width 182 height 29
select select "0"
click at [792, 195] on select "Select Client Other" at bounding box center [883, 209] width 182 height 29
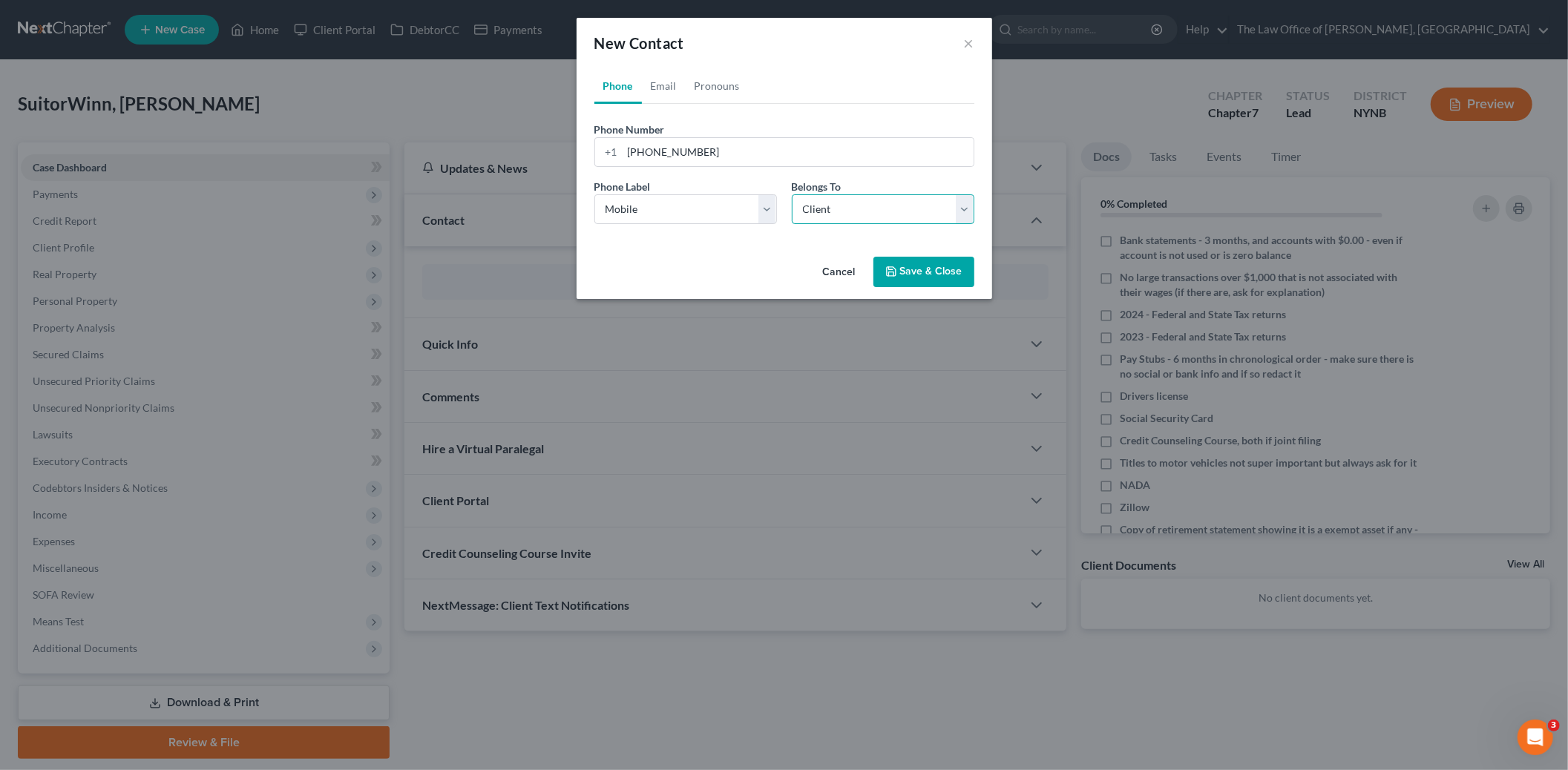
select select "0"
click at [667, 86] on link "Email" at bounding box center [664, 86] width 44 height 36
click at [657, 151] on input "email" at bounding box center [798, 152] width 351 height 29
paste input "JenniferWinn@PriceChopper.com"
type input "JenniferWinn@PriceChopper.com"
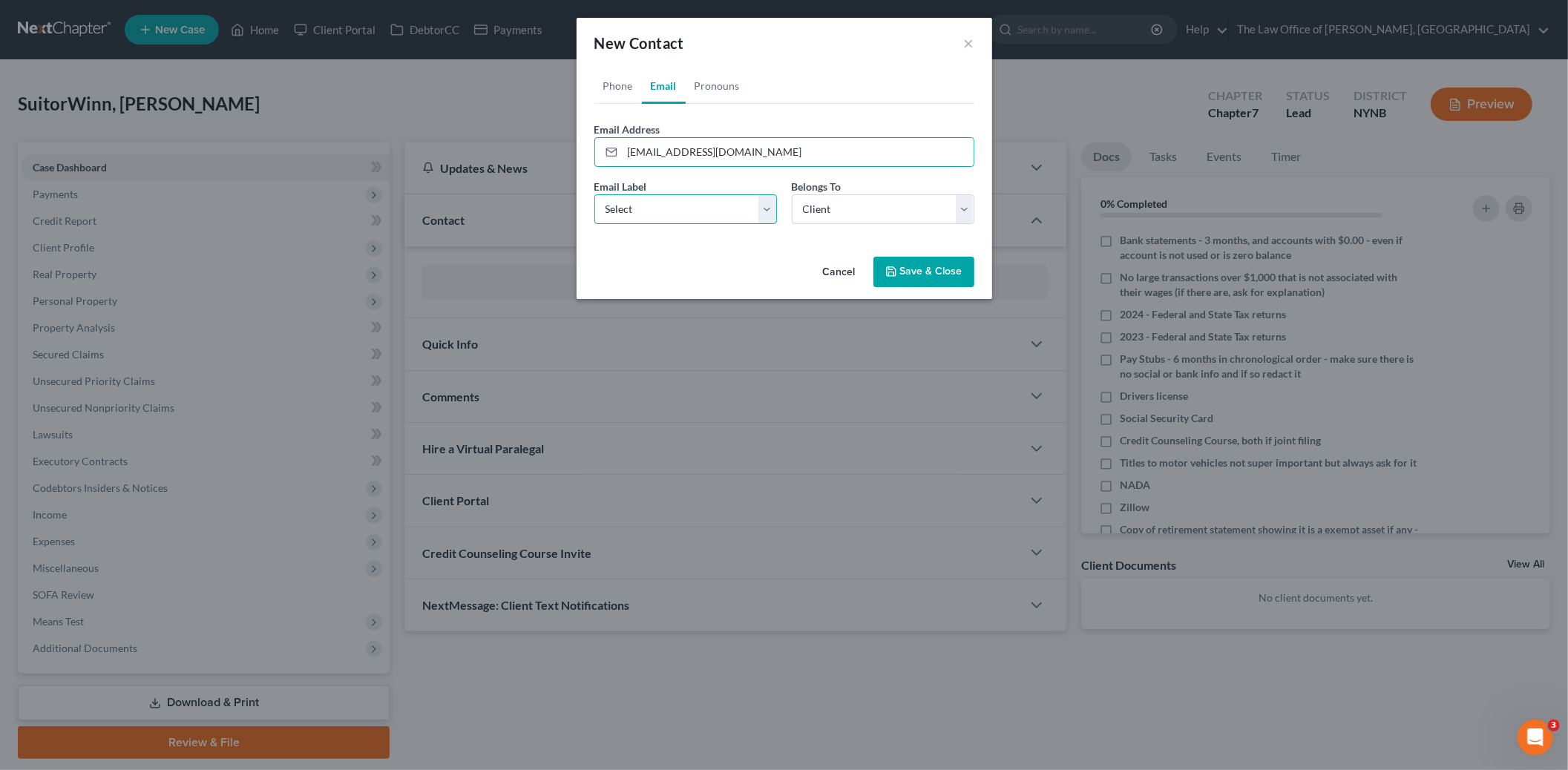
click at [641, 212] on select "Select Home Work Other" at bounding box center [685, 209] width 182 height 29
select select "0"
click at [594, 195] on select "Select Home Work Other" at bounding box center [685, 209] width 182 height 29
click at [961, 272] on button "Save & Close" at bounding box center [924, 272] width 101 height 31
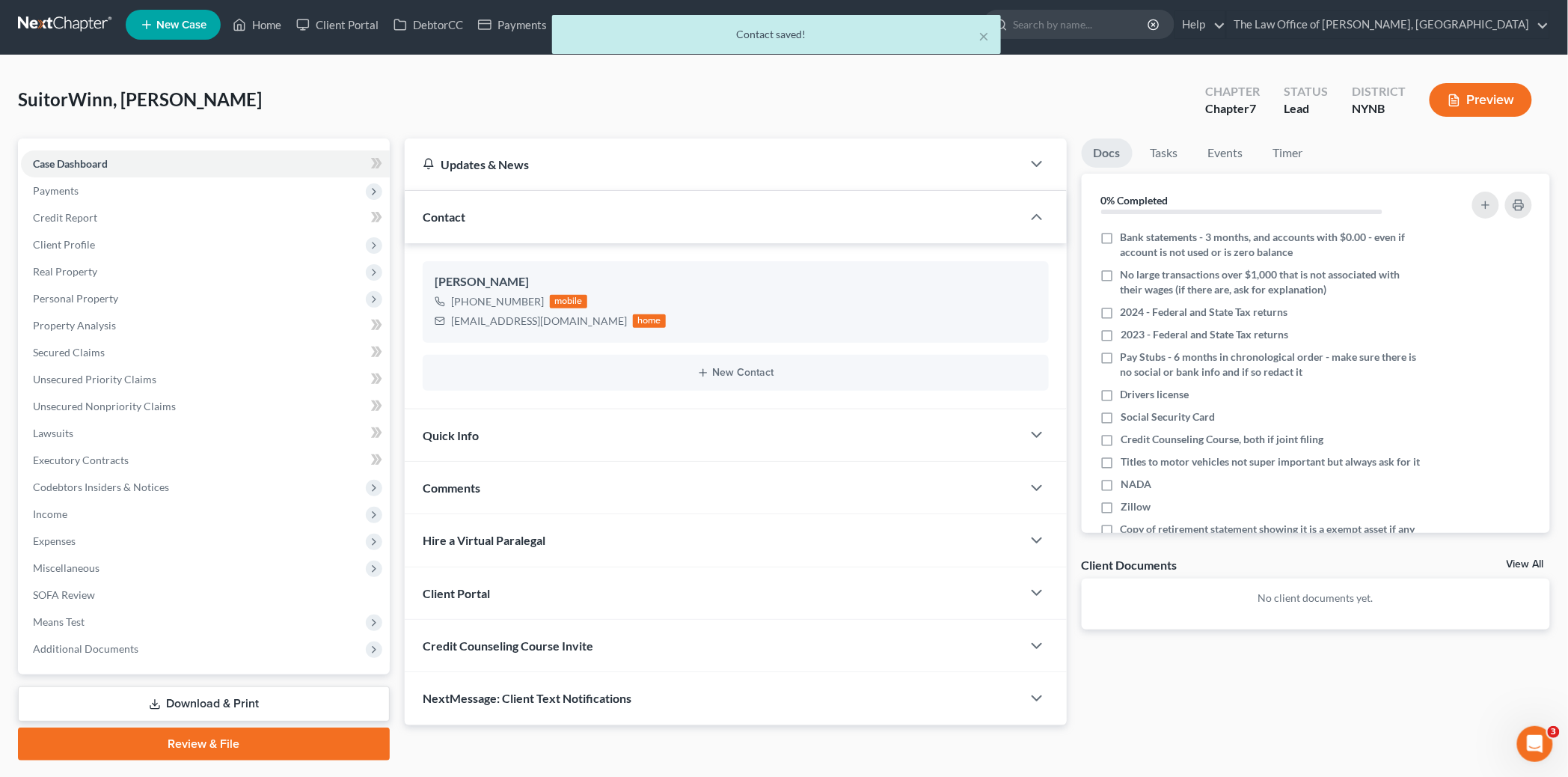
scroll to position [43, 0]
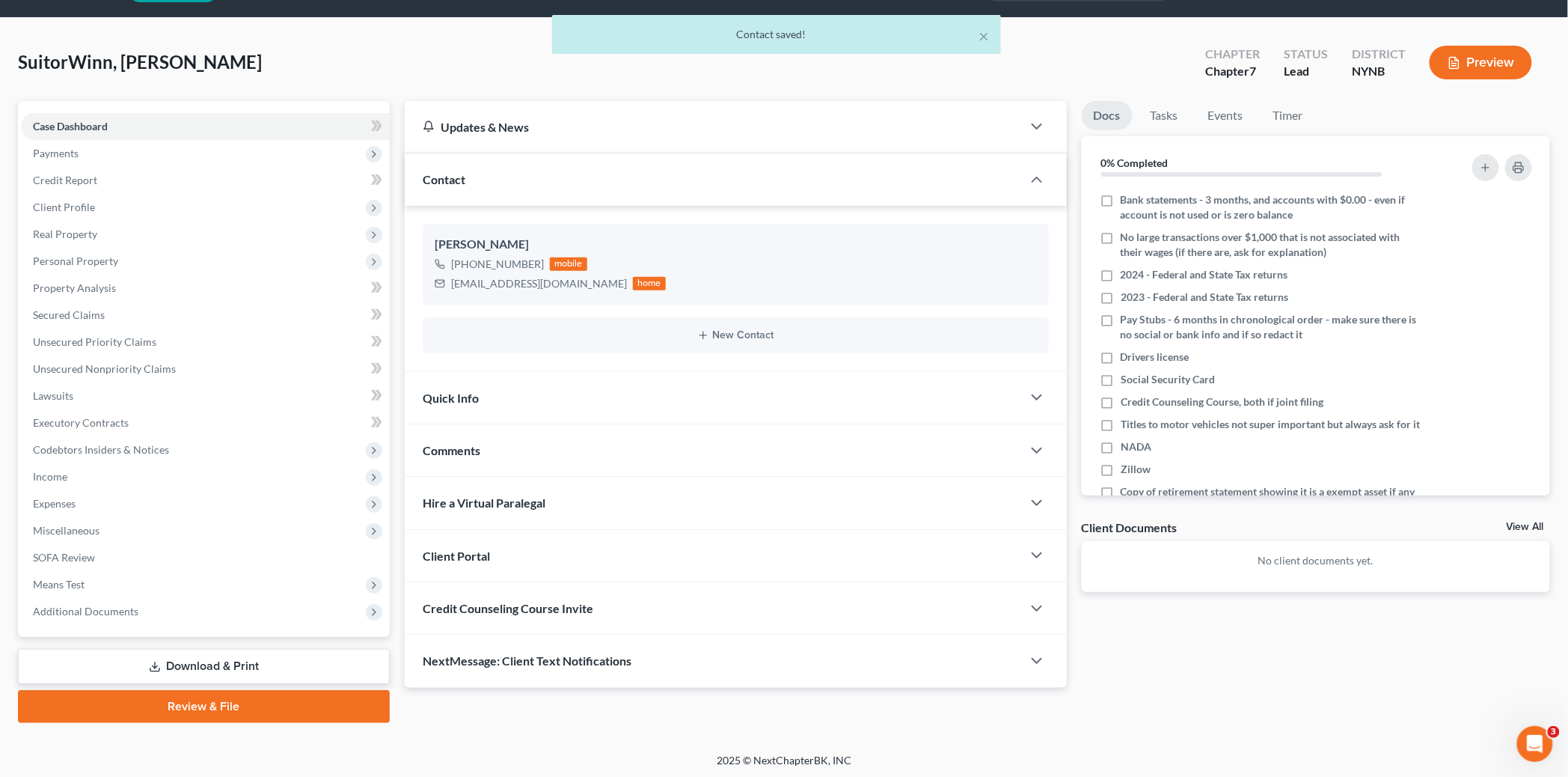
click at [464, 551] on span "Client Portal" at bounding box center [456, 556] width 67 height 14
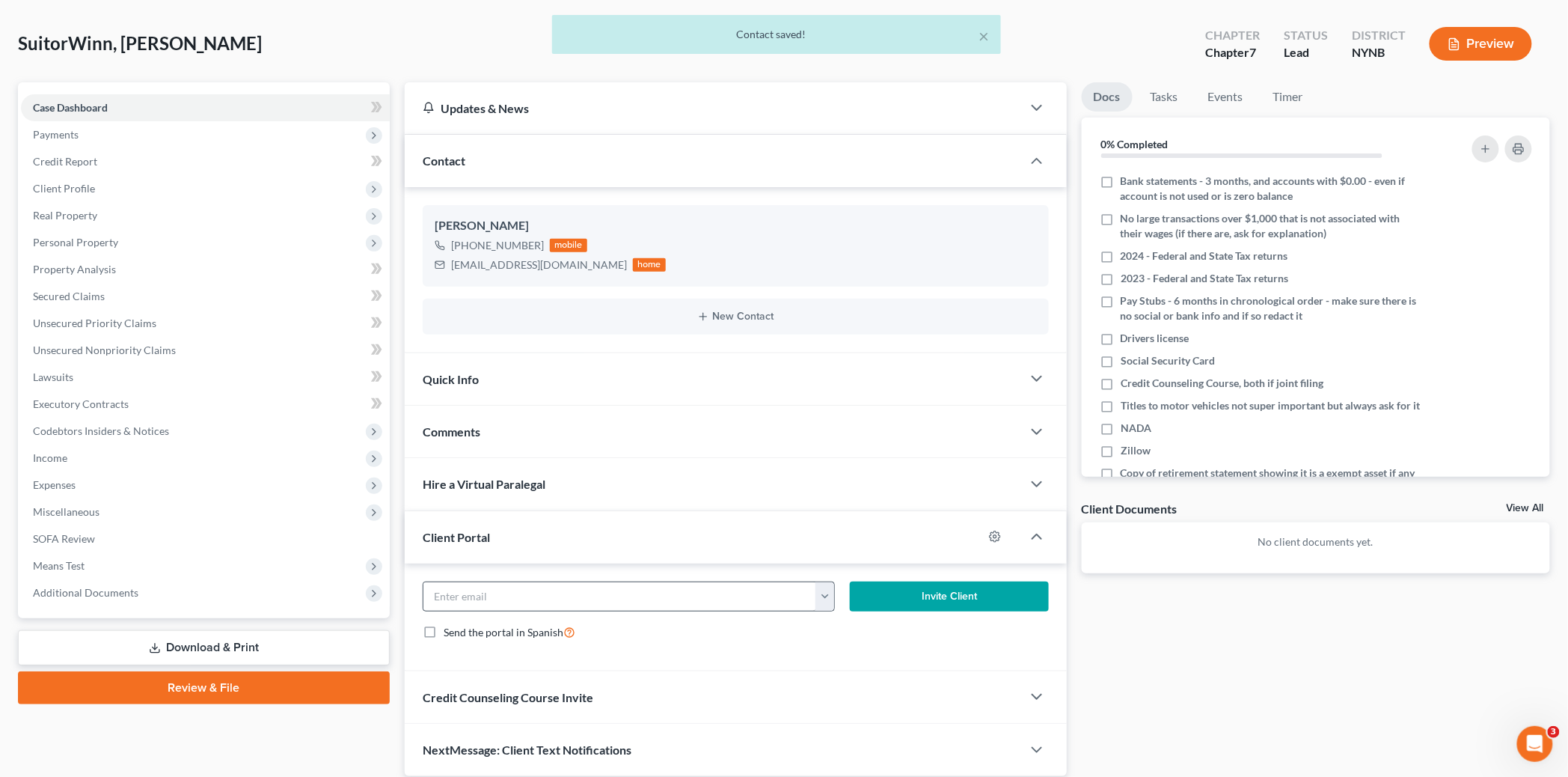
scroll to position [117, 0]
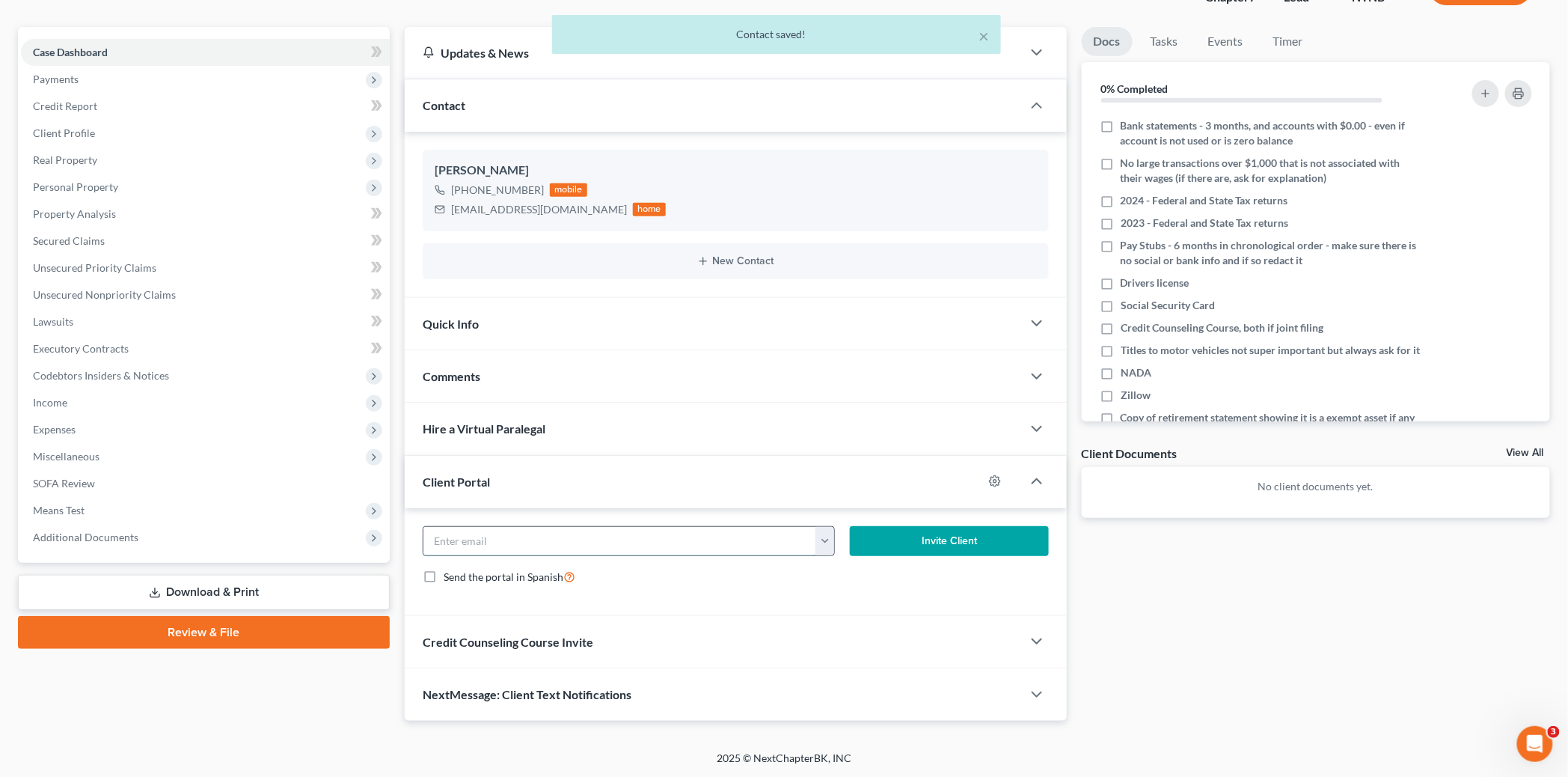
click at [495, 543] on input "email" at bounding box center [620, 541] width 393 height 29
paste input "JenniferWinn@PriceChopper.com"
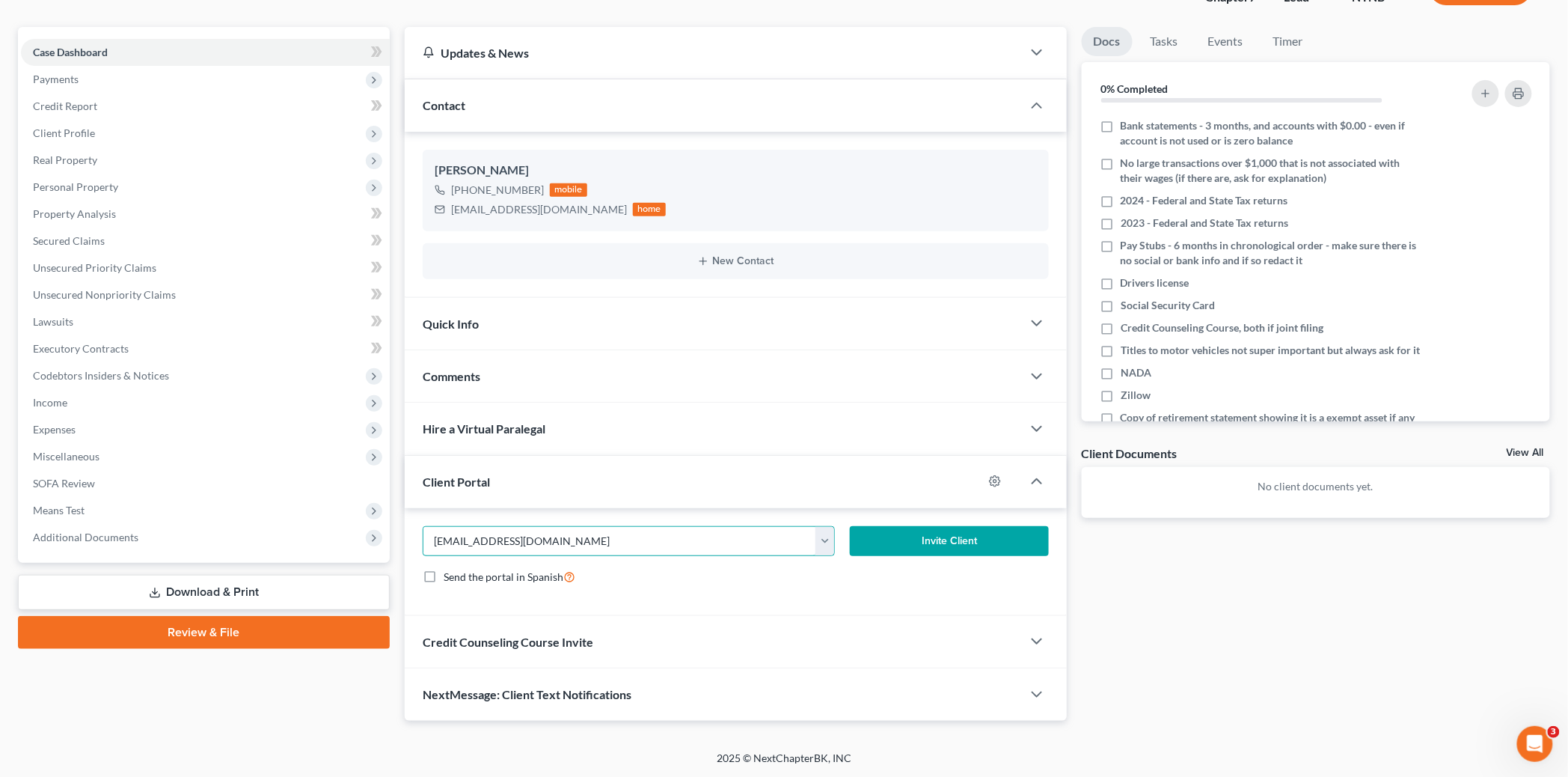
type input "JenniferWinn@PriceChopper.com"
click at [928, 542] on button "Invite Client" at bounding box center [950, 541] width 199 height 30
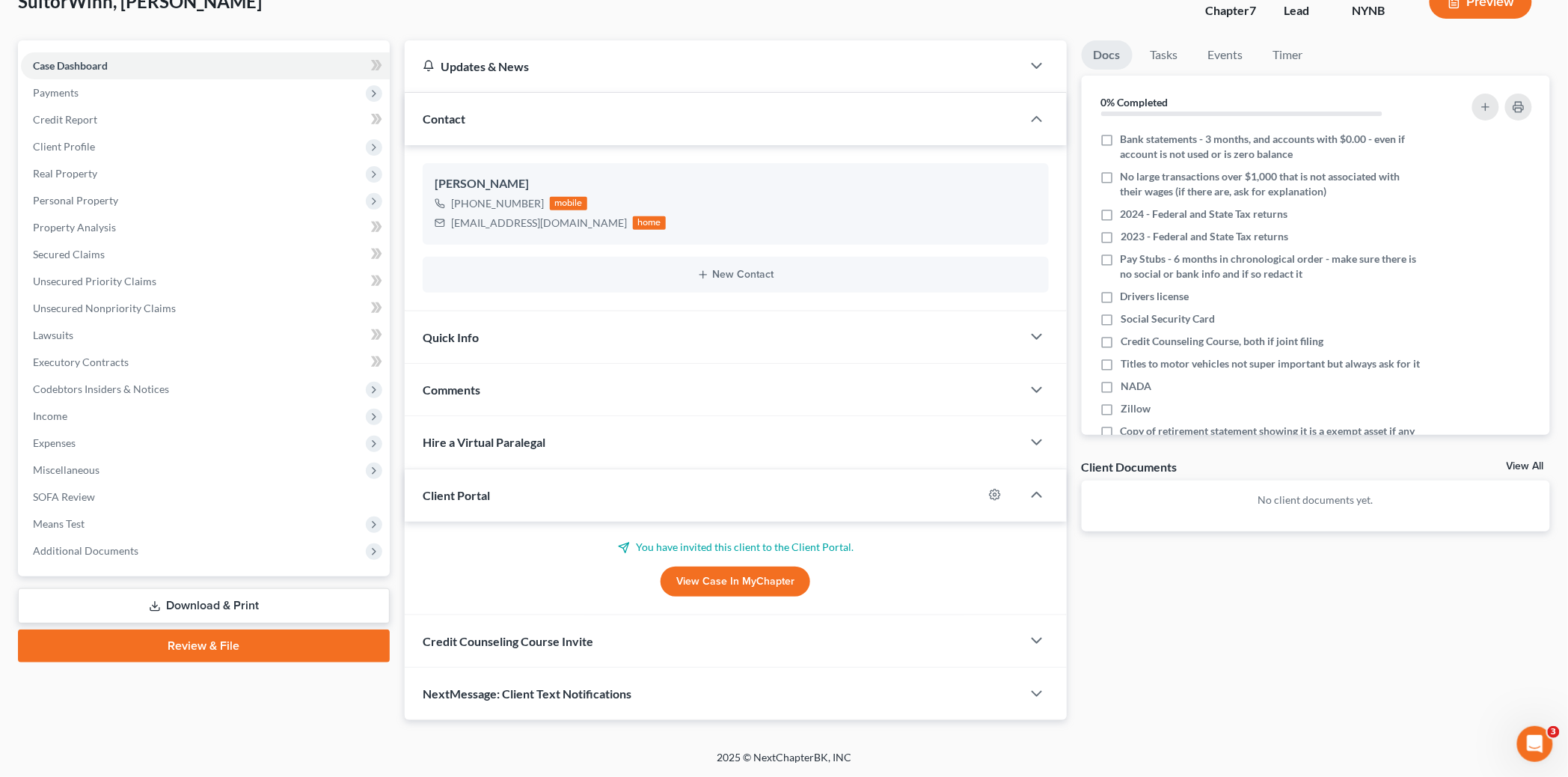
scroll to position [103, 0]
click at [509, 646] on span "Credit Counseling Course Invite" at bounding box center [508, 642] width 171 height 14
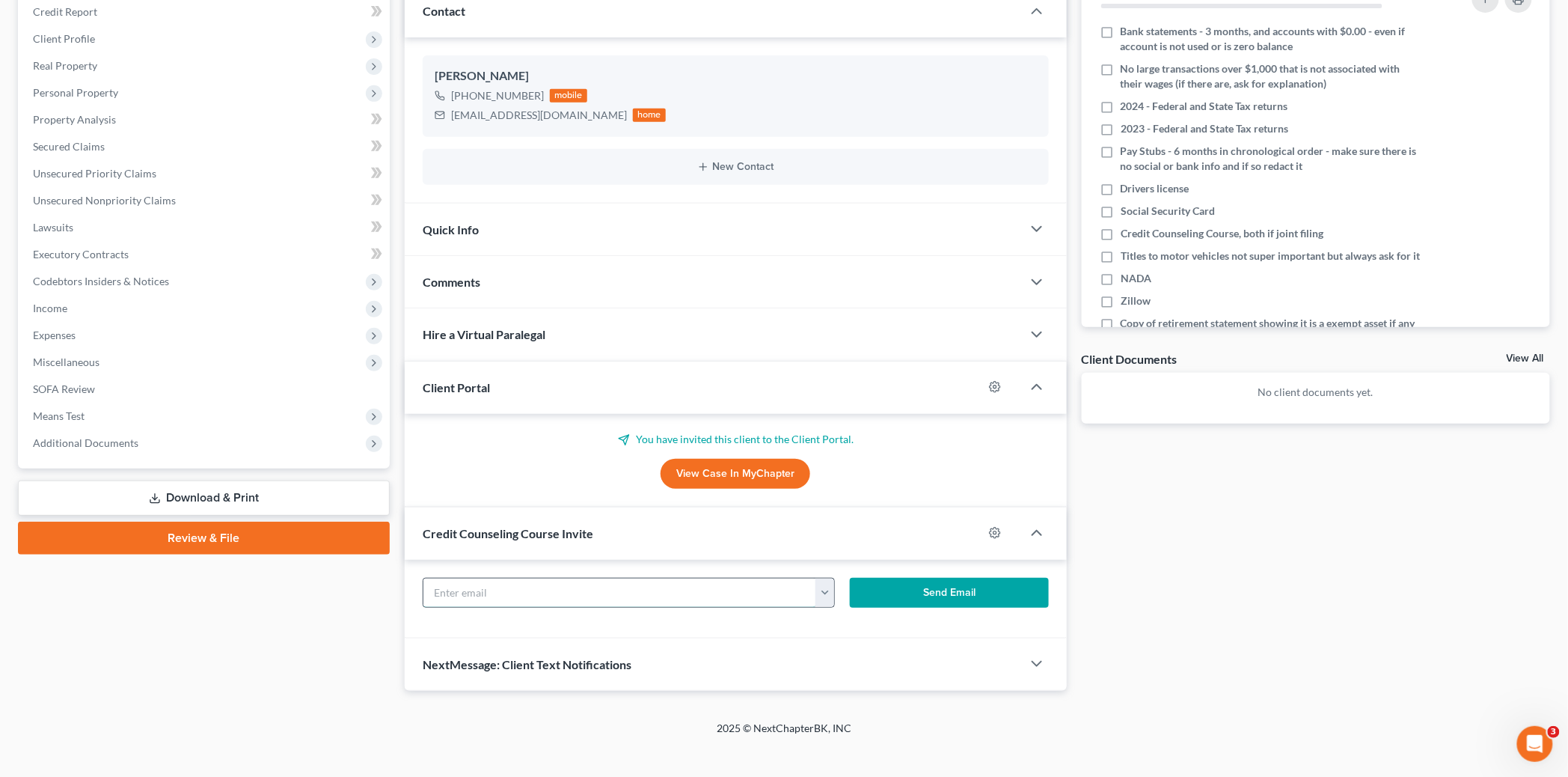
click at [534, 599] on input "text" at bounding box center [620, 593] width 393 height 29
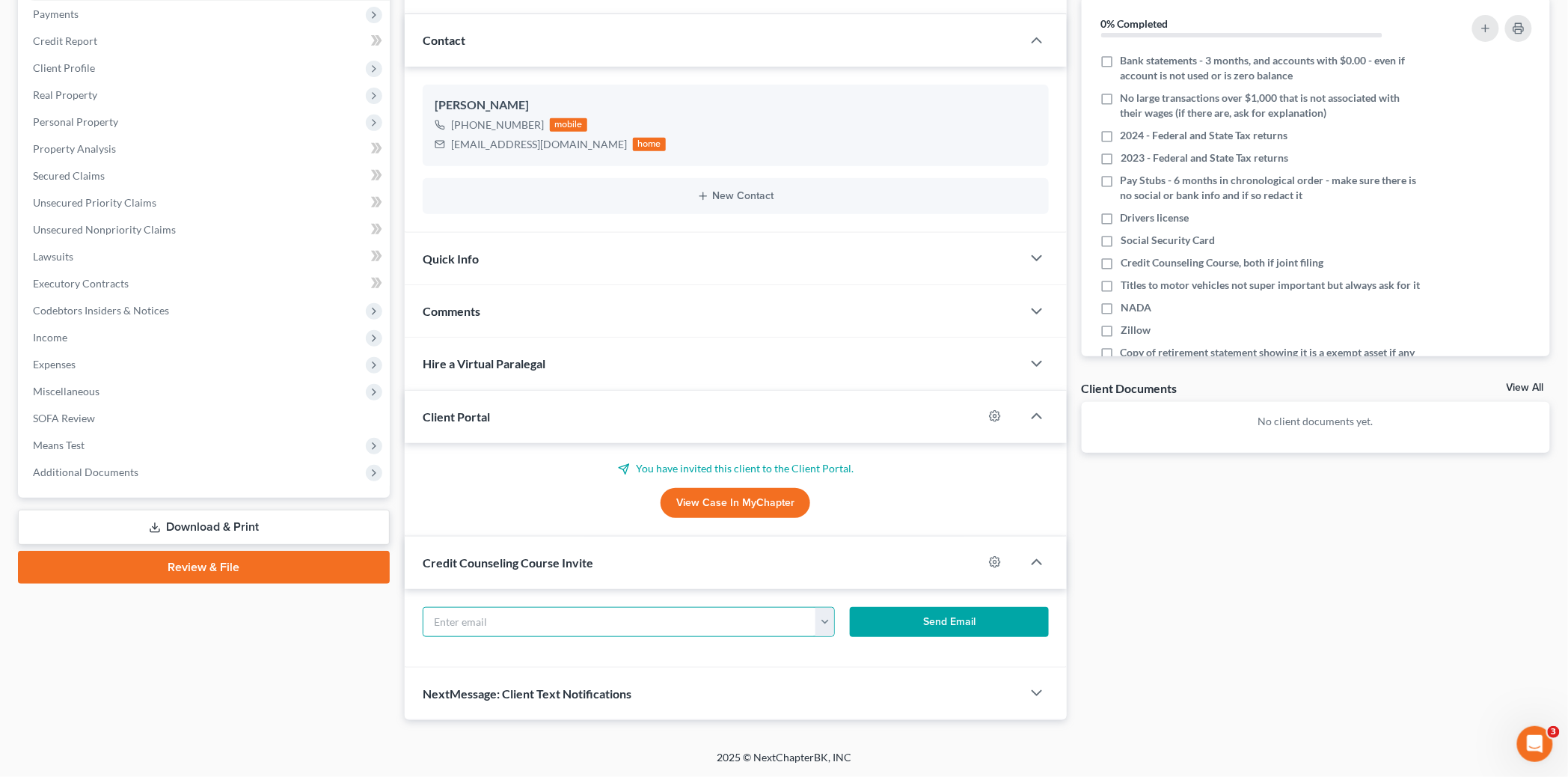
scroll to position [182, 0]
paste input "JenniferWinn@PriceChopper.com"
type input "JenniferWinn@PriceChopper.com"
click at [990, 624] on button "Send Email" at bounding box center [950, 622] width 199 height 30
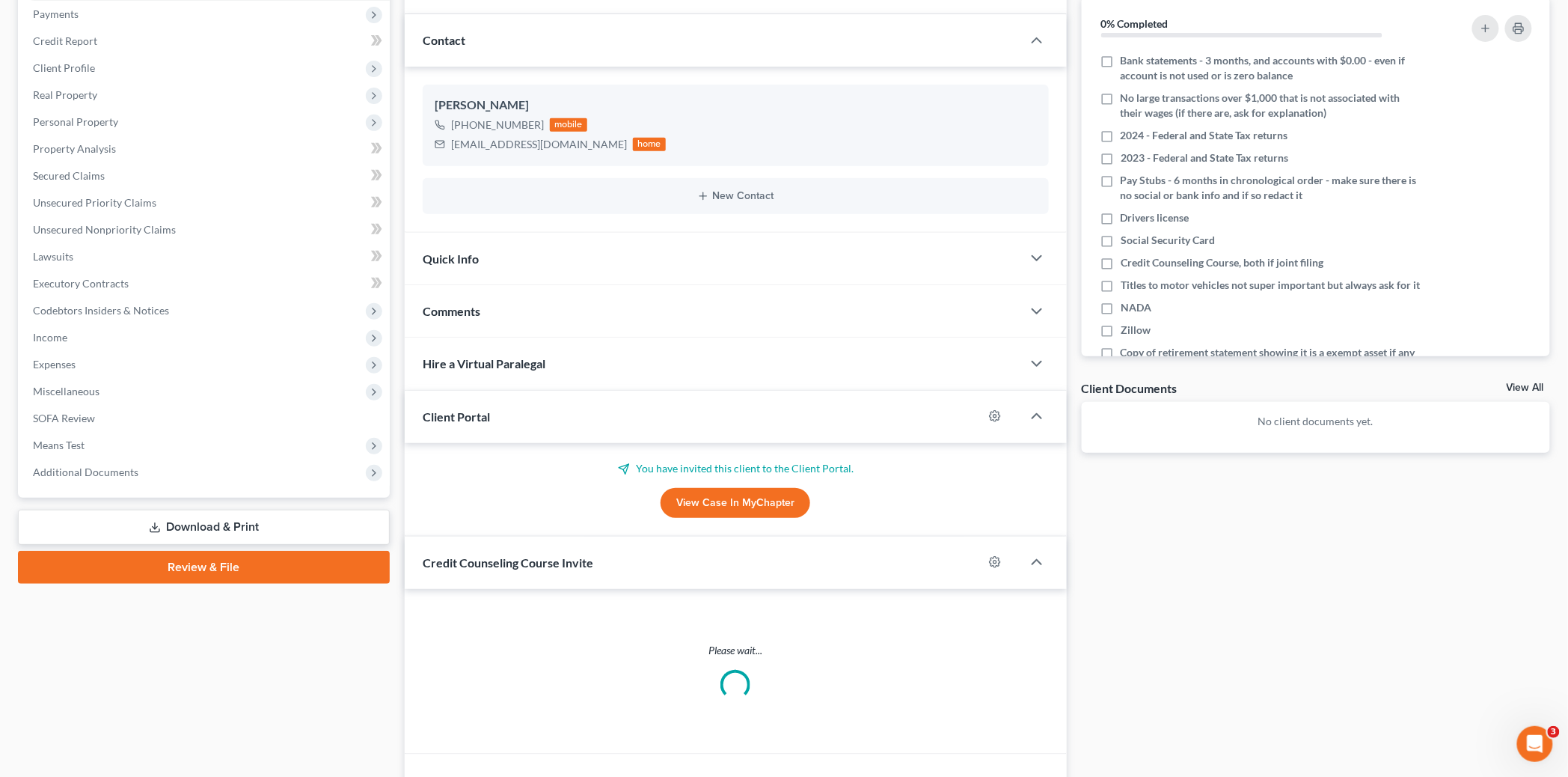
scroll to position [196, 0]
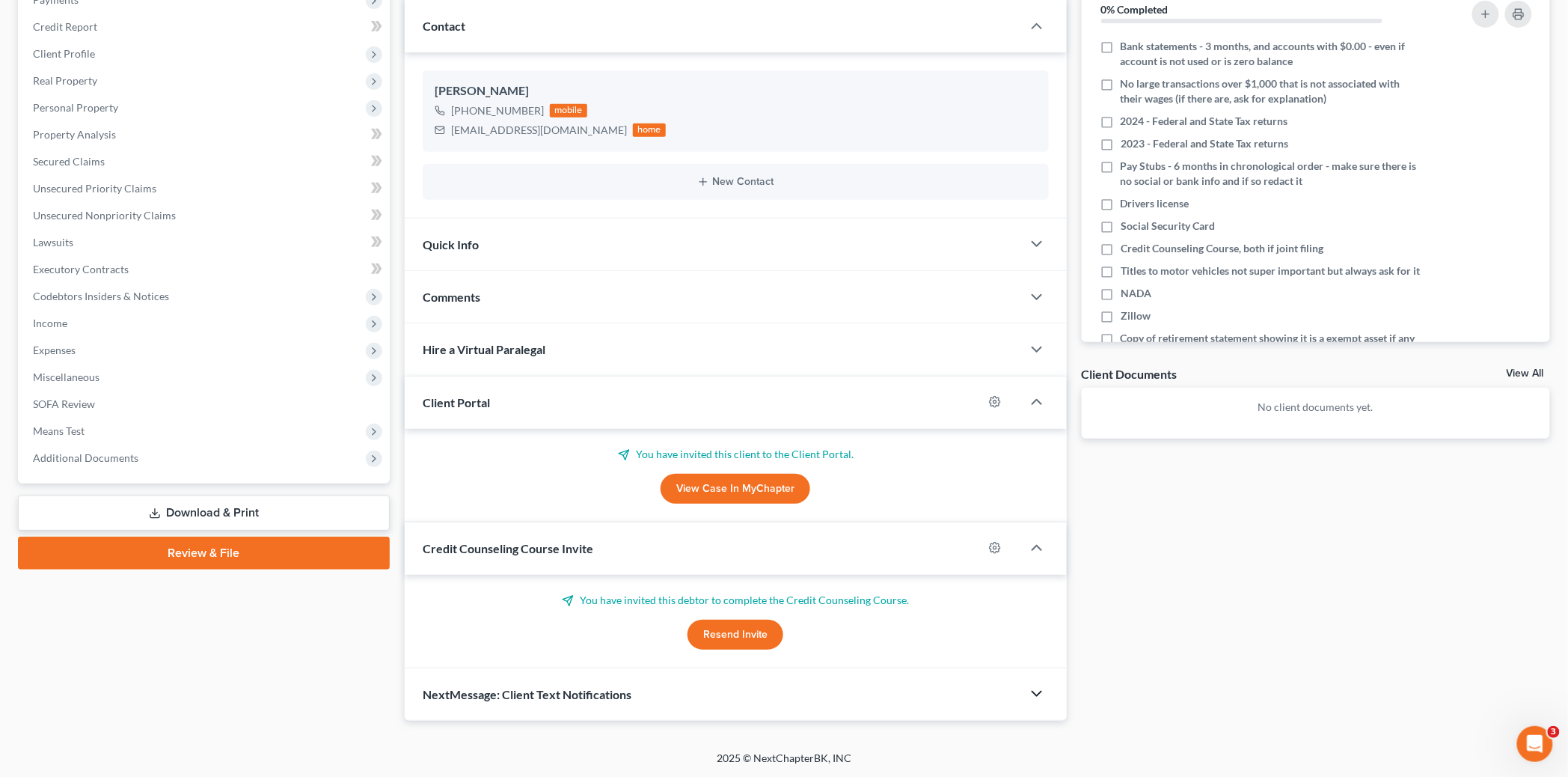
click at [1031, 697] on icon "button" at bounding box center [1037, 694] width 18 height 18
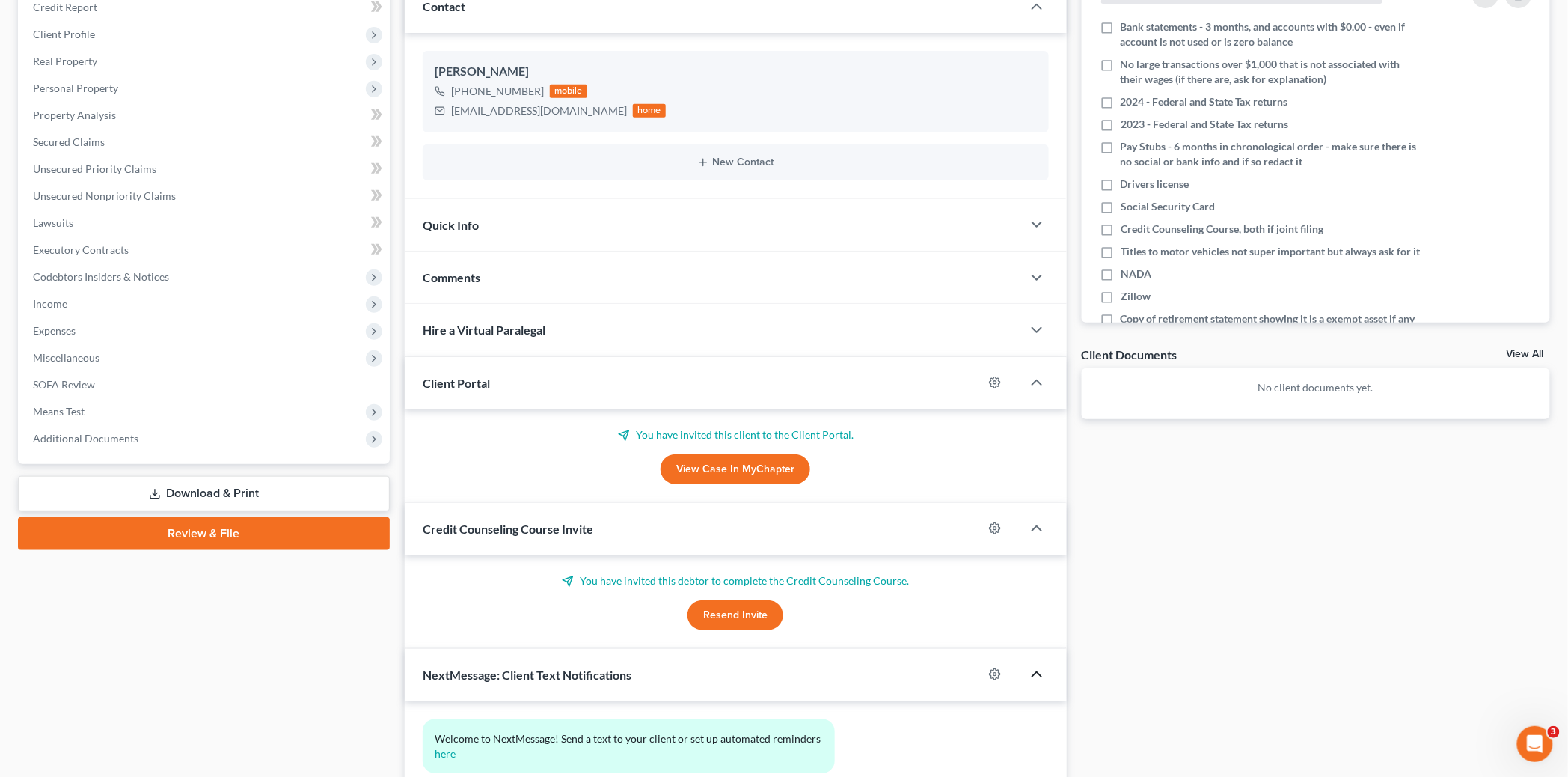
scroll to position [334, 0]
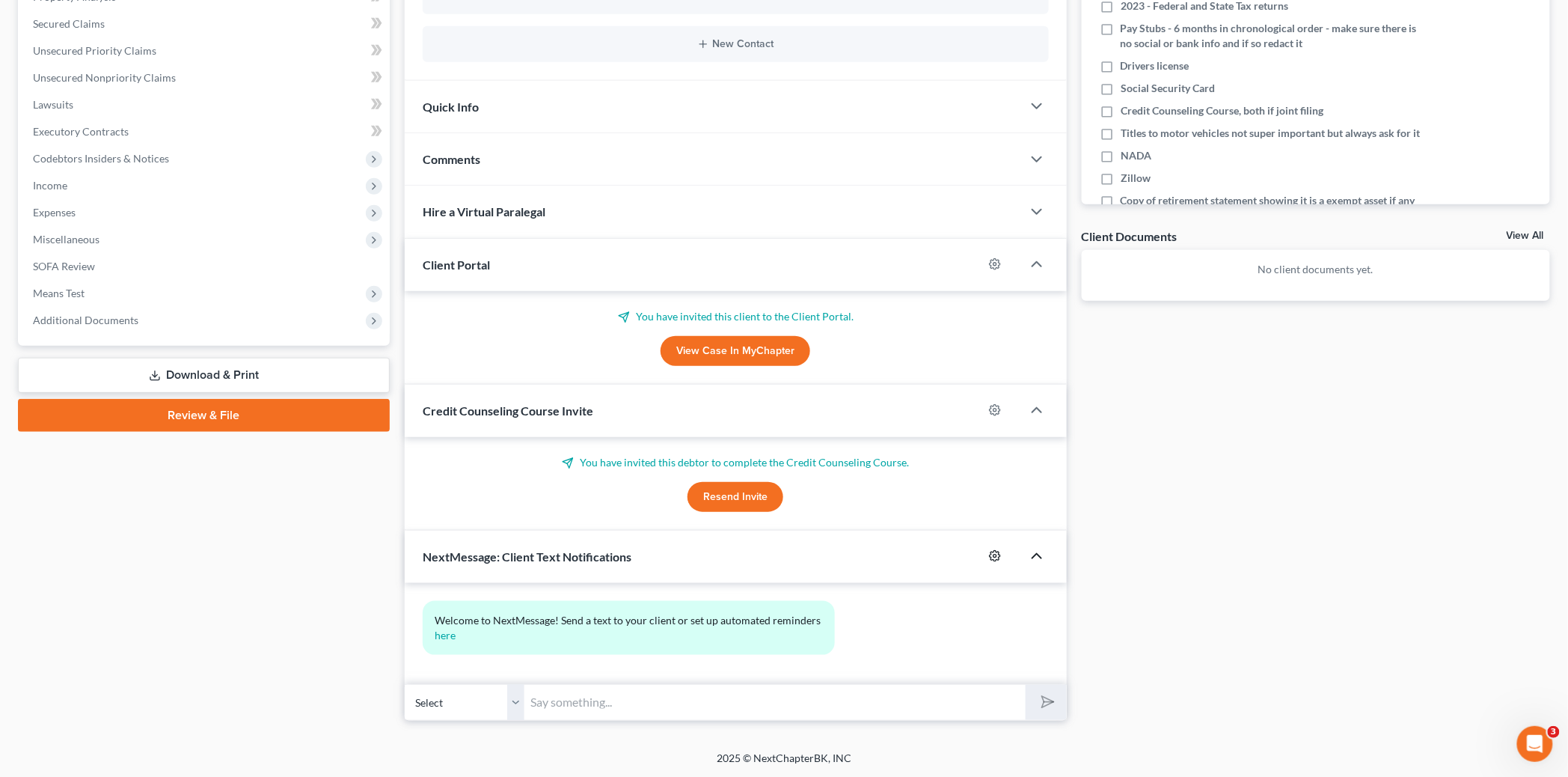
click at [993, 553] on icon "button" at bounding box center [995, 556] width 12 height 12
select select "0"
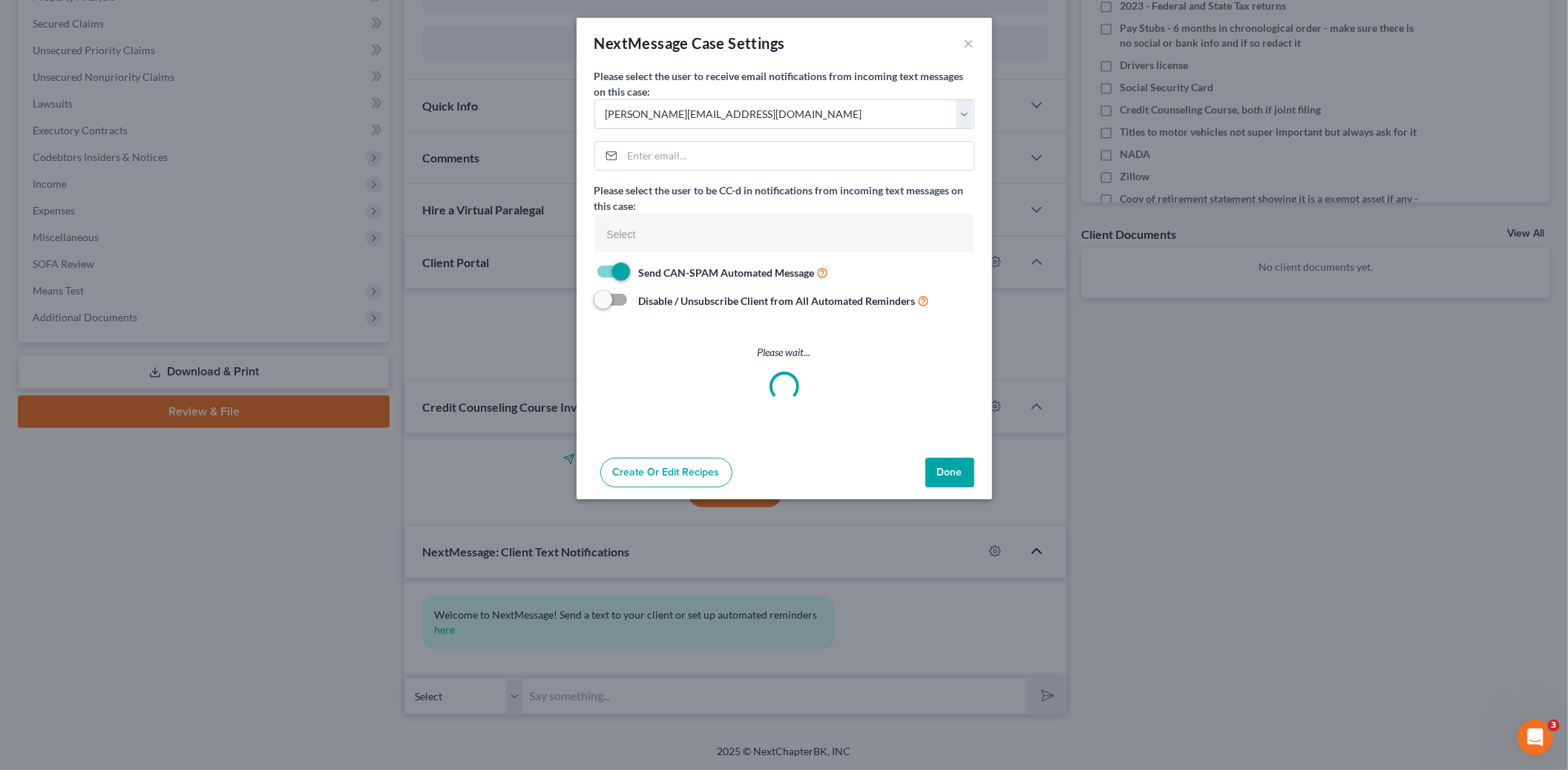
select select
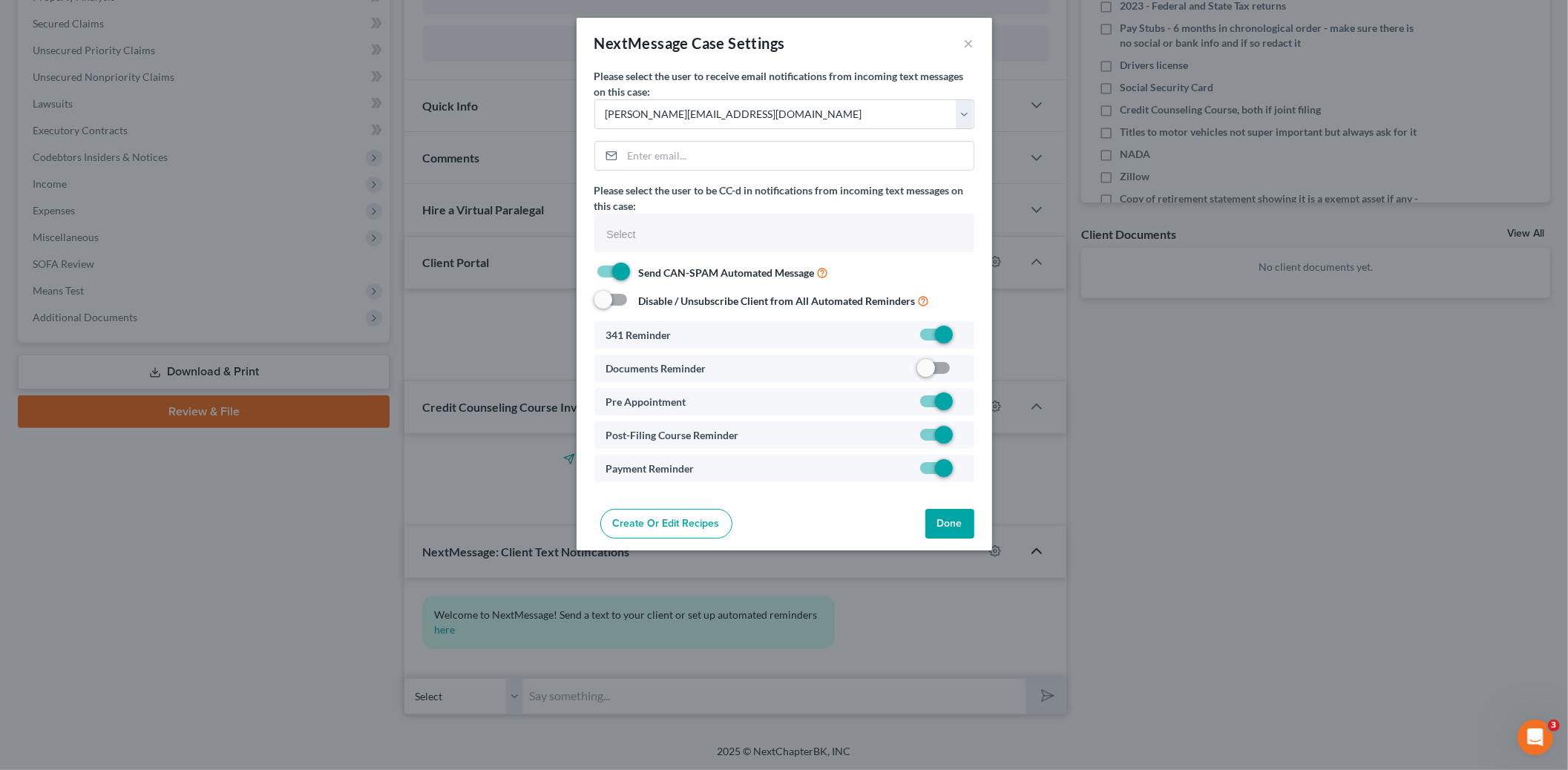
click at [962, 371] on label at bounding box center [962, 371] width 0 height 0
click at [968, 368] on input "checkbox" at bounding box center [972, 365] width 9 height 9
checkbox input "true"
click at [949, 531] on button "Done" at bounding box center [949, 524] width 49 height 29
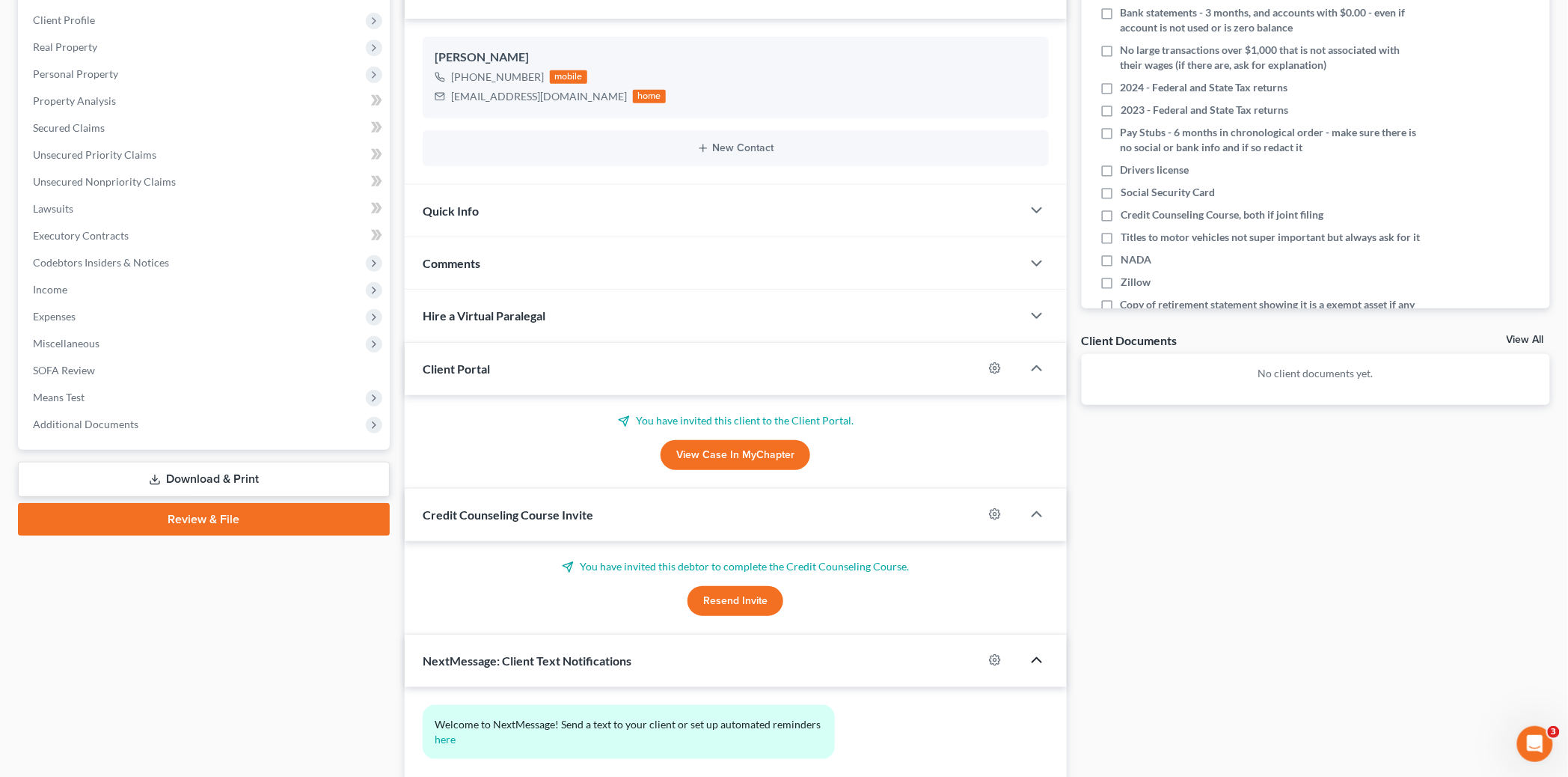
scroll to position [0, 0]
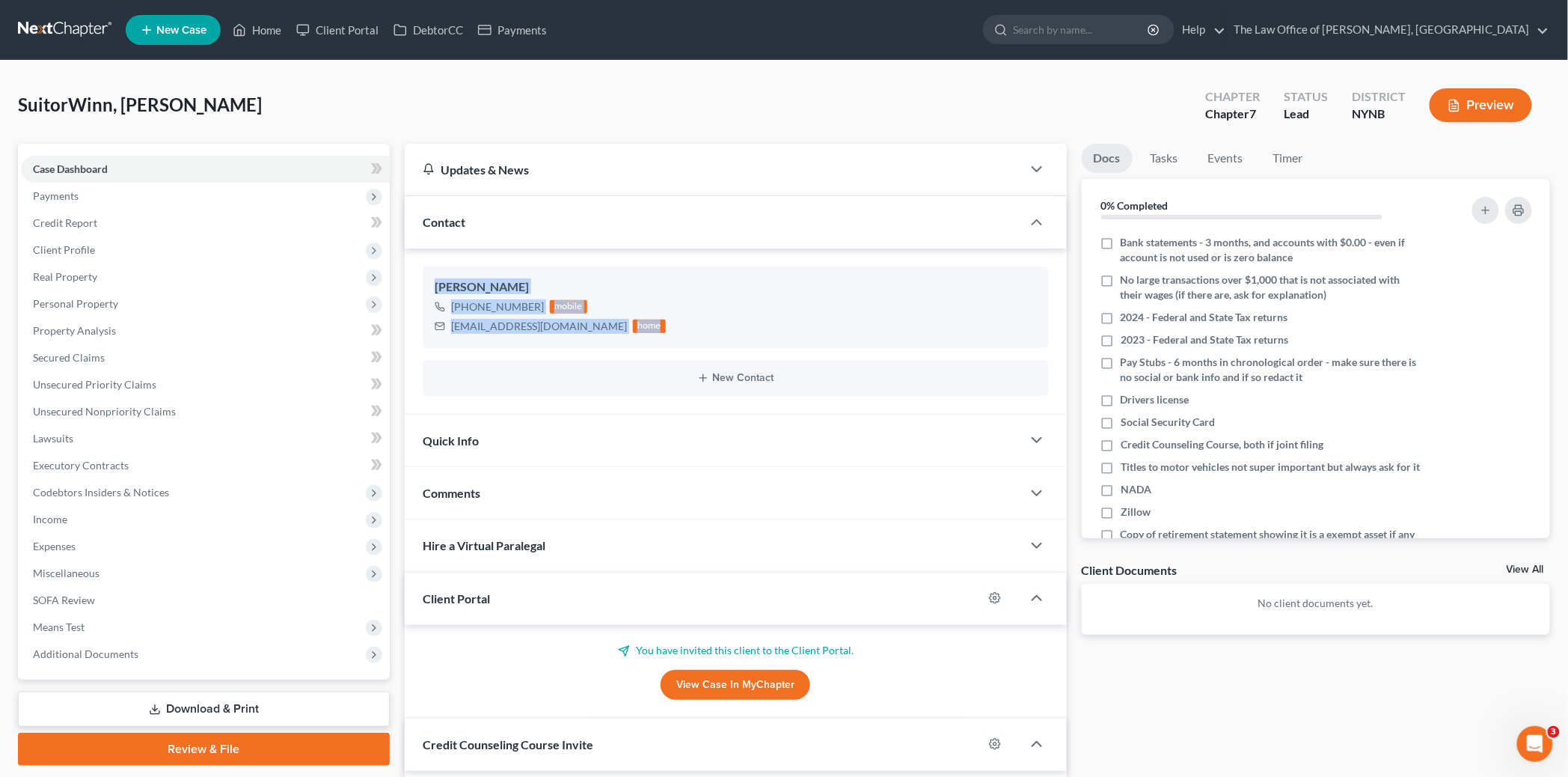
drag, startPoint x: 428, startPoint y: 275, endPoint x: 656, endPoint y: 348, distance: 239.4
click at [660, 333] on div "Jennifer SuitorWinn +1 (518) 209-6073 mobile JenniferWinn@PriceChopper.com home" at bounding box center [736, 307] width 626 height 81
copy div "Jennifer SuitorWinn +1 (518) 209-6073 mobile JenniferWinn@PriceChopper.com home"
click at [189, 25] on span "New Case" at bounding box center [181, 30] width 50 height 11
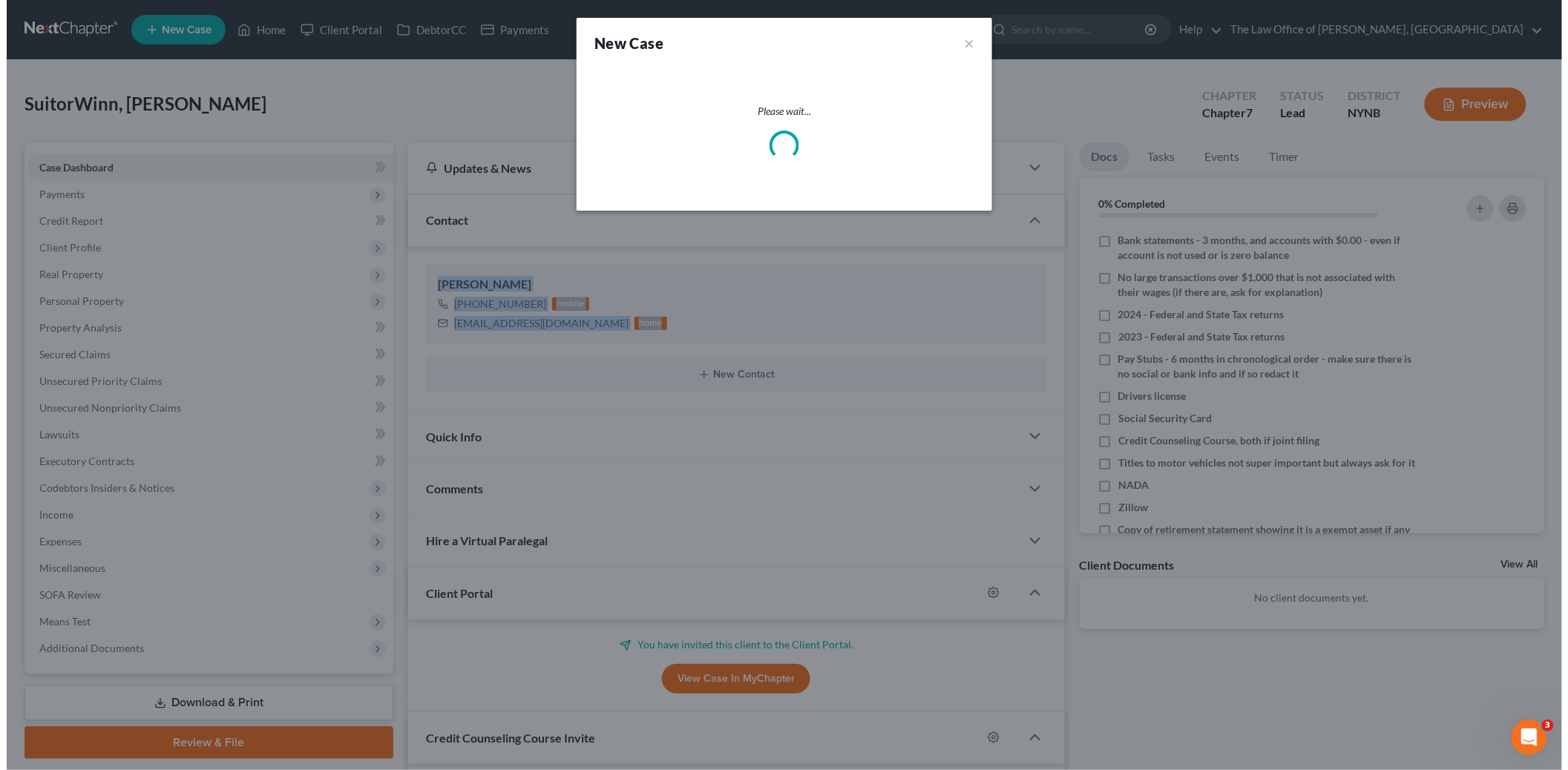
select select "54"
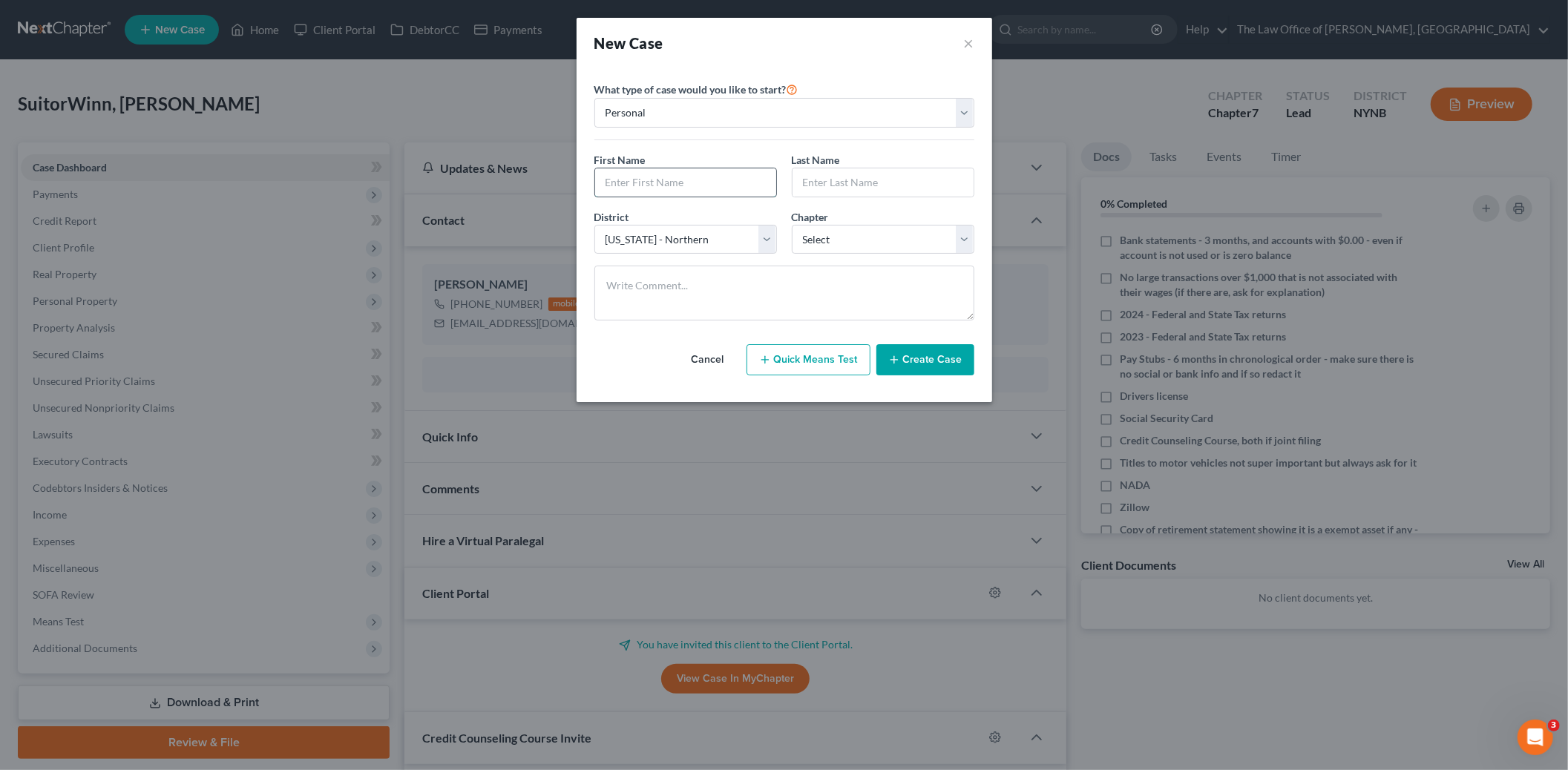
click at [664, 175] on input "text" at bounding box center [685, 182] width 181 height 29
paste input "David"
type input "David"
click at [840, 177] on input "text" at bounding box center [883, 182] width 181 height 29
paste input "Winn"
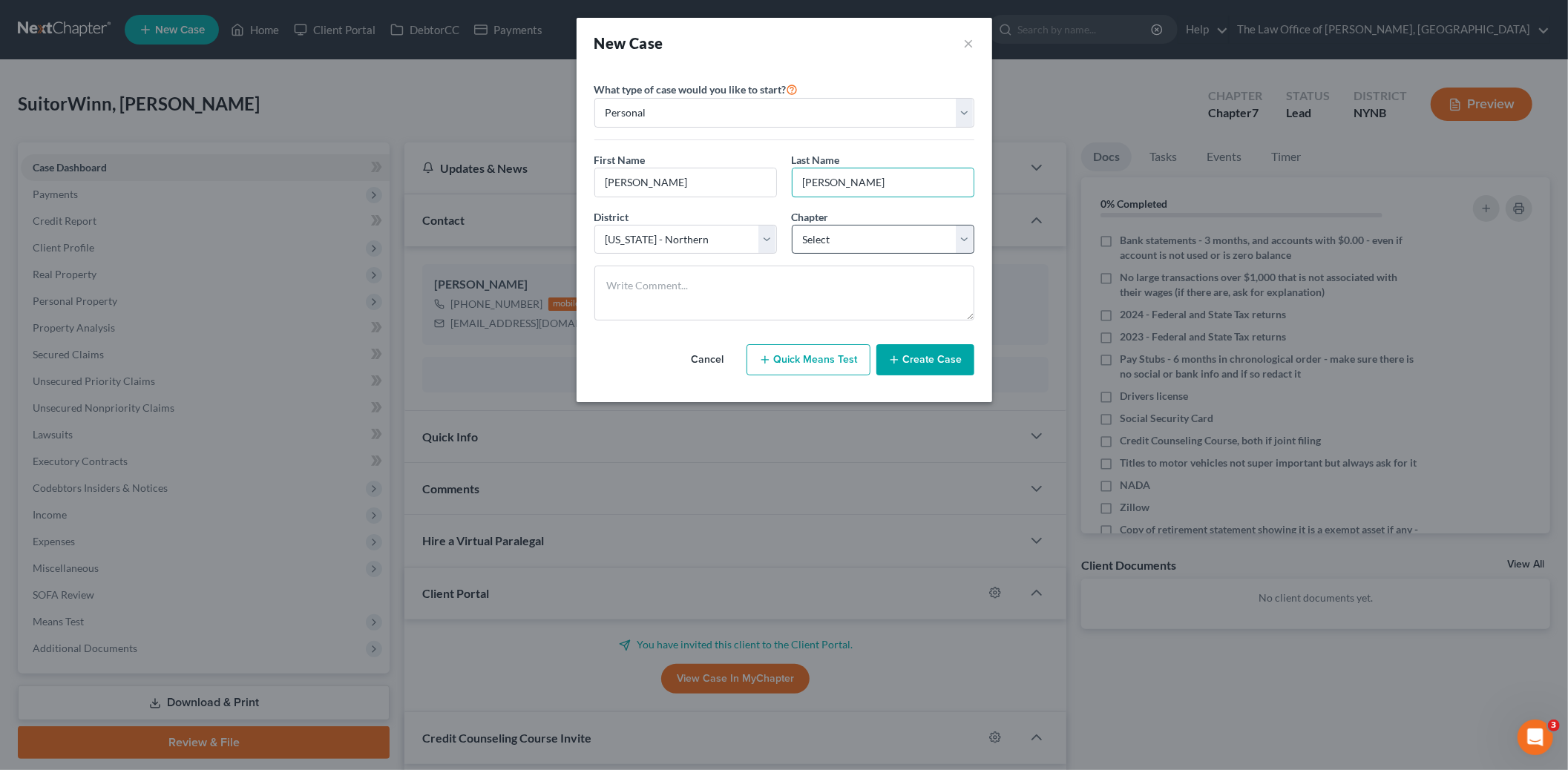
type input "Winn"
click at [815, 238] on select "Select 7 11 12 13" at bounding box center [883, 239] width 182 height 29
select select "3"
click at [792, 225] on select "Select 7 11 12 13" at bounding box center [883, 239] width 182 height 29
click at [626, 293] on textarea at bounding box center [784, 293] width 380 height 55
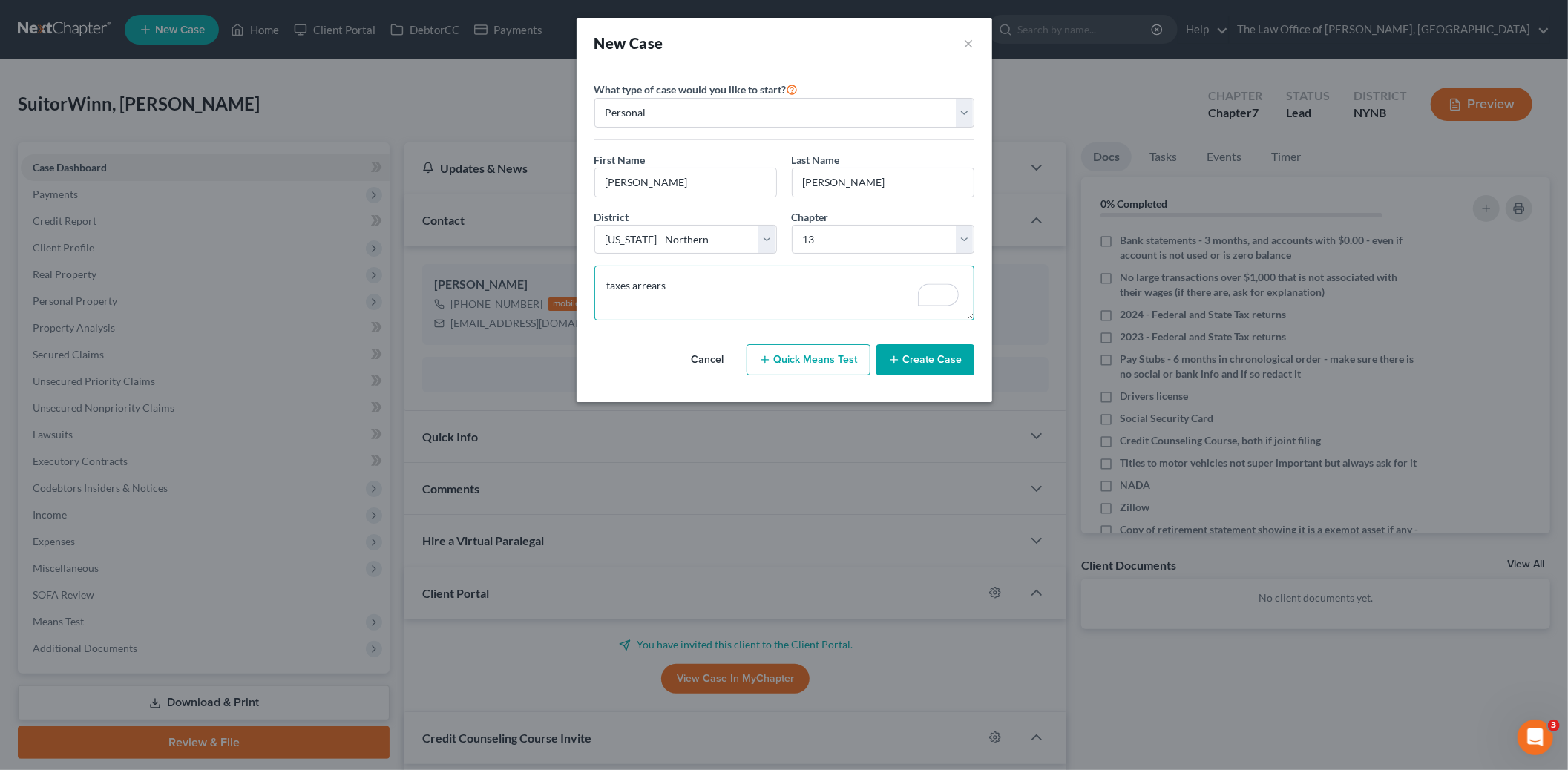
type textarea "taxes arrears"
click at [915, 351] on button "Create Case" at bounding box center [925, 360] width 98 height 31
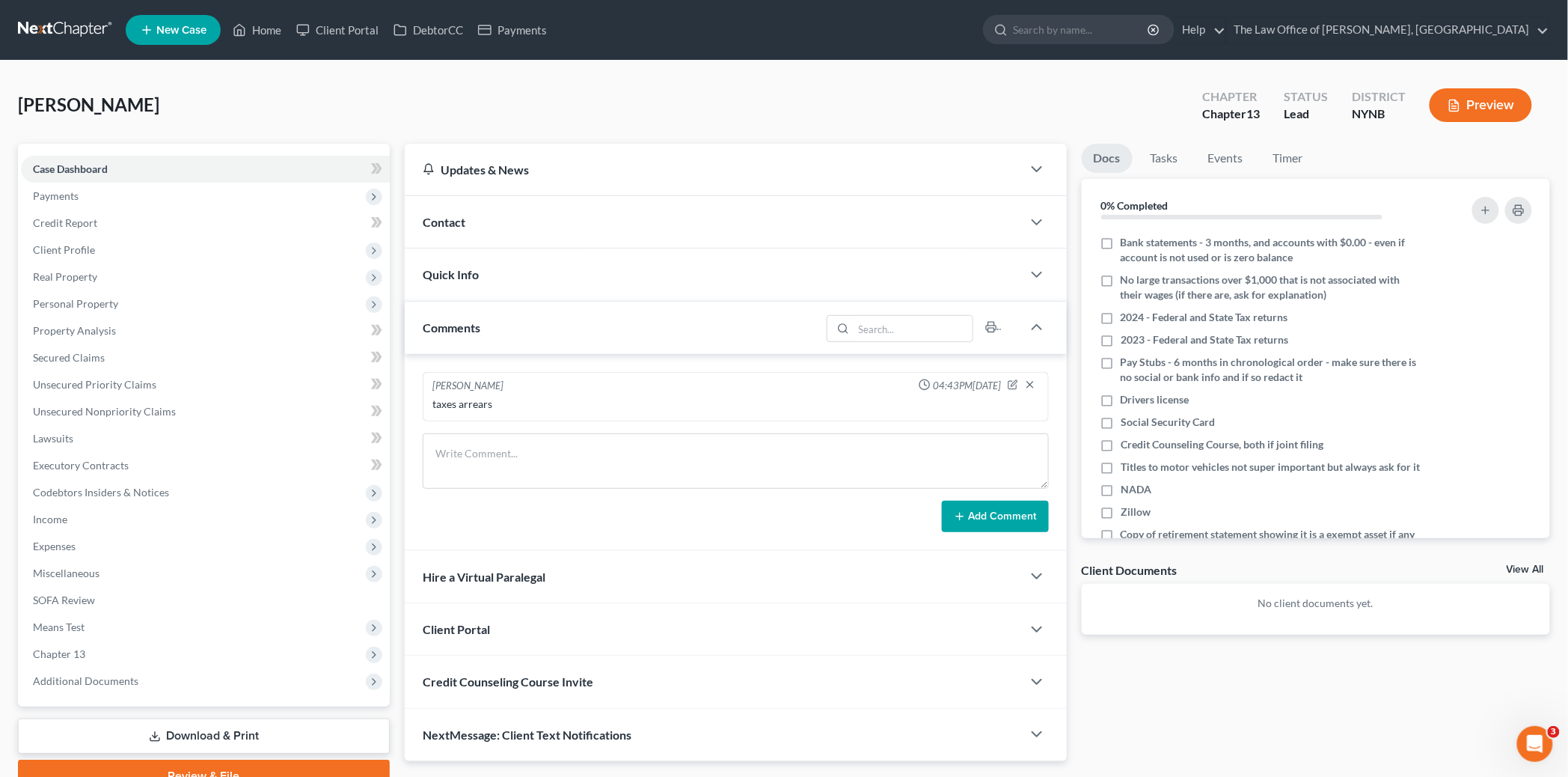
drag, startPoint x: 499, startPoint y: 223, endPoint x: 526, endPoint y: 228, distance: 27.5
click at [499, 222] on div "Contact" at bounding box center [714, 222] width 617 height 51
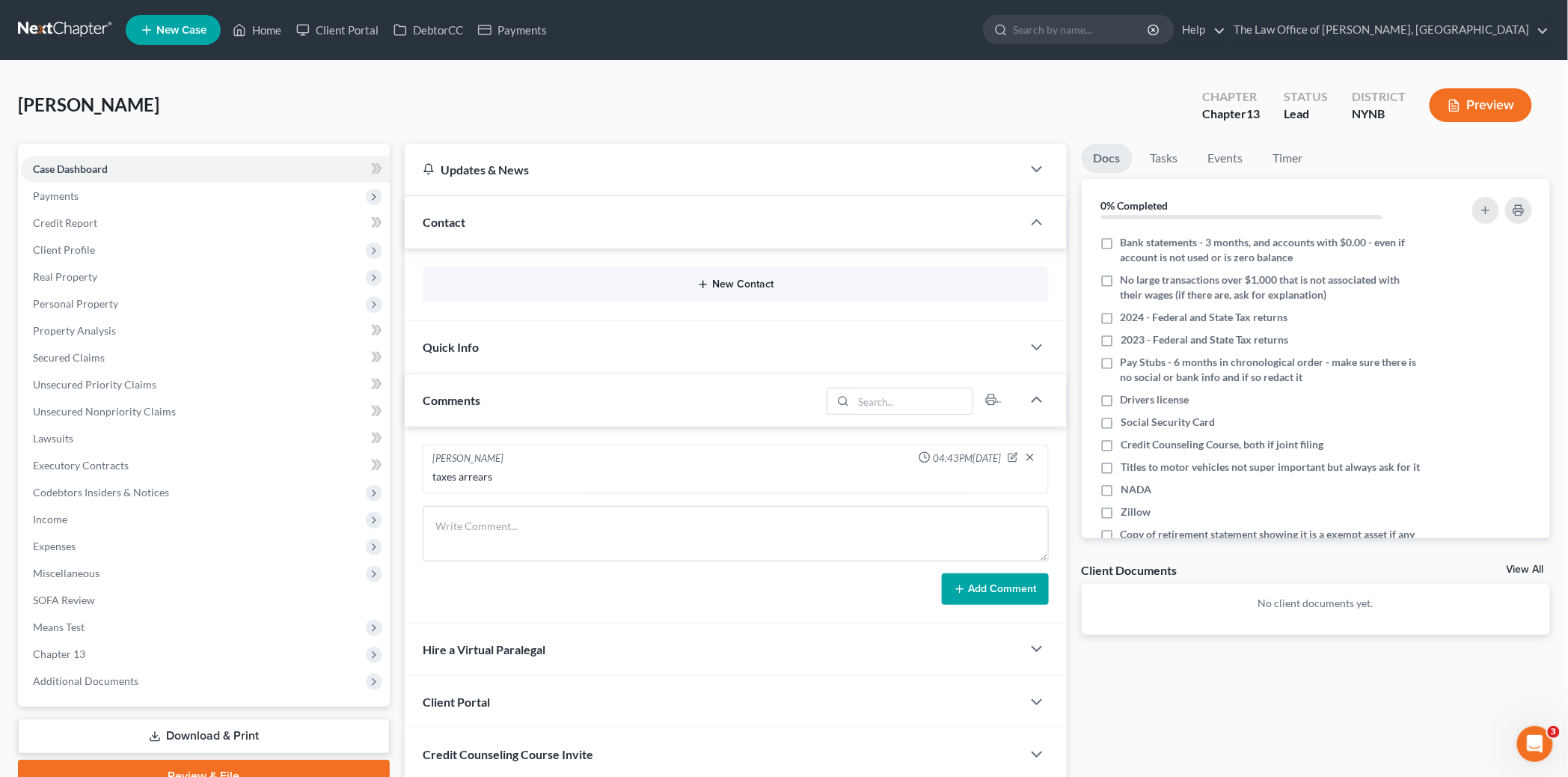
click at [749, 288] on button "New Contact" at bounding box center [735, 284] width 602 height 12
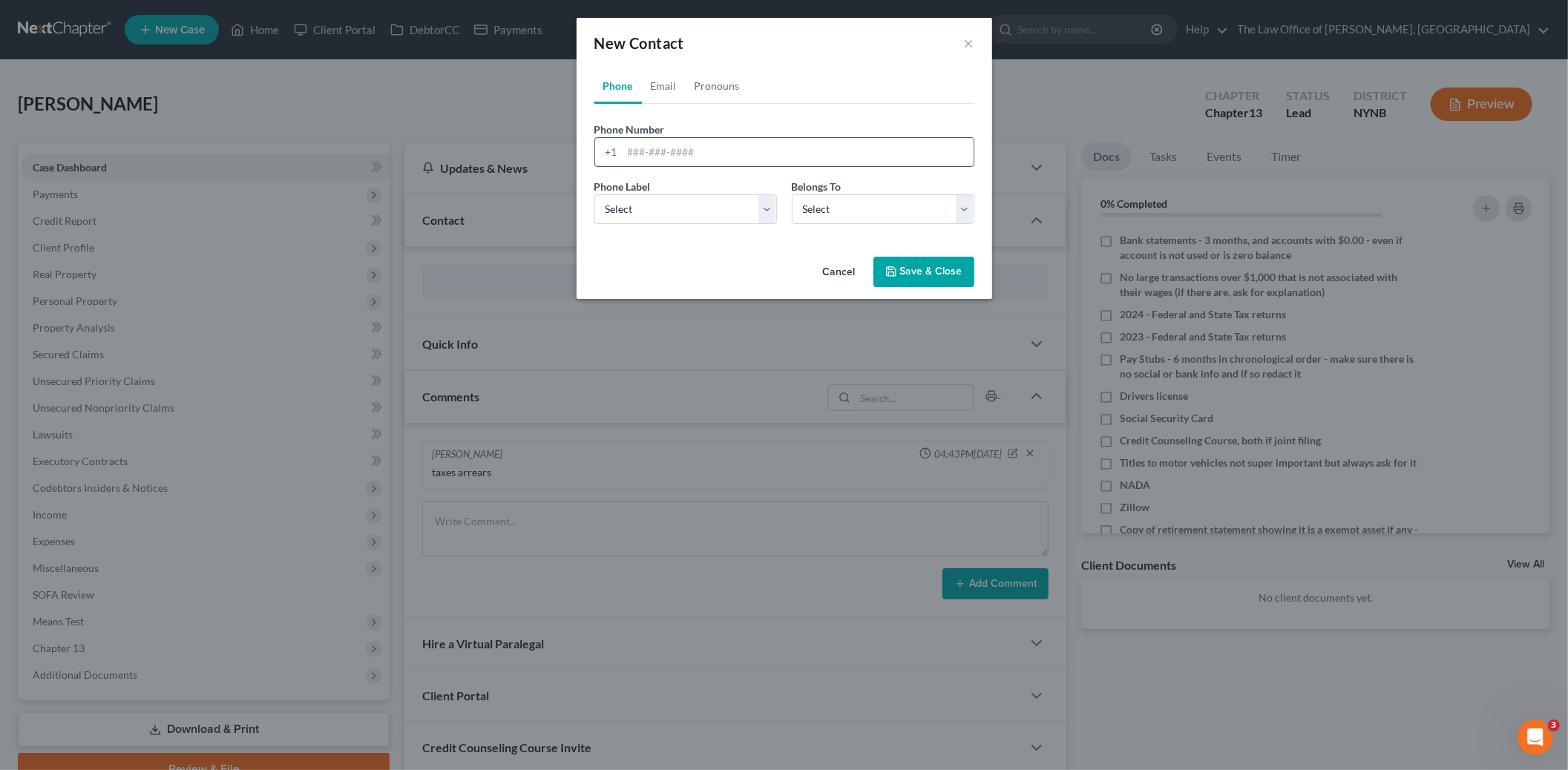
click at [674, 154] on input "tel" at bounding box center [798, 152] width 351 height 29
paste input "518-605-0065"
type input "518-605-0065"
click at [642, 212] on select "Select Mobile Home Work Other" at bounding box center [685, 209] width 182 height 29
select select "0"
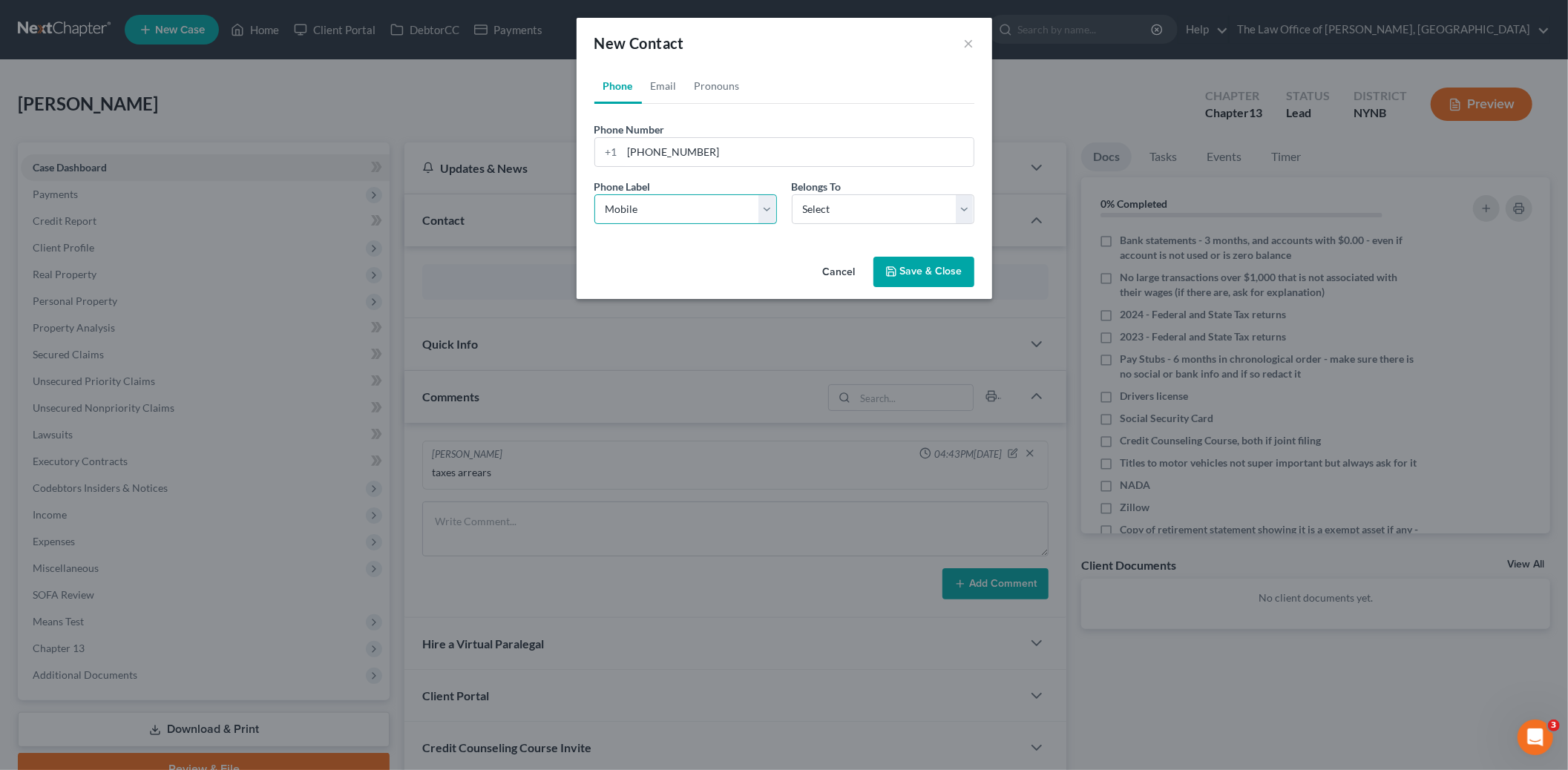
click at [594, 195] on select "Select Mobile Home Work Other" at bounding box center [685, 209] width 182 height 29
drag, startPoint x: 827, startPoint y: 212, endPoint x: 821, endPoint y: 222, distance: 11.7
click at [827, 212] on select "Select Client Other" at bounding box center [883, 209] width 182 height 29
select select "0"
click at [792, 195] on select "Select Client Other" at bounding box center [883, 209] width 182 height 29
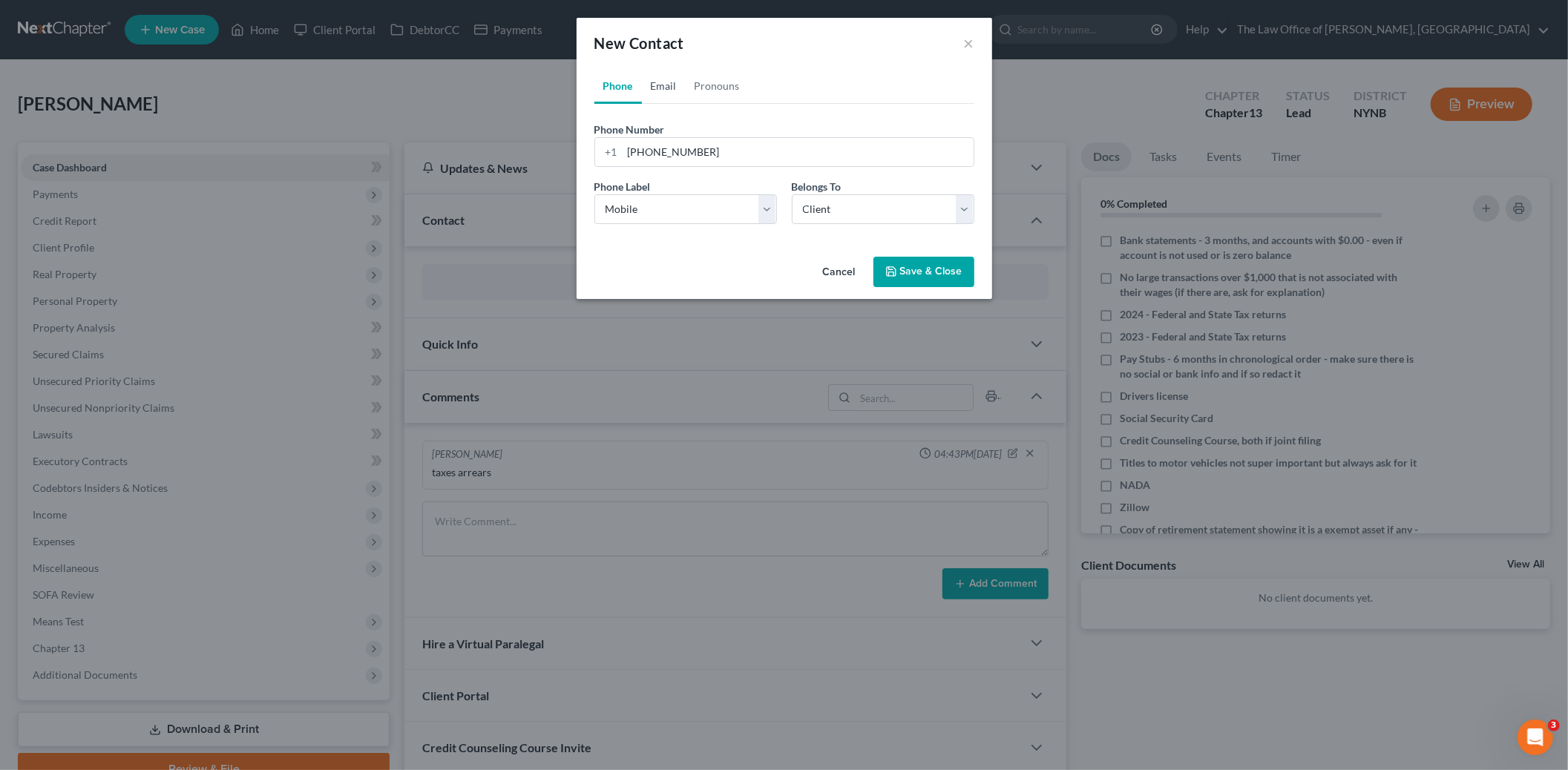
click at [669, 80] on link "Email" at bounding box center [664, 86] width 44 height 36
click at [636, 141] on input "email" at bounding box center [798, 152] width 351 height 29
paste input "DJAutobody904@aol.com"
type input "DJAutobody904@aol.com"
drag, startPoint x: 648, startPoint y: 204, endPoint x: 636, endPoint y: 222, distance: 21.6
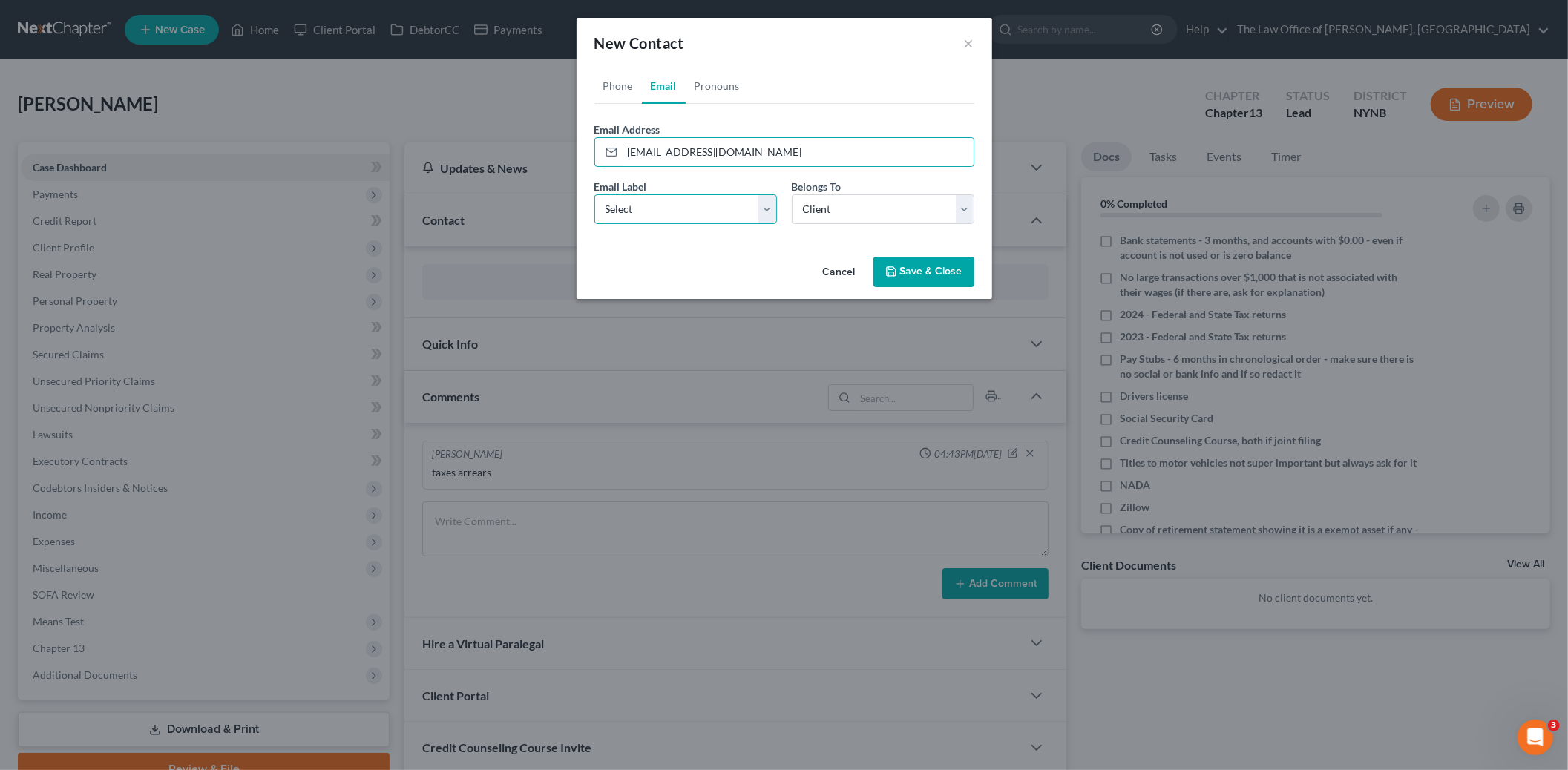
click at [648, 205] on select "Select Home Work Other" at bounding box center [685, 209] width 182 height 29
select select "0"
click at [594, 195] on select "Select Home Work Other" at bounding box center [685, 209] width 182 height 29
click at [935, 274] on button "Save & Close" at bounding box center [924, 272] width 101 height 31
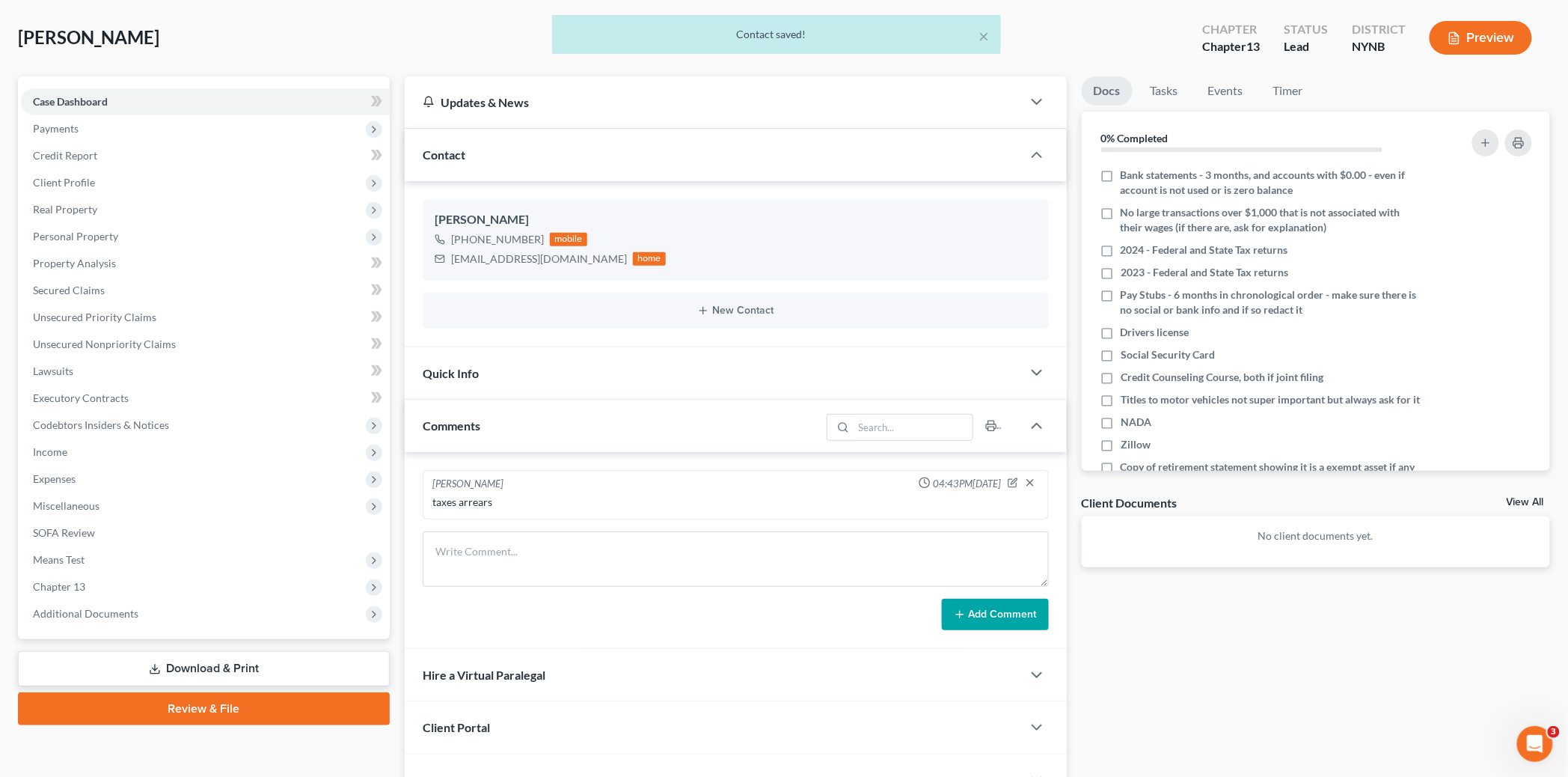
scroll to position [206, 0]
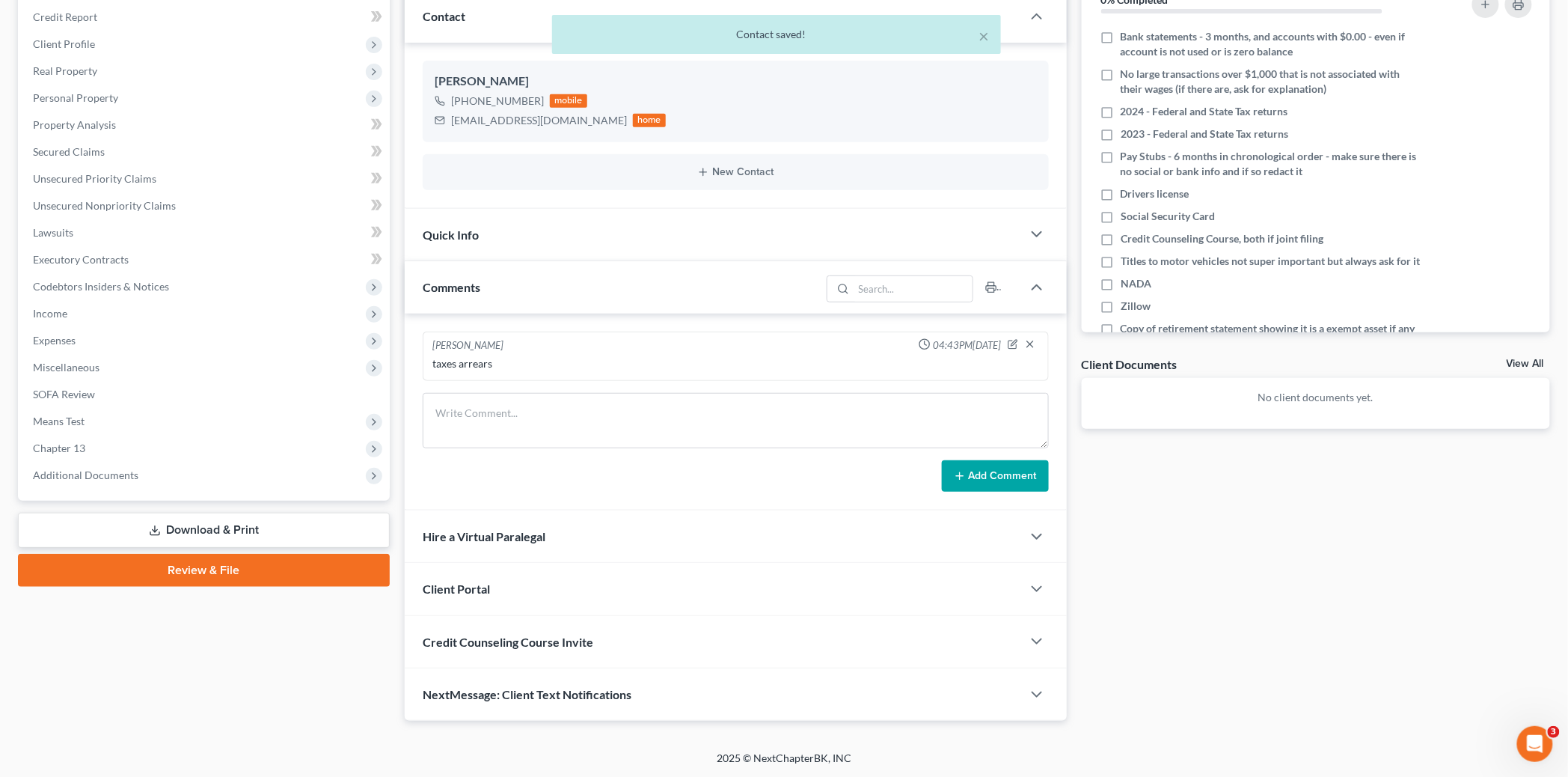
drag, startPoint x: 492, startPoint y: 597, endPoint x: 560, endPoint y: 569, distance: 73.5
click at [491, 597] on div "Client Portal" at bounding box center [714, 588] width 617 height 51
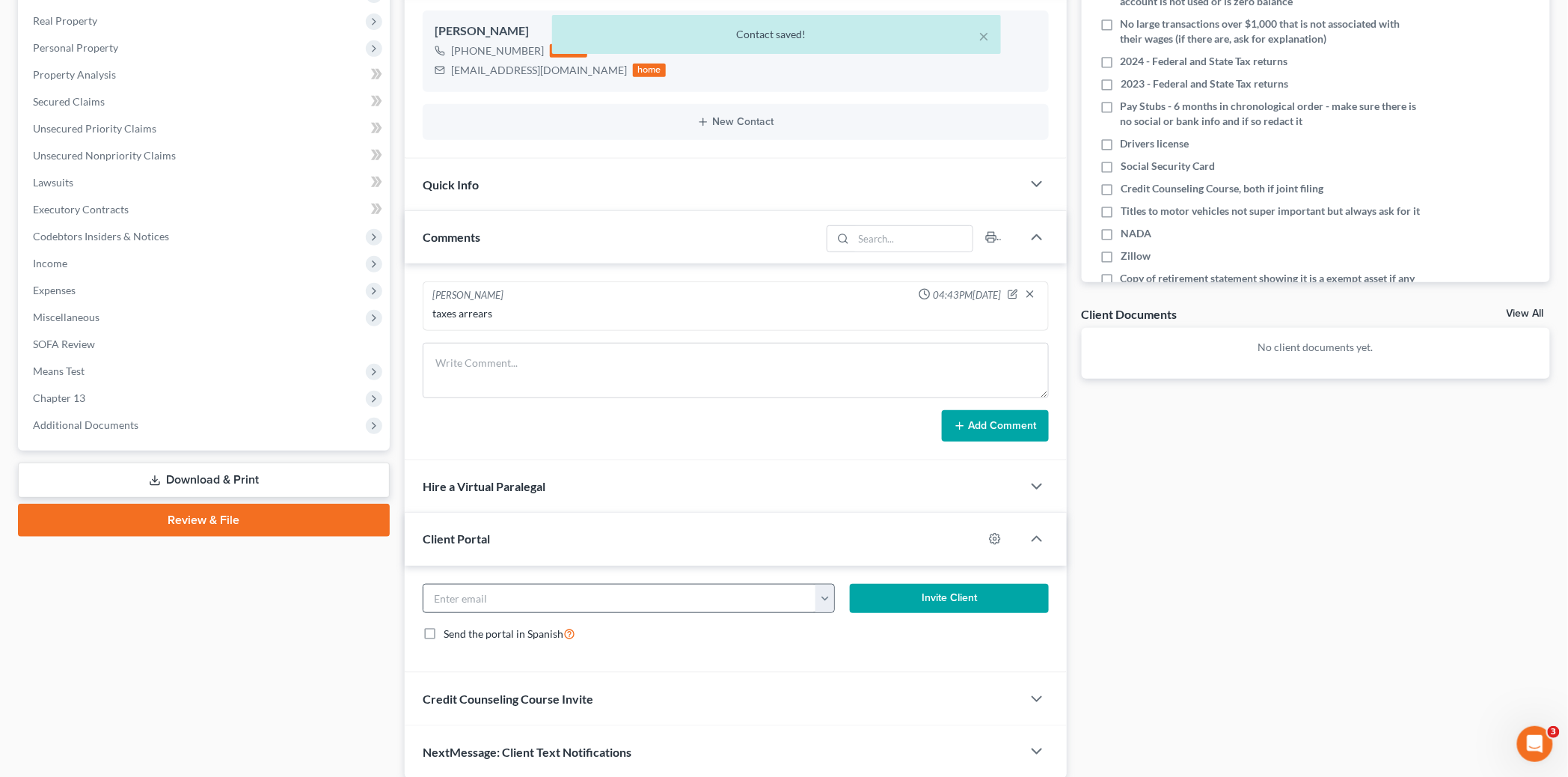
scroll to position [314, 0]
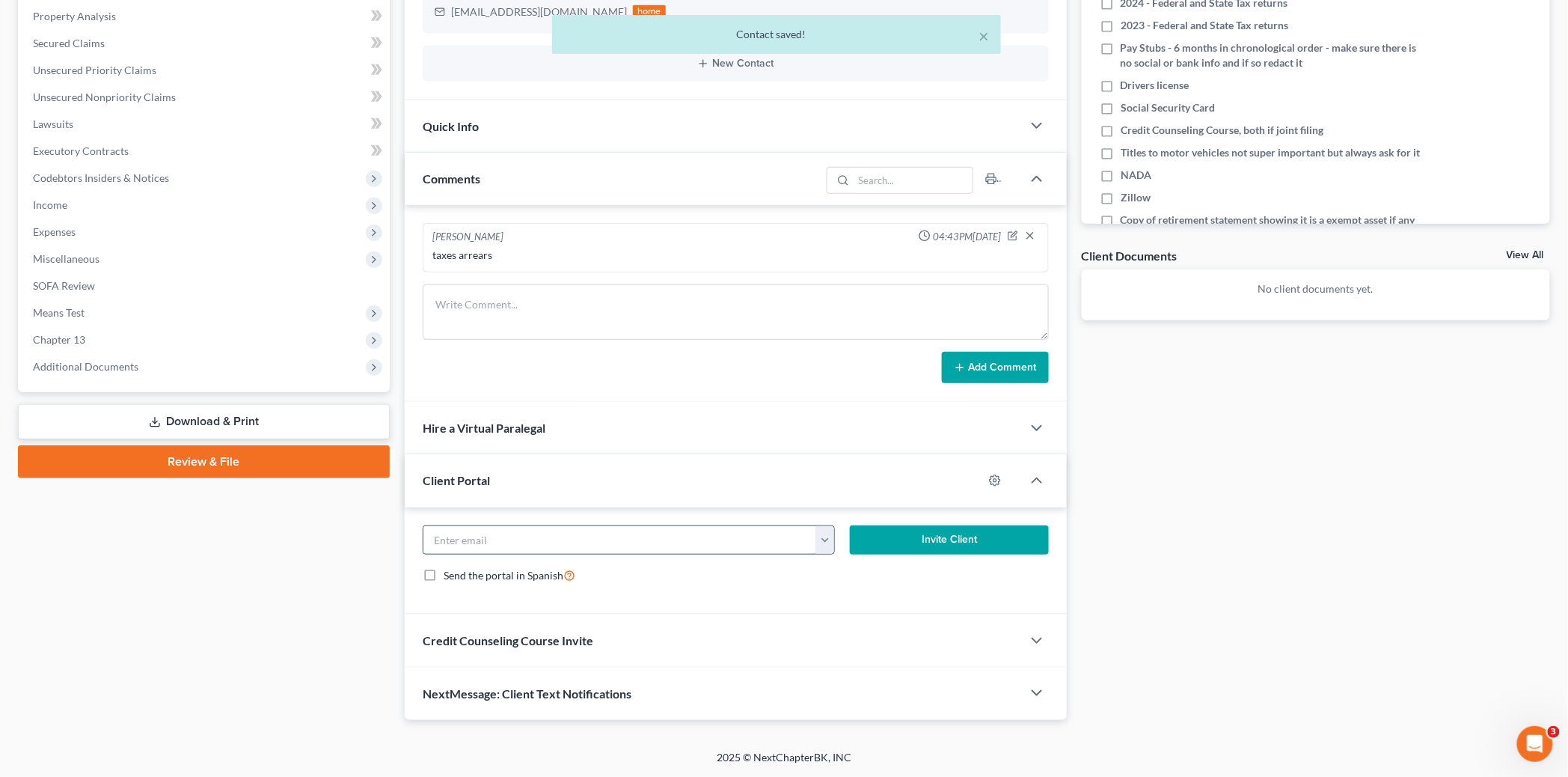
click at [512, 543] on input "email" at bounding box center [620, 540] width 393 height 29
paste input "DJAutobody904@aol.com"
type input "DJAutobody904@aol.com"
click at [1000, 545] on button "Invite Client" at bounding box center [950, 540] width 199 height 30
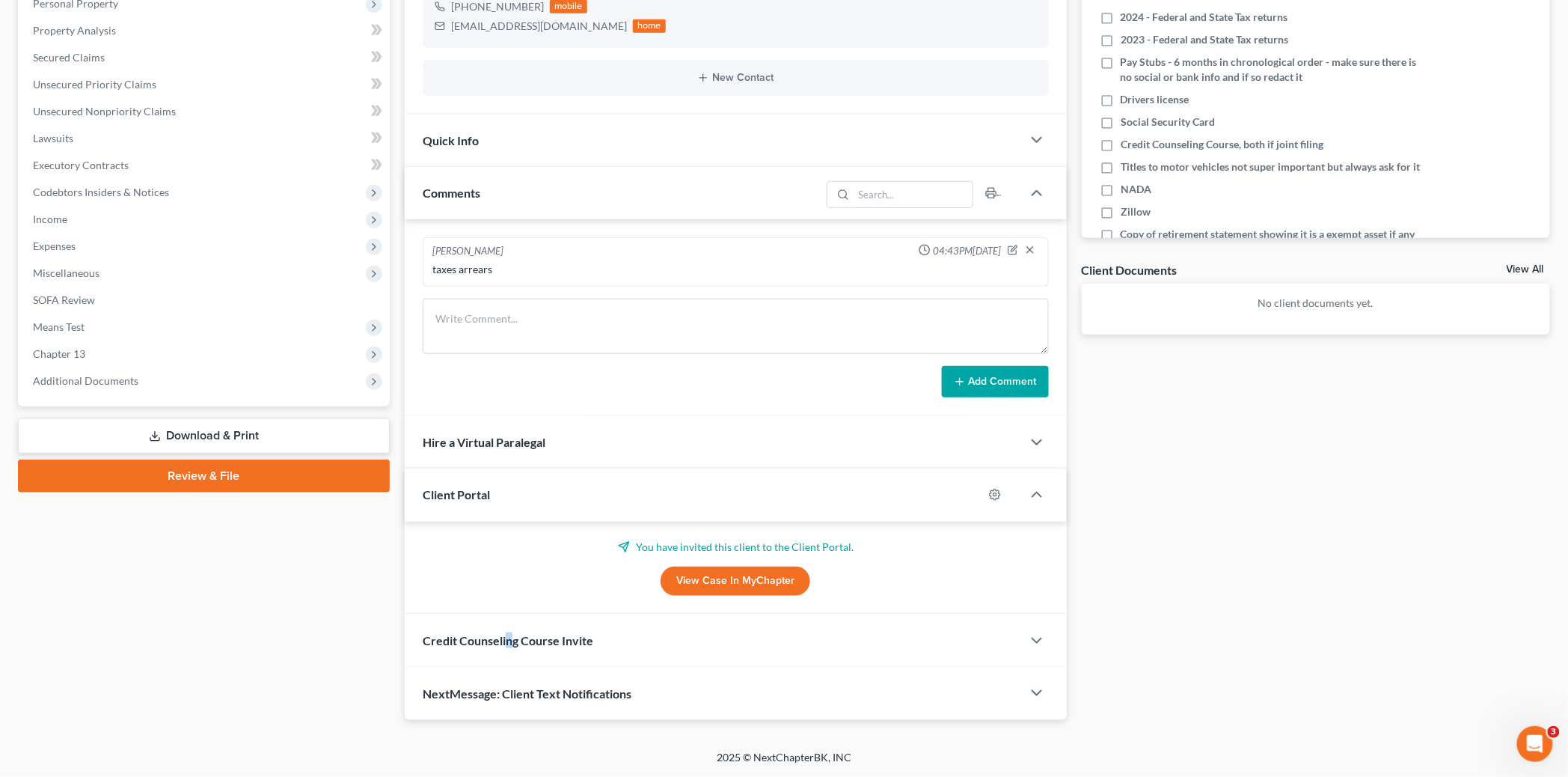
drag, startPoint x: 509, startPoint y: 637, endPoint x: 527, endPoint y: 625, distance: 21.6
click at [507, 637] on span "Credit Counseling Course Invite" at bounding box center [508, 641] width 171 height 14
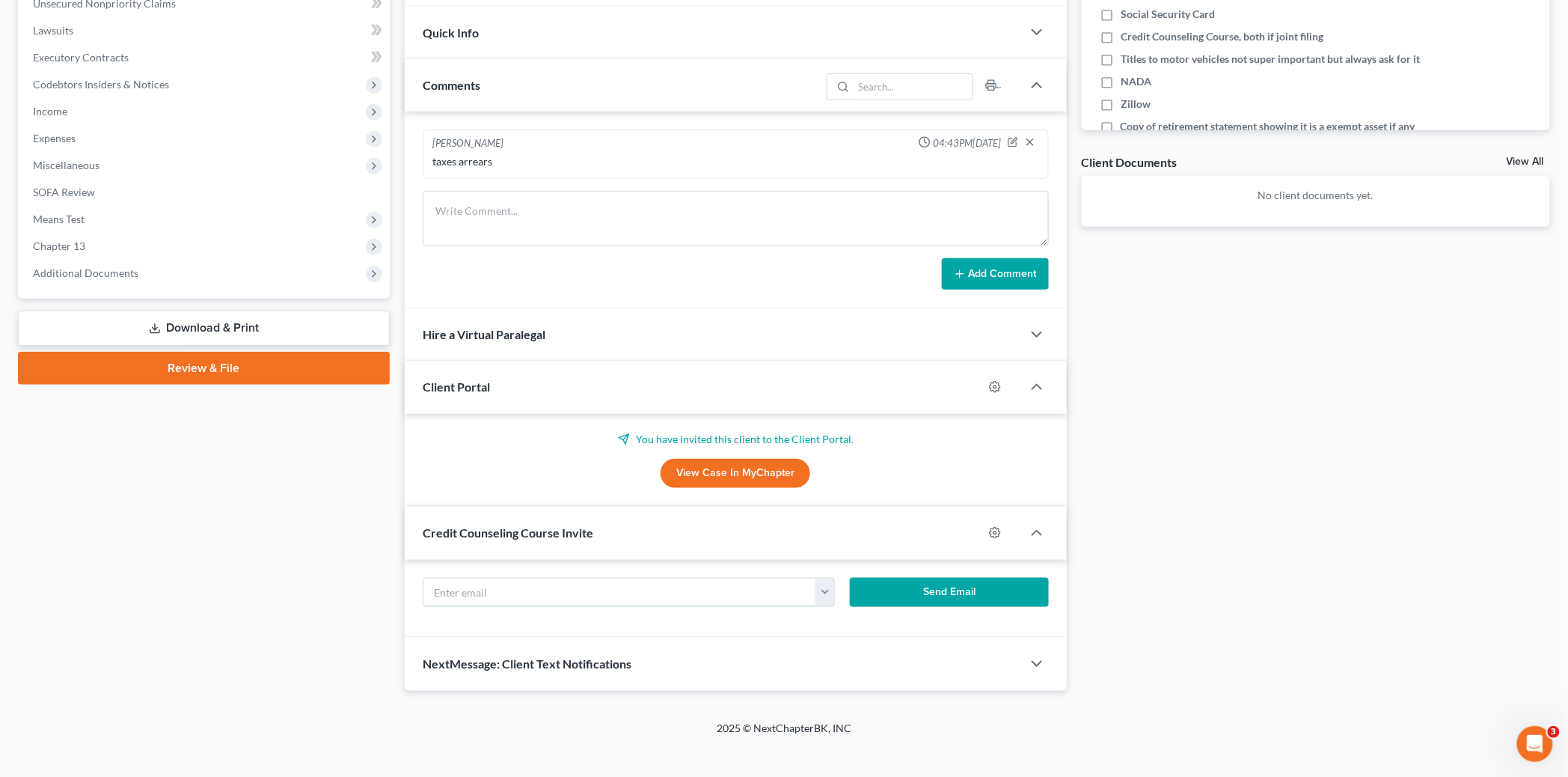
click at [518, 590] on input "text" at bounding box center [620, 593] width 393 height 29
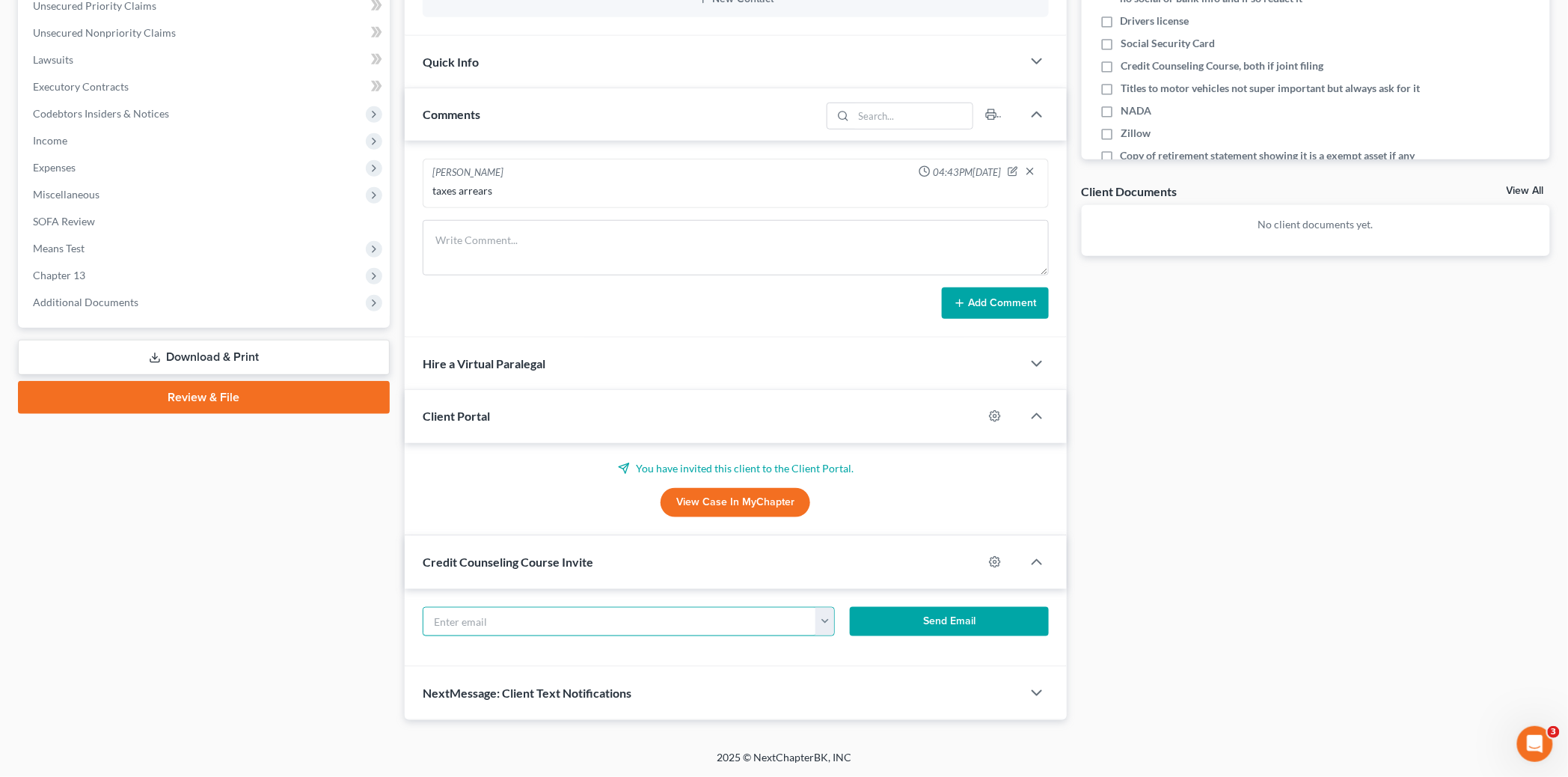
scroll to position [378, 0]
paste input "DJAutobody904@aol.com"
type input "DJAutobody904@aol.com"
click at [946, 617] on button "Send Email" at bounding box center [950, 623] width 199 height 30
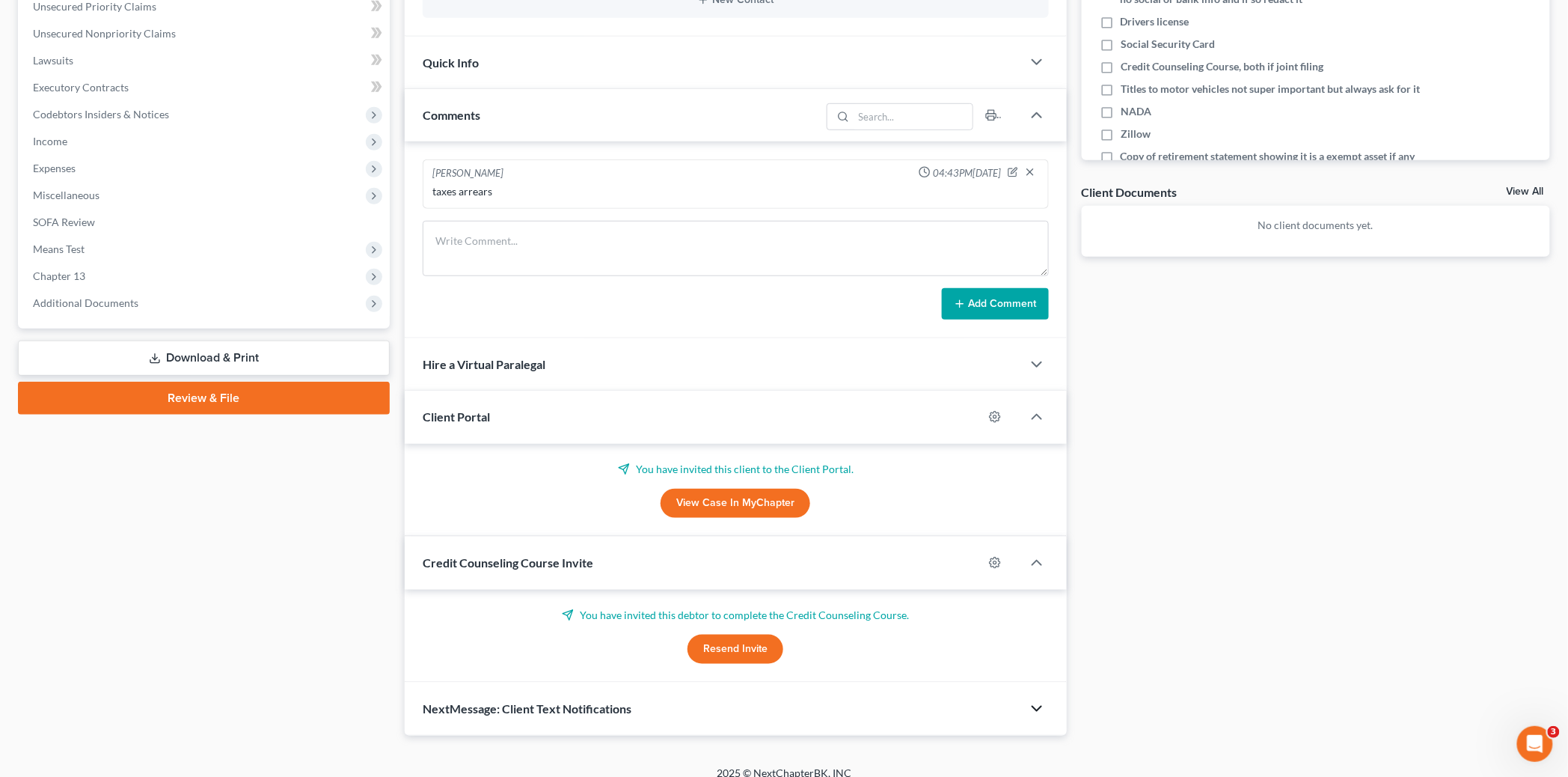
drag, startPoint x: 1031, startPoint y: 705, endPoint x: 981, endPoint y: 647, distance: 76.6
click at [1033, 705] on icon "button" at bounding box center [1037, 708] width 18 height 18
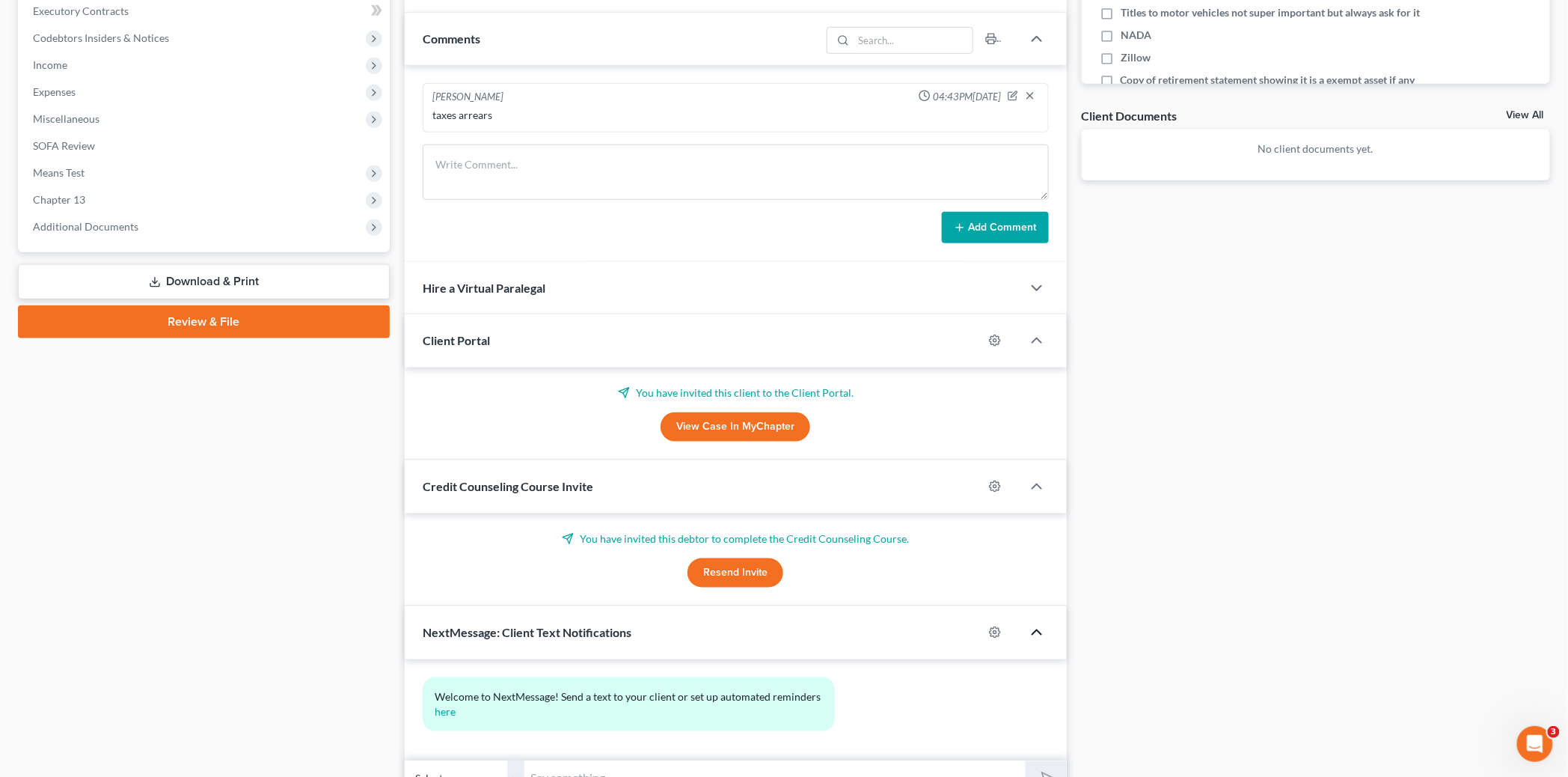
scroll to position [530, 0]
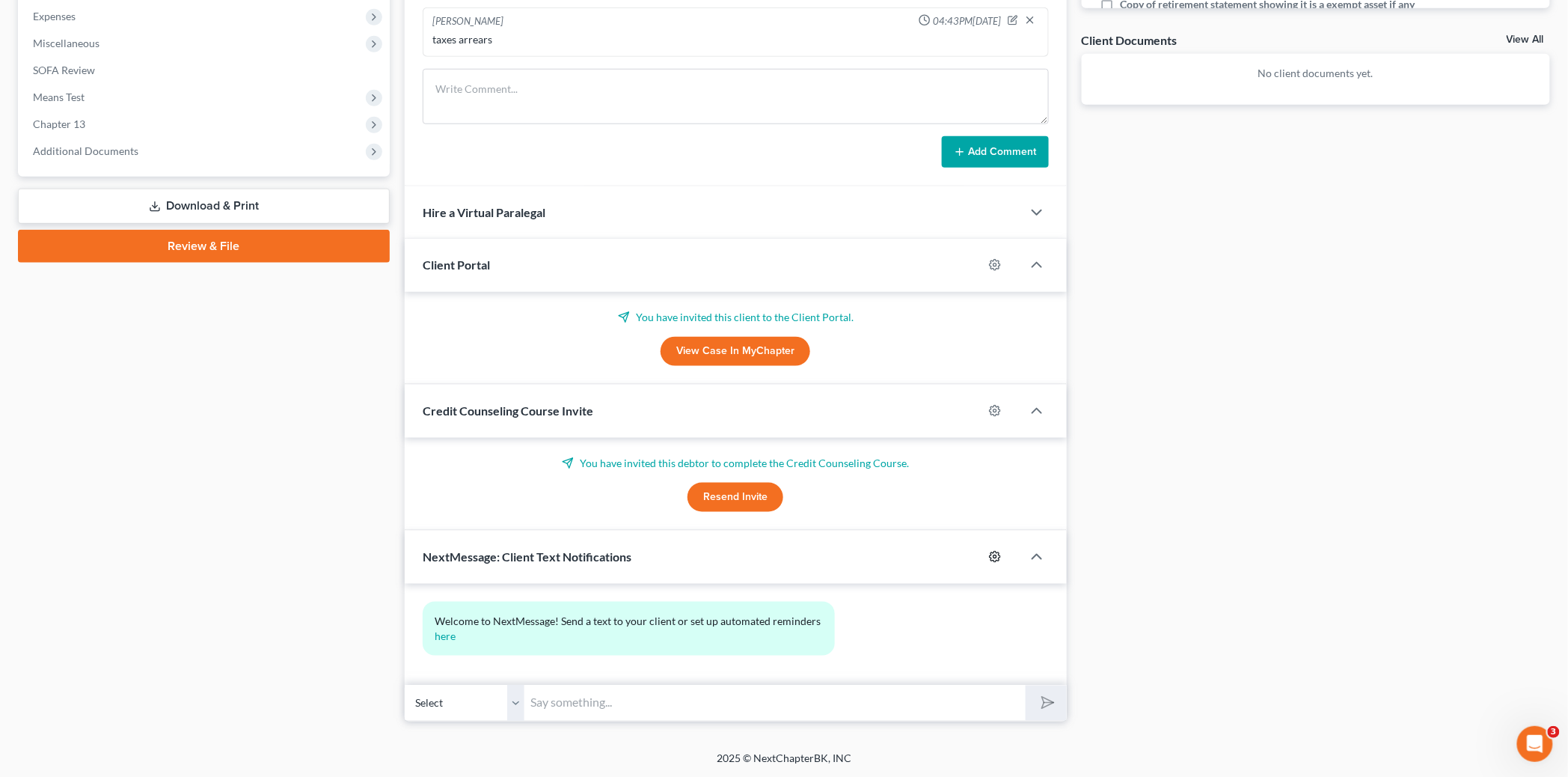
click at [999, 559] on icon "button" at bounding box center [995, 556] width 12 height 12
select select "0"
select select
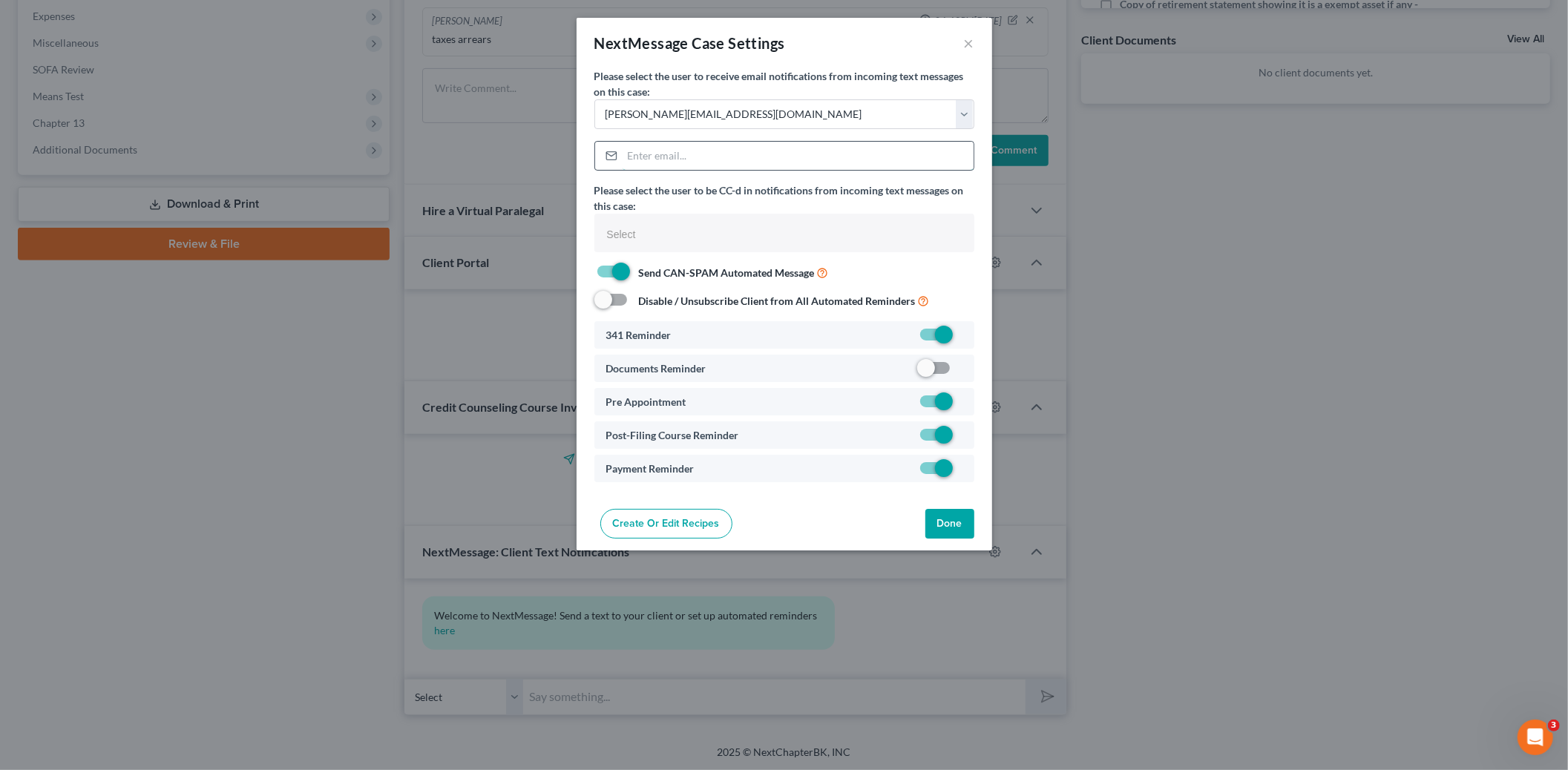
click at [667, 148] on input "email" at bounding box center [798, 155] width 351 height 29
paste input "DJAutobody904@aol.com"
type input "DJAutobody904@aol.com"
click at [962, 371] on label at bounding box center [962, 371] width 0 height 0
click at [968, 366] on input "checkbox" at bounding box center [972, 365] width 9 height 9
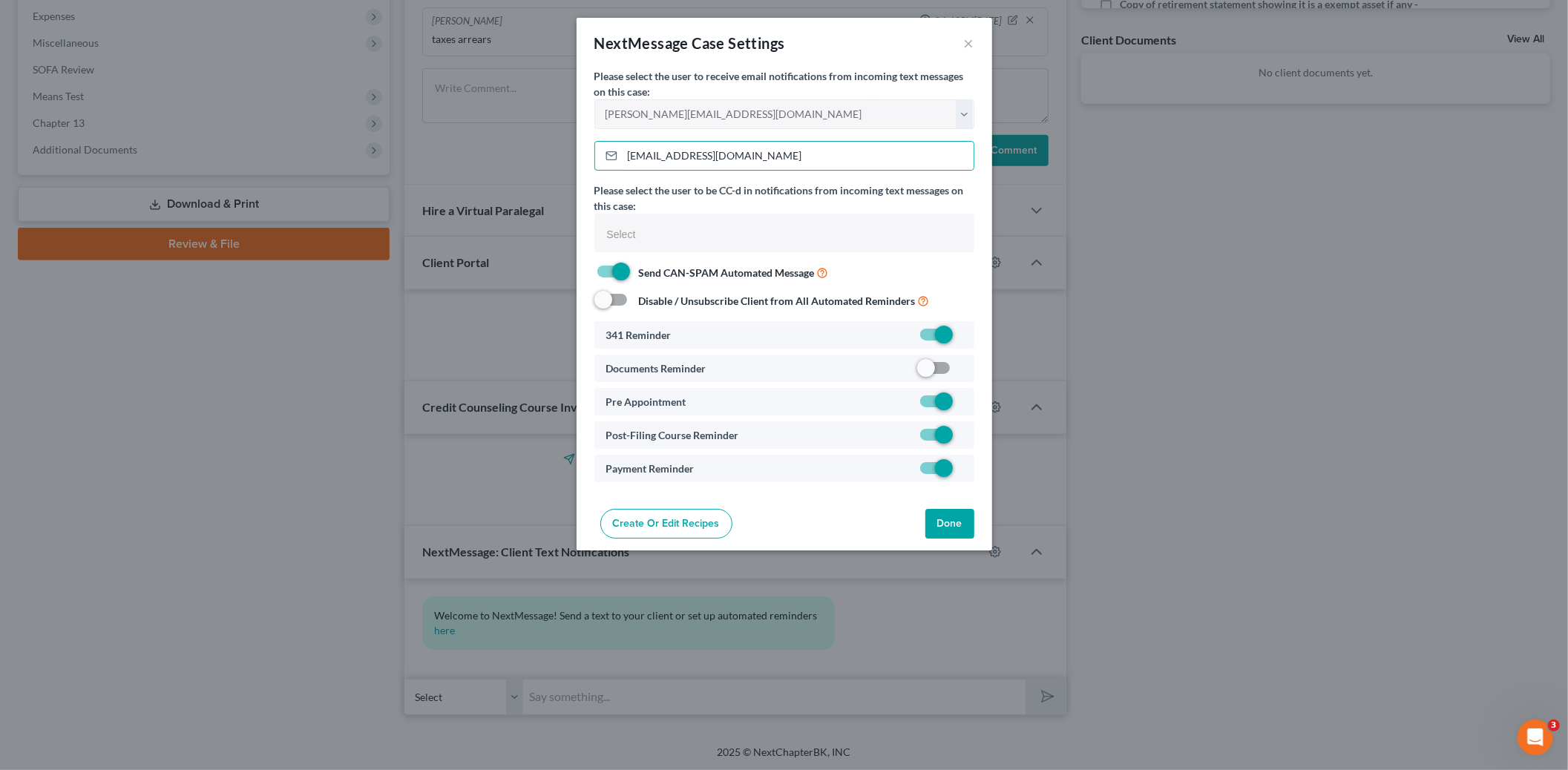
checkbox input "true"
click at [943, 537] on button "Done" at bounding box center [949, 524] width 49 height 29
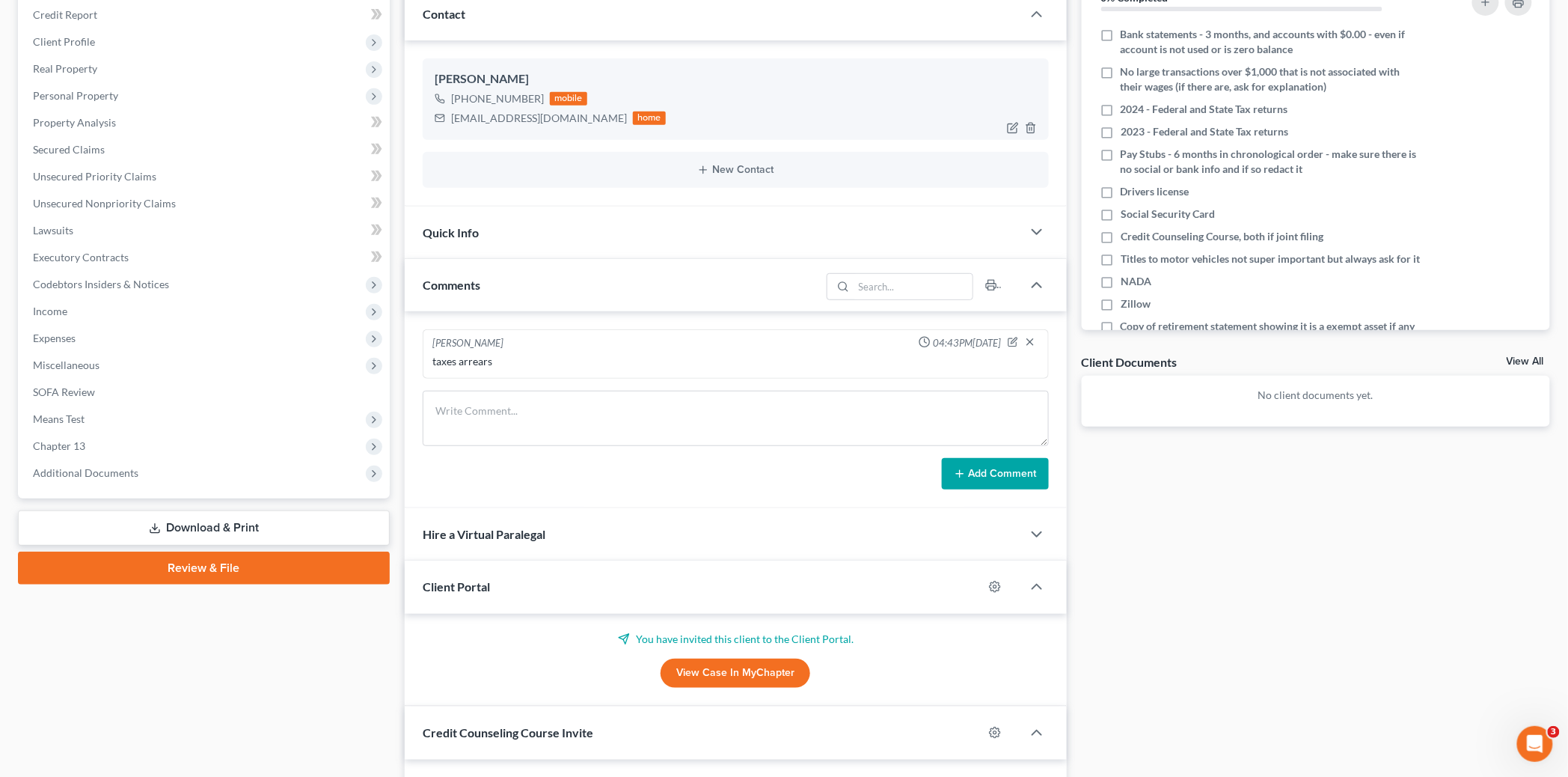
scroll to position [0, 0]
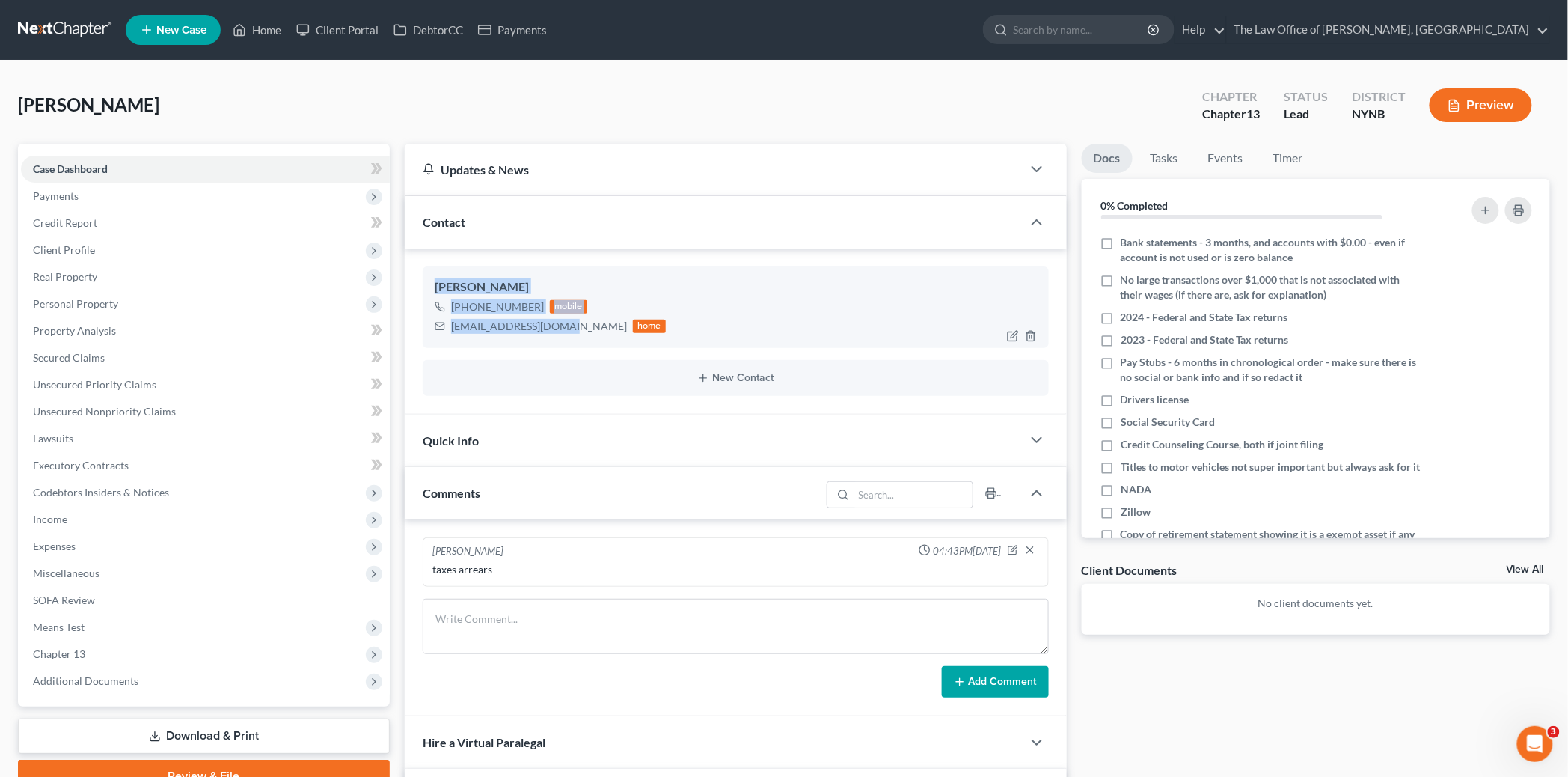
drag, startPoint x: 573, startPoint y: 327, endPoint x: 435, endPoint y: 278, distance: 146.4
click at [435, 278] on div "David Winn +1 (518) 605-0065 mobile DJAutobody904@aol.com home" at bounding box center [736, 307] width 626 height 81
copy div "David Winn +1 (518) 605-0065 mobile DJAutobody904@aol.com"
click at [271, 29] on link "Home" at bounding box center [257, 30] width 64 height 27
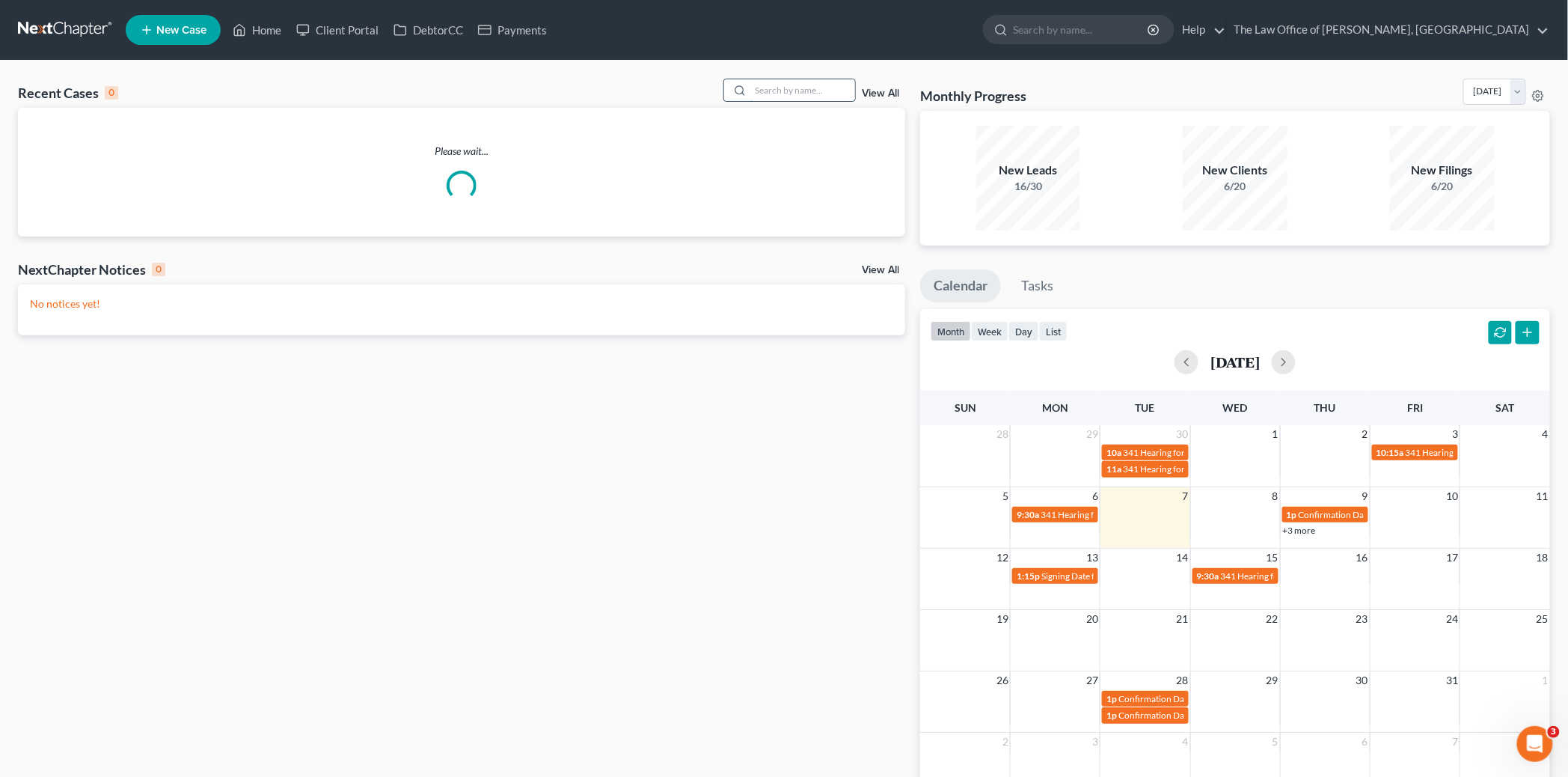
click at [795, 101] on input "search" at bounding box center [802, 90] width 104 height 22
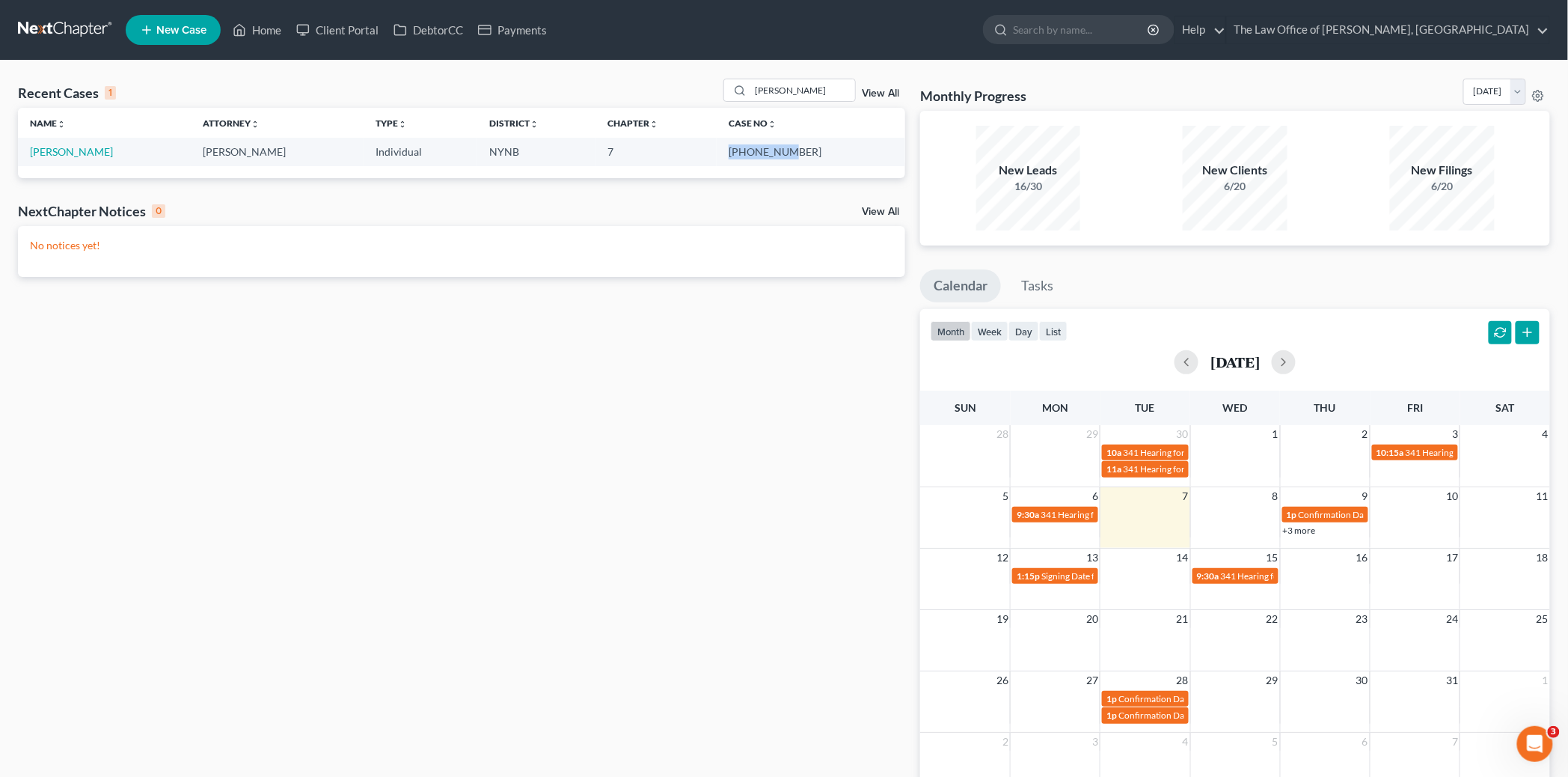
drag, startPoint x: 822, startPoint y: 148, endPoint x: 775, endPoint y: 154, distance: 47.4
click at [775, 154] on td "25-11020-1" at bounding box center [811, 152] width 189 height 28
copy td "25-11020-1"
drag, startPoint x: 811, startPoint y: 90, endPoint x: 696, endPoint y: 104, distance: 115.8
click at [699, 94] on div "Recent Cases 1 gibson View All" at bounding box center [461, 93] width 887 height 29
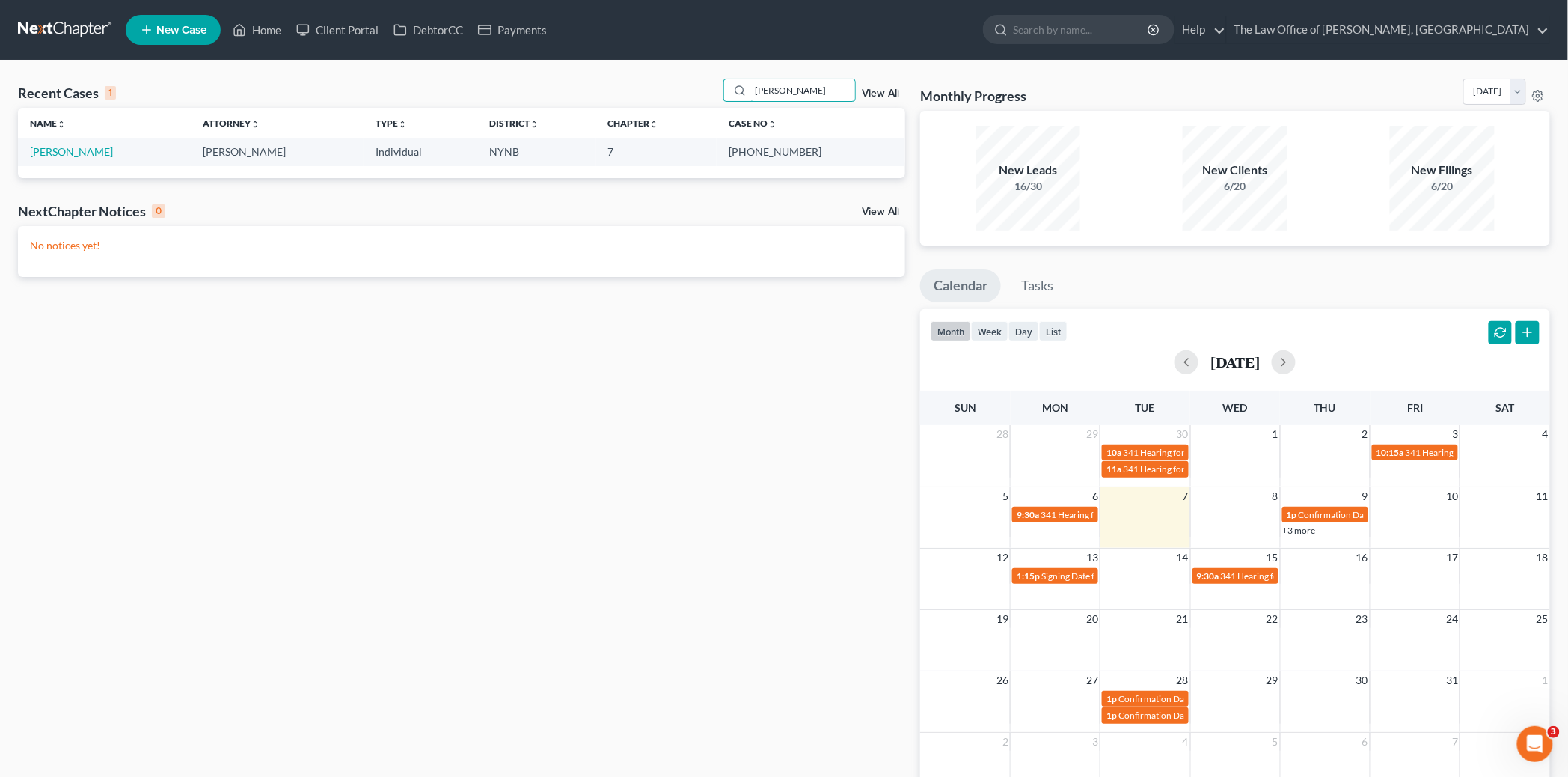
type input "grignon"
click at [348, 25] on link "Client Portal" at bounding box center [337, 30] width 97 height 27
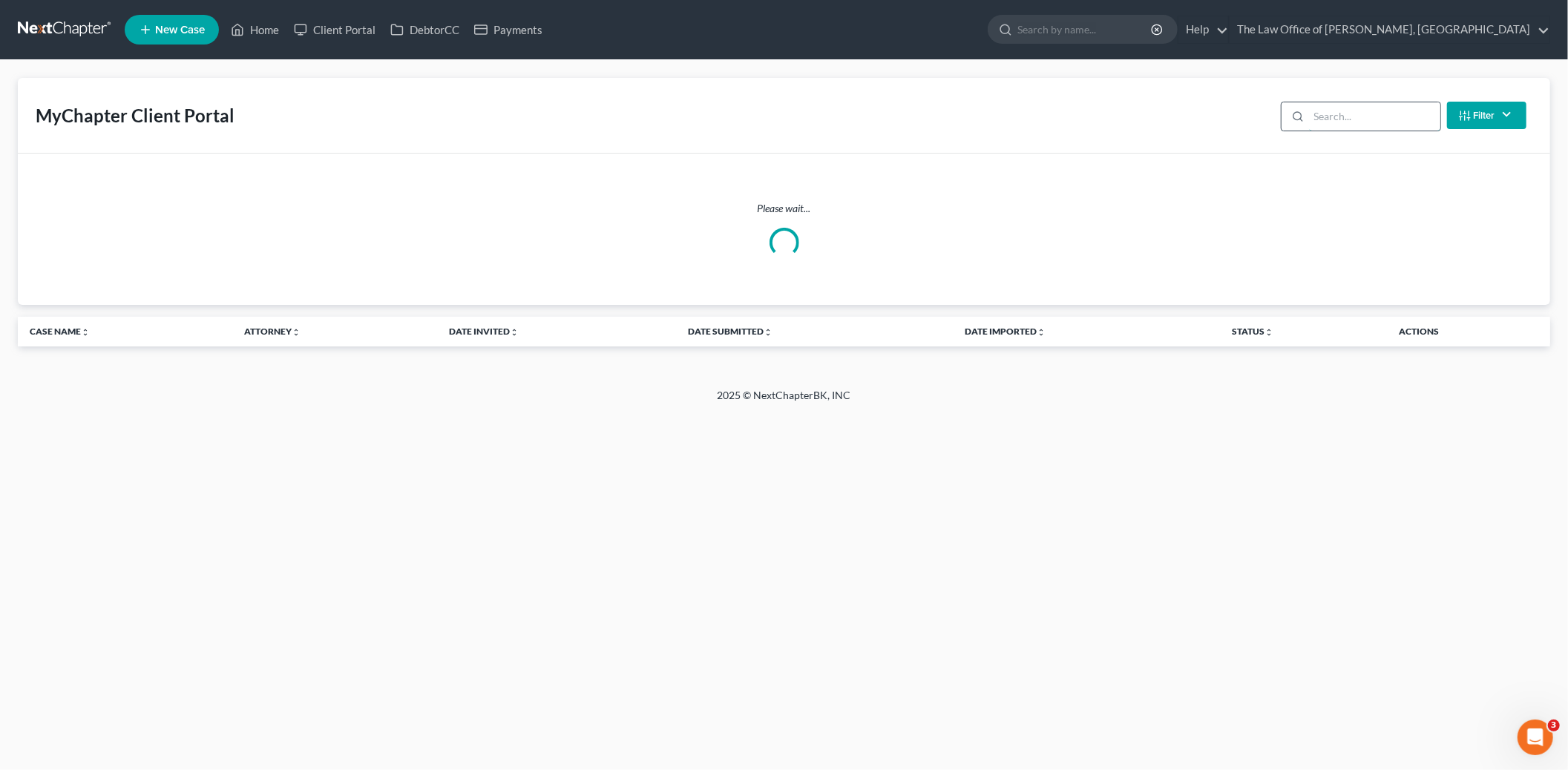
click at [1355, 120] on input "search" at bounding box center [1375, 117] width 131 height 29
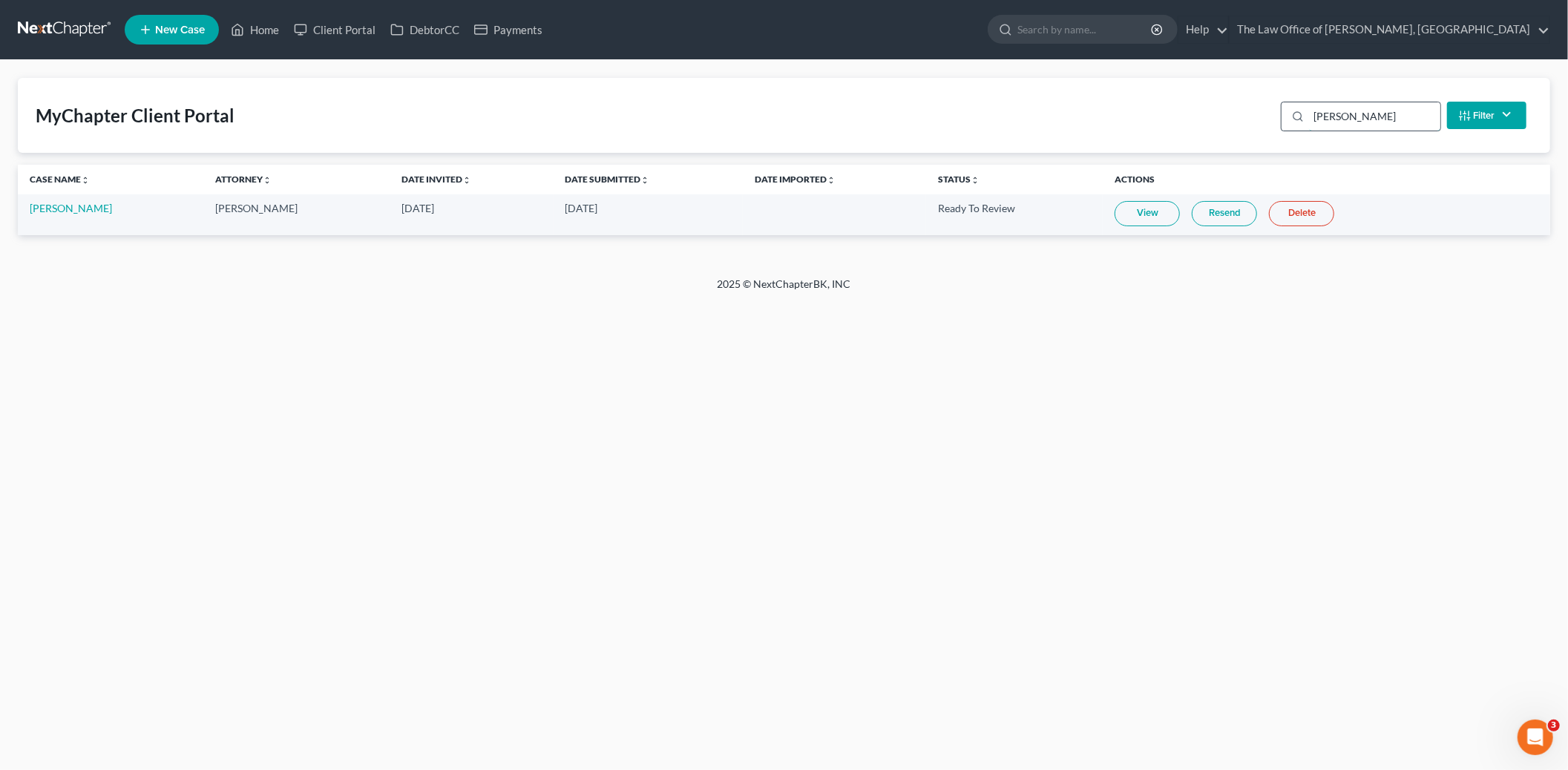
type input "grignon"
click at [1226, 219] on link "Resend" at bounding box center [1224, 213] width 66 height 25
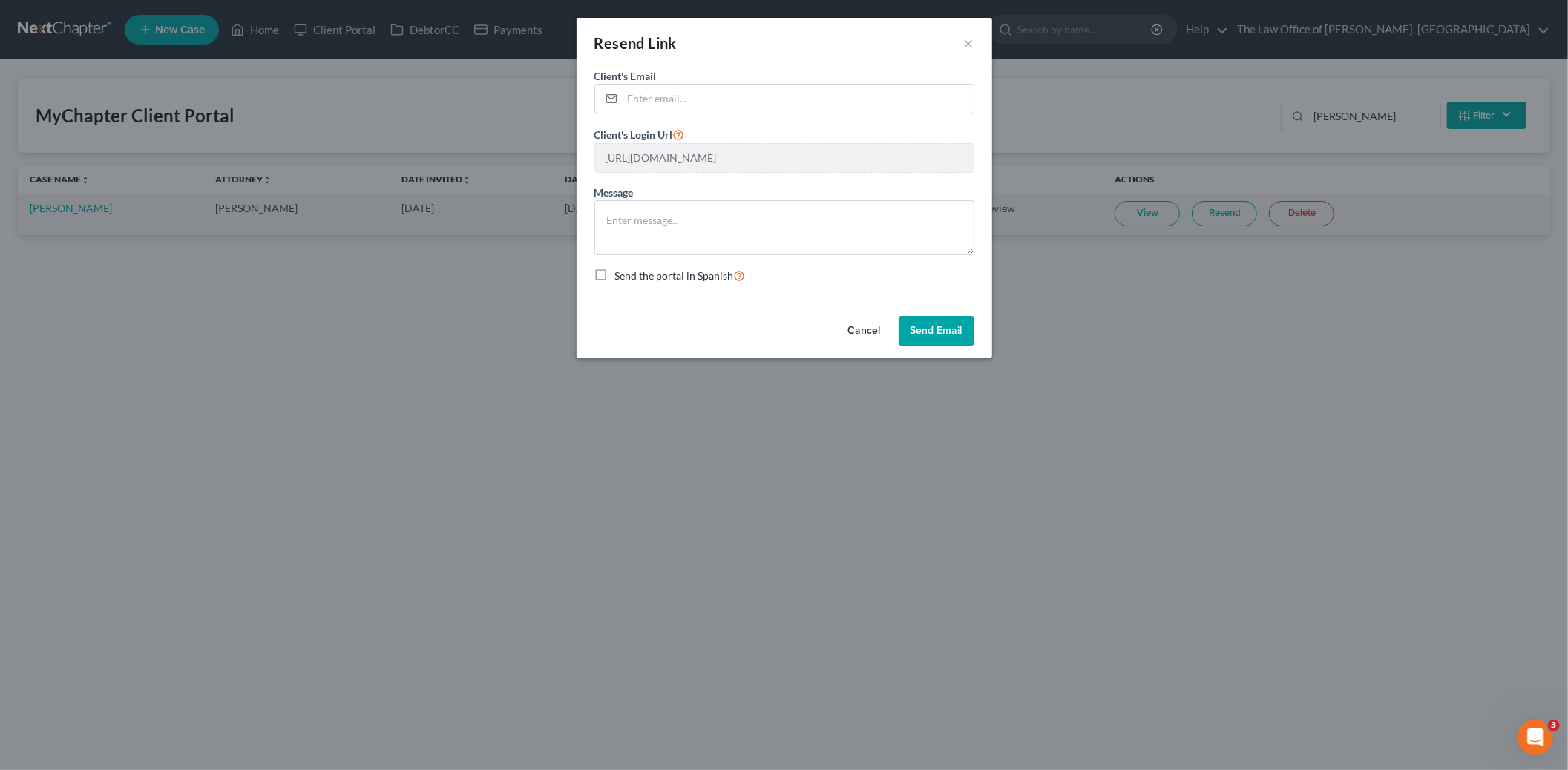
click at [818, 305] on div "Client's Email * Client's Login Url https://app.mychapterbk.com/en/client/login…" at bounding box center [784, 188] width 416 height 242
click at [694, 99] on input "email" at bounding box center [798, 99] width 351 height 29
paste input "hgrignon82@gmail.com"
type input "hgrignon82@gmail.com"
click at [959, 325] on button "Send Email" at bounding box center [936, 331] width 76 height 29
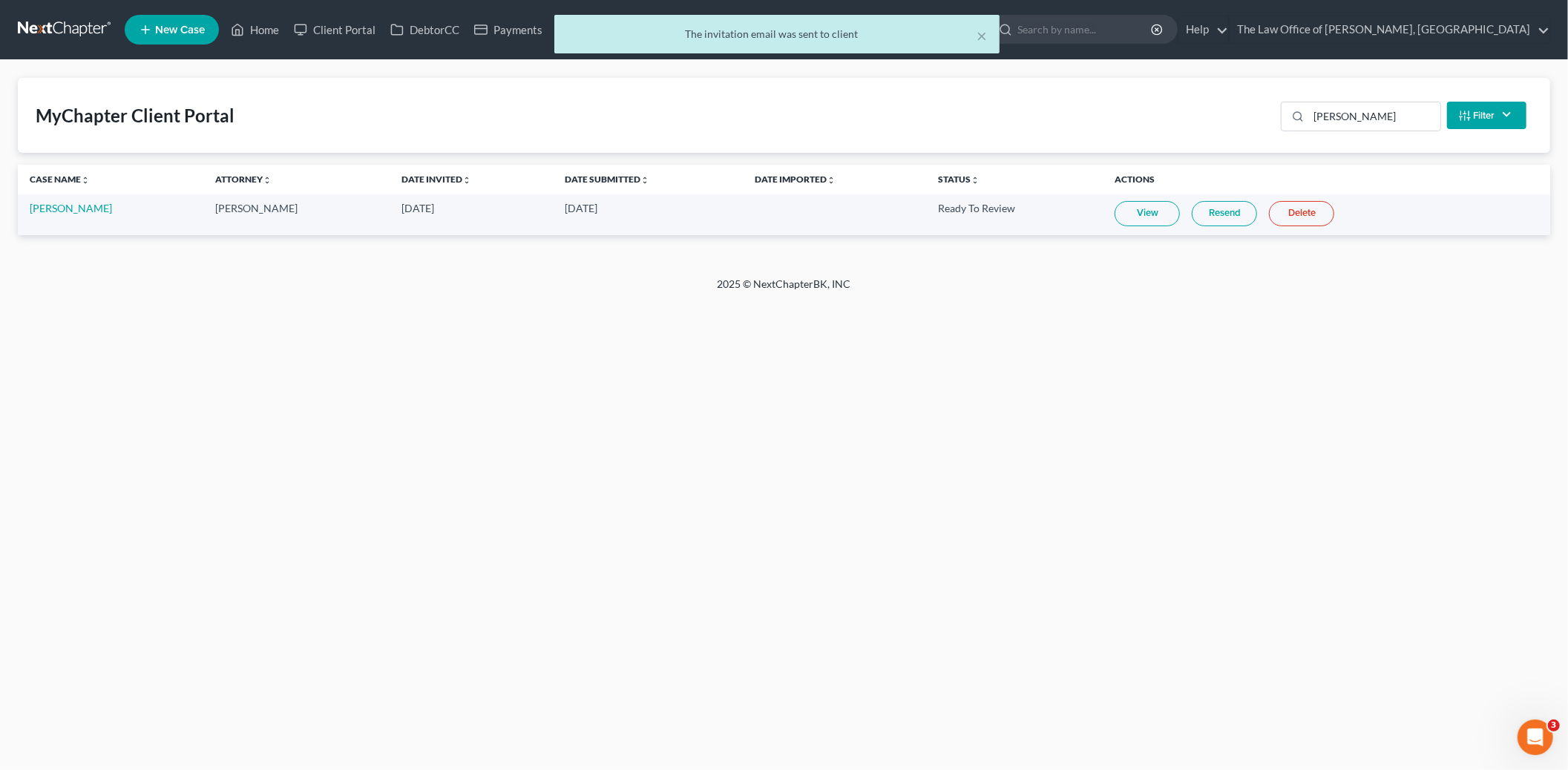
click at [1223, 212] on link "Resend" at bounding box center [1224, 213] width 66 height 25
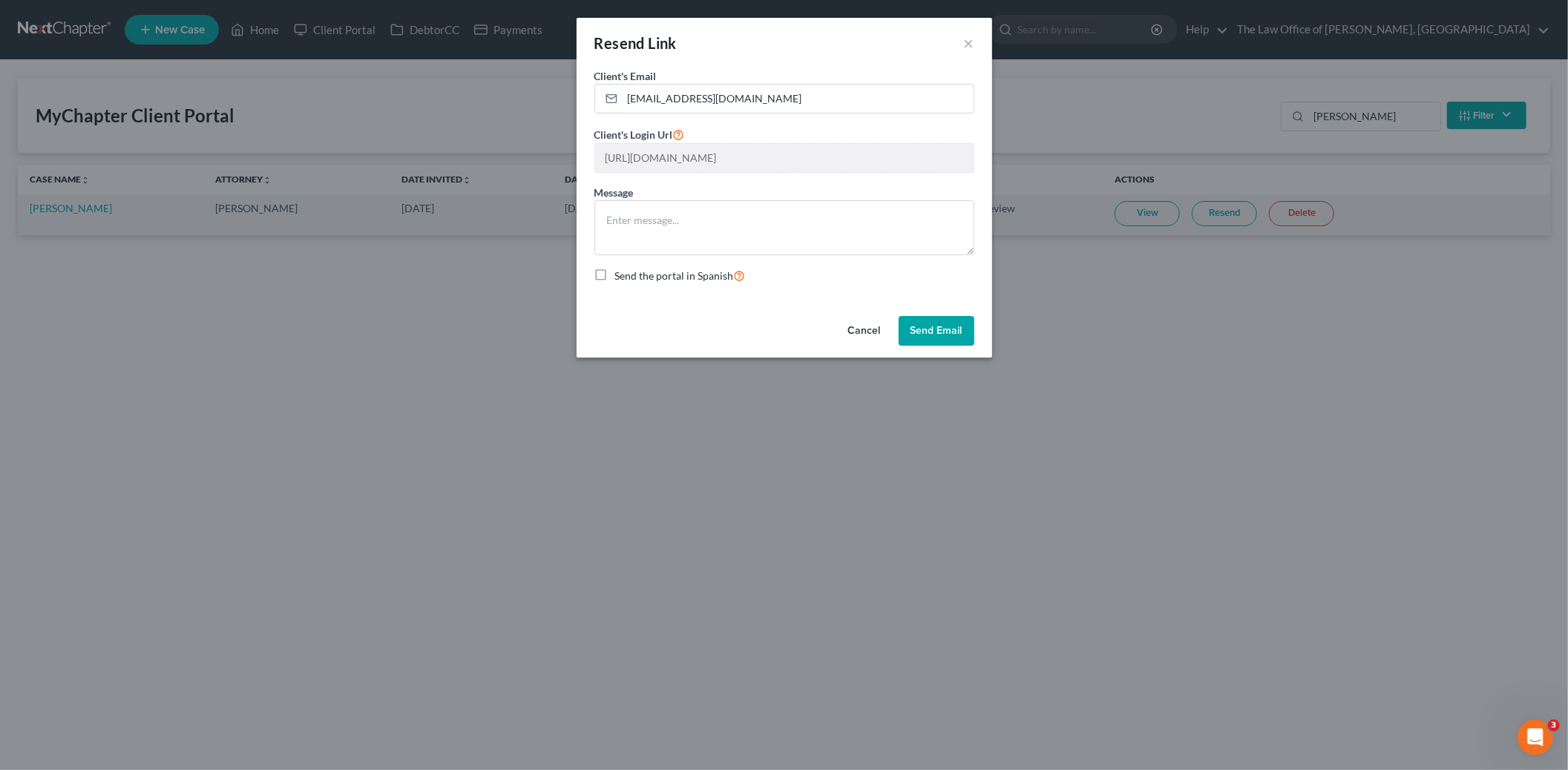
click at [933, 334] on button "Send Email" at bounding box center [936, 331] width 76 height 29
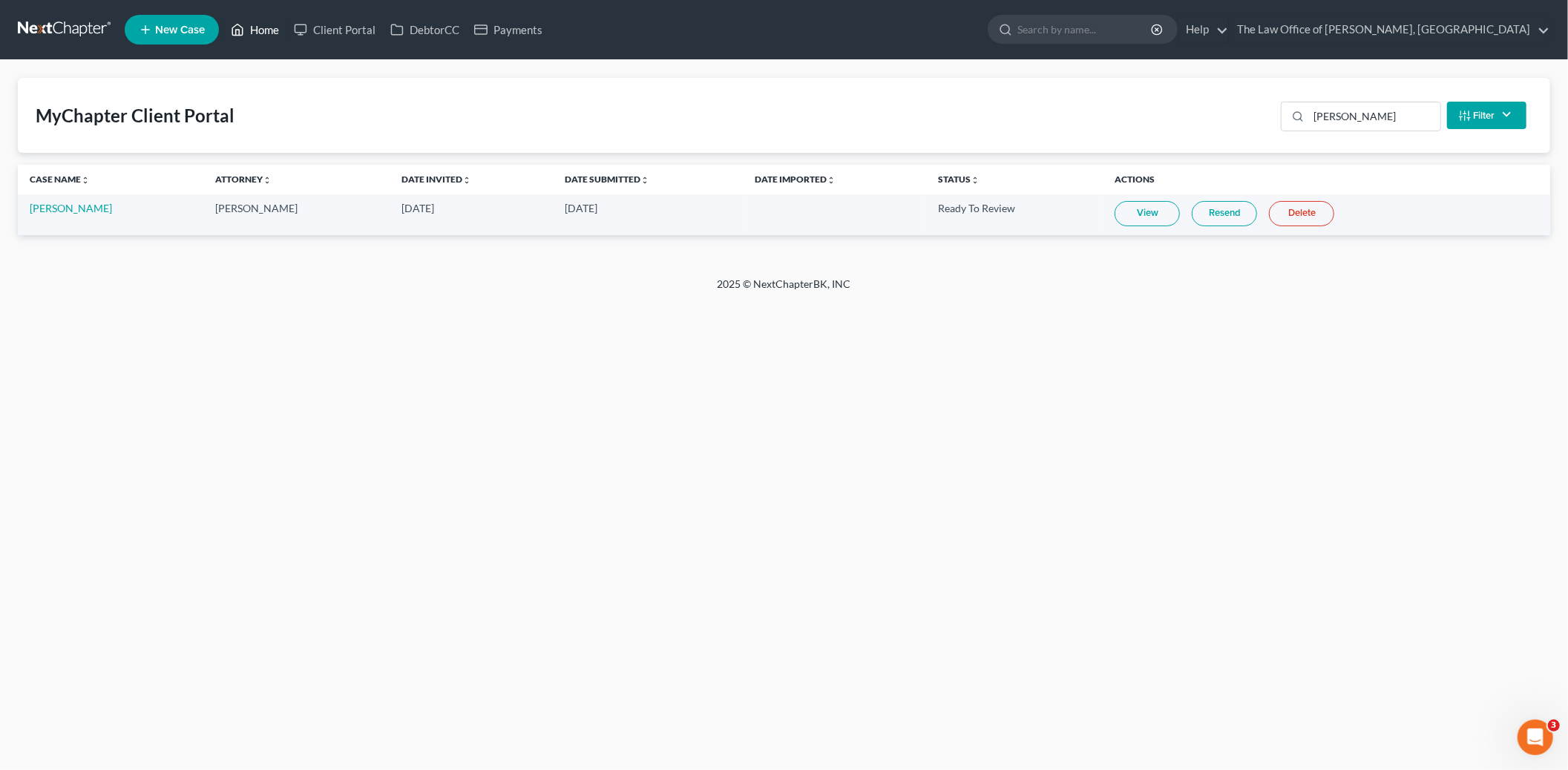
click at [261, 28] on link "Home" at bounding box center [255, 29] width 63 height 27
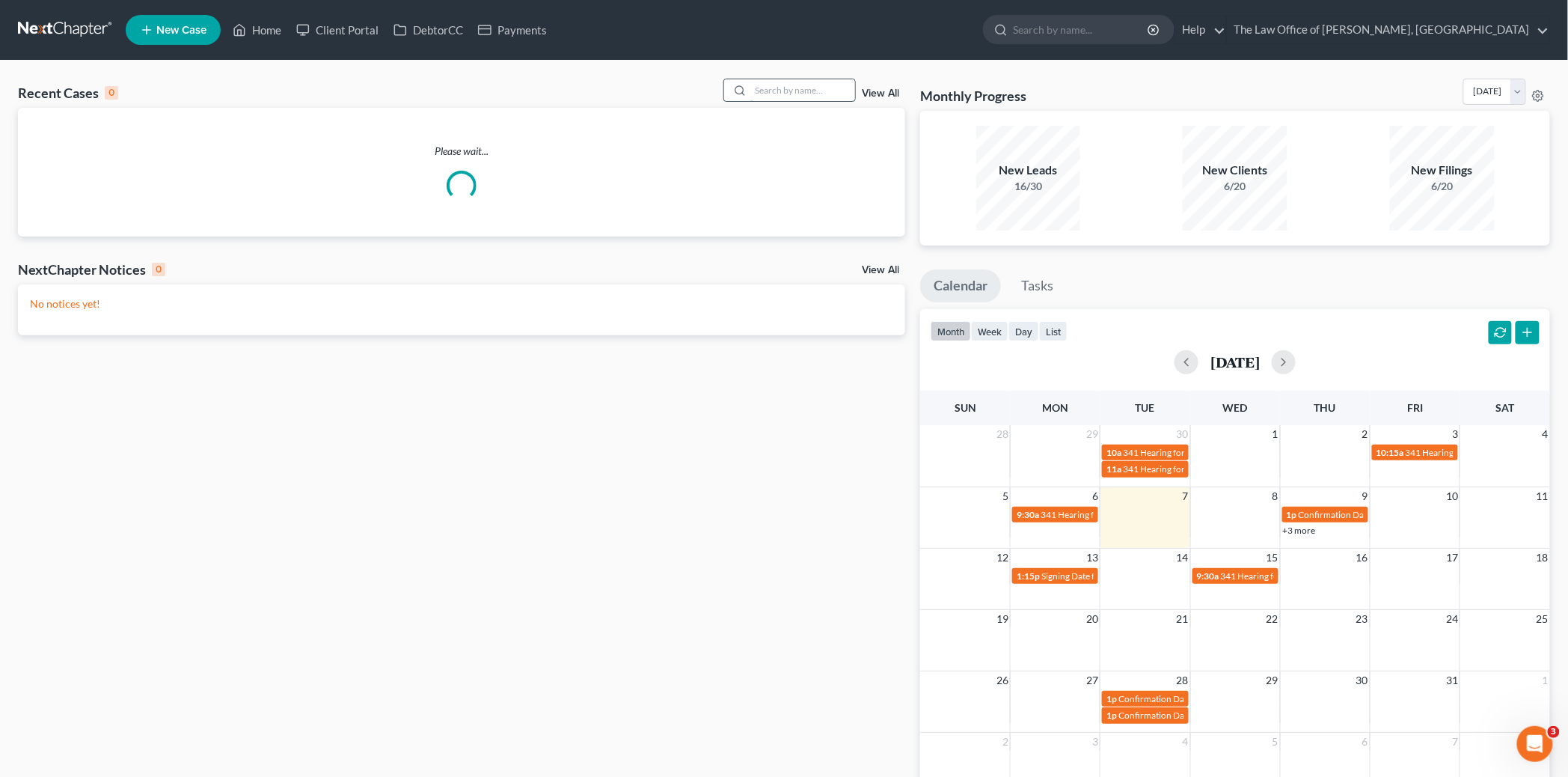
click at [795, 90] on input "search" at bounding box center [802, 90] width 104 height 22
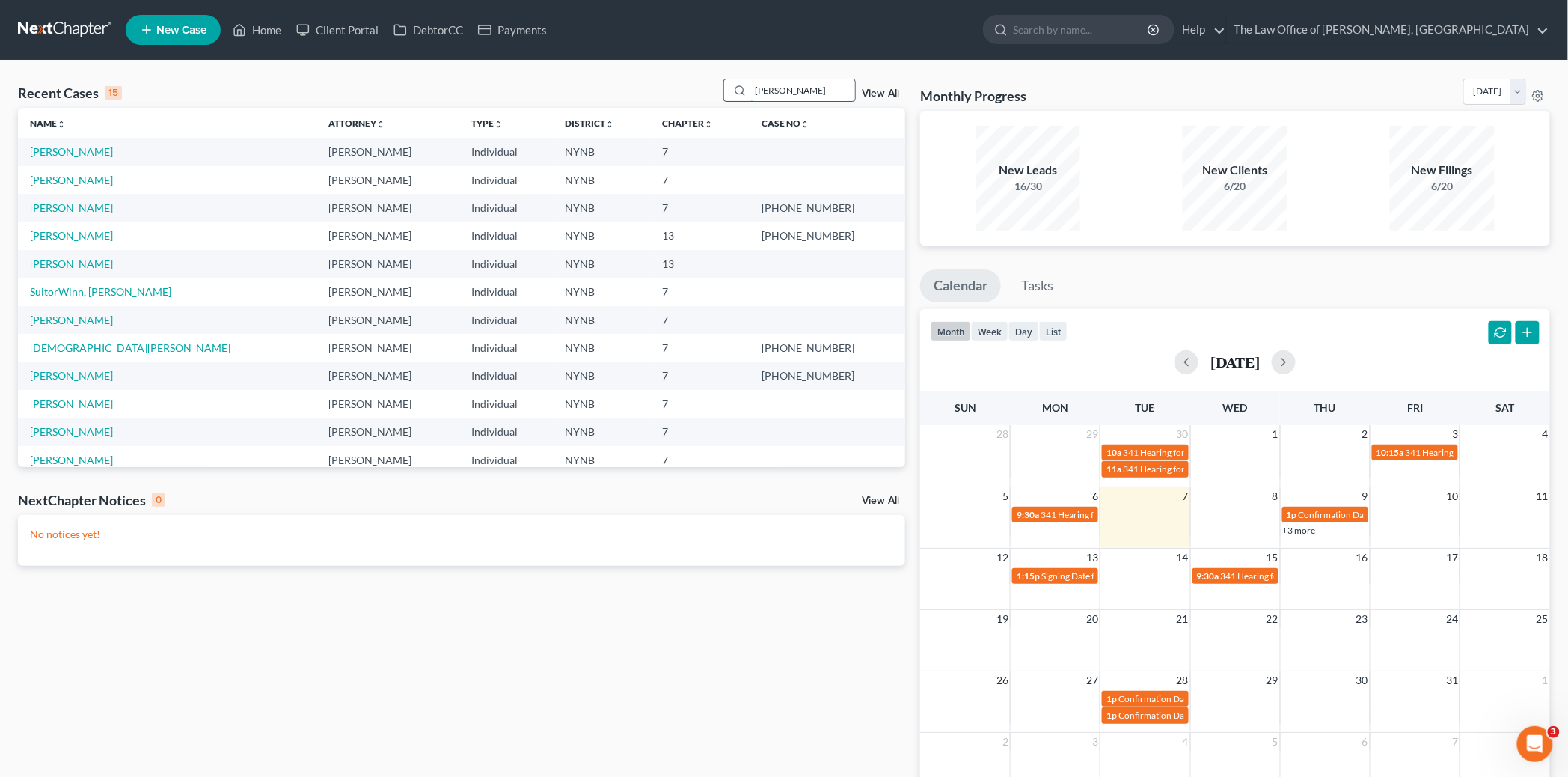
type input "gorman"
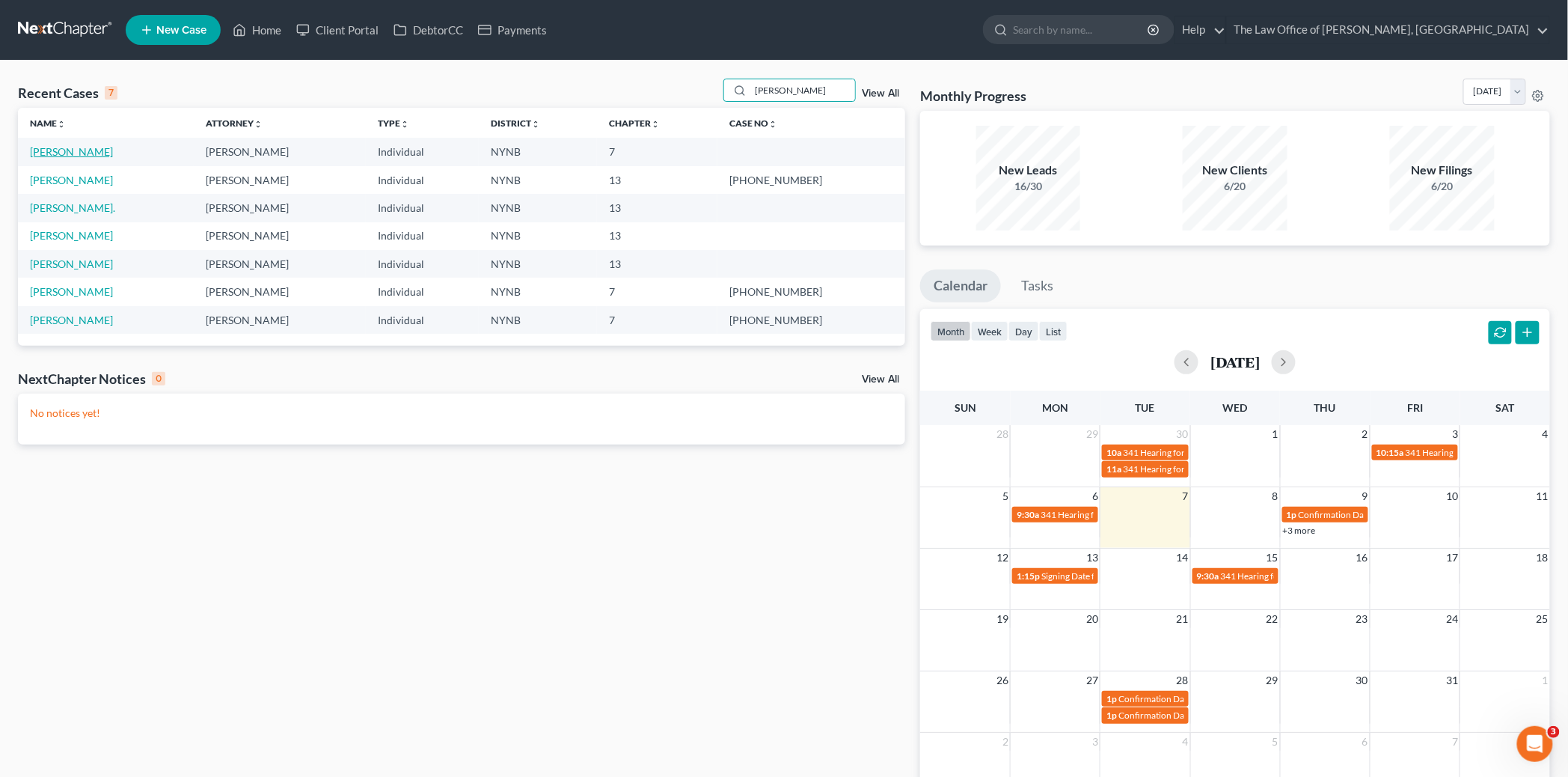
click at [78, 148] on link "Gorman, Rita" at bounding box center [71, 151] width 83 height 12
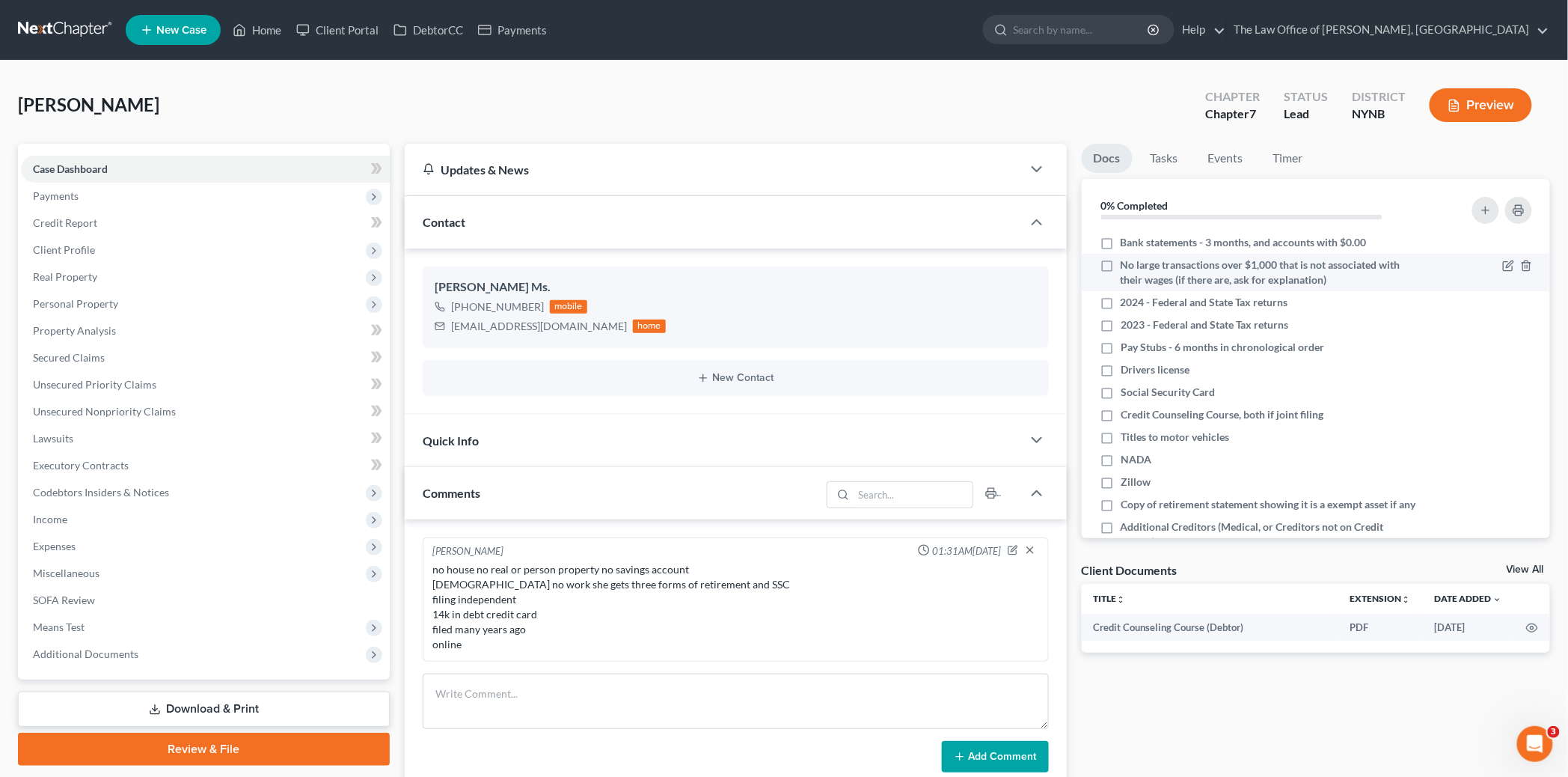
scroll to position [709, 0]
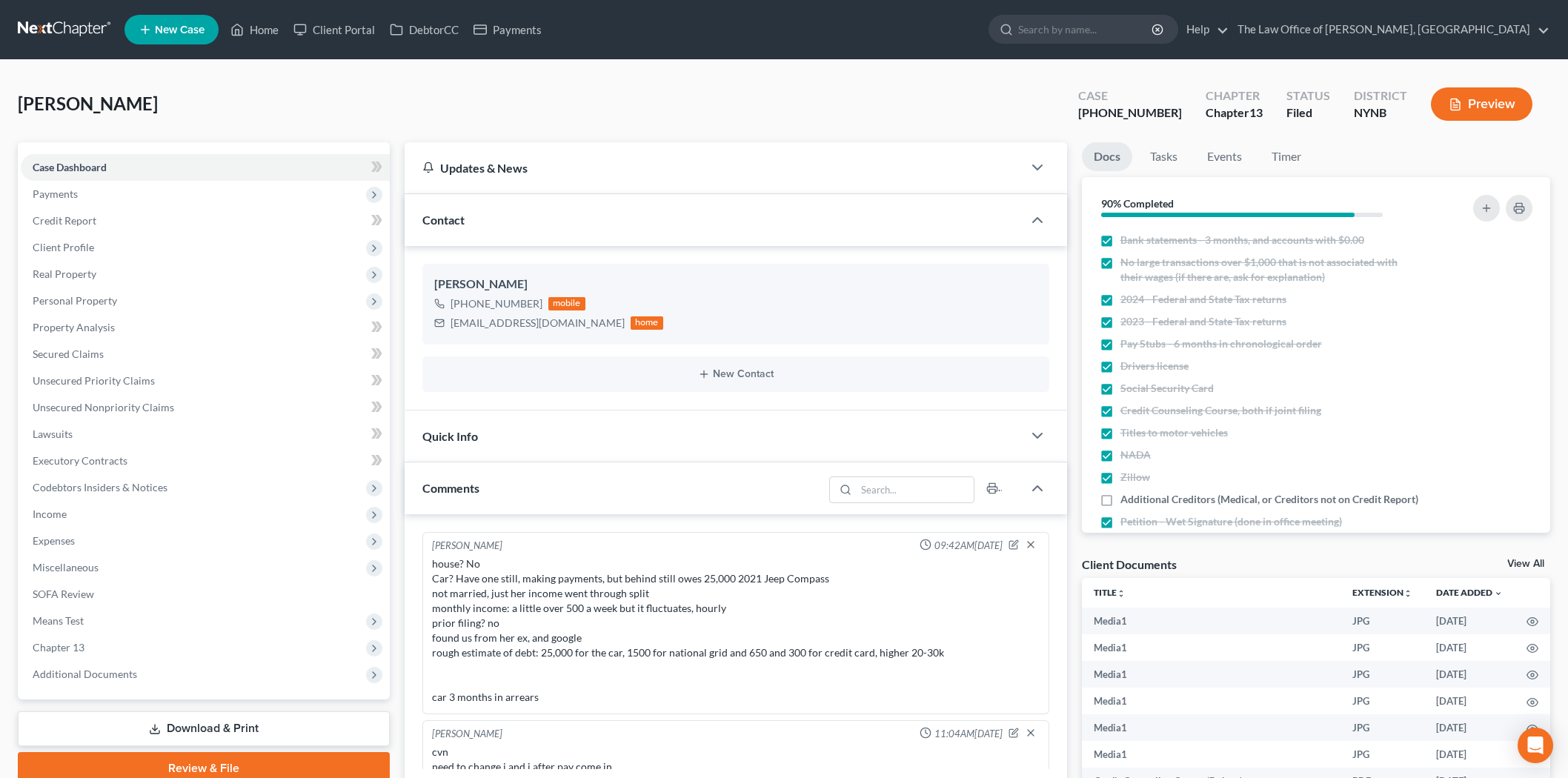
select select "0"
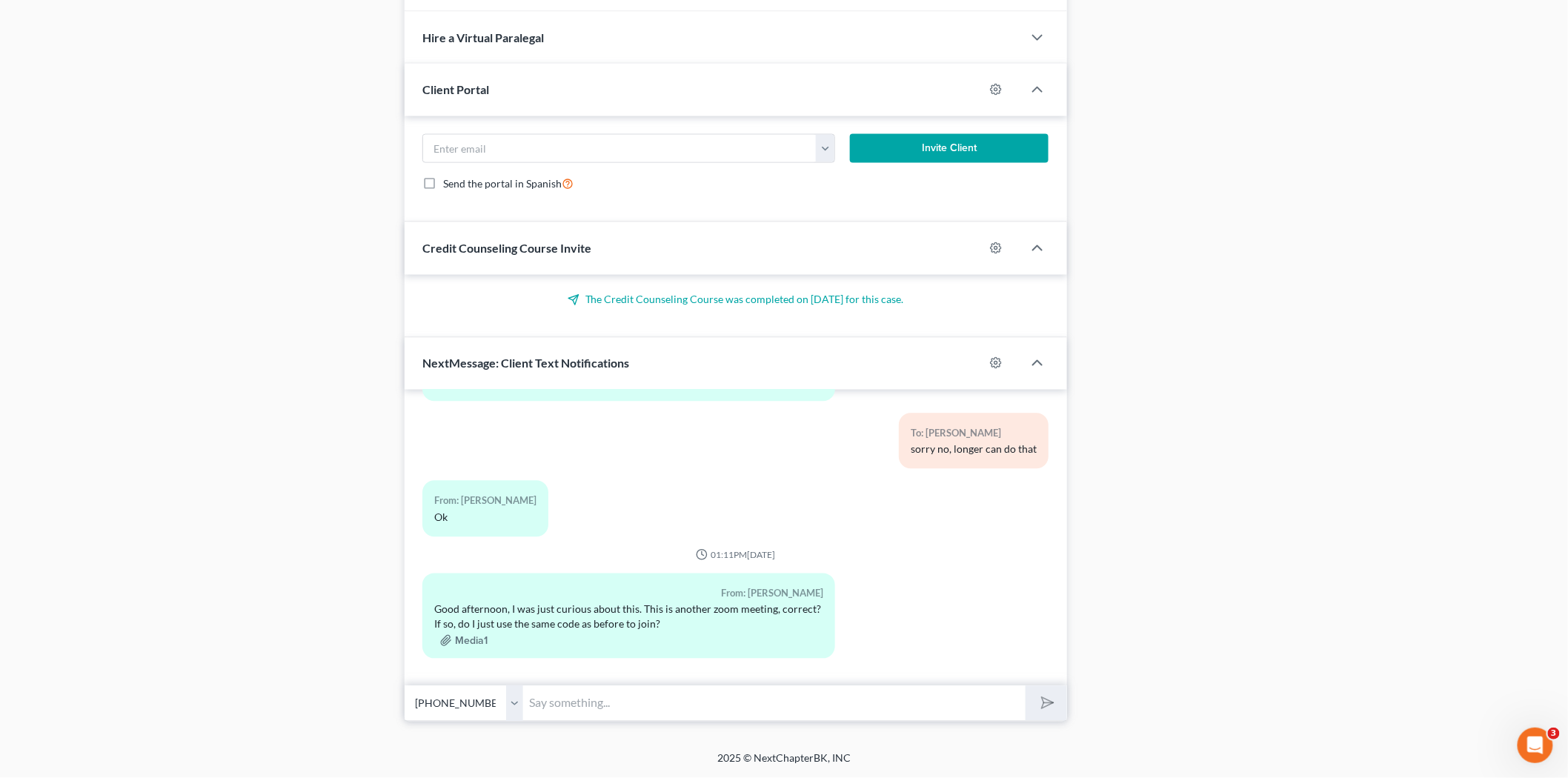
click at [673, 711] on input "text" at bounding box center [774, 703] width 502 height 36
type input "You can ignore that"
click at [1047, 698] on icon "submit" at bounding box center [1044, 702] width 21 height 21
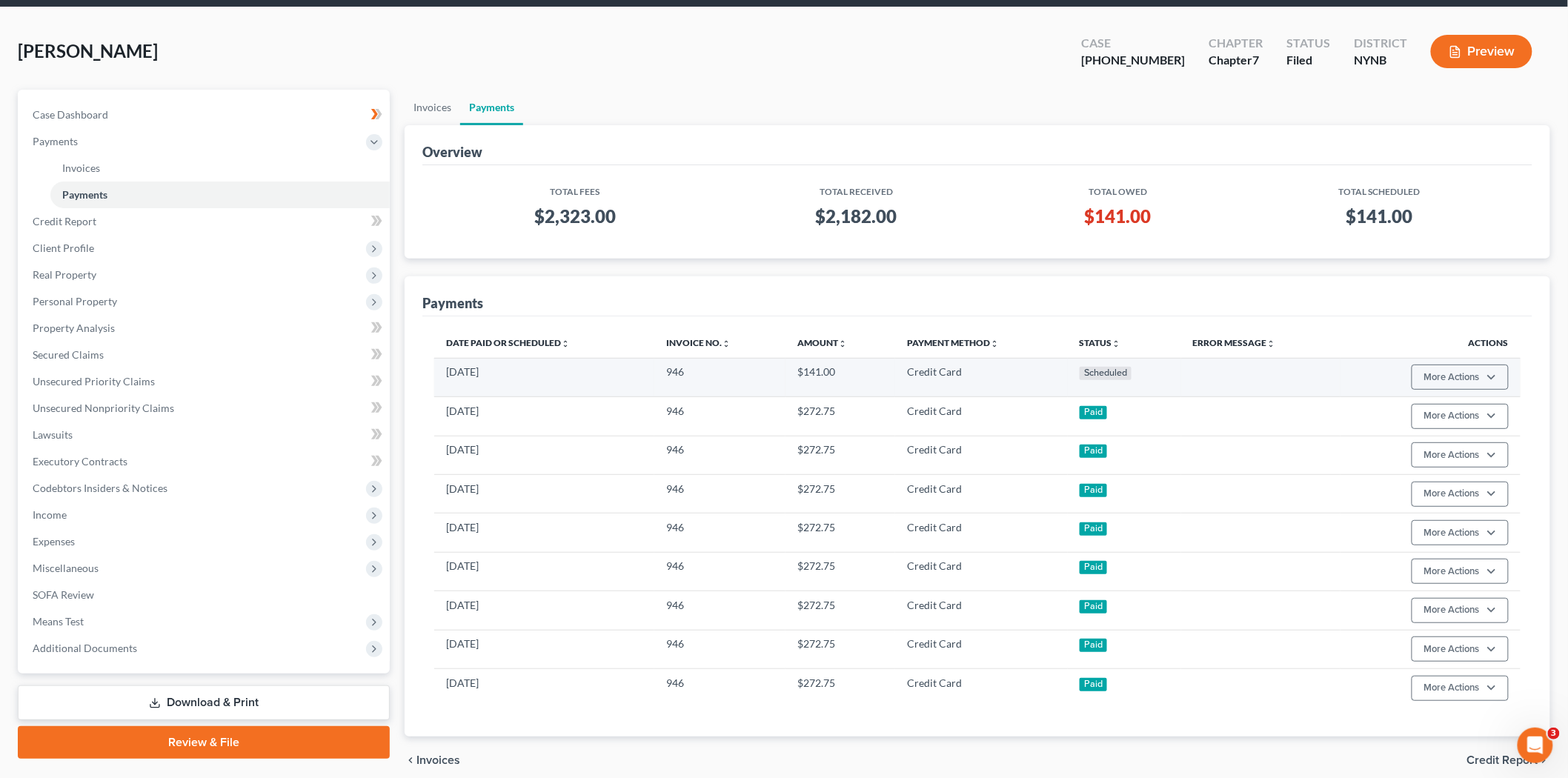
scroll to position [116, 0]
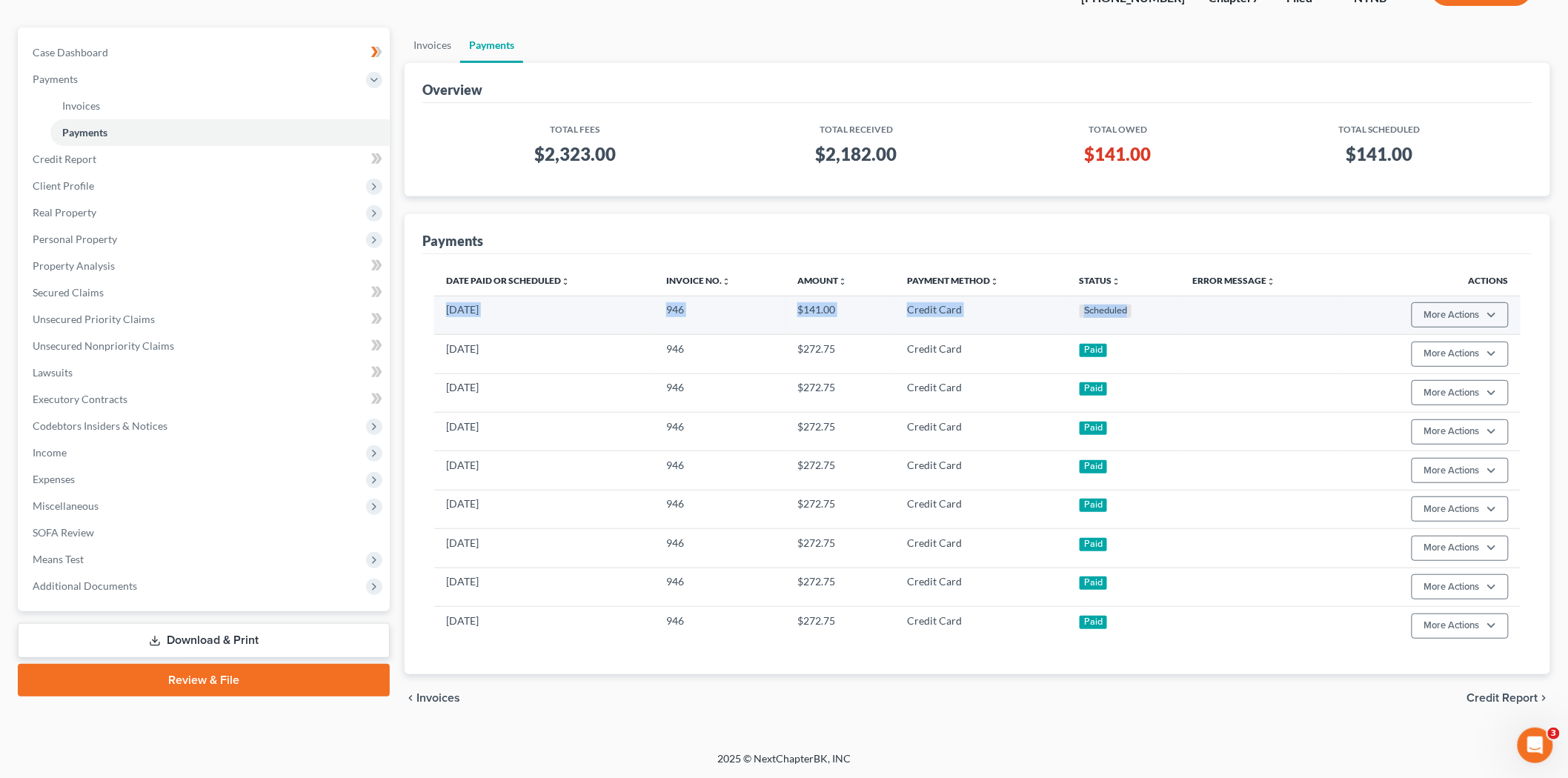
drag, startPoint x: 1196, startPoint y: 305, endPoint x: 440, endPoint y: 302, distance: 756.0
click at [440, 302] on tr "[DATE] 946 $141.00 Credit Card Scheduled More Actions Cancel Edit Payment Plan …" at bounding box center [977, 315] width 1086 height 39
copy tr "[DATE] 946 $141.00 Credit Card Scheduled"
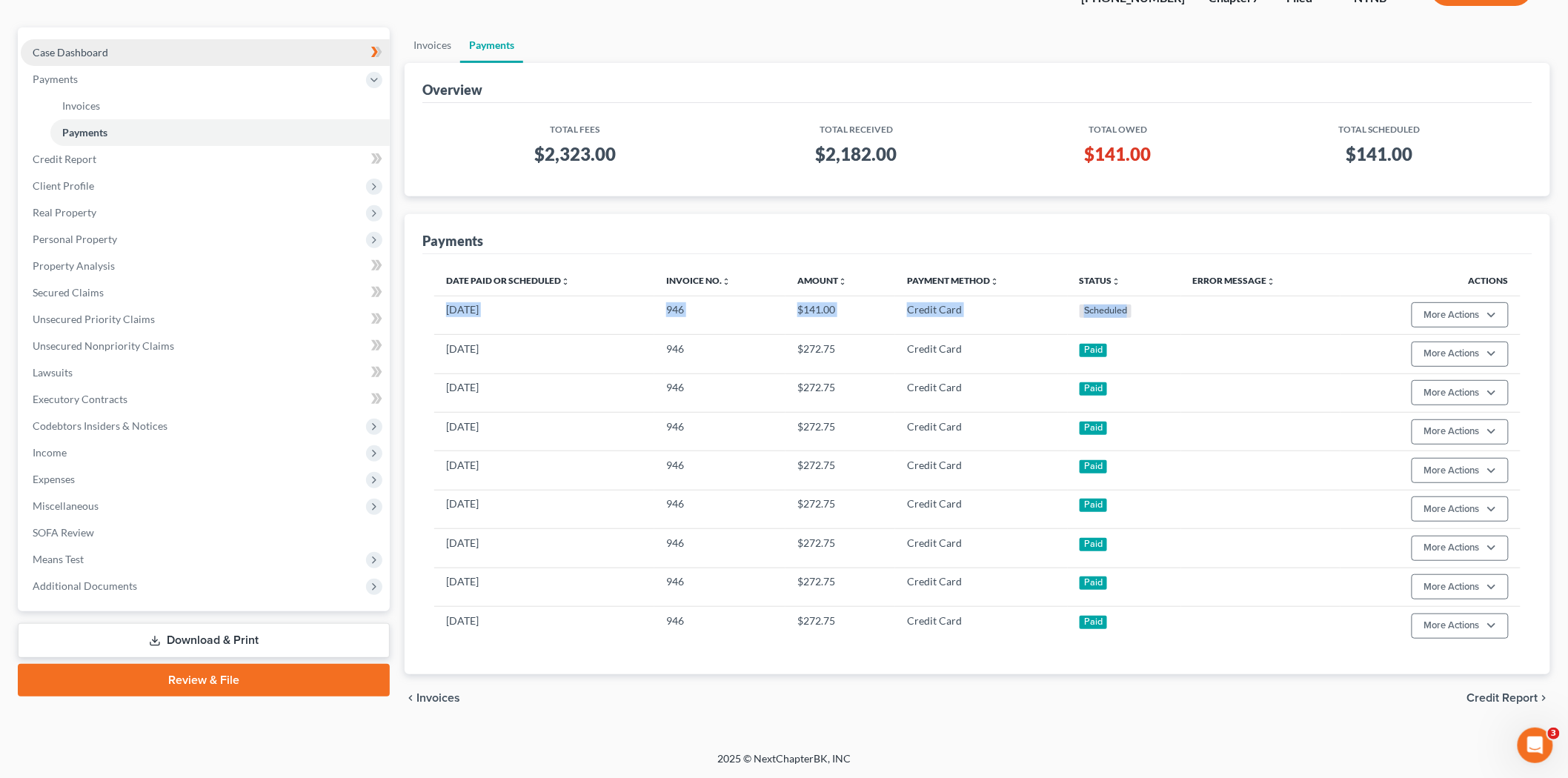
click at [127, 52] on link "Case Dashboard" at bounding box center [205, 52] width 369 height 27
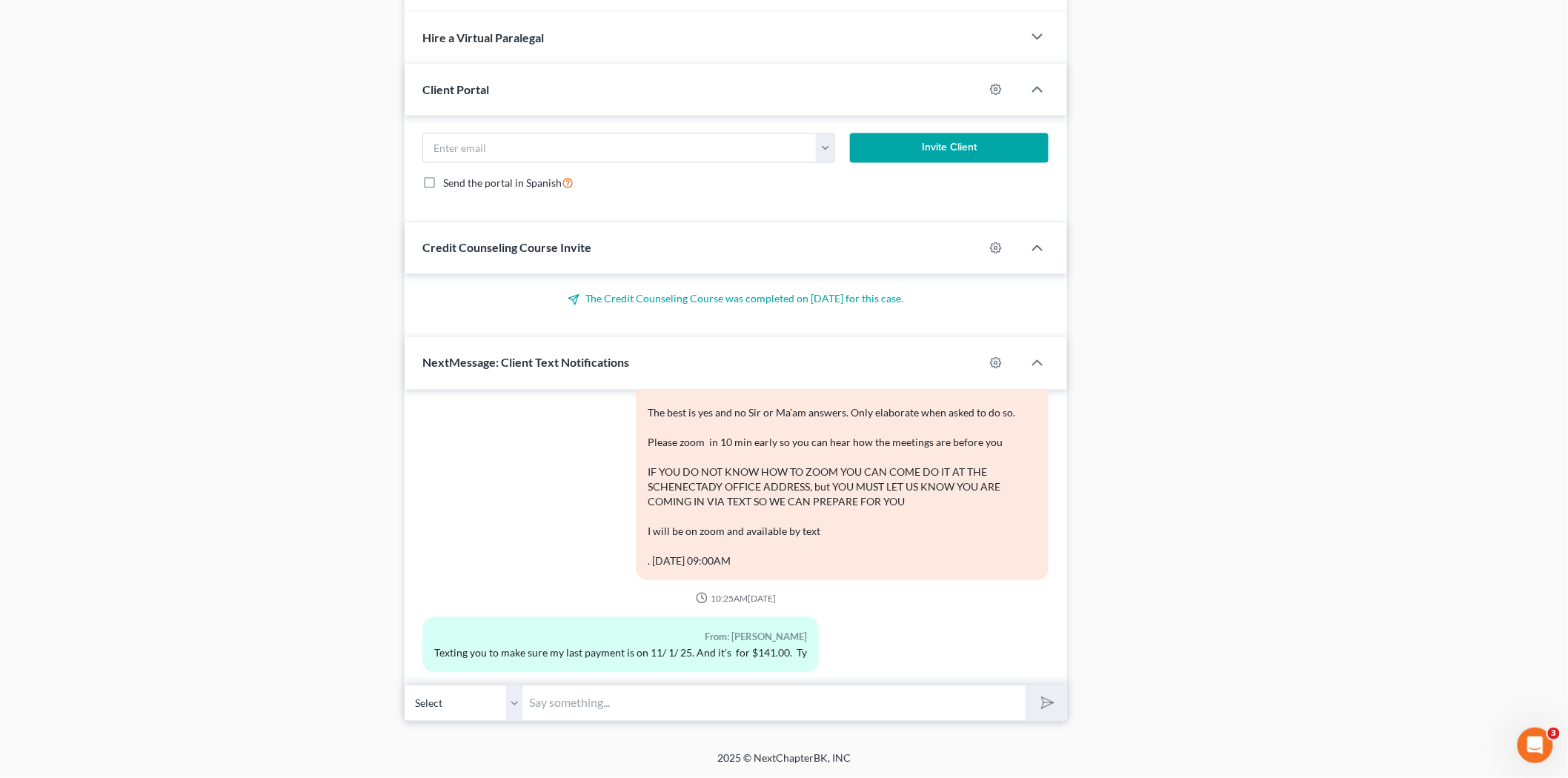
scroll to position [2588, 0]
click at [621, 701] on input "text" at bounding box center [774, 703] width 502 height 36
paste input "[DATE] 946 $141.00 Credit Card Scheduled"
type input "[DATE] 946 $141.00 Credit Card Scheduled"
click at [1025, 686] on button "submit" at bounding box center [1045, 703] width 41 height 35
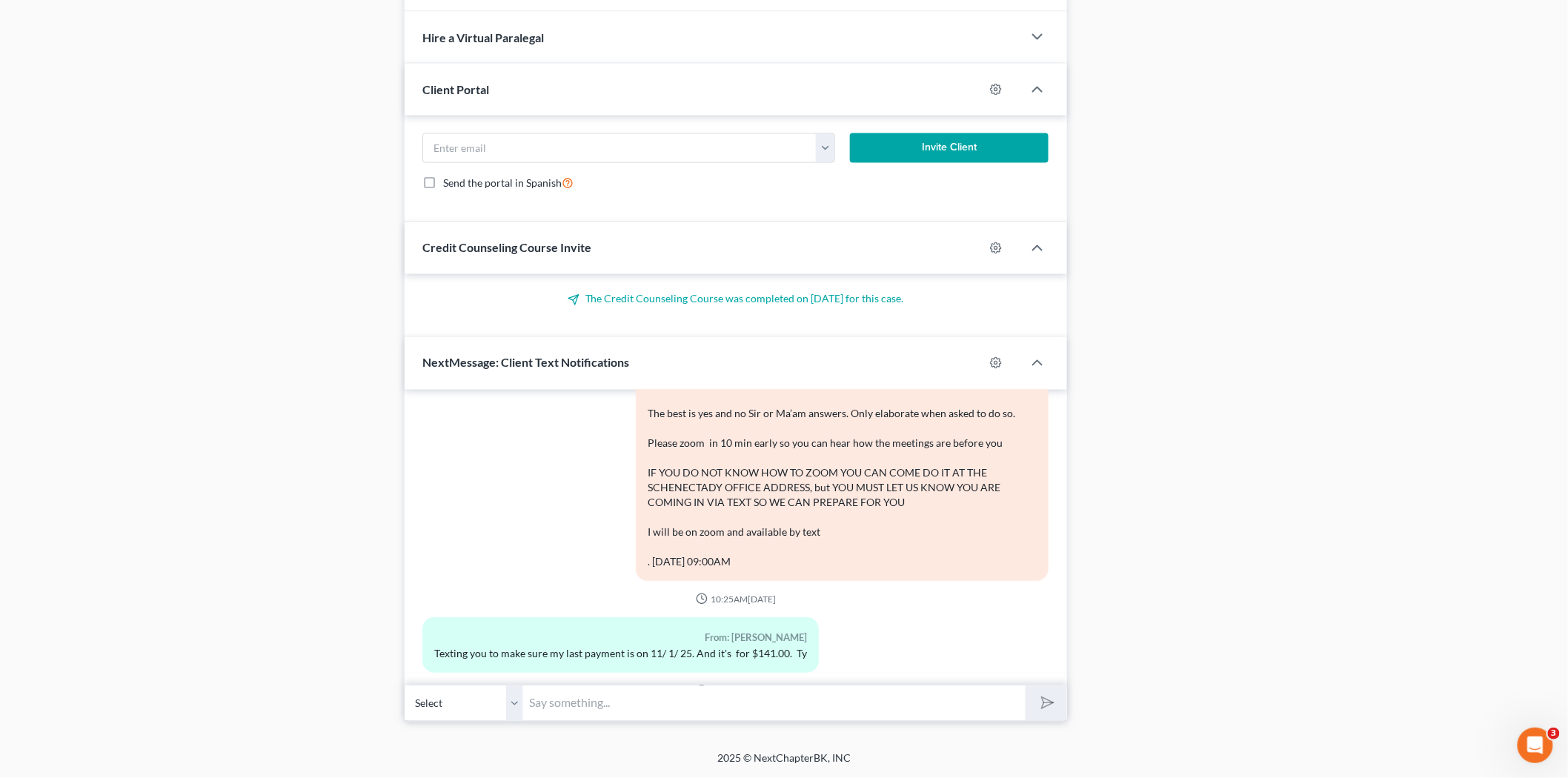
scroll to position [2682, 0]
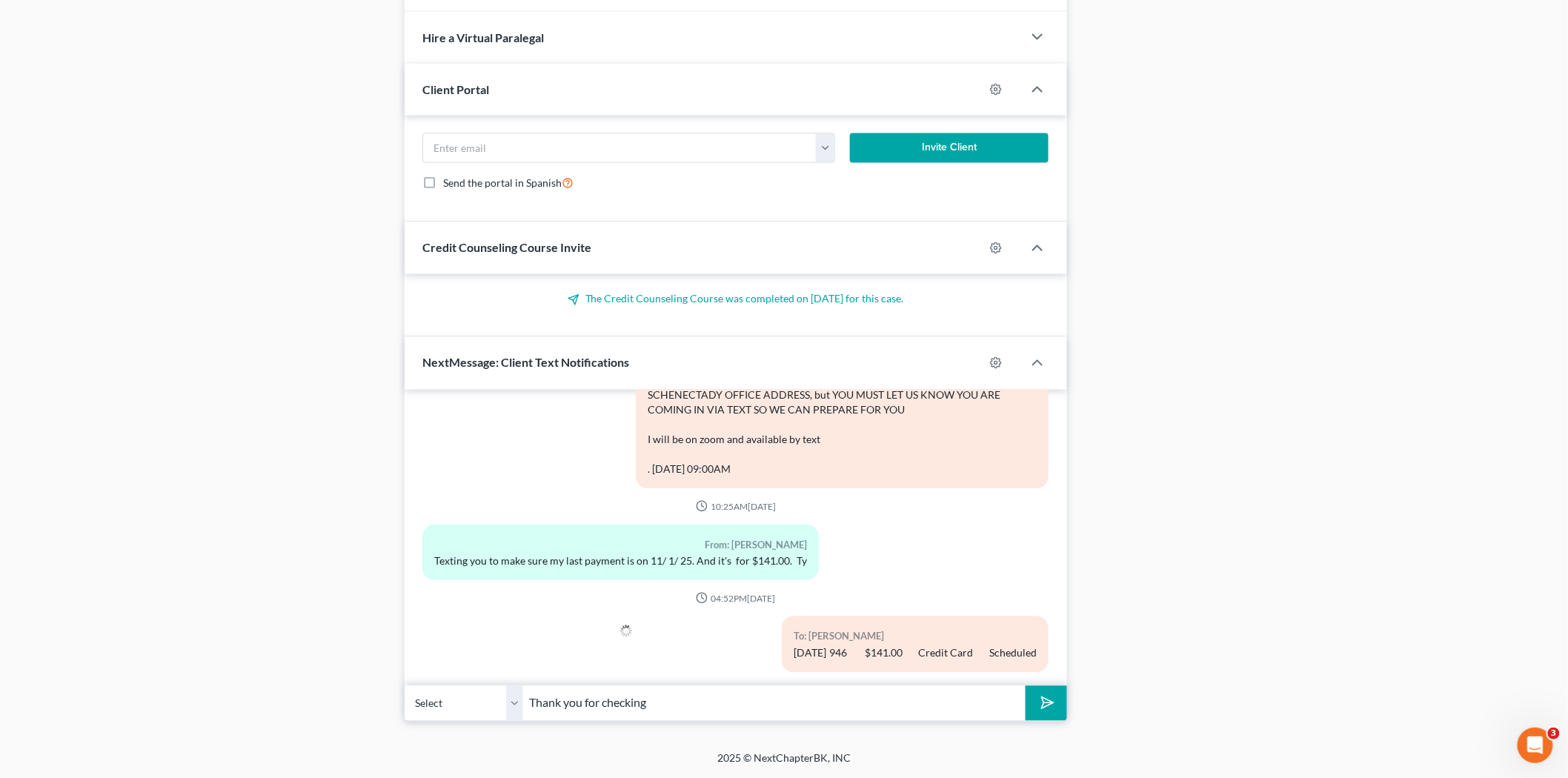
type input "Thank you for checking"
click at [1025, 686] on button "submit" at bounding box center [1045, 703] width 41 height 35
